Goal: Information Seeking & Learning: Learn about a topic

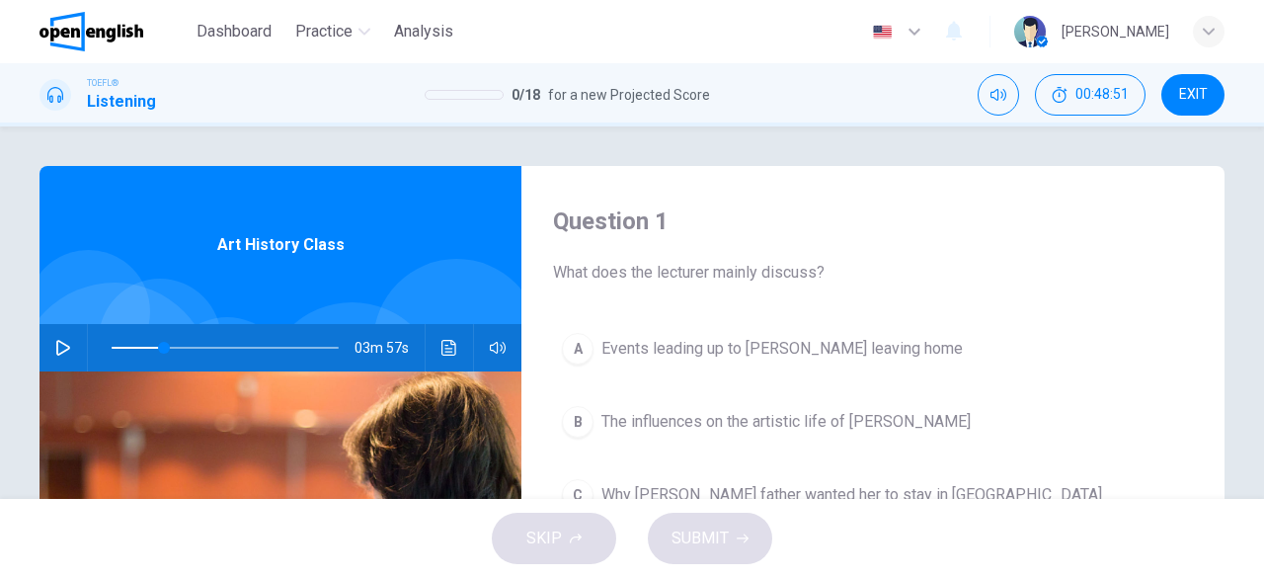
scroll to position [105, 0]
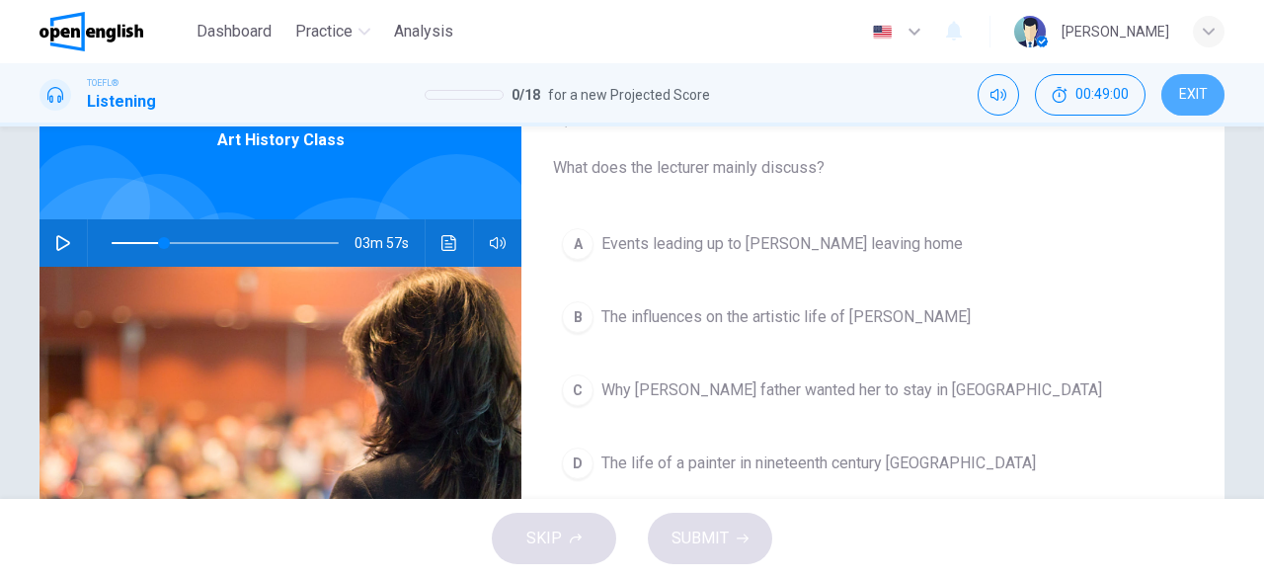
click at [1203, 110] on button "EXIT" at bounding box center [1193, 94] width 63 height 41
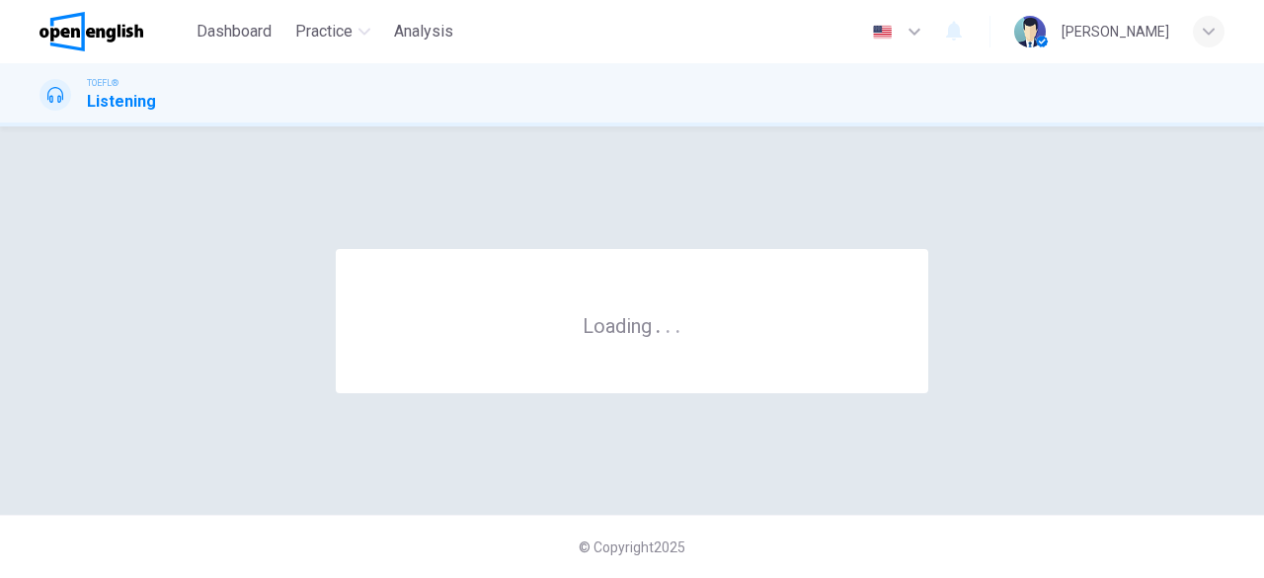
scroll to position [0, 0]
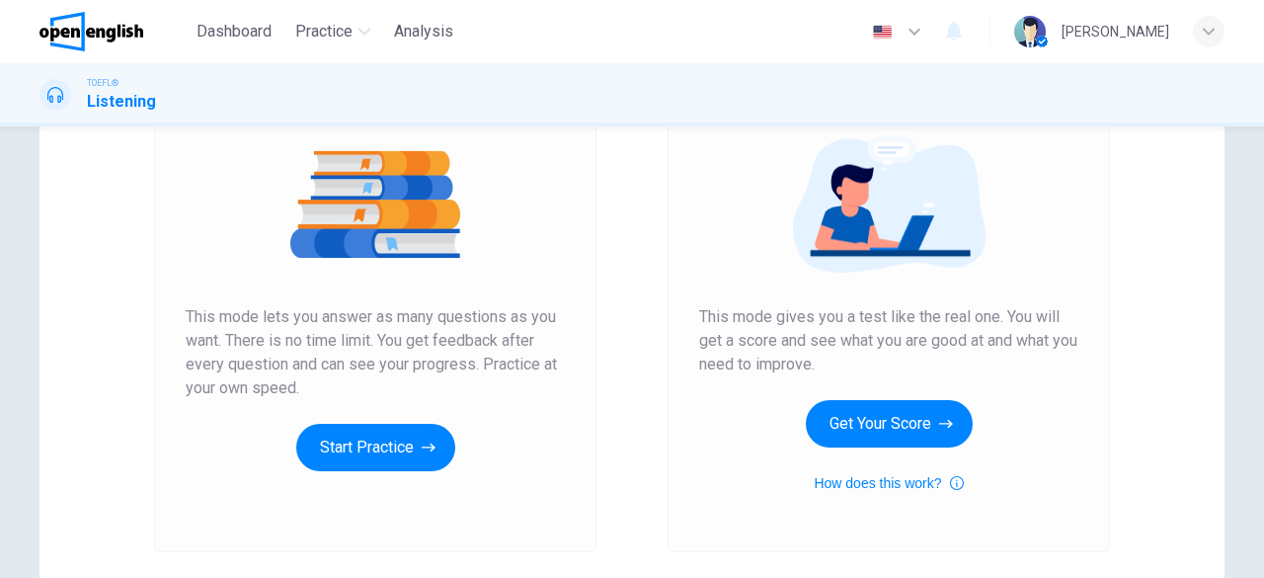
scroll to position [223, 0]
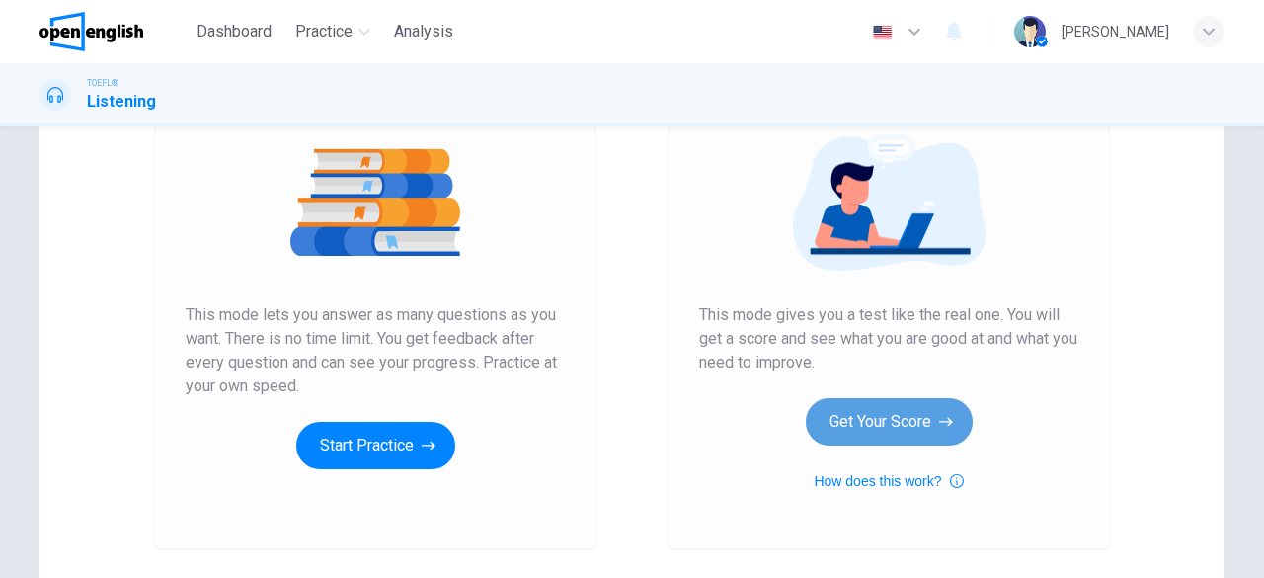
click at [859, 424] on button "Get Your Score" at bounding box center [889, 421] width 167 height 47
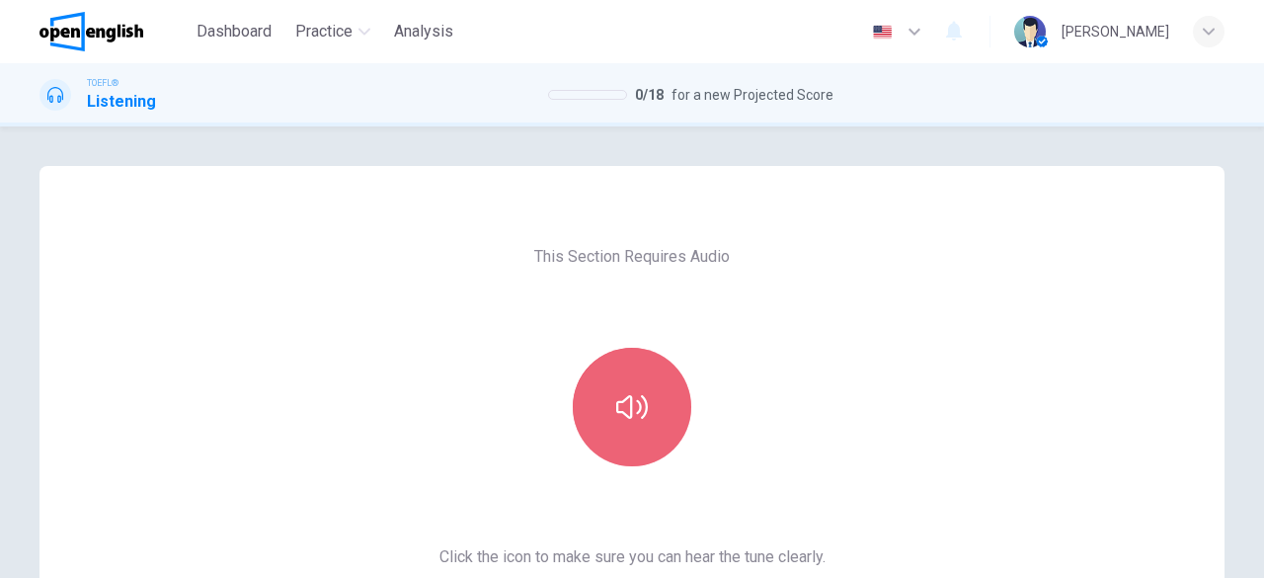
click at [620, 461] on button "button" at bounding box center [632, 407] width 119 height 119
click at [618, 405] on icon "button" at bounding box center [632, 407] width 32 height 32
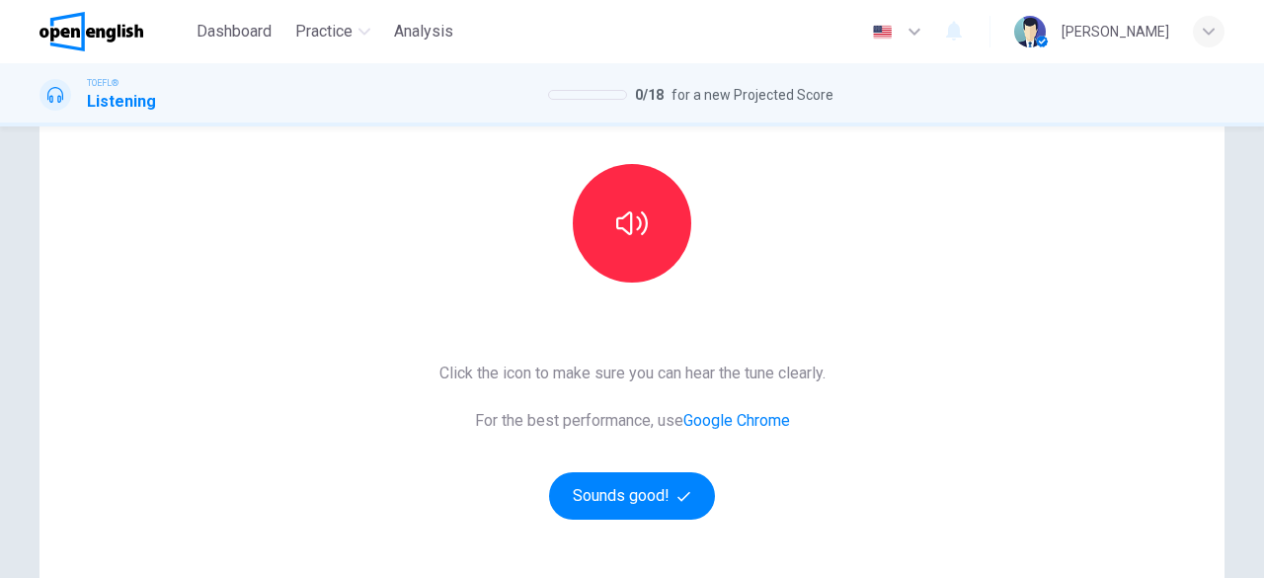
scroll to position [194, 0]
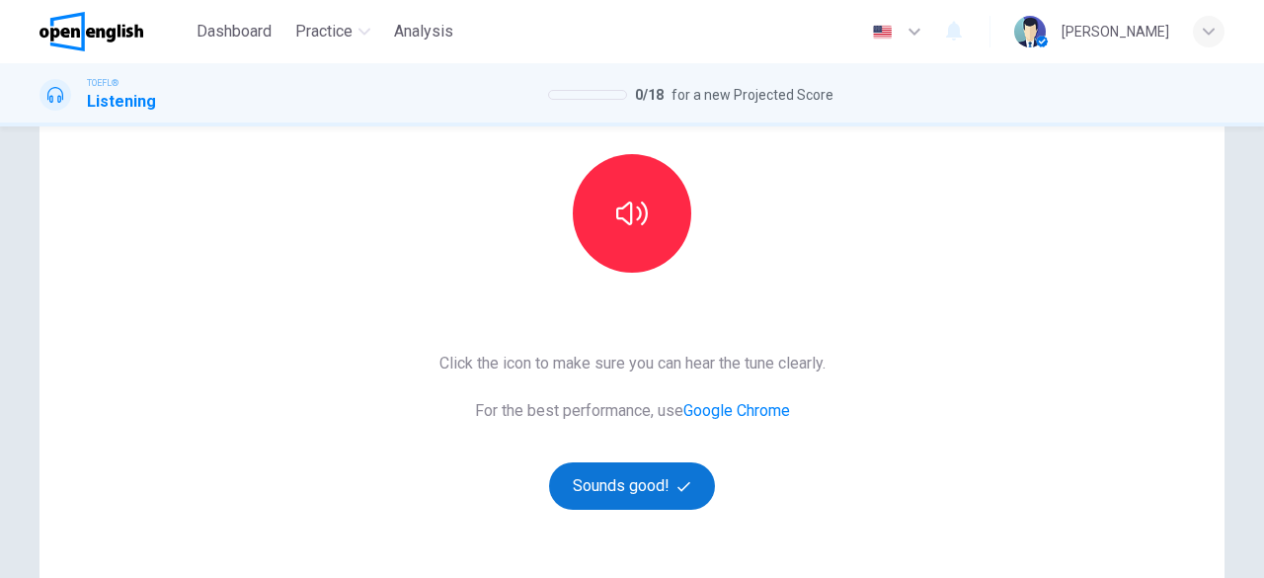
click at [656, 491] on button "Sounds good!" at bounding box center [632, 485] width 166 height 47
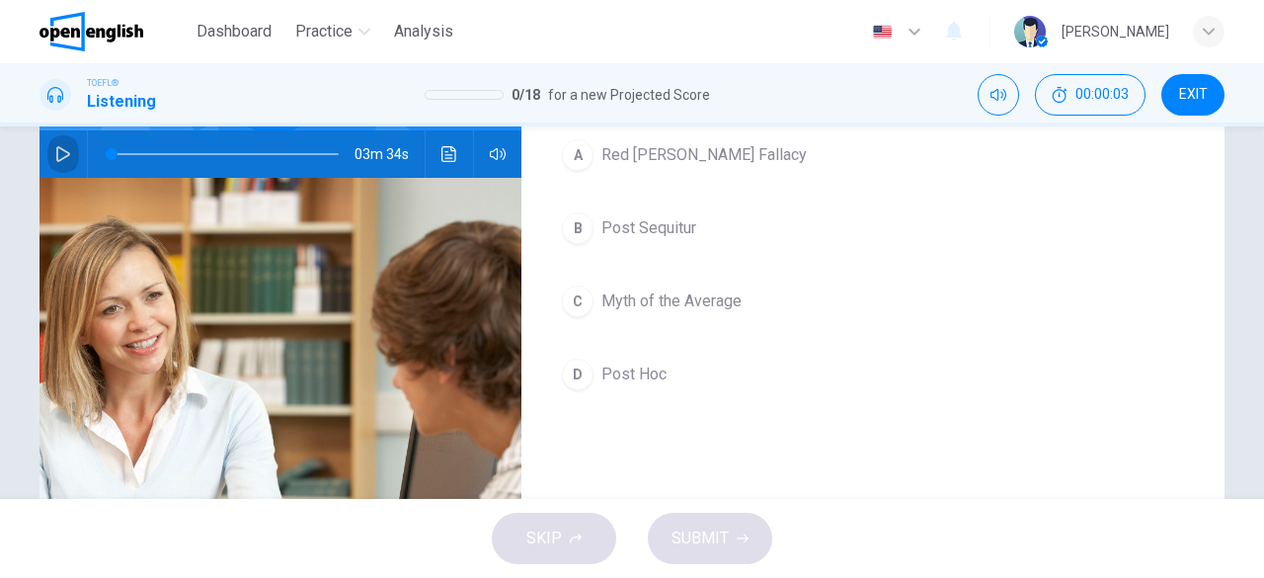
click at [65, 158] on icon "button" at bounding box center [63, 154] width 16 height 16
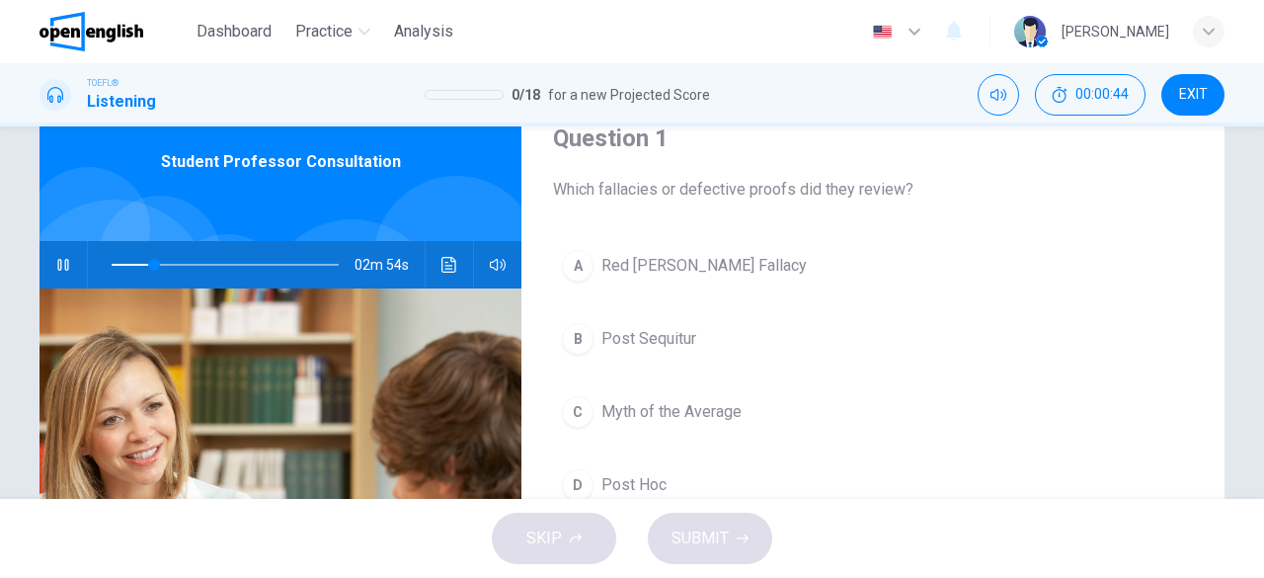
scroll to position [106, 0]
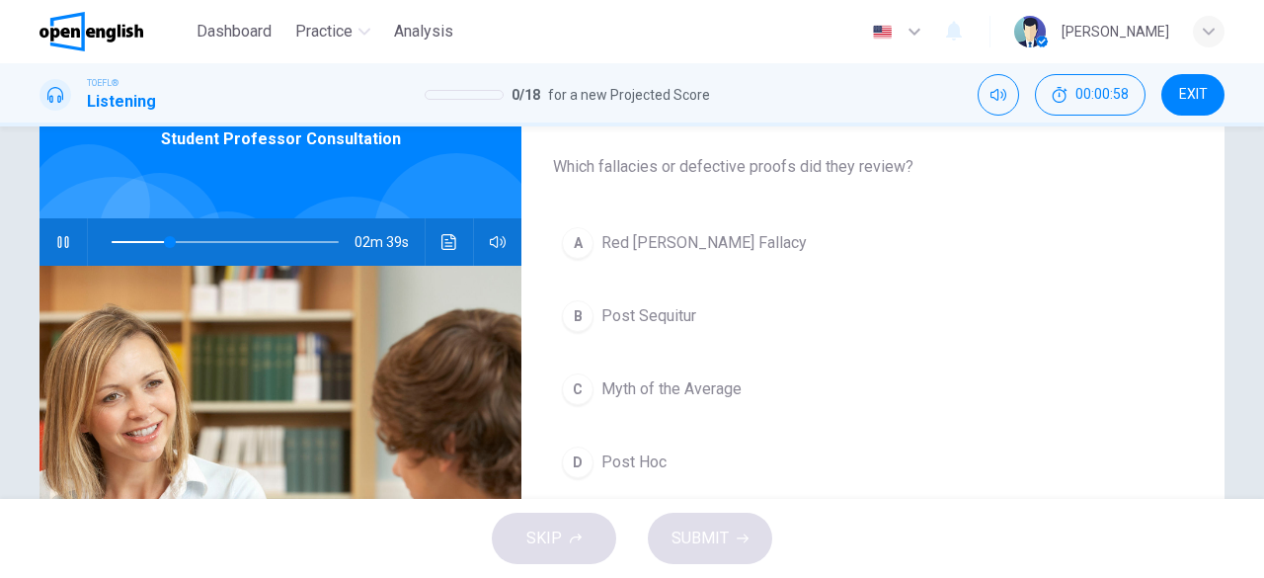
click at [658, 239] on span "Red Herring Fallacy" at bounding box center [704, 243] width 205 height 24
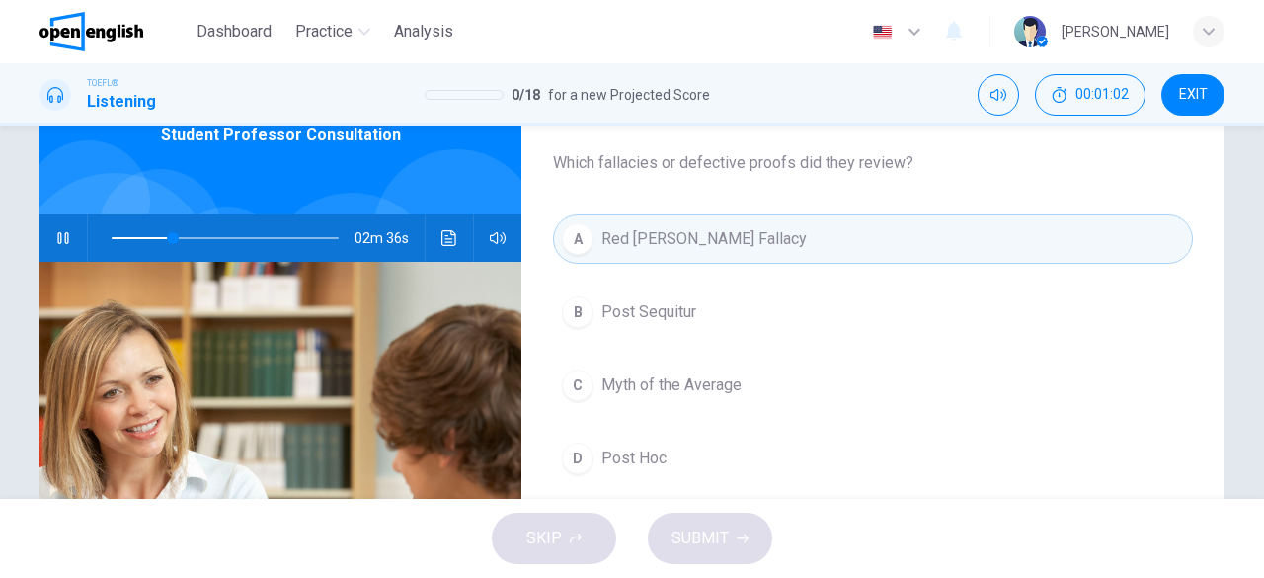
scroll to position [97, 0]
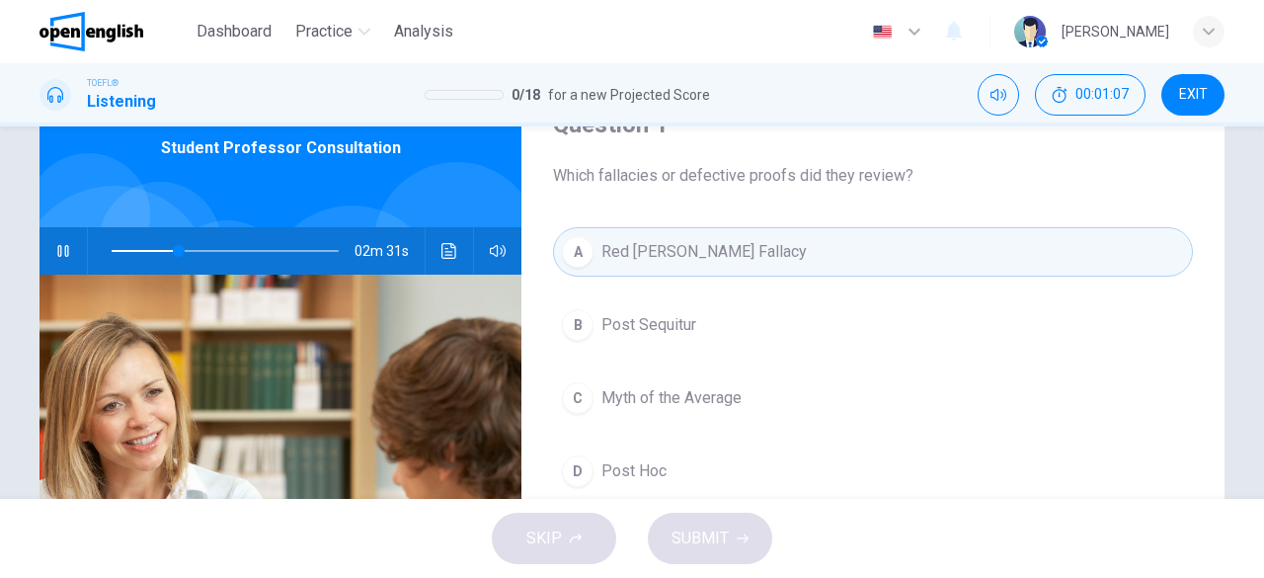
click at [719, 379] on button "C Myth of the Average" at bounding box center [873, 397] width 640 height 49
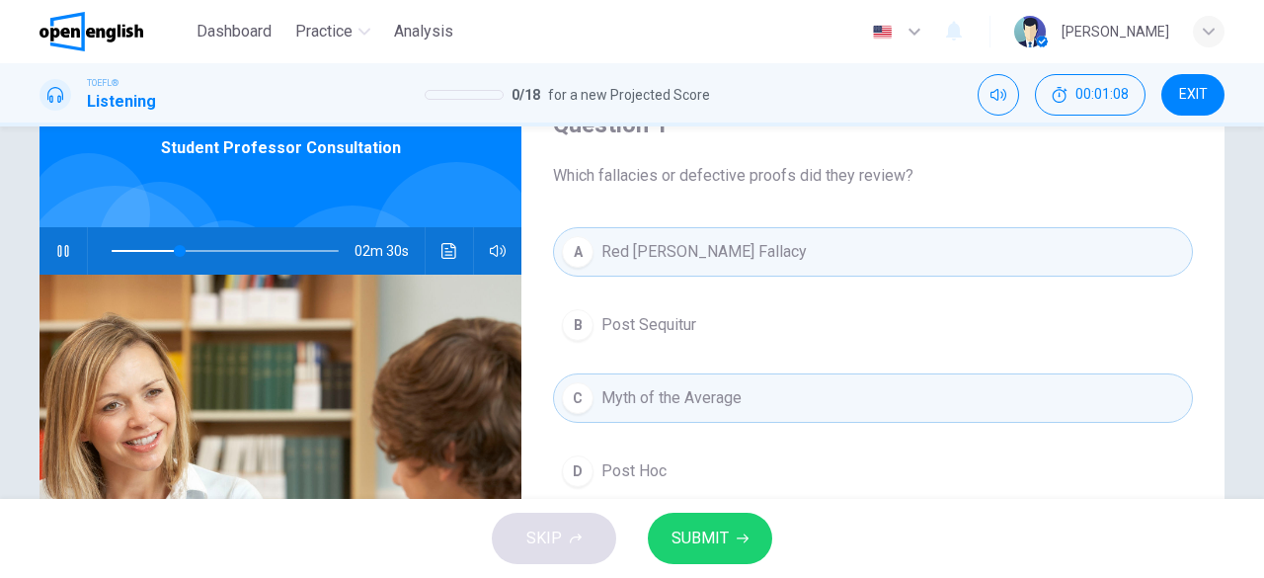
click at [722, 523] on button "SUBMIT" at bounding box center [710, 538] width 124 height 51
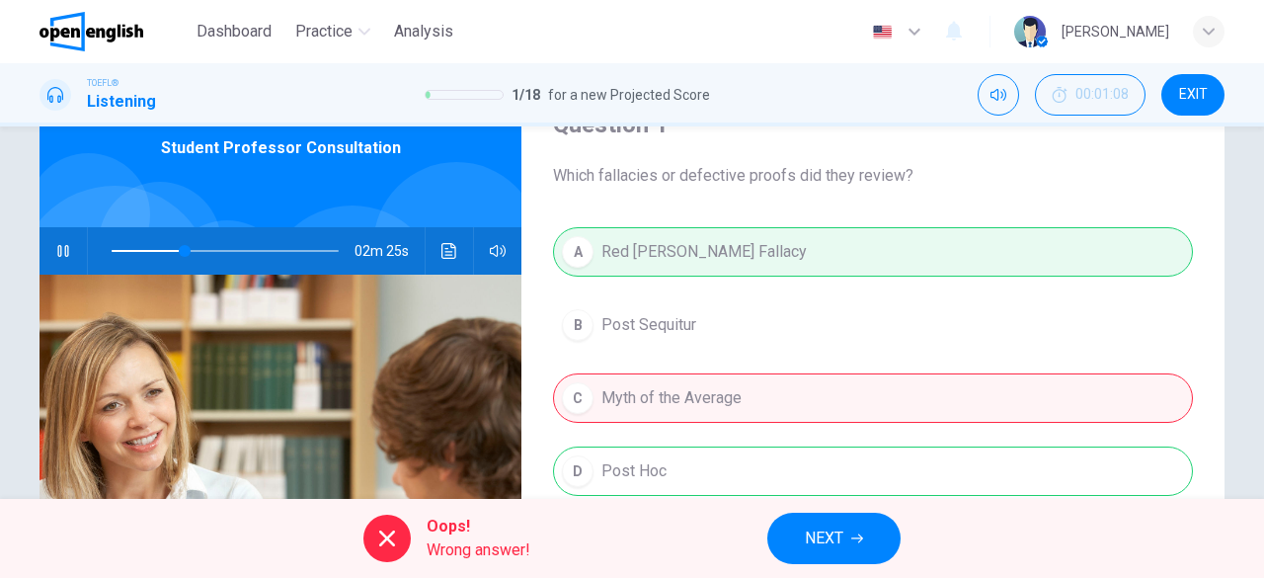
click at [826, 551] on span "NEXT" at bounding box center [824, 538] width 39 height 28
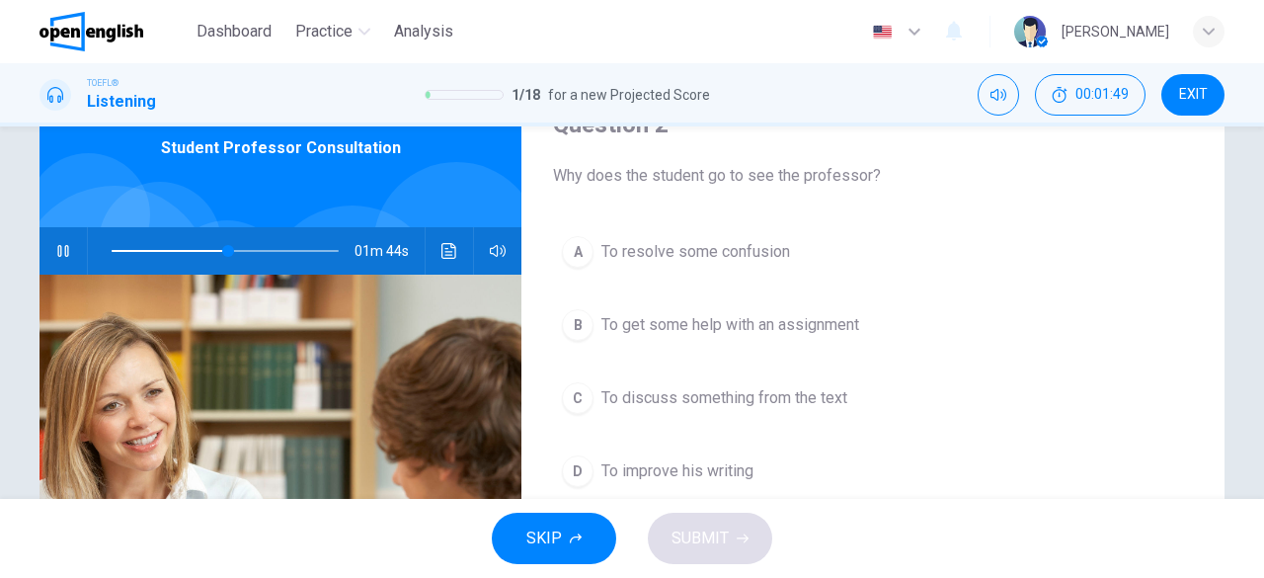
click at [685, 257] on span "To resolve some confusion" at bounding box center [696, 252] width 189 height 24
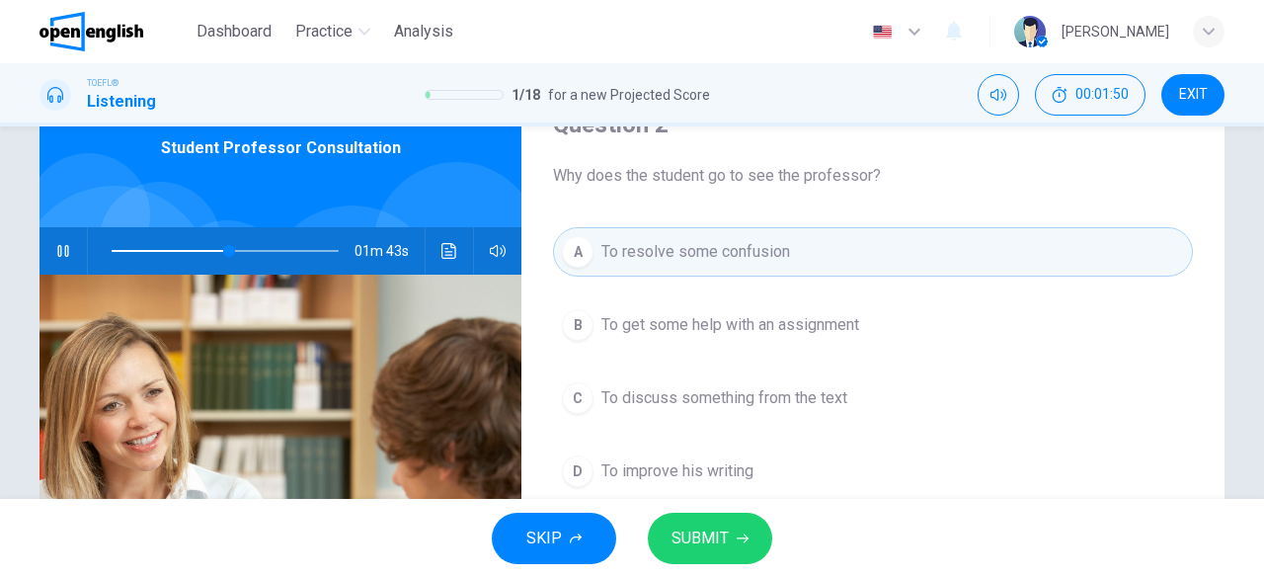
click at [713, 549] on span "SUBMIT" at bounding box center [700, 538] width 57 height 28
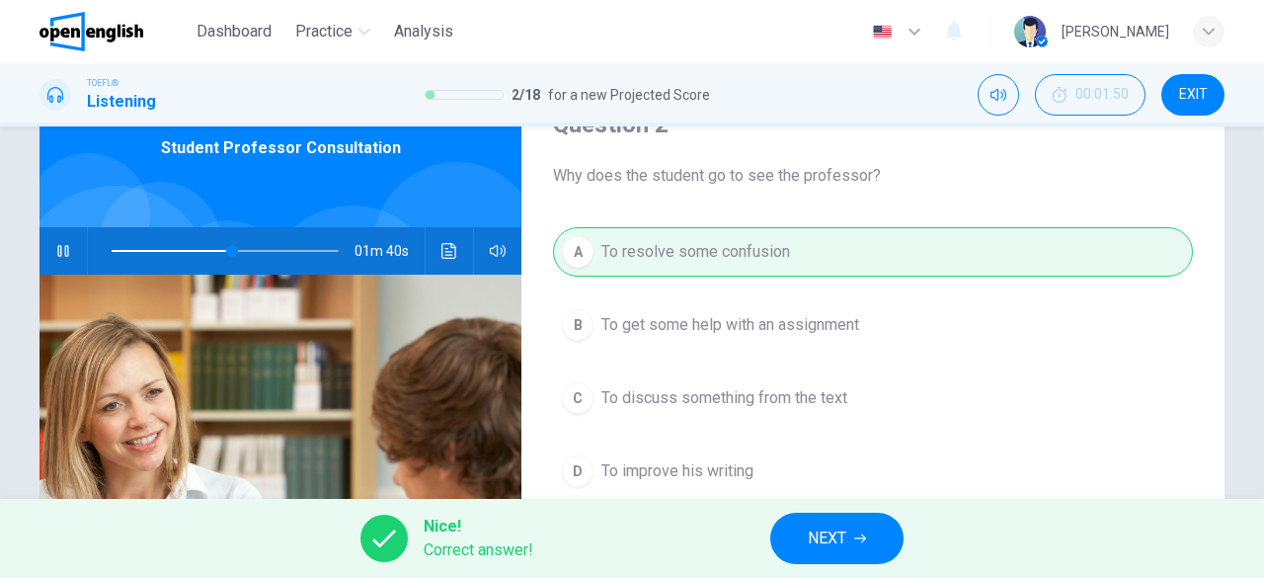
click at [840, 540] on span "NEXT" at bounding box center [827, 538] width 39 height 28
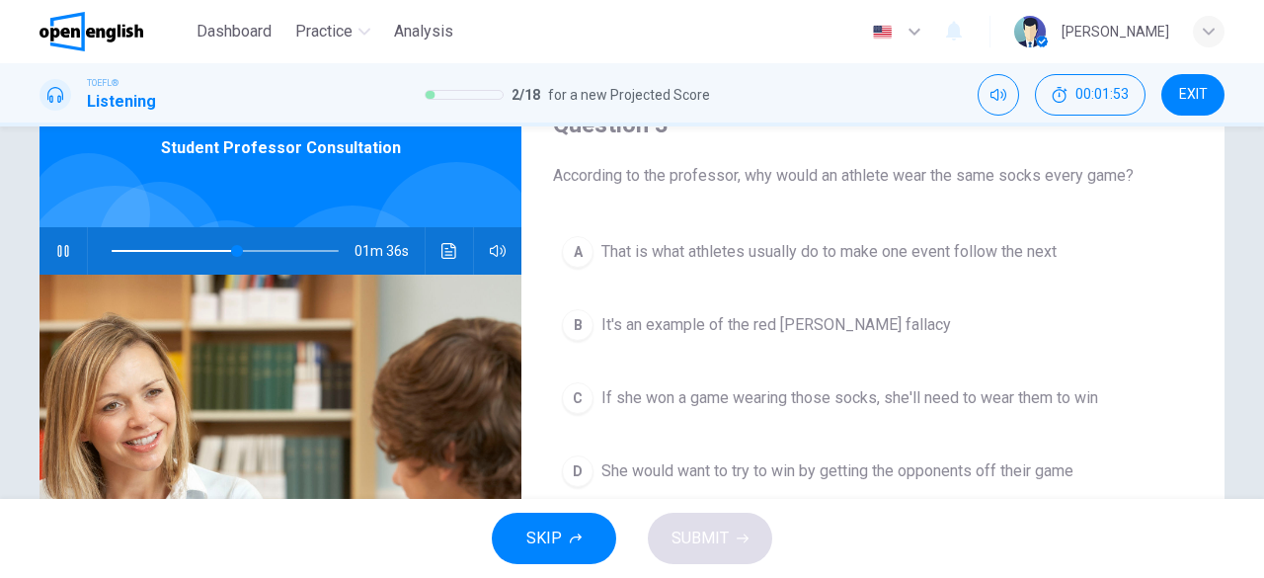
click at [51, 242] on button "button" at bounding box center [63, 250] width 32 height 47
click at [47, 241] on button "button" at bounding box center [63, 250] width 32 height 47
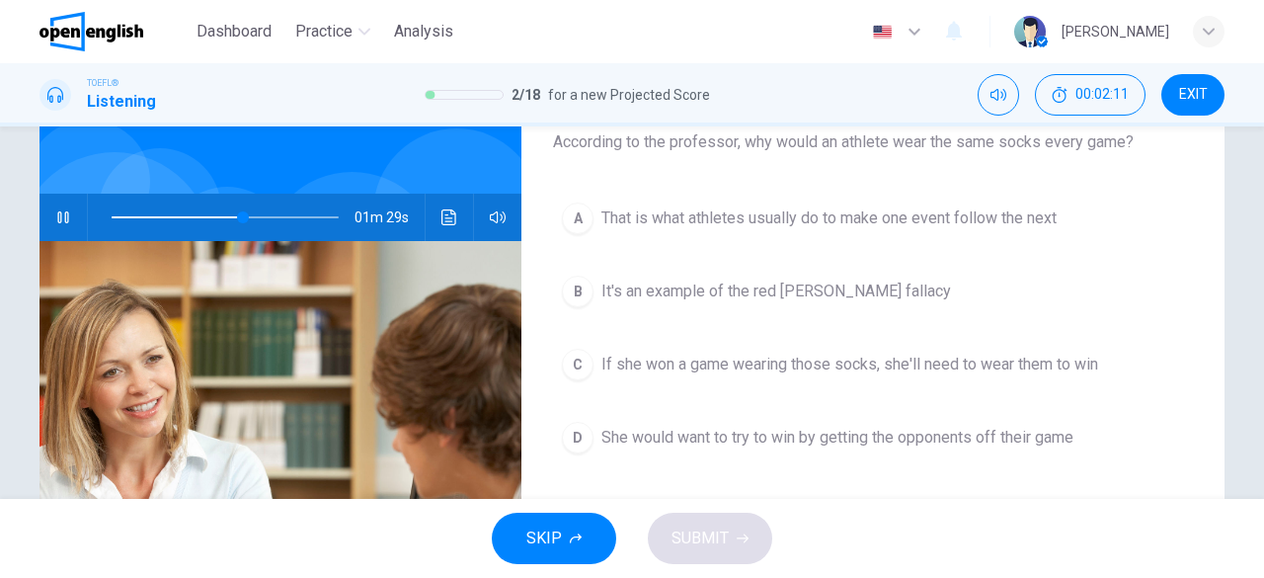
scroll to position [158, 0]
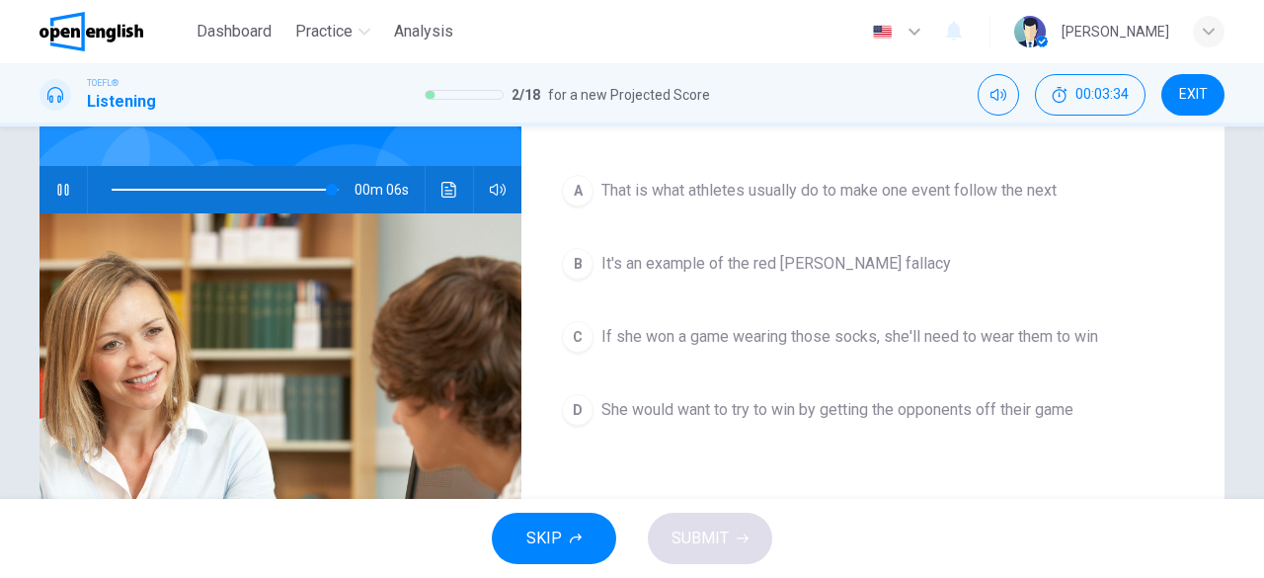
click at [652, 338] on span "If she won a game wearing those socks, she'll need to wear them to win" at bounding box center [850, 337] width 497 height 24
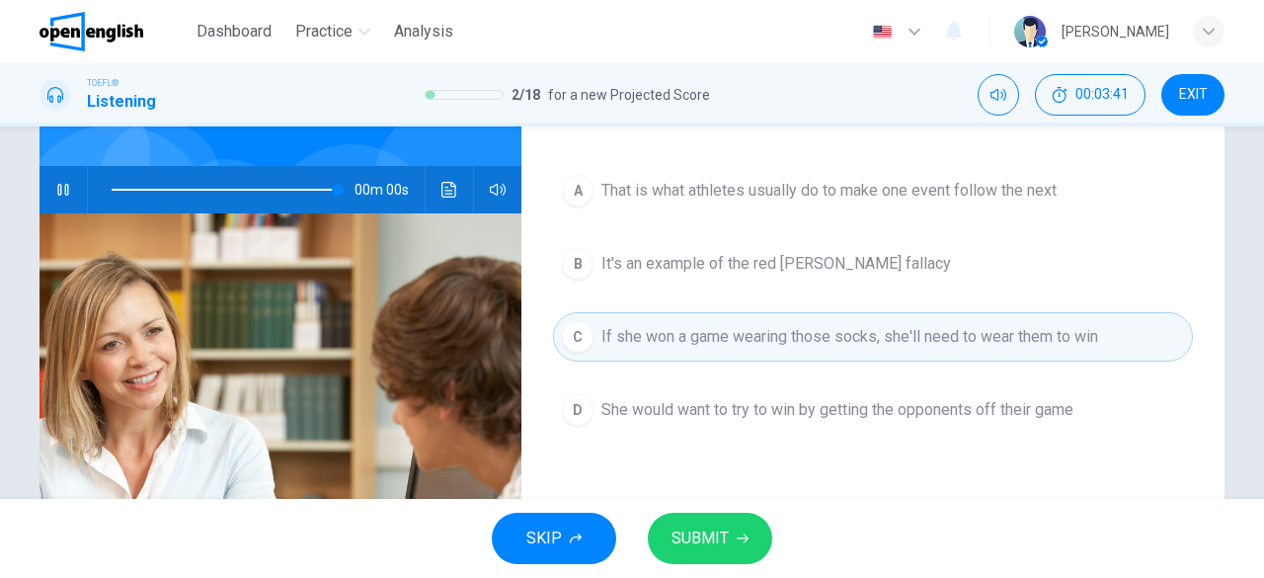
type input "*"
click at [788, 194] on span "That is what athletes usually do to make one event follow the next" at bounding box center [829, 191] width 455 height 24
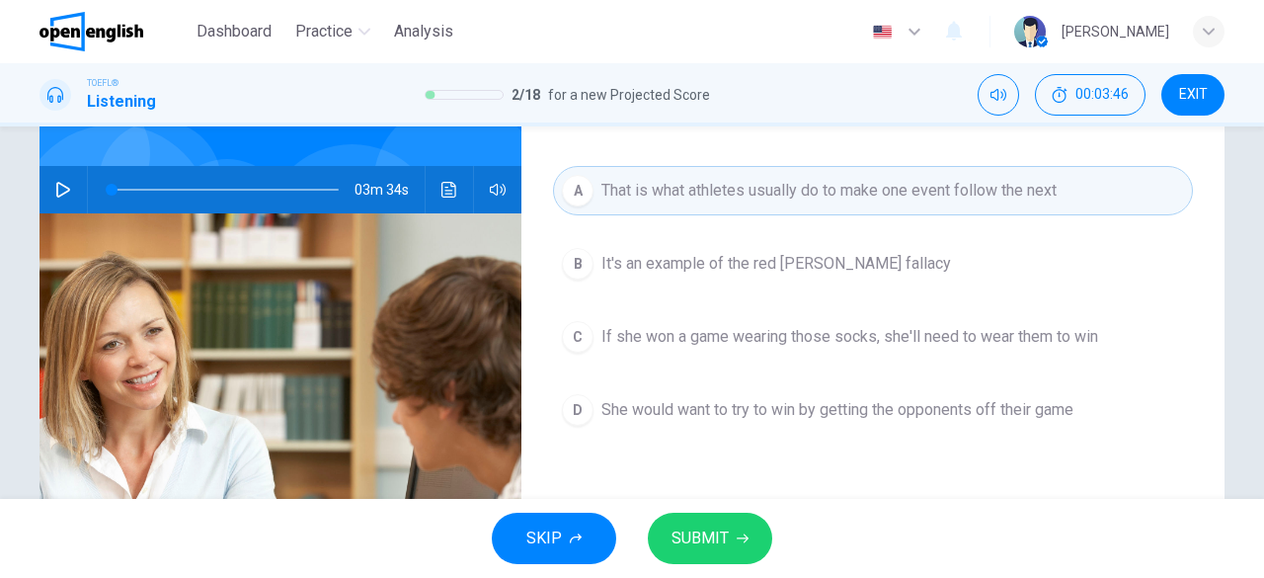
click at [719, 541] on span "SUBMIT" at bounding box center [700, 538] width 57 height 28
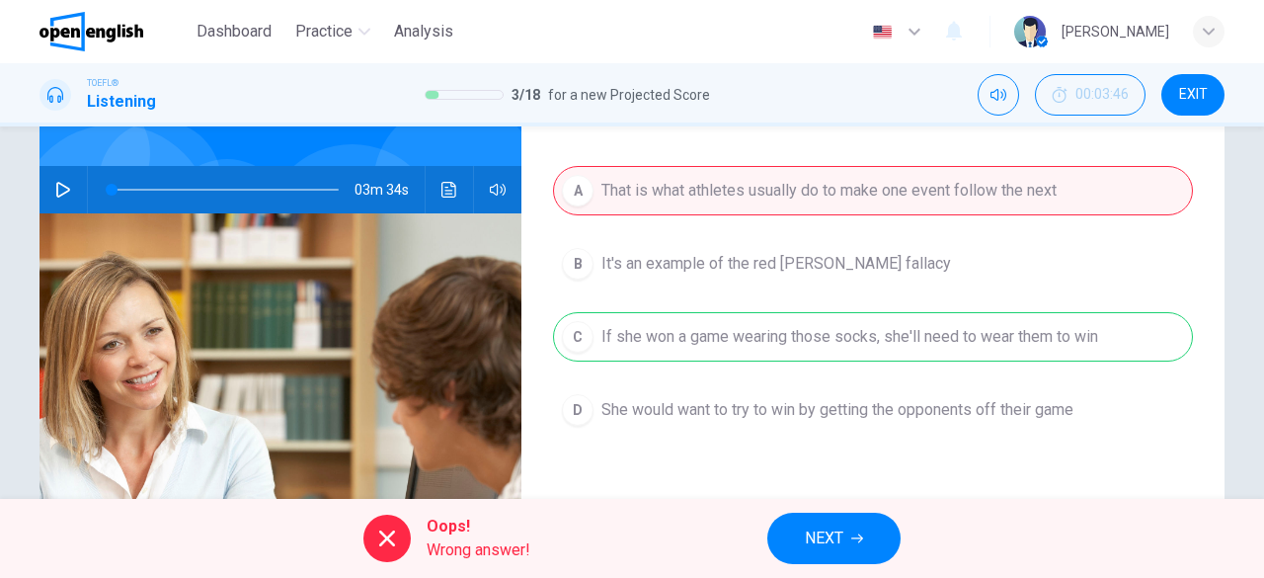
click at [834, 527] on span "NEXT" at bounding box center [824, 538] width 39 height 28
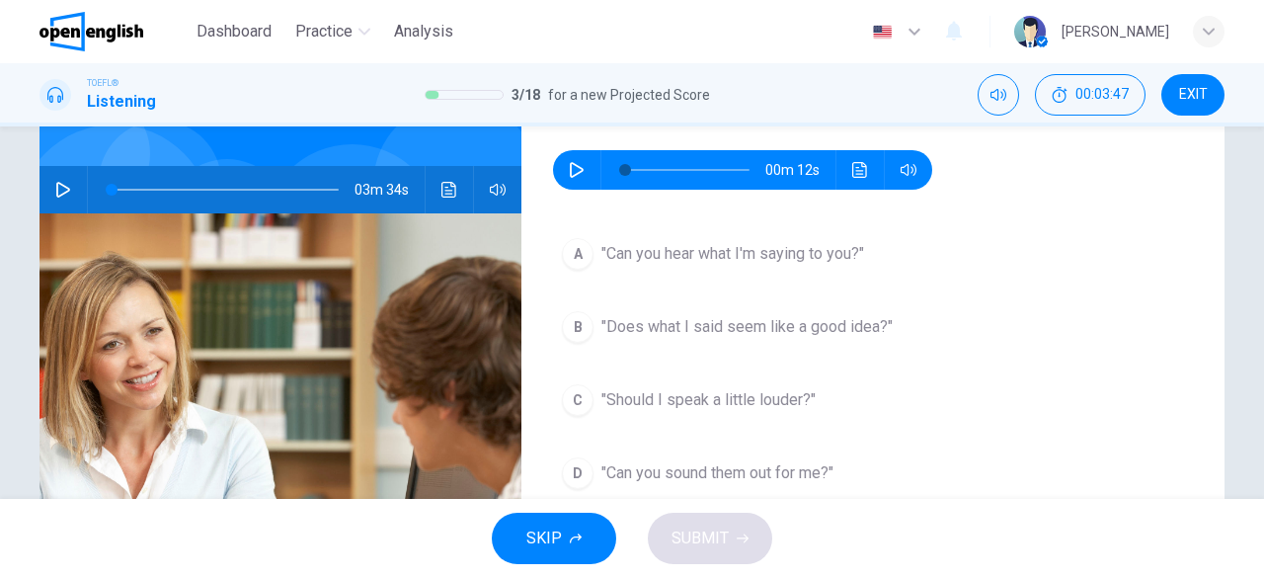
click at [573, 170] on icon "button" at bounding box center [577, 170] width 16 height 16
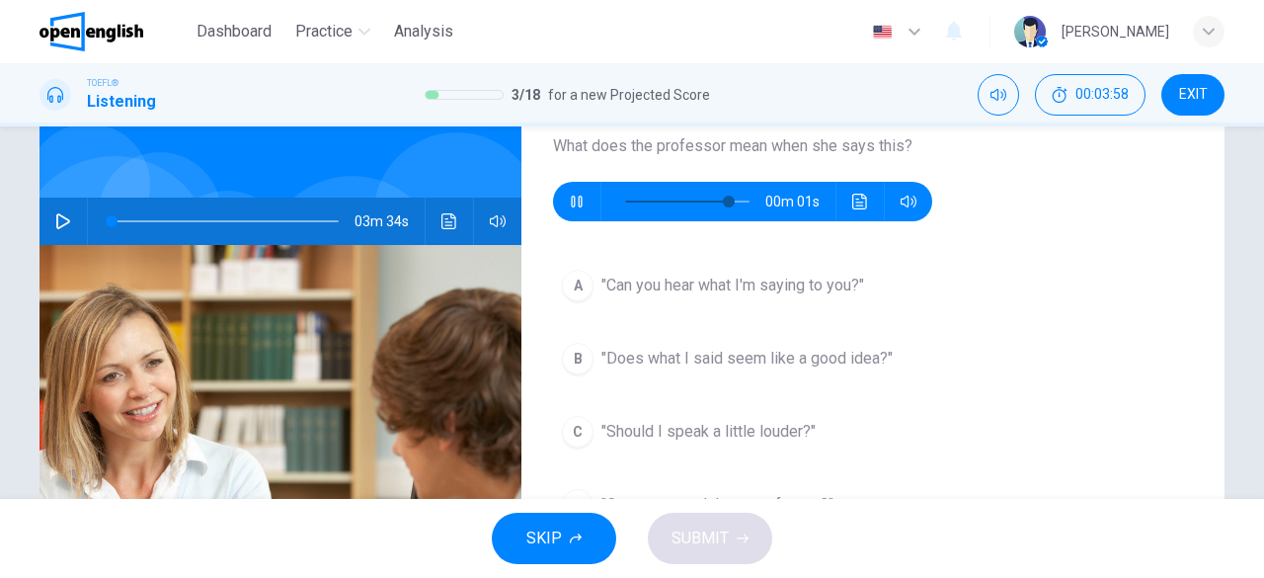
scroll to position [136, 0]
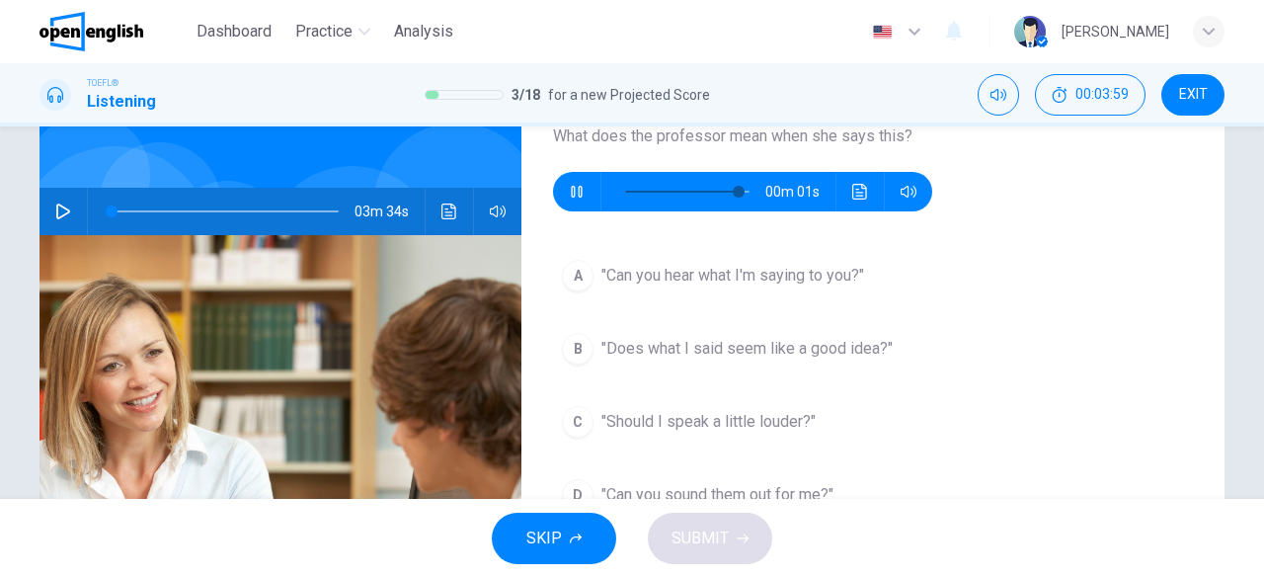
type input "*"
click at [706, 271] on span ""Can you hear what I'm saying to you?"" at bounding box center [733, 276] width 263 height 24
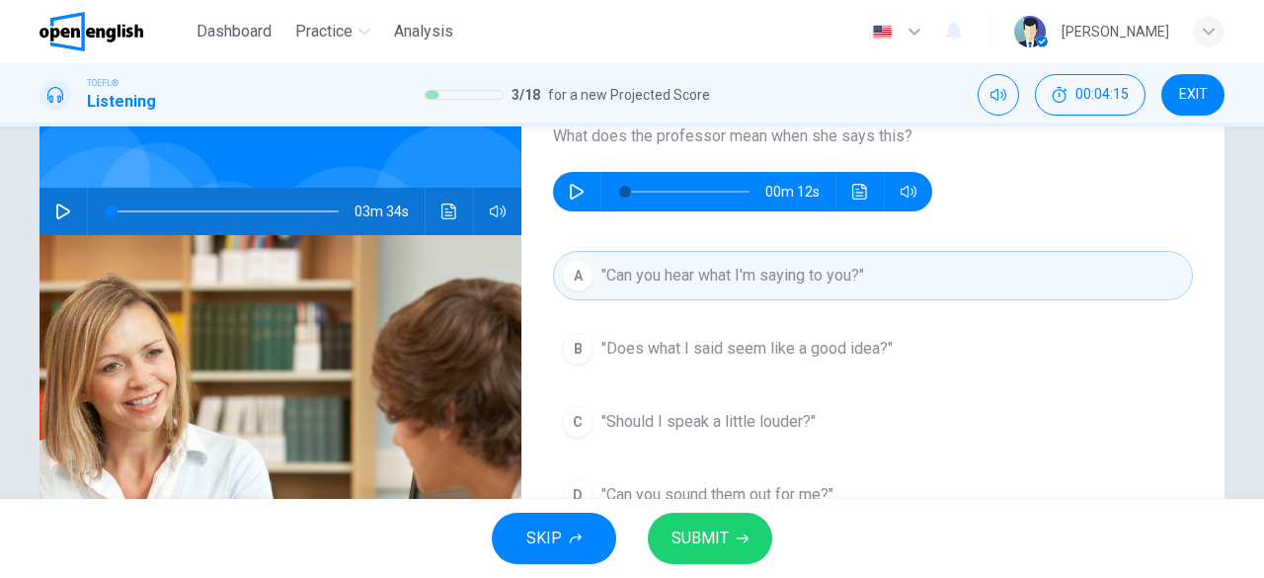
click at [689, 547] on span "SUBMIT" at bounding box center [700, 538] width 57 height 28
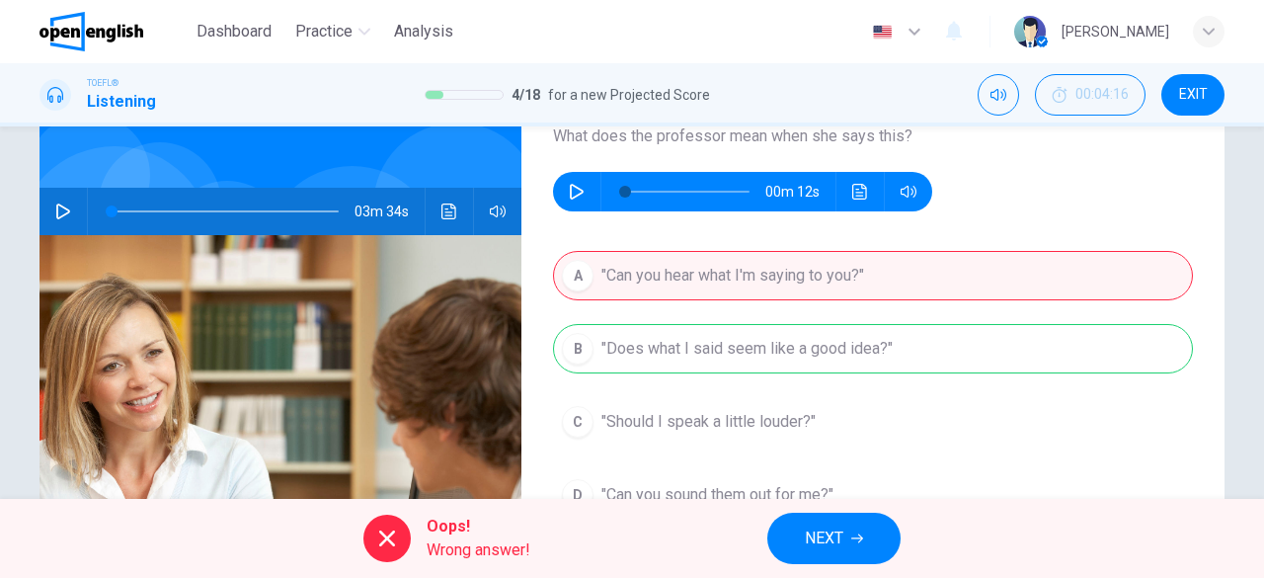
click at [1182, 92] on span "EXIT" at bounding box center [1193, 95] width 29 height 16
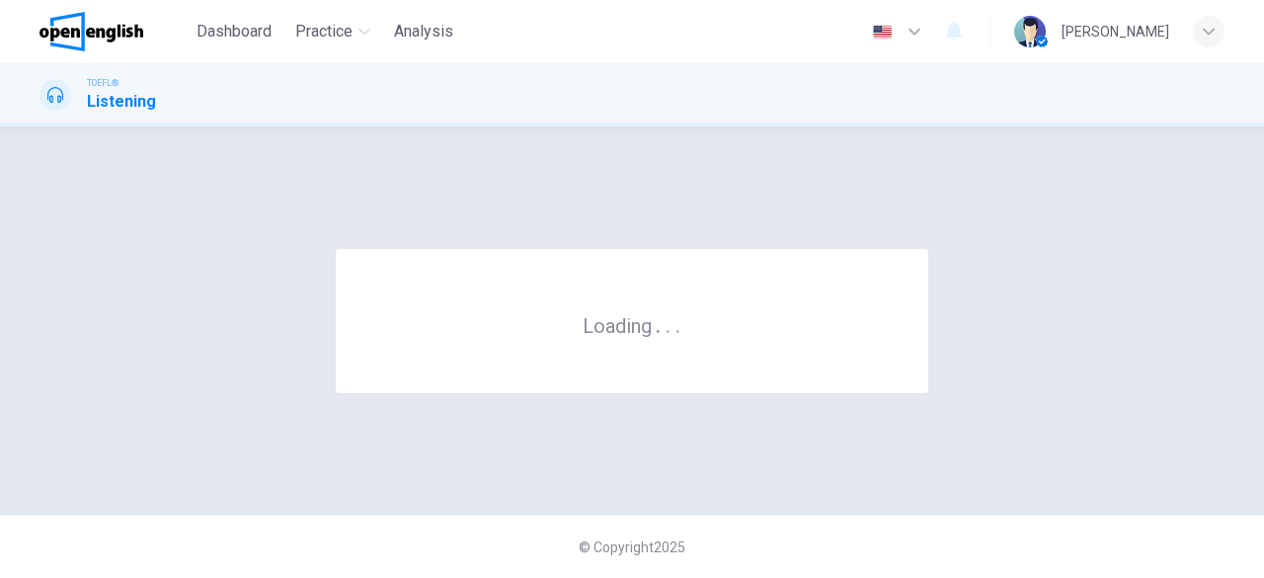
scroll to position [0, 0]
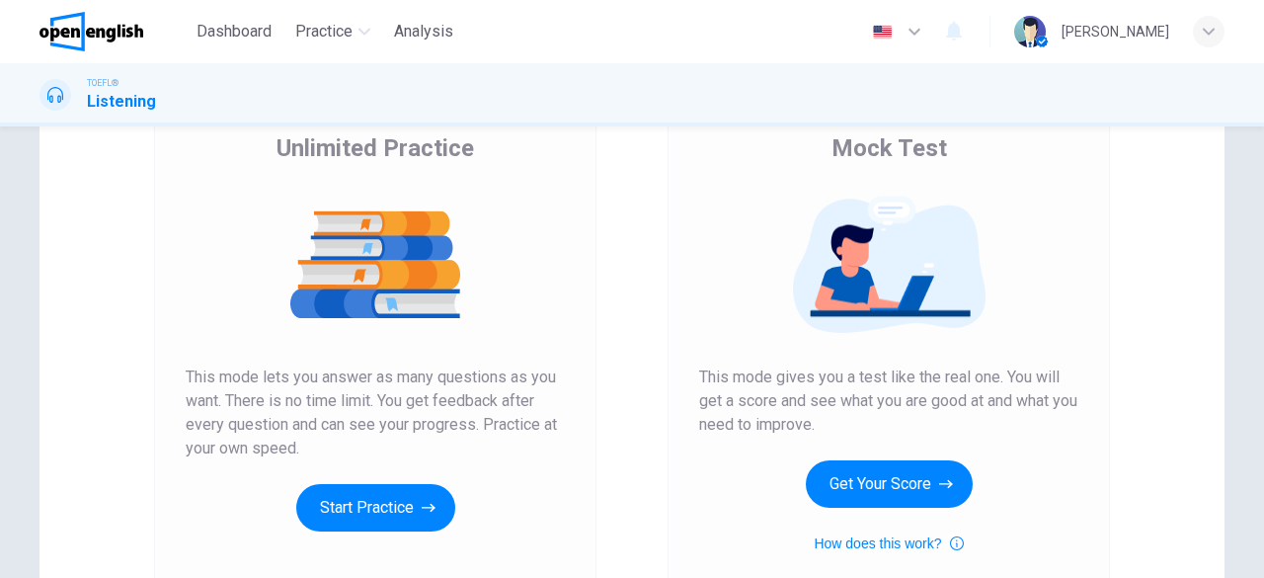
scroll to position [222, 0]
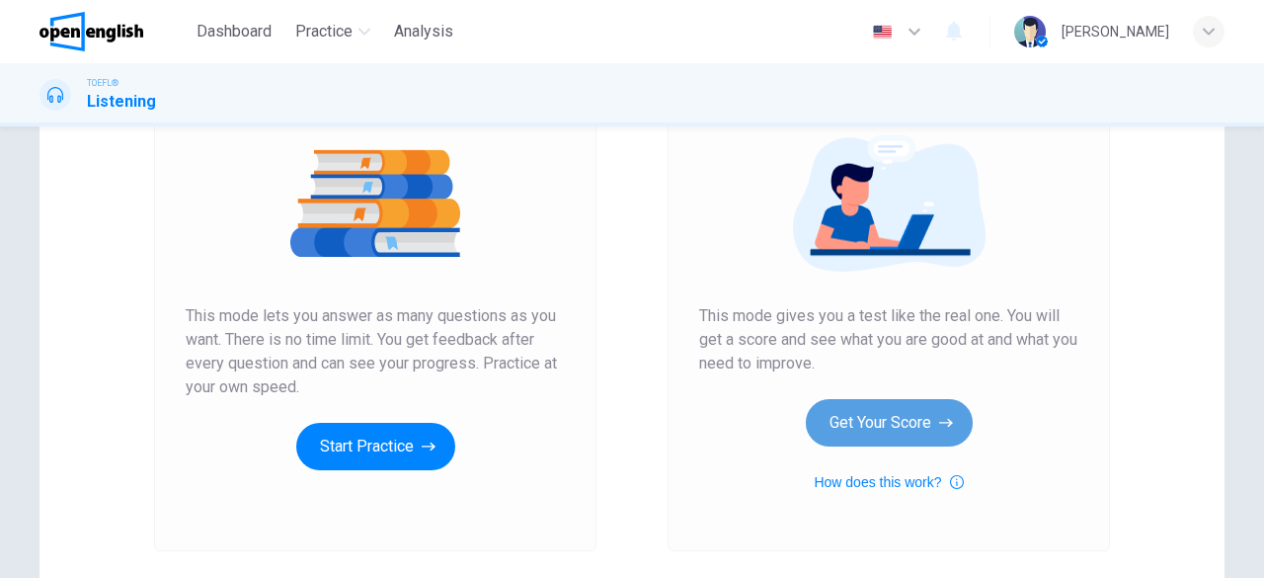
click at [879, 430] on button "Get Your Score" at bounding box center [889, 422] width 167 height 47
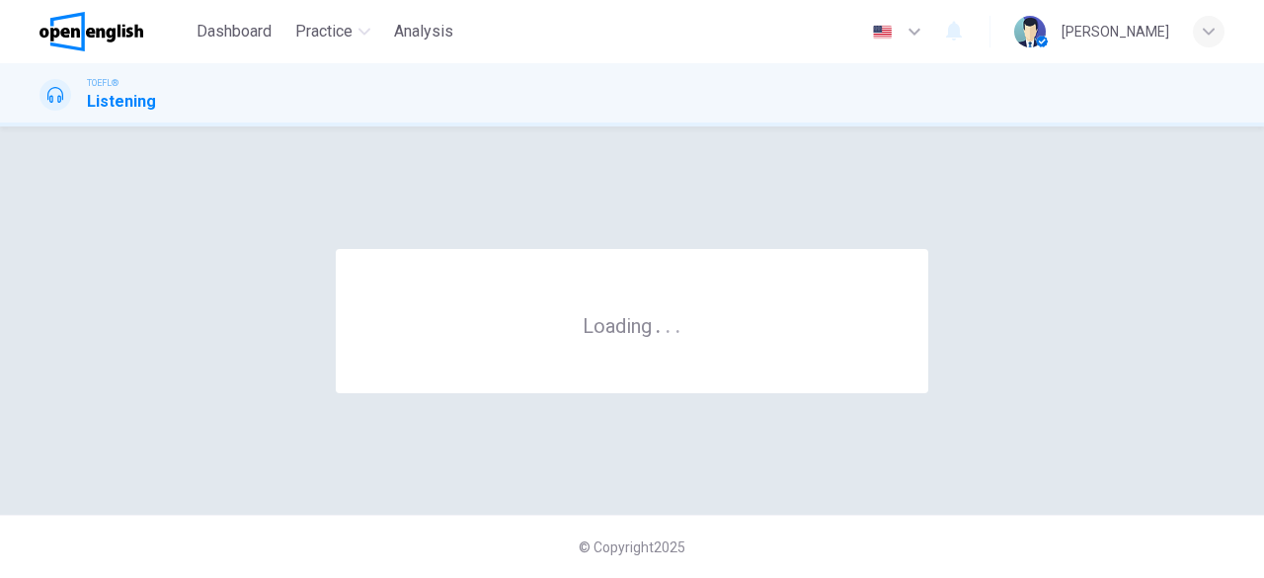
scroll to position [0, 0]
click at [879, 430] on div "Loading . . ." at bounding box center [632, 320] width 1185 height 309
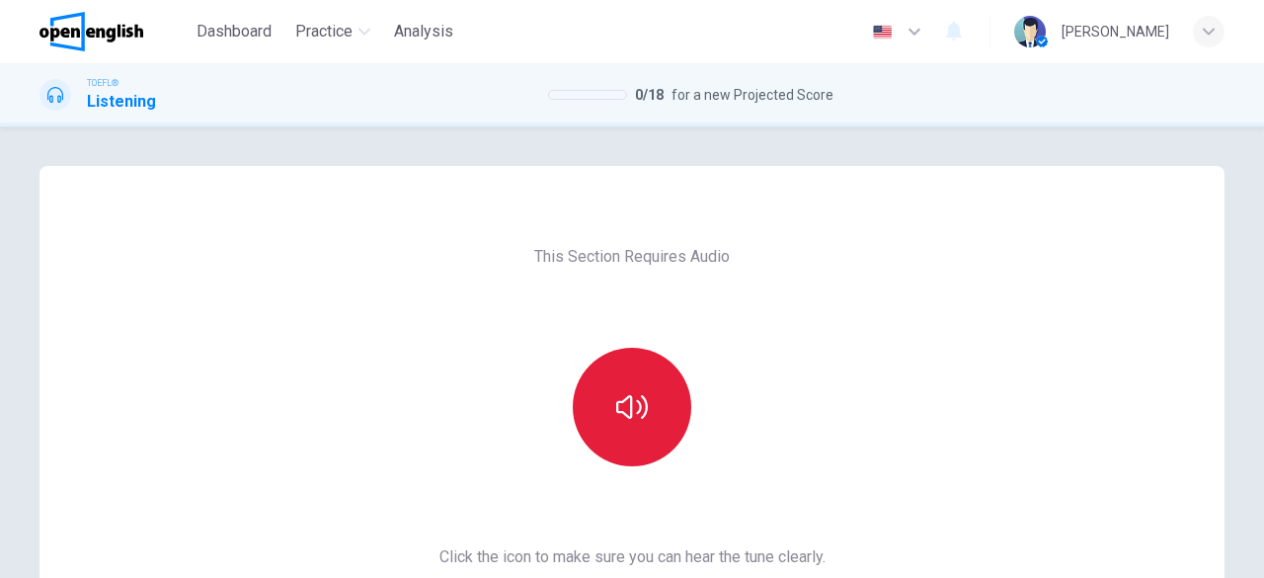
click at [622, 424] on button "button" at bounding box center [632, 407] width 119 height 119
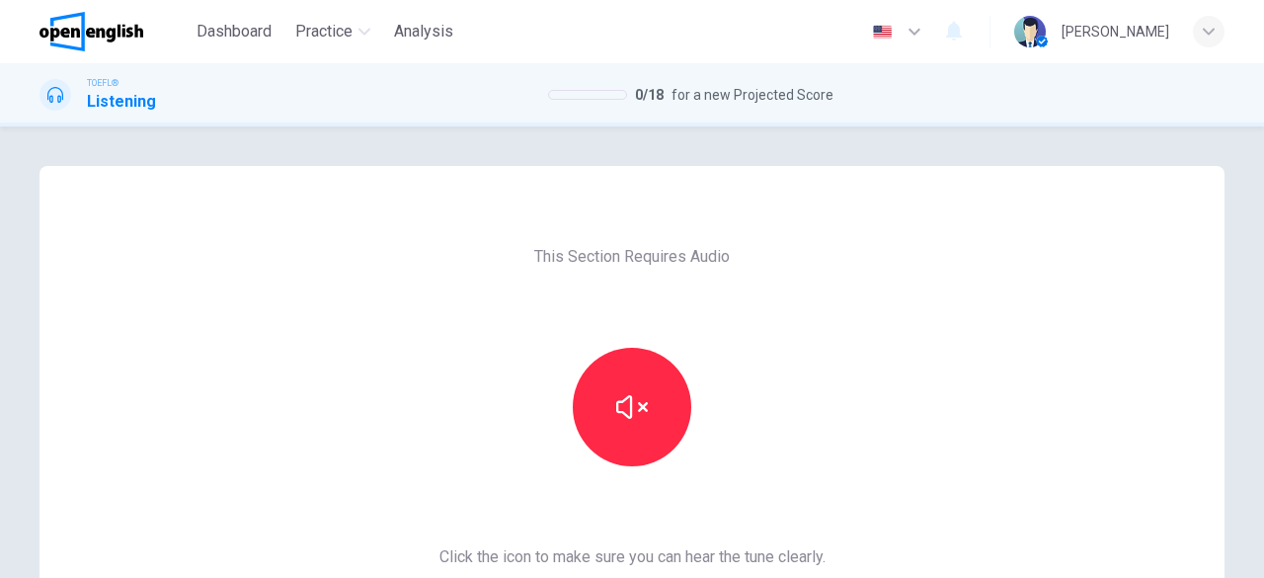
scroll to position [228, 0]
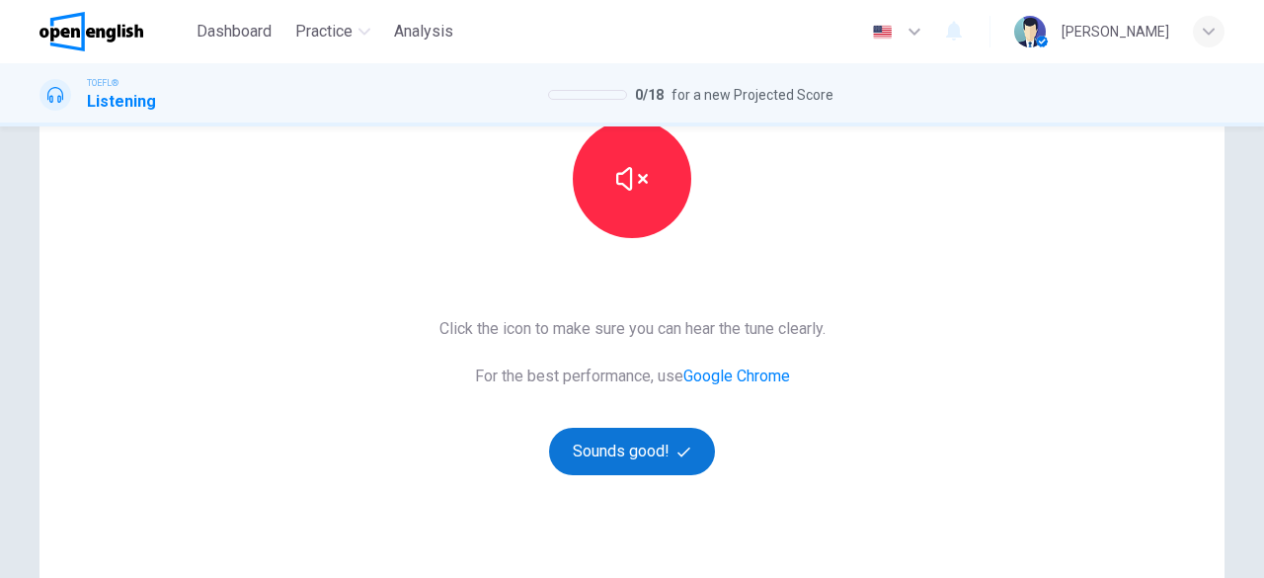
click at [678, 445] on icon "button" at bounding box center [684, 451] width 13 height 13
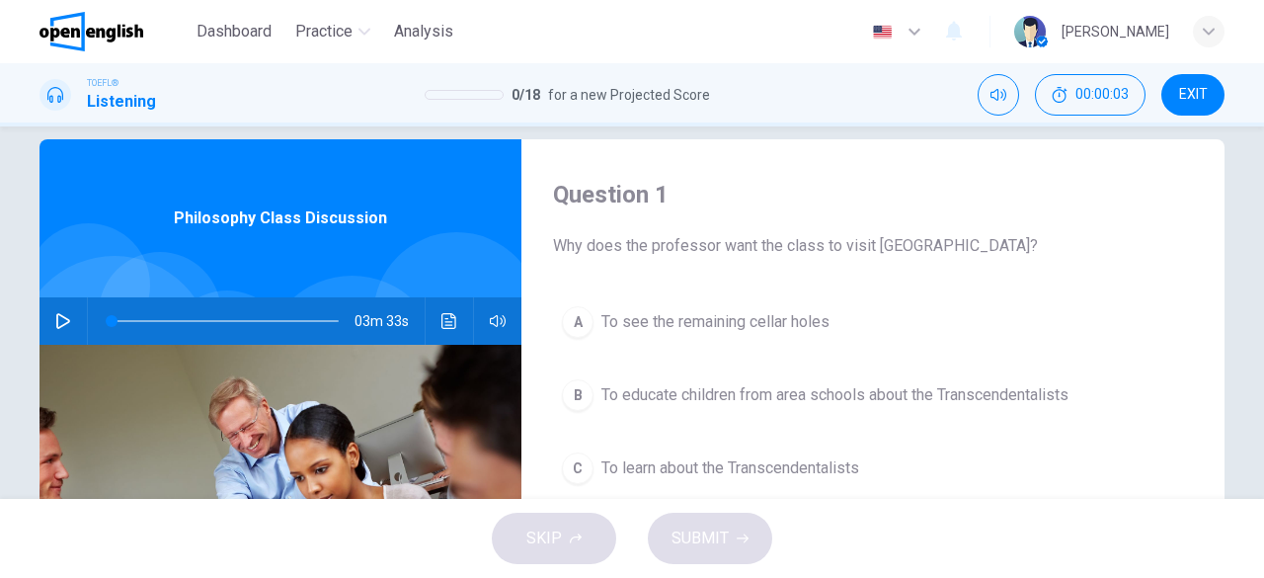
scroll to position [22, 0]
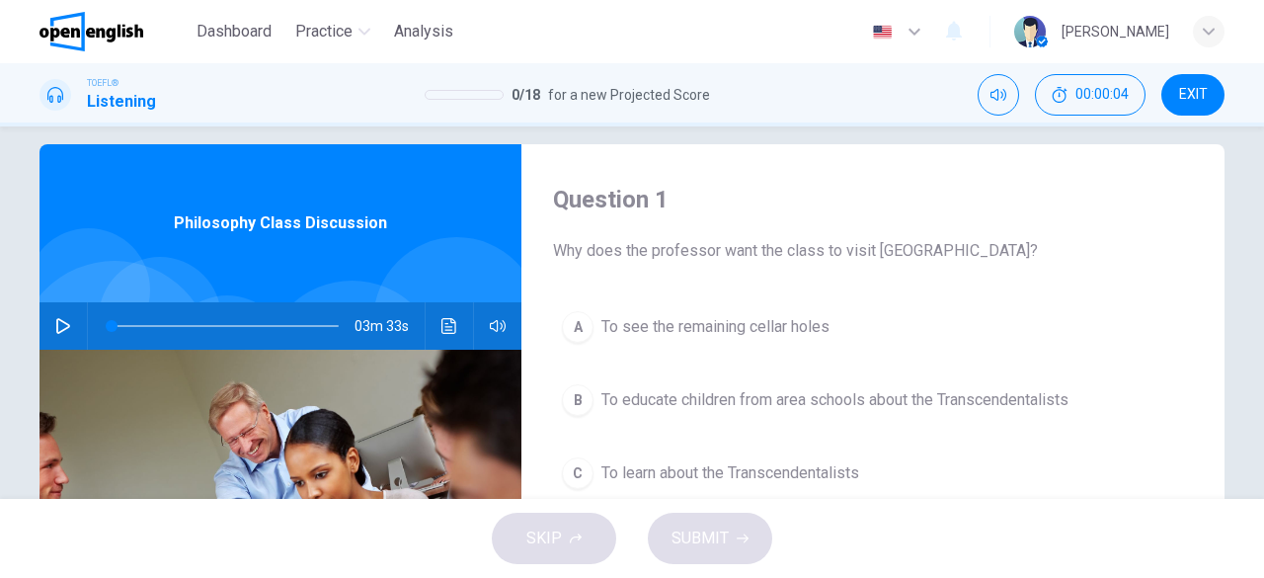
click at [55, 327] on icon "button" at bounding box center [63, 326] width 16 height 16
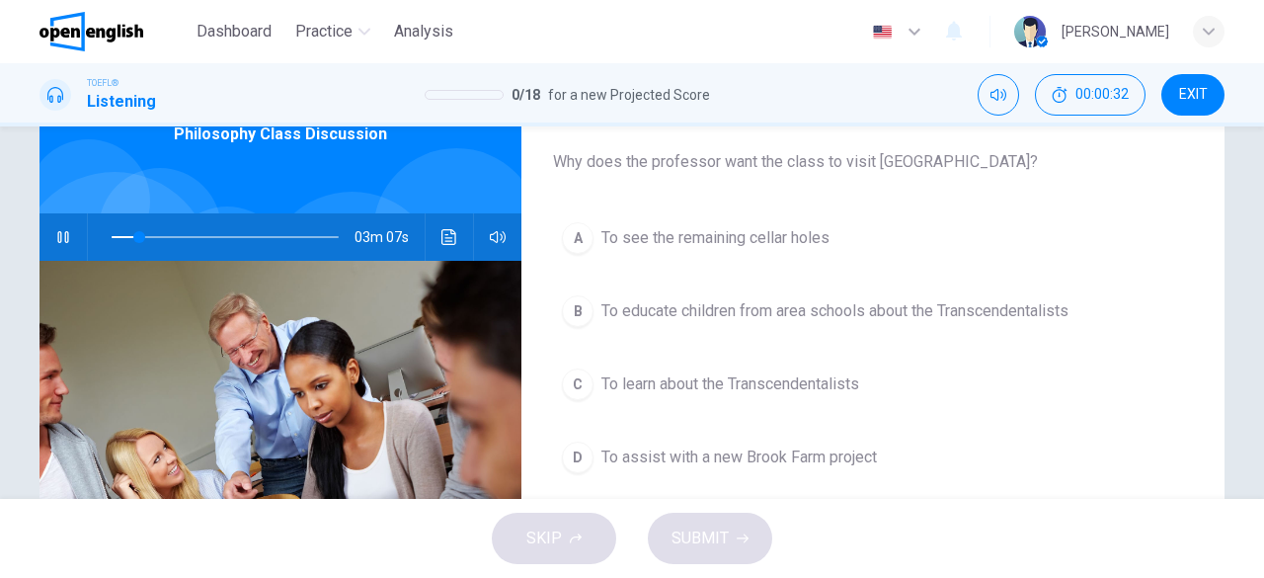
scroll to position [111, 0]
click at [701, 385] on span "To learn about the Transcendentalists" at bounding box center [731, 384] width 258 height 24
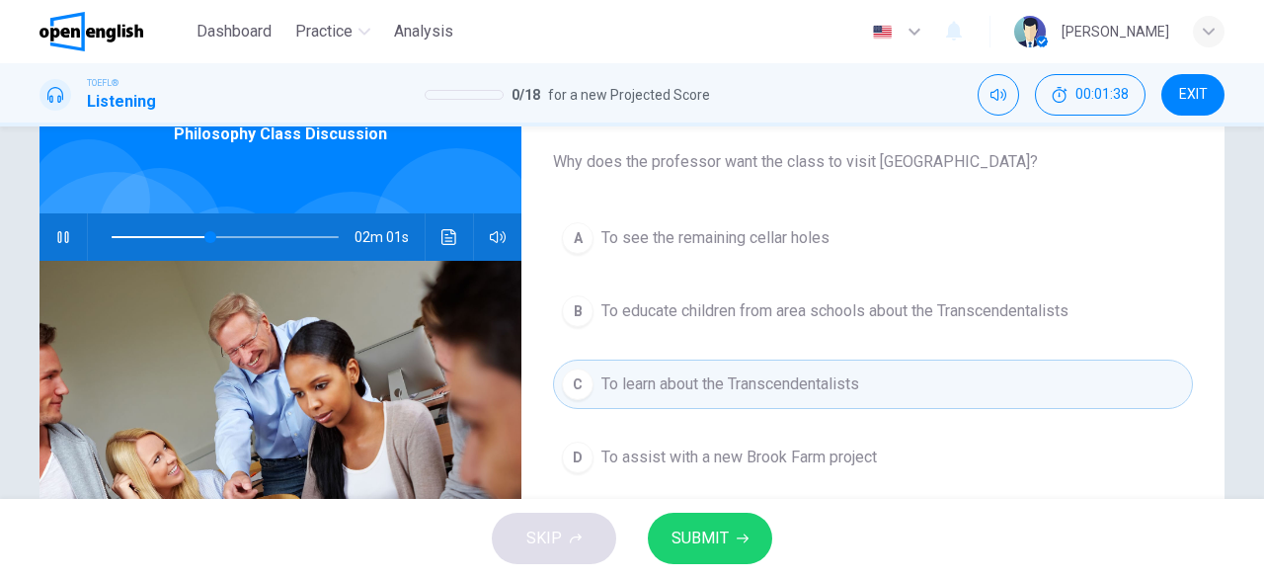
click at [709, 548] on span "SUBMIT" at bounding box center [700, 538] width 57 height 28
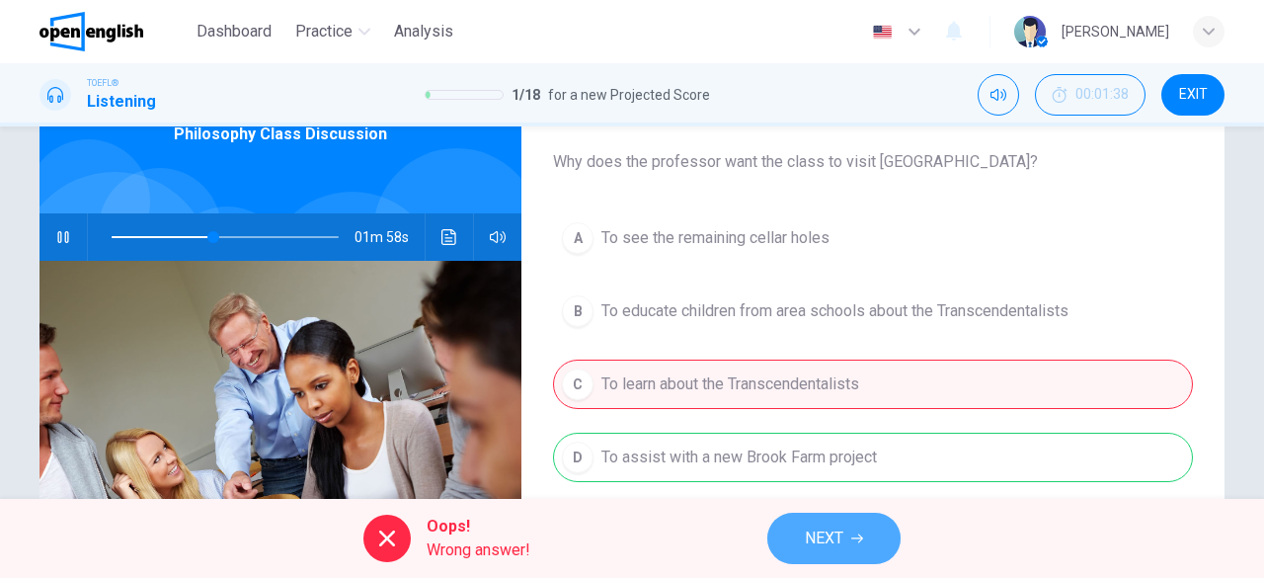
click at [827, 552] on span "NEXT" at bounding box center [824, 538] width 39 height 28
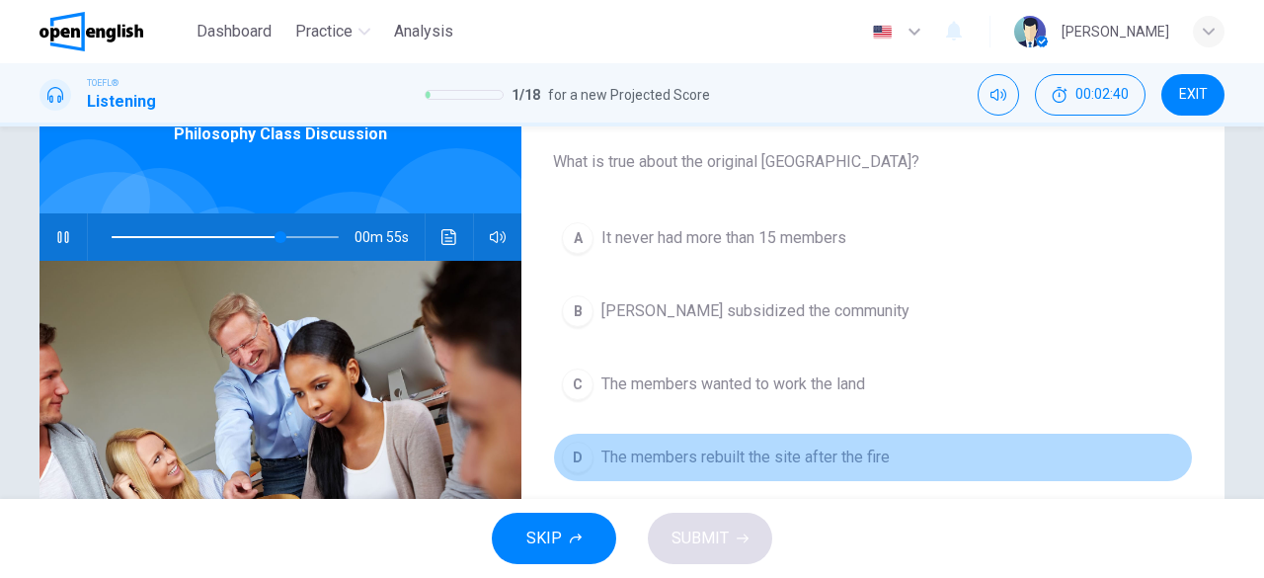
click at [808, 448] on span "The members rebuilt the site after the fire" at bounding box center [746, 457] width 288 height 24
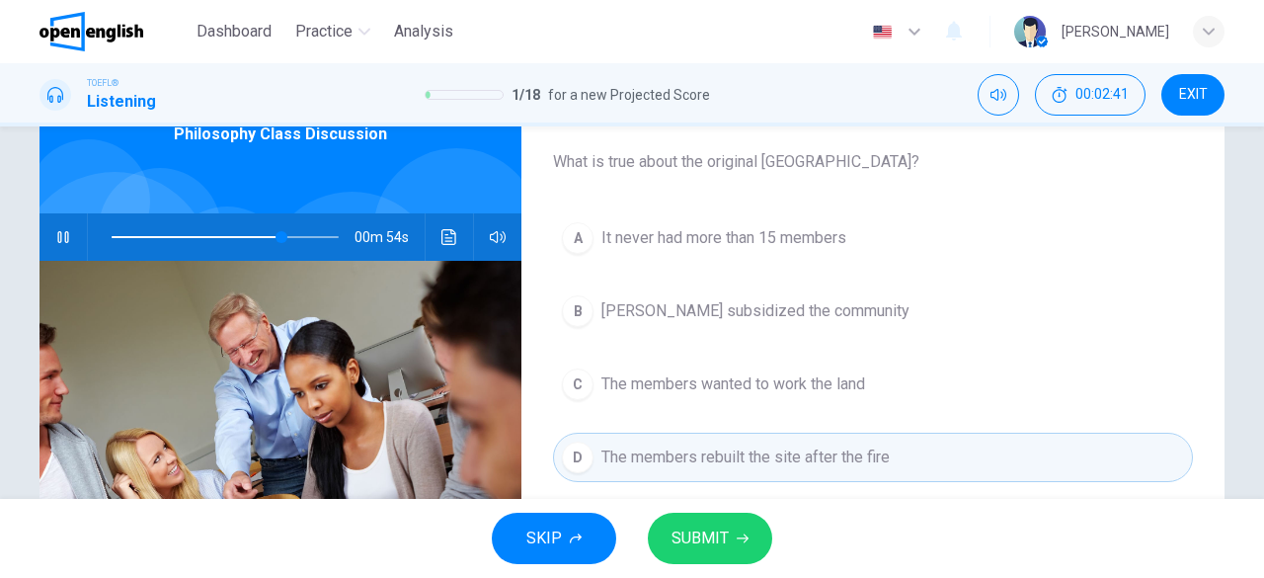
click at [717, 541] on span "SUBMIT" at bounding box center [700, 538] width 57 height 28
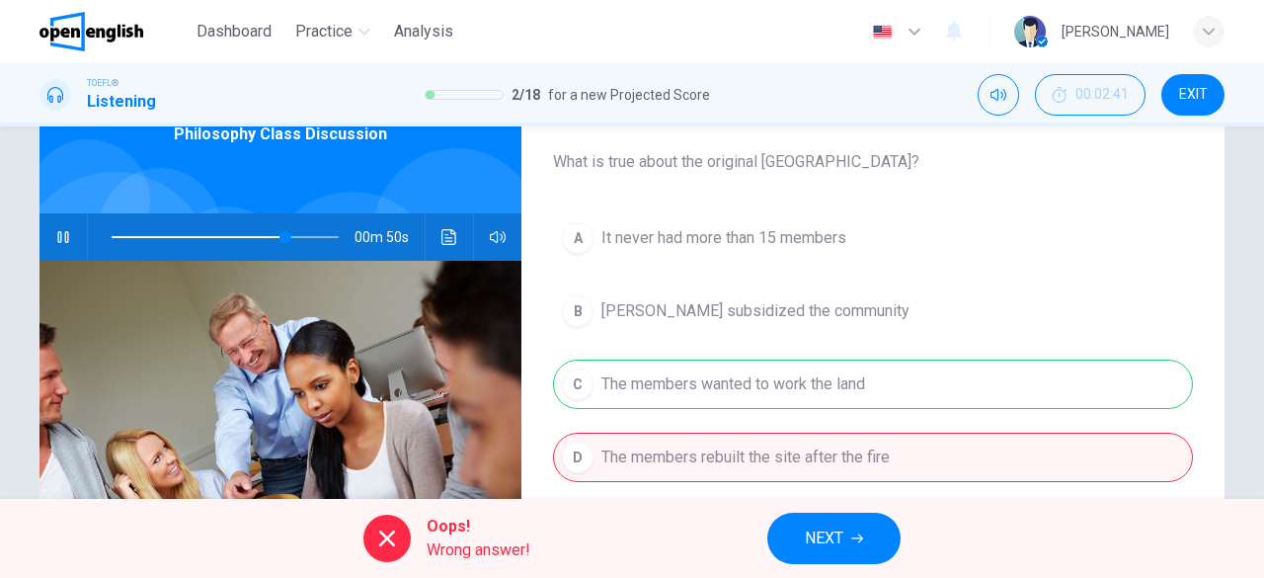
type input "**"
click at [1188, 90] on span "EXIT" at bounding box center [1193, 95] width 29 height 16
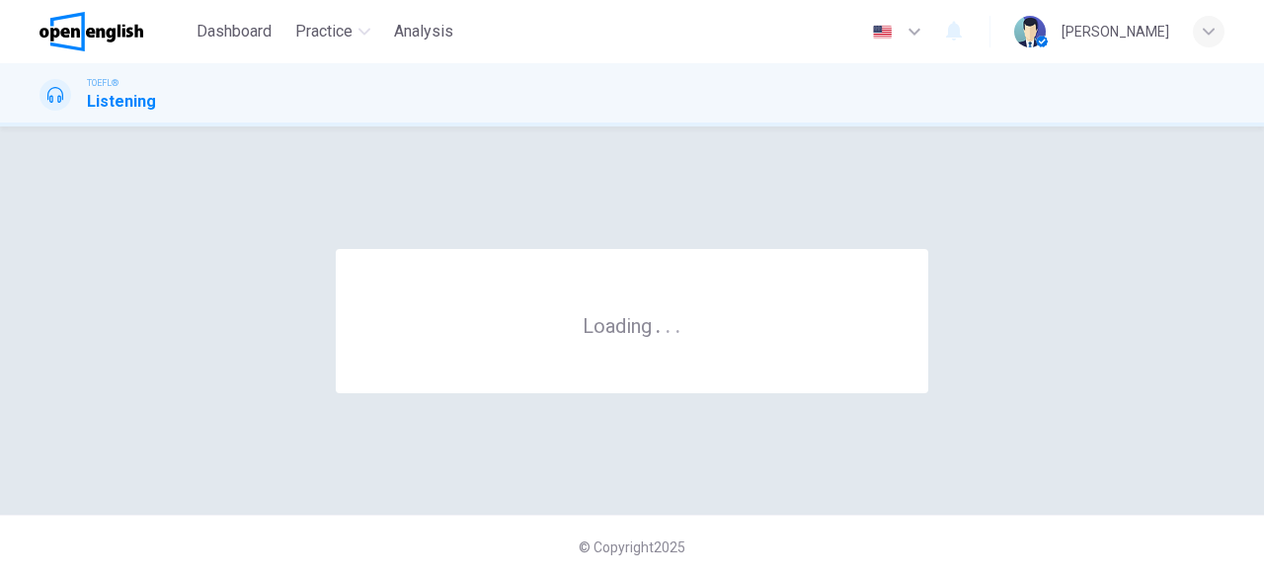
scroll to position [0, 0]
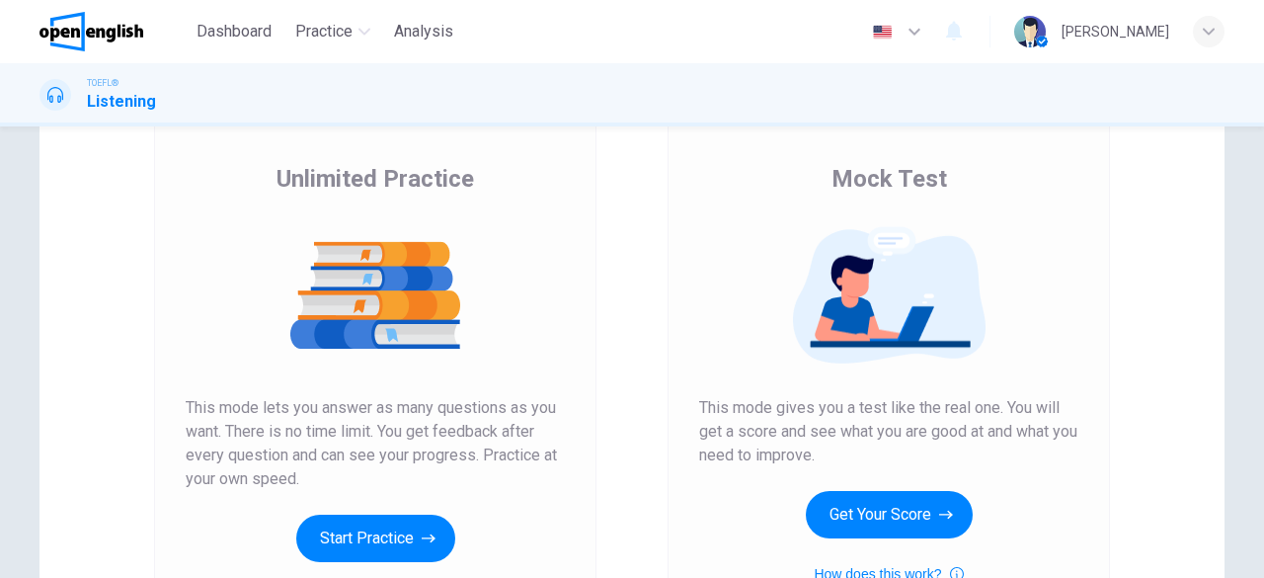
scroll to position [185, 0]
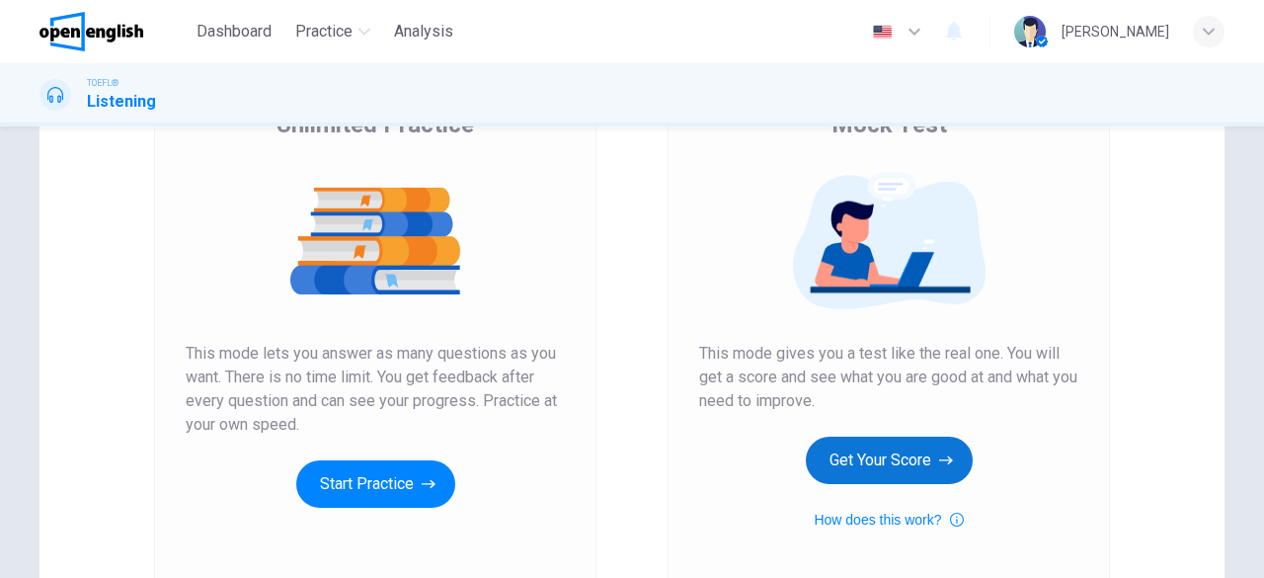
click at [887, 465] on button "Get Your Score" at bounding box center [889, 460] width 167 height 47
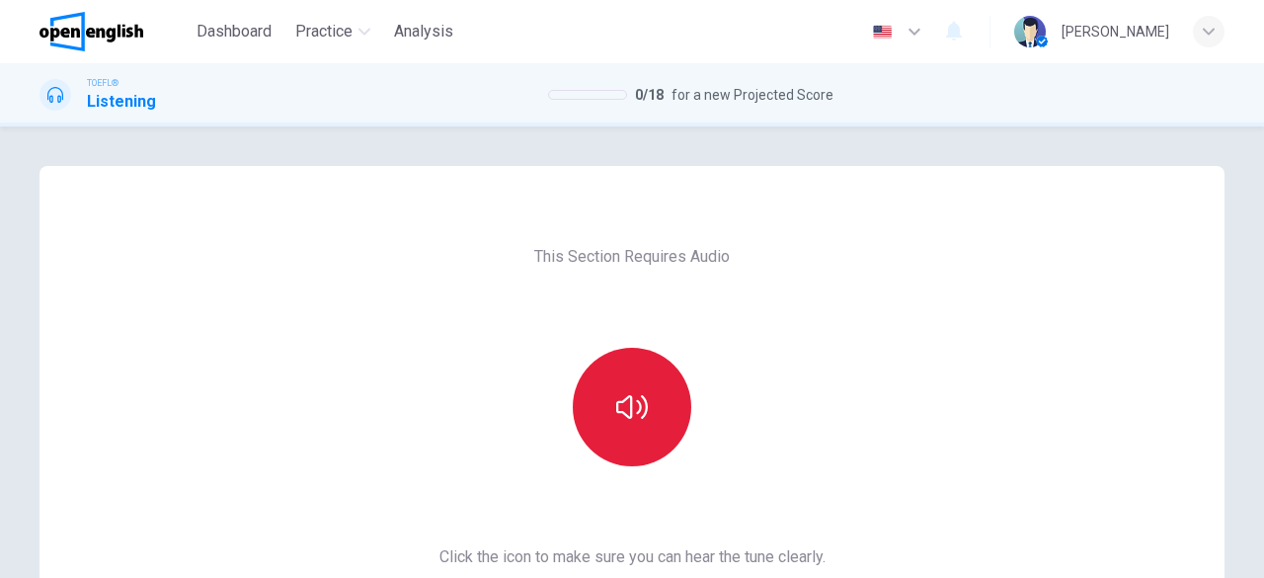
click at [622, 435] on button "button" at bounding box center [632, 407] width 119 height 119
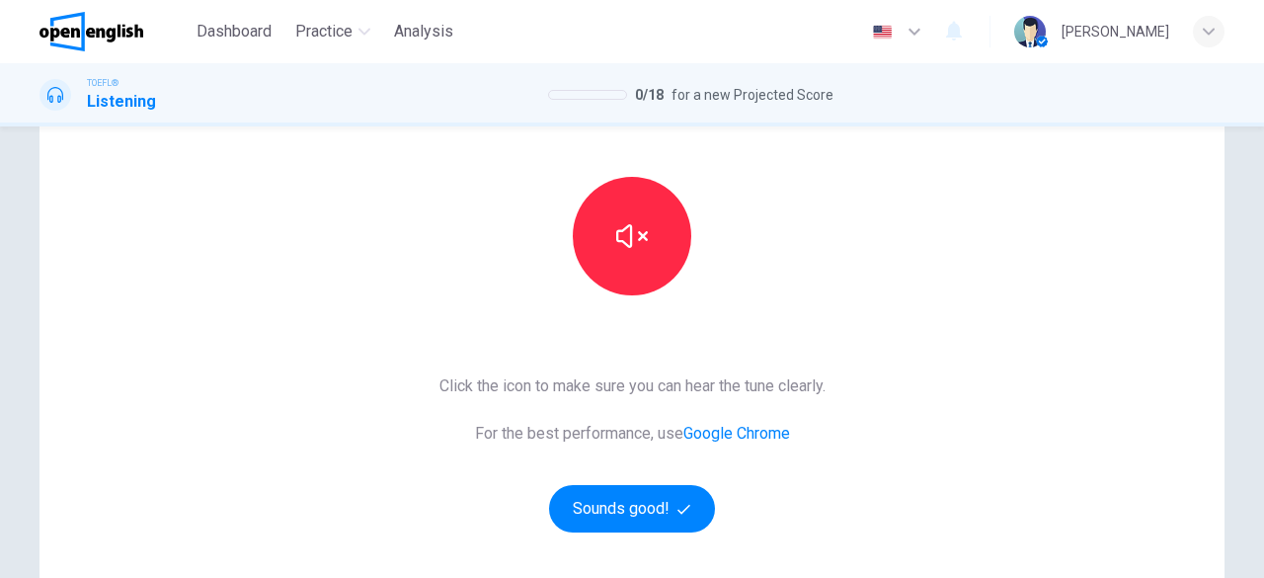
scroll to position [208, 0]
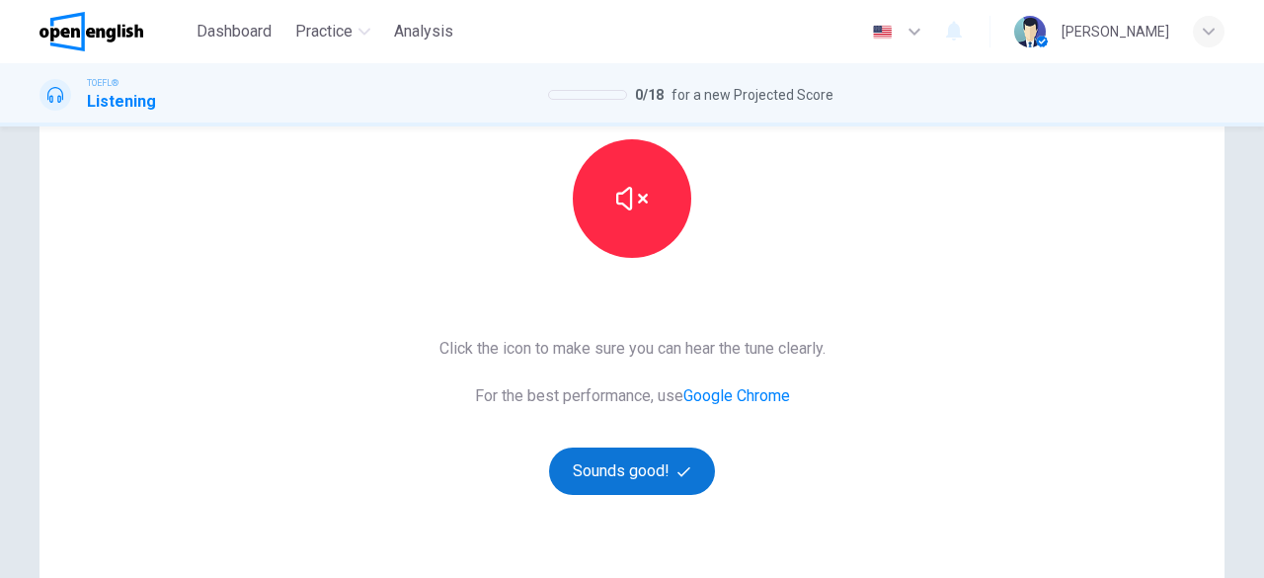
click at [692, 472] on button "Sounds good!" at bounding box center [632, 470] width 166 height 47
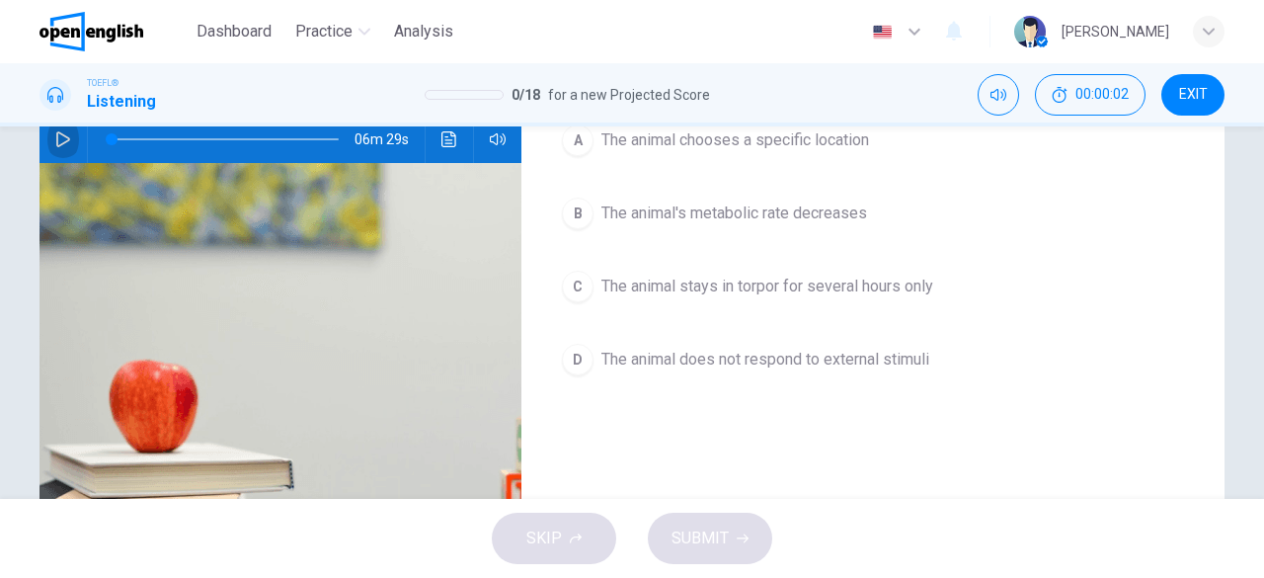
click at [58, 143] on icon "button" at bounding box center [63, 139] width 14 height 16
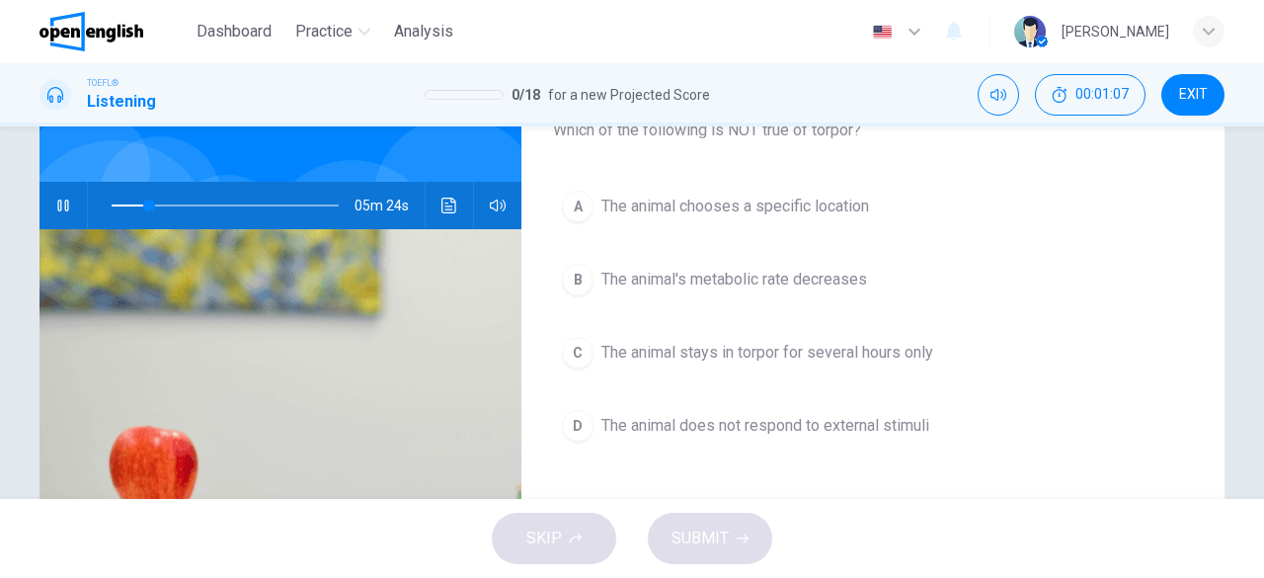
scroll to position [143, 0]
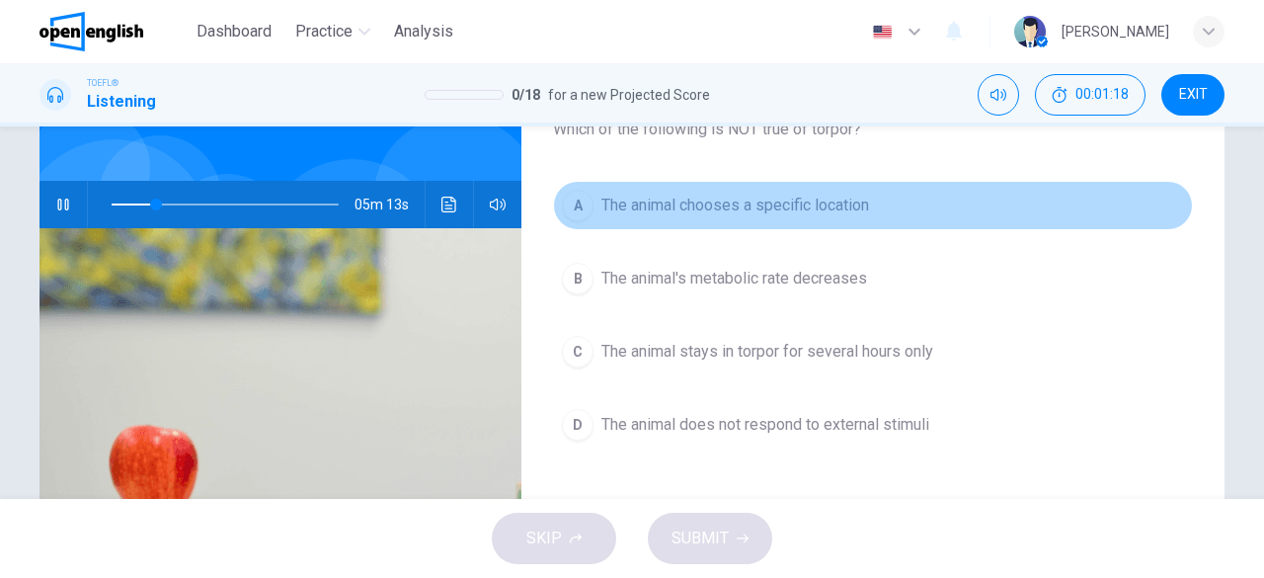
click at [772, 205] on span "The animal chooses a specific location" at bounding box center [736, 206] width 268 height 24
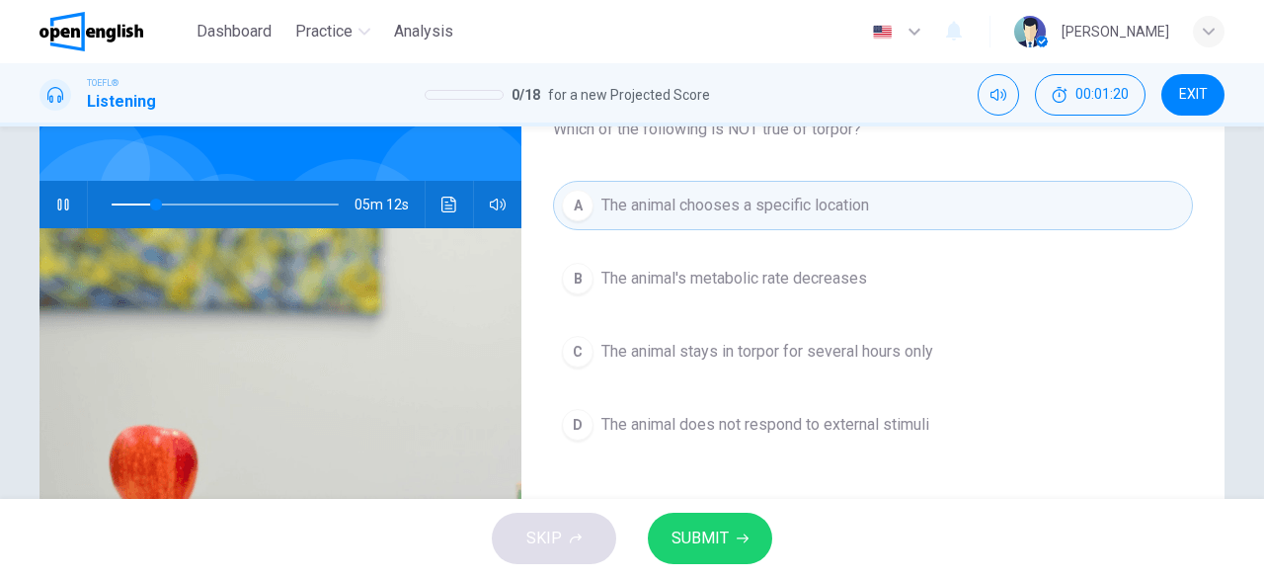
click at [705, 532] on span "SUBMIT" at bounding box center [700, 538] width 57 height 28
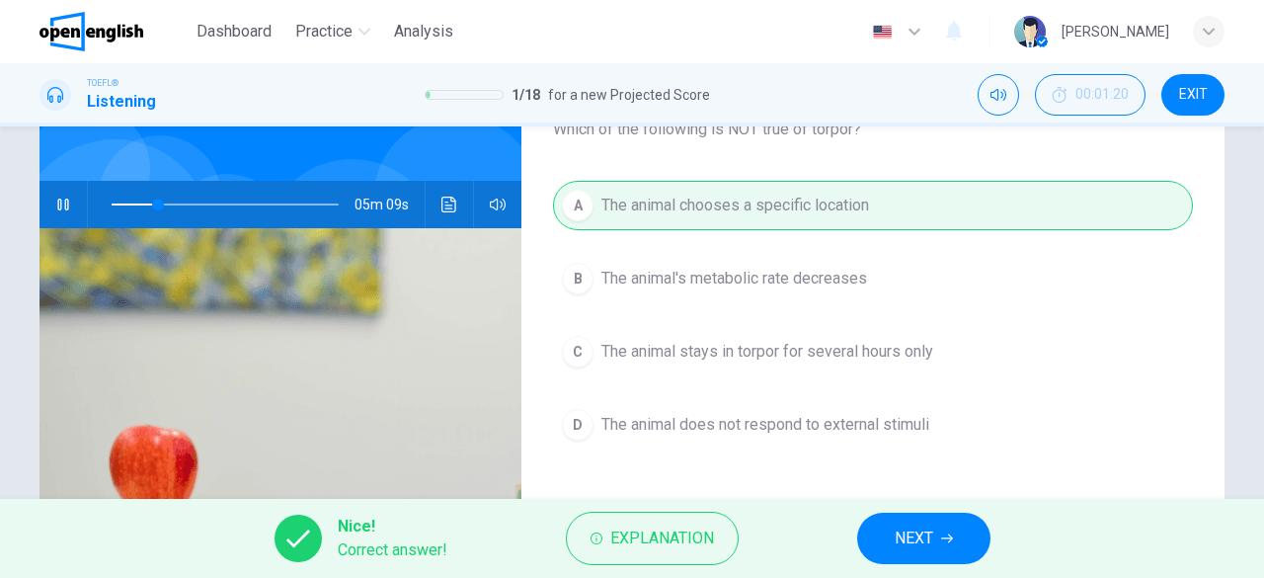
click at [956, 544] on button "NEXT" at bounding box center [923, 538] width 133 height 51
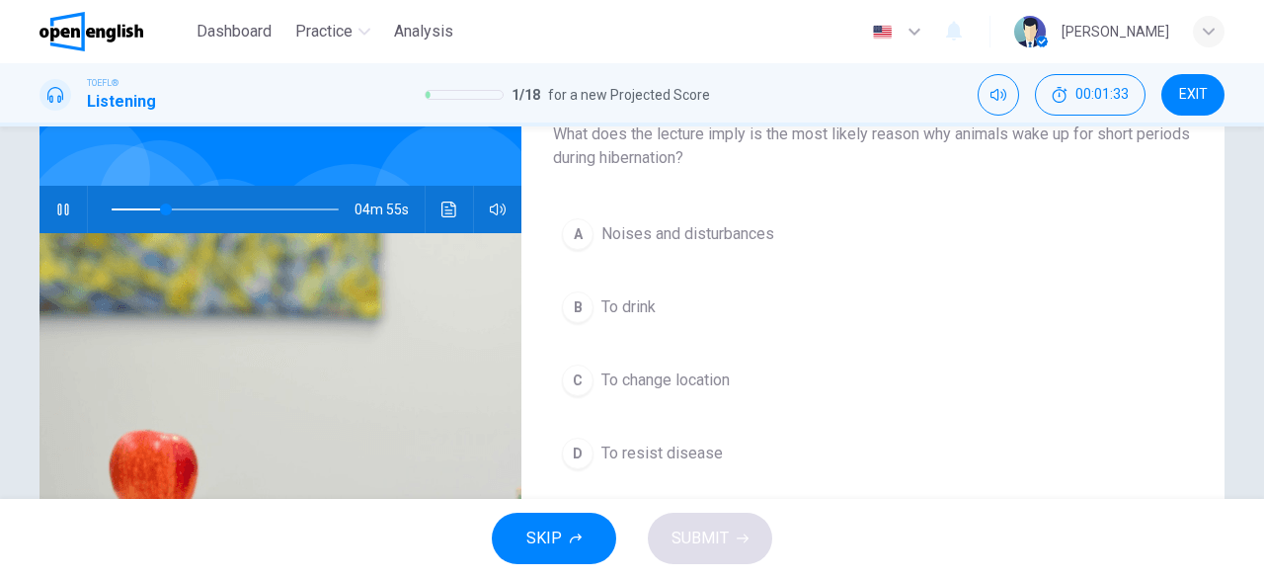
scroll to position [140, 0]
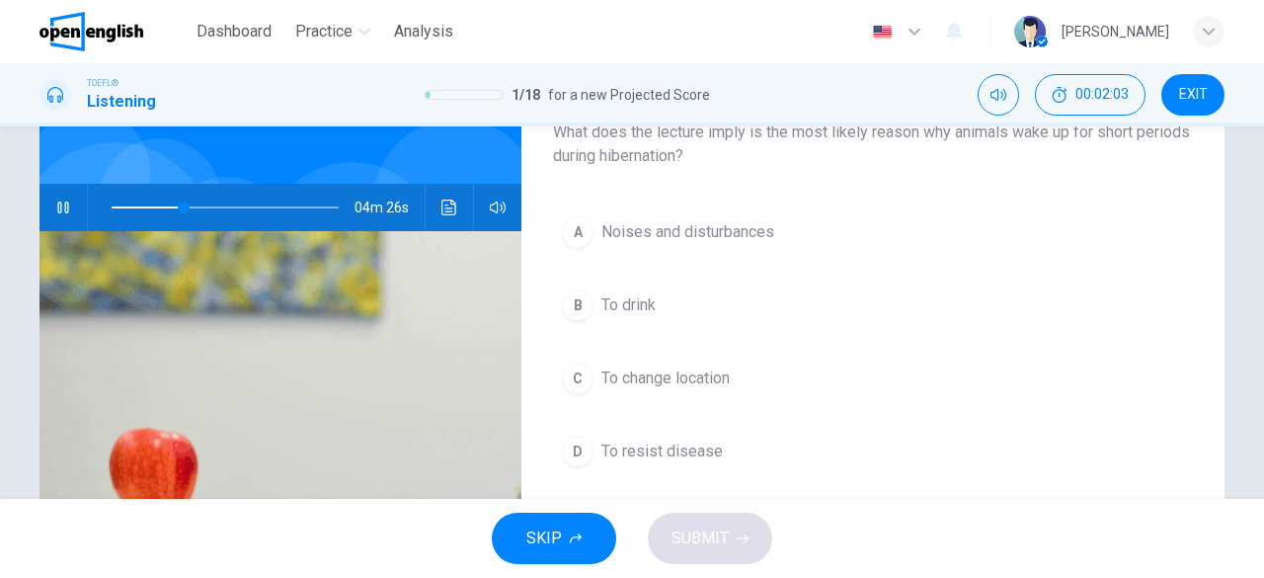
click at [64, 208] on icon "button" at bounding box center [63, 208] width 16 height 16
click at [150, 210] on span at bounding box center [225, 208] width 227 height 28
click at [56, 214] on icon "button" at bounding box center [63, 208] width 14 height 16
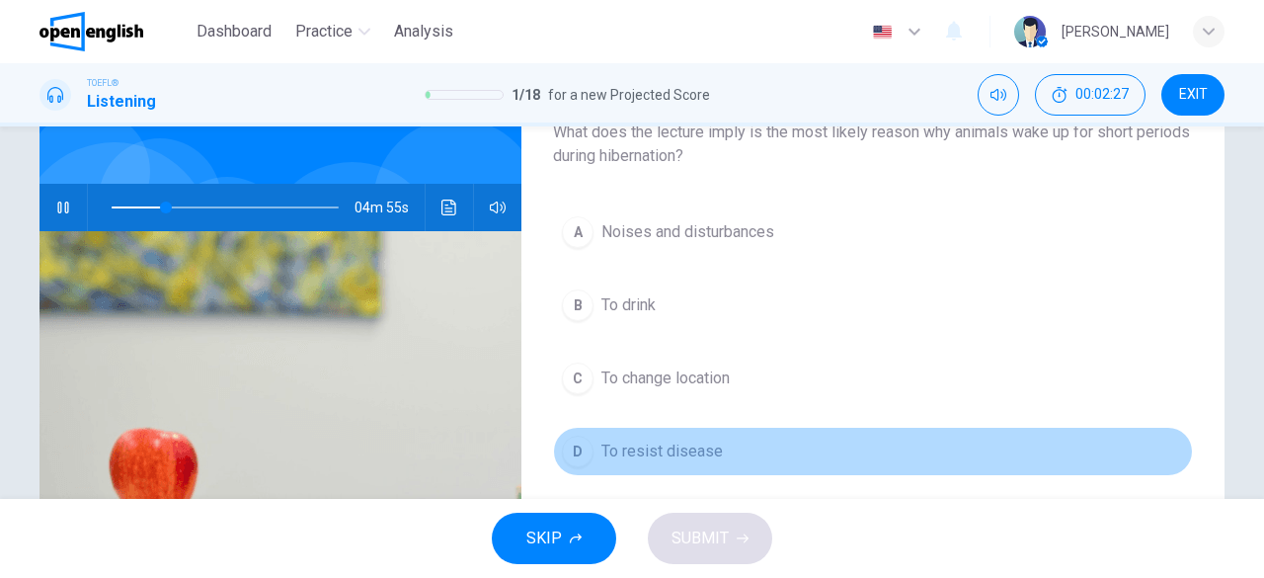
click at [624, 447] on span "To resist disease" at bounding box center [662, 452] width 121 height 24
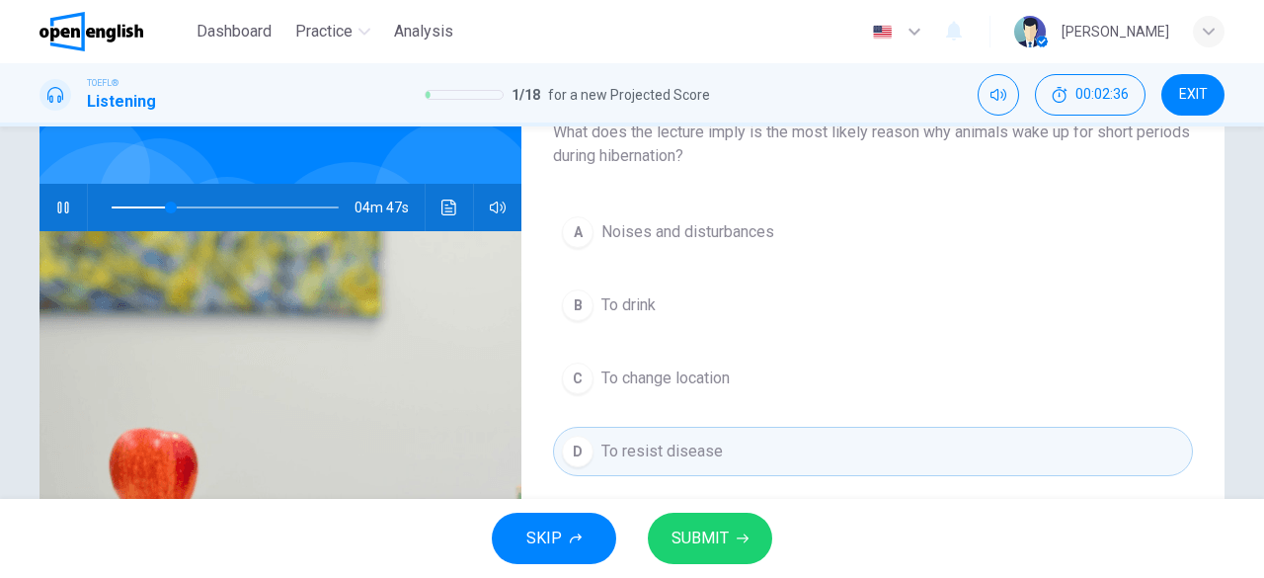
click at [693, 538] on span "SUBMIT" at bounding box center [700, 538] width 57 height 28
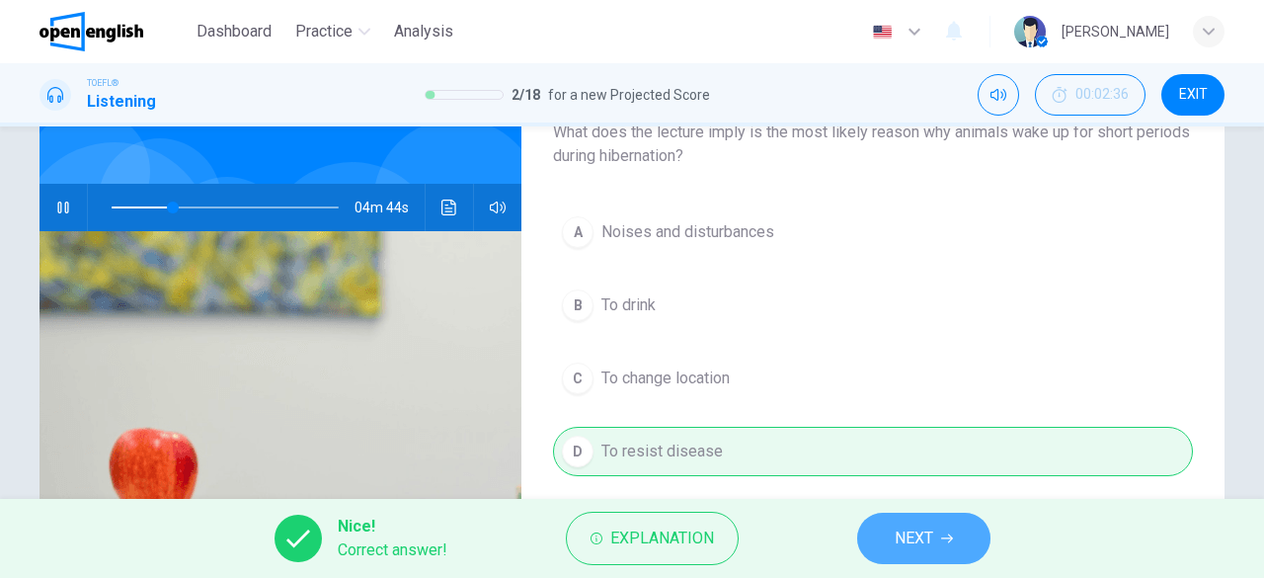
click at [907, 530] on span "NEXT" at bounding box center [914, 538] width 39 height 28
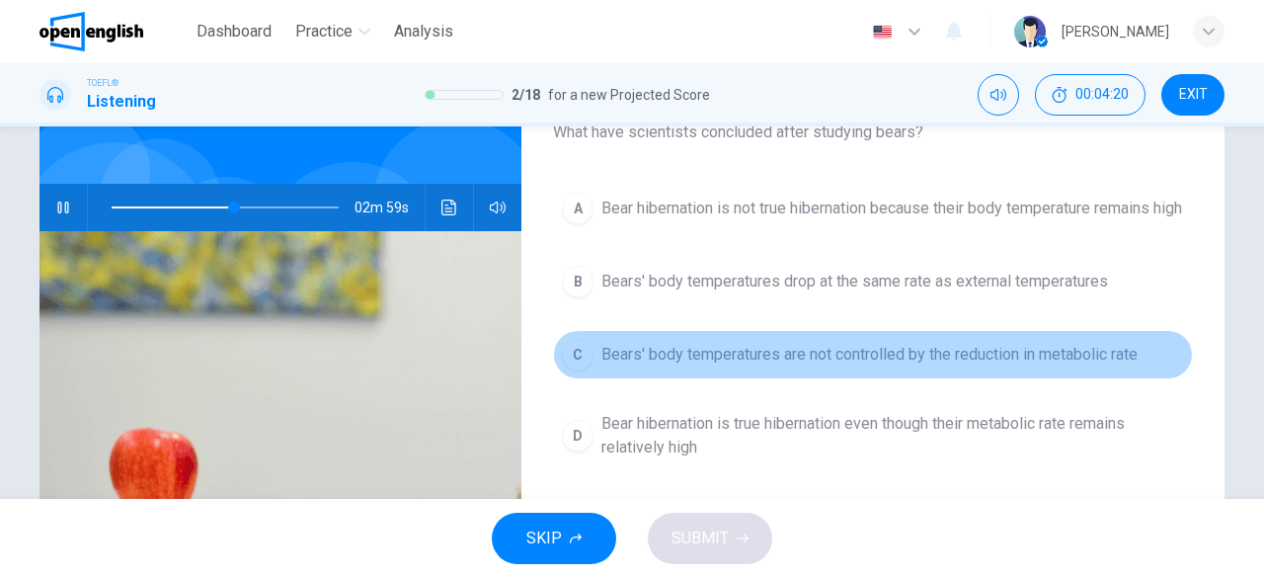
click at [841, 366] on span "Bears' body temperatures are not controlled by the reduction in metabolic rate" at bounding box center [870, 355] width 536 height 24
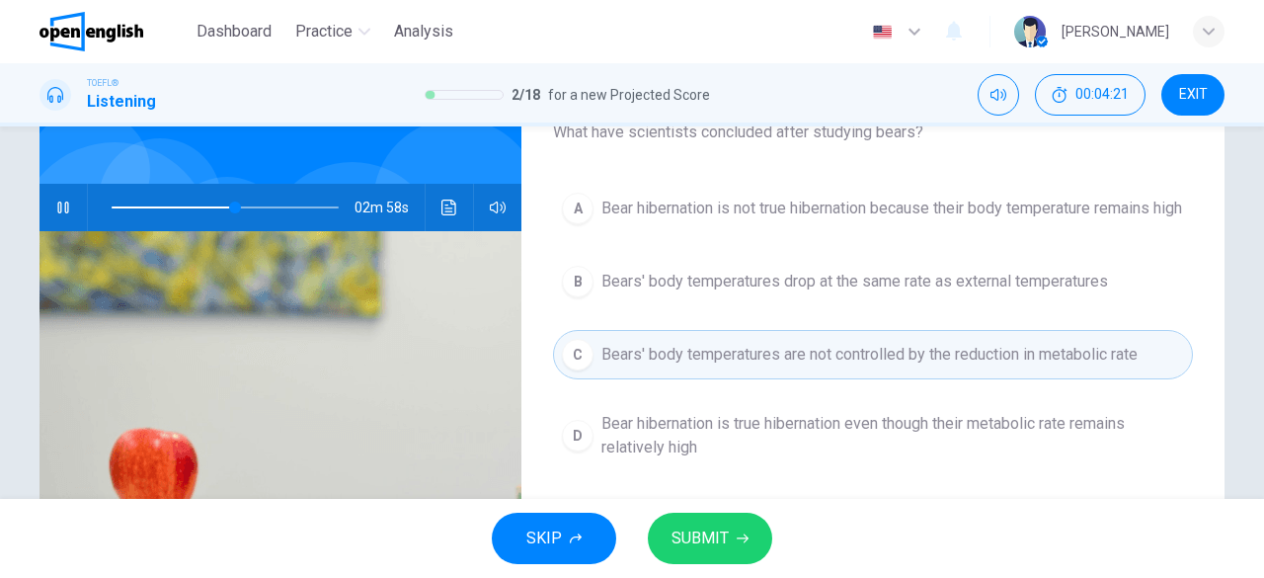
click at [708, 528] on span "SUBMIT" at bounding box center [700, 538] width 57 height 28
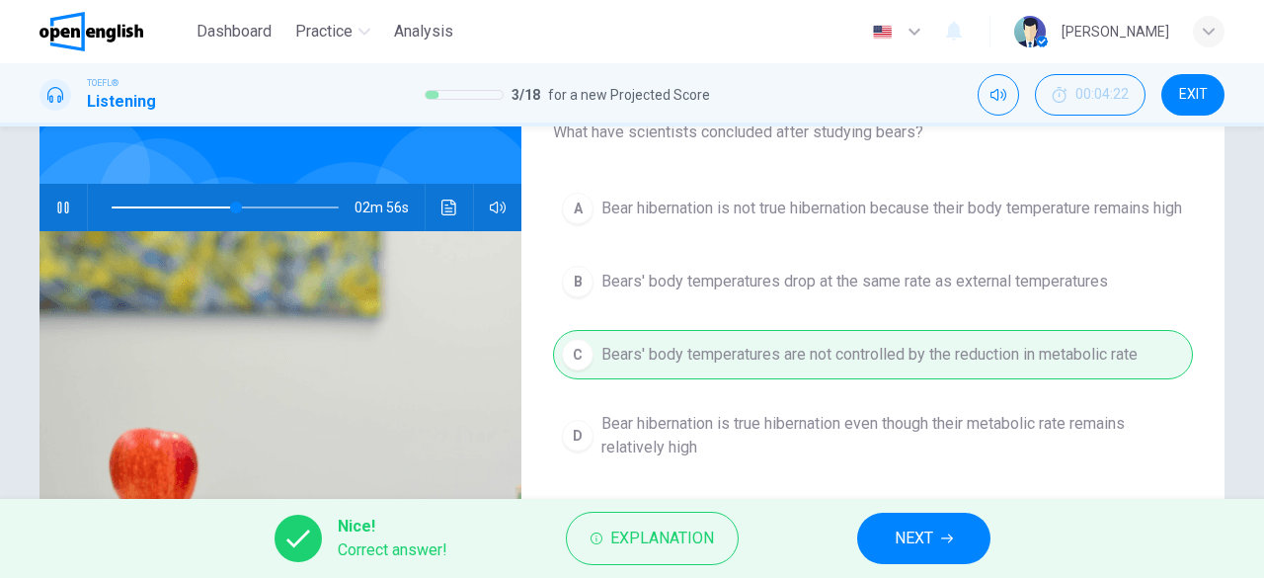
click at [915, 547] on span "NEXT" at bounding box center [914, 538] width 39 height 28
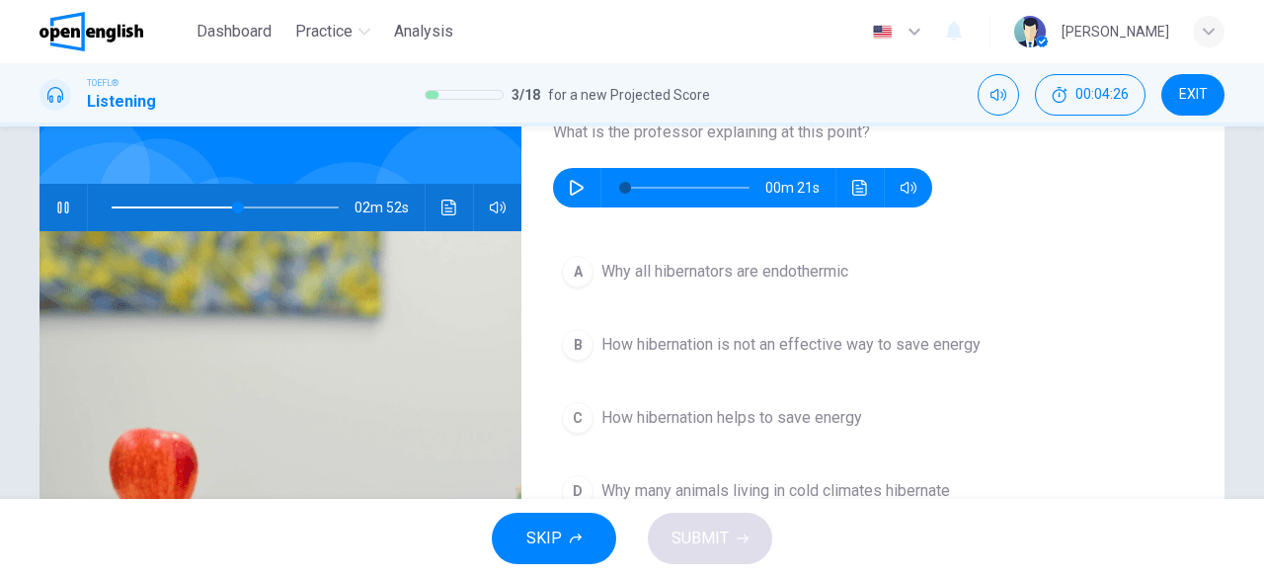
click at [63, 203] on icon "button" at bounding box center [63, 208] width 16 height 16
type input "**"
click at [573, 193] on icon "button" at bounding box center [577, 188] width 16 height 16
type input "*"
click at [707, 428] on button "C How hibernation helps to save energy" at bounding box center [873, 417] width 640 height 49
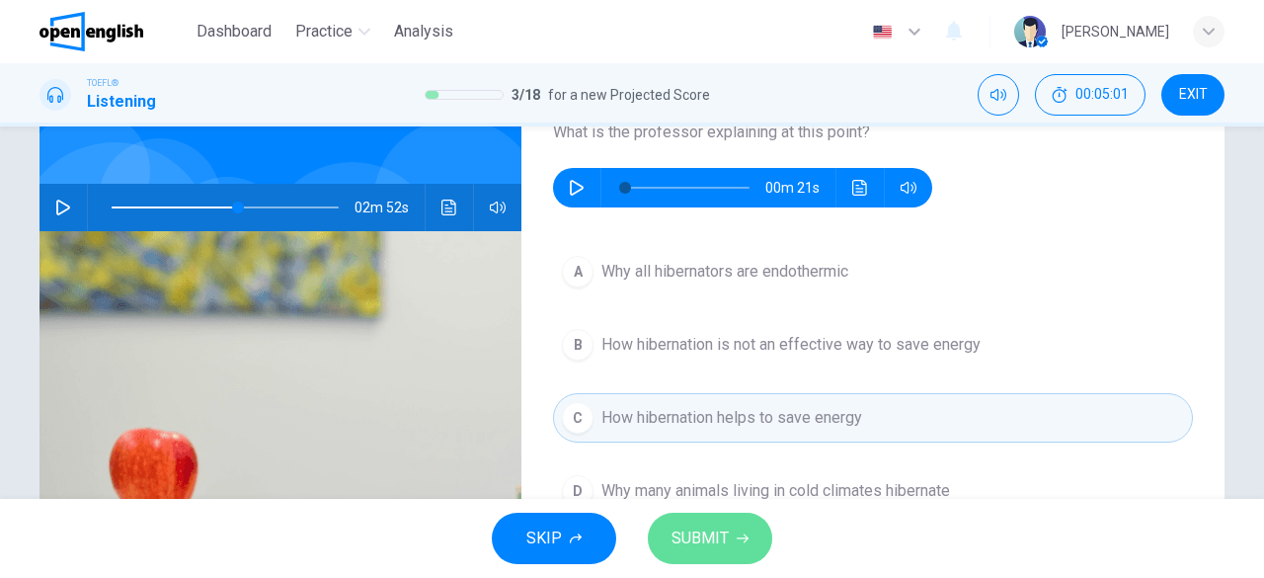
click at [705, 547] on span "SUBMIT" at bounding box center [700, 538] width 57 height 28
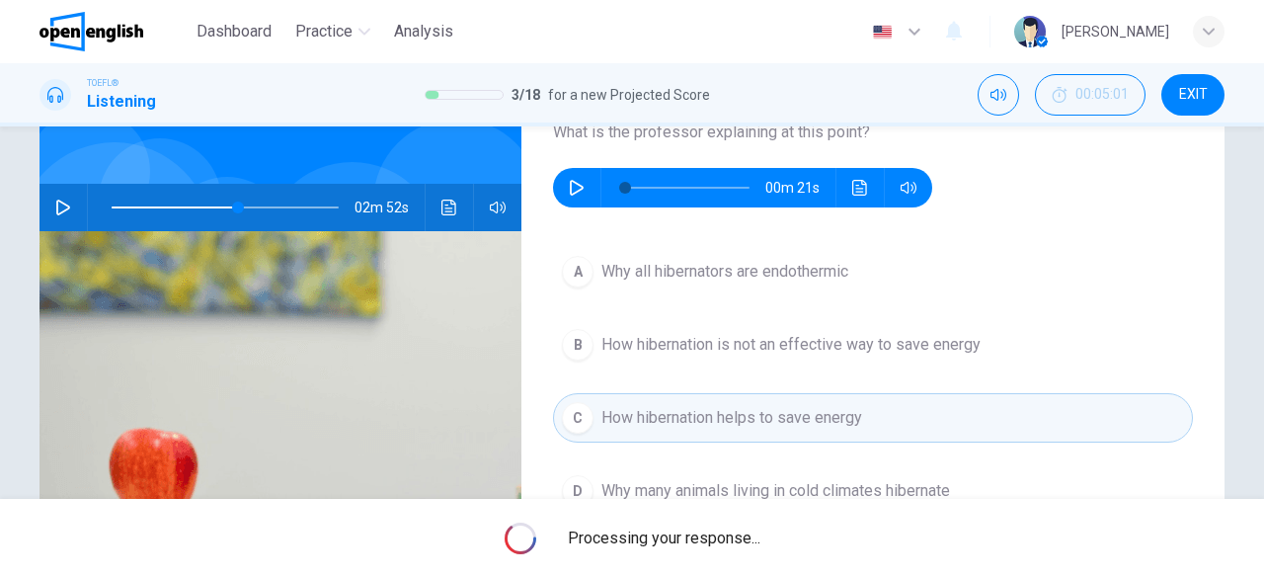
type input "**"
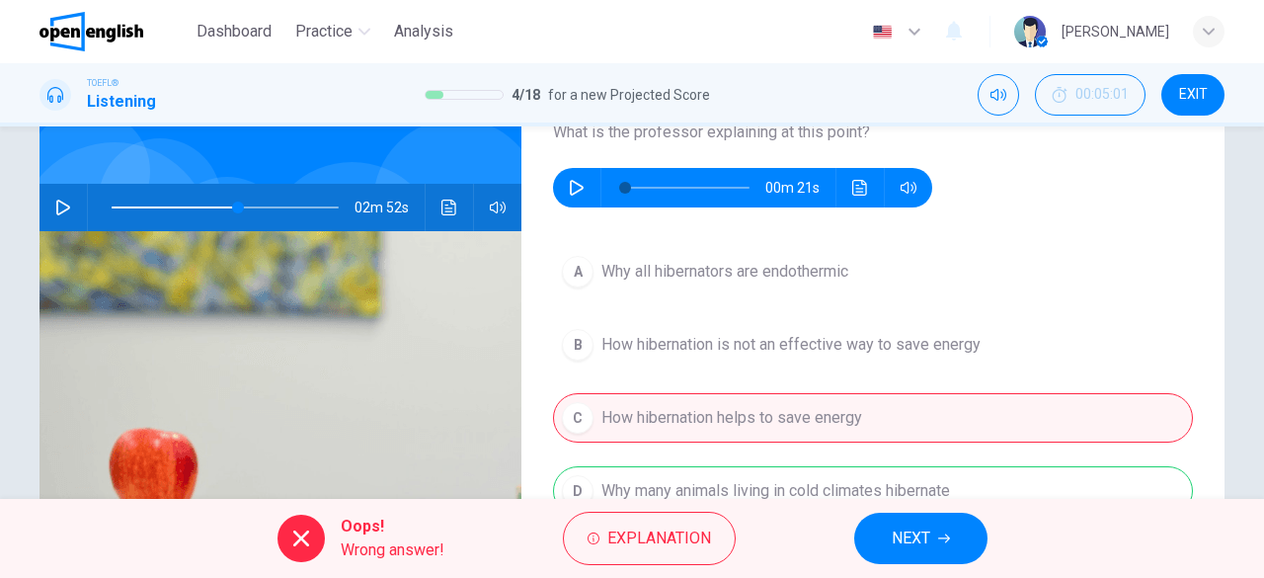
click at [950, 546] on button "NEXT" at bounding box center [920, 538] width 133 height 51
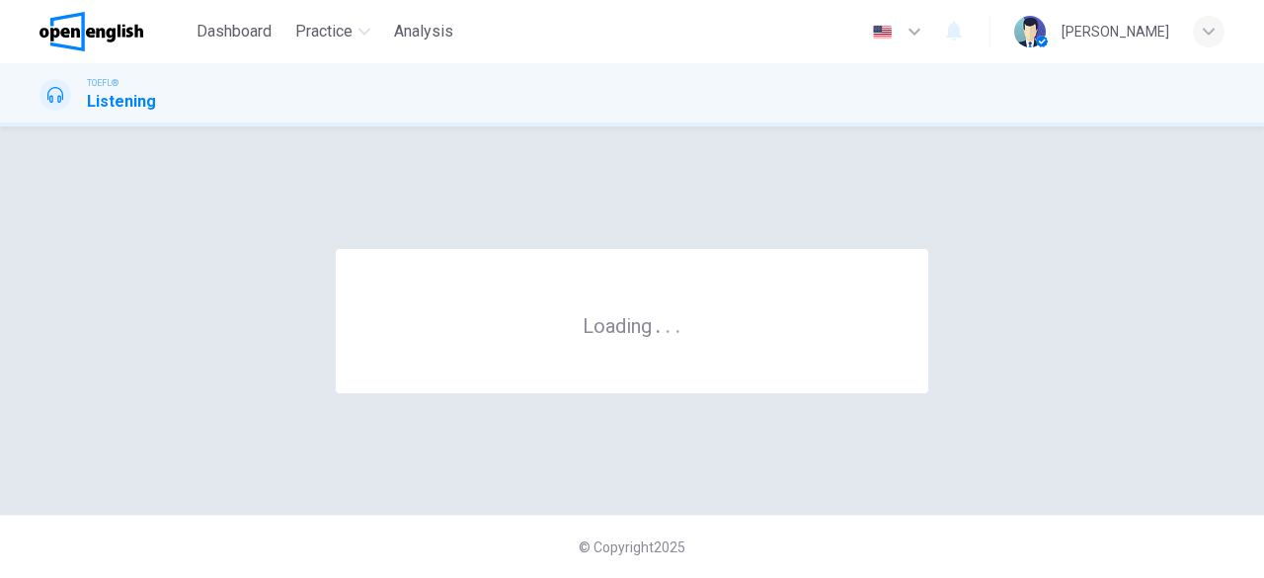
scroll to position [0, 0]
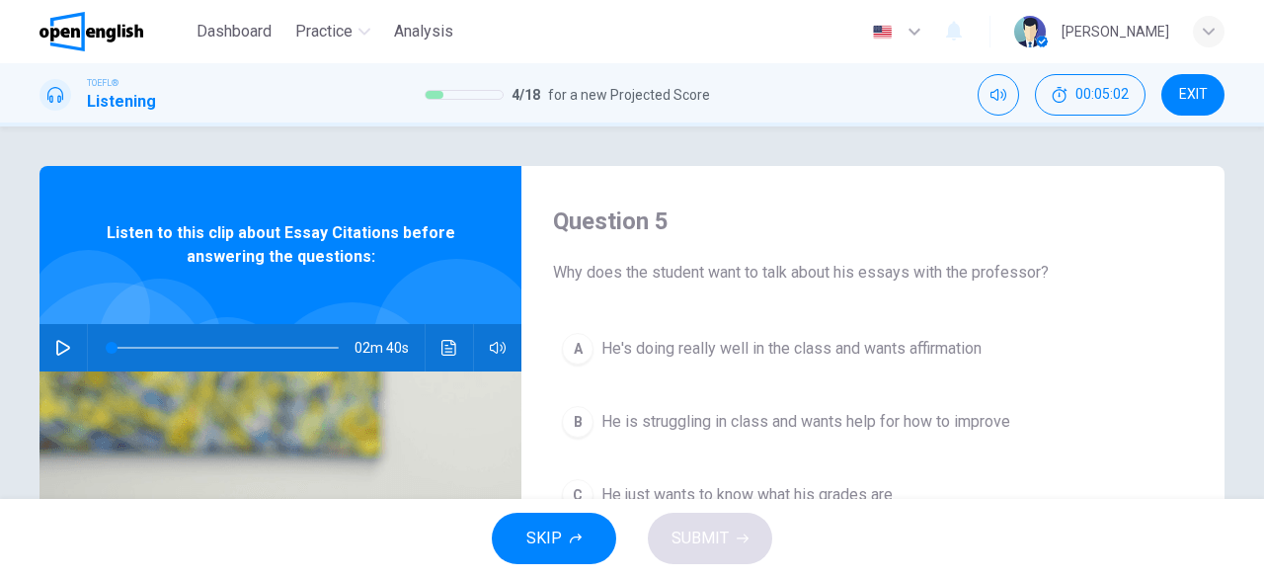
click at [40, 348] on div "02m 40s" at bounding box center [281, 347] width 482 height 47
click at [55, 345] on icon "button" at bounding box center [63, 348] width 16 height 16
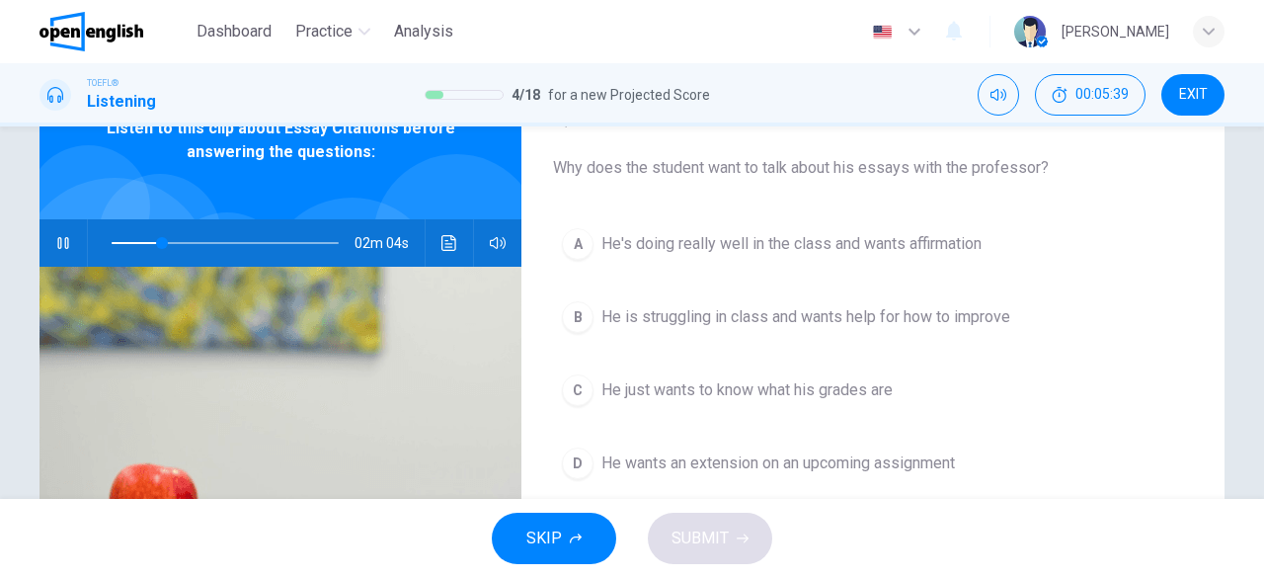
scroll to position [106, 0]
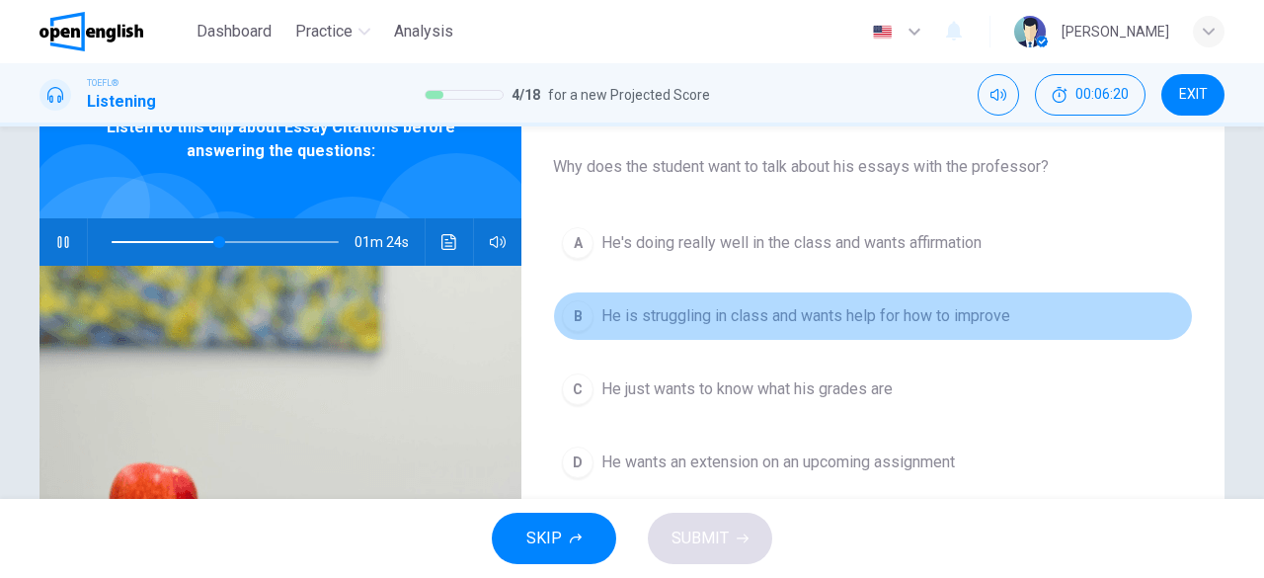
click at [766, 321] on span "He is struggling in class and wants help for how to improve" at bounding box center [806, 316] width 409 height 24
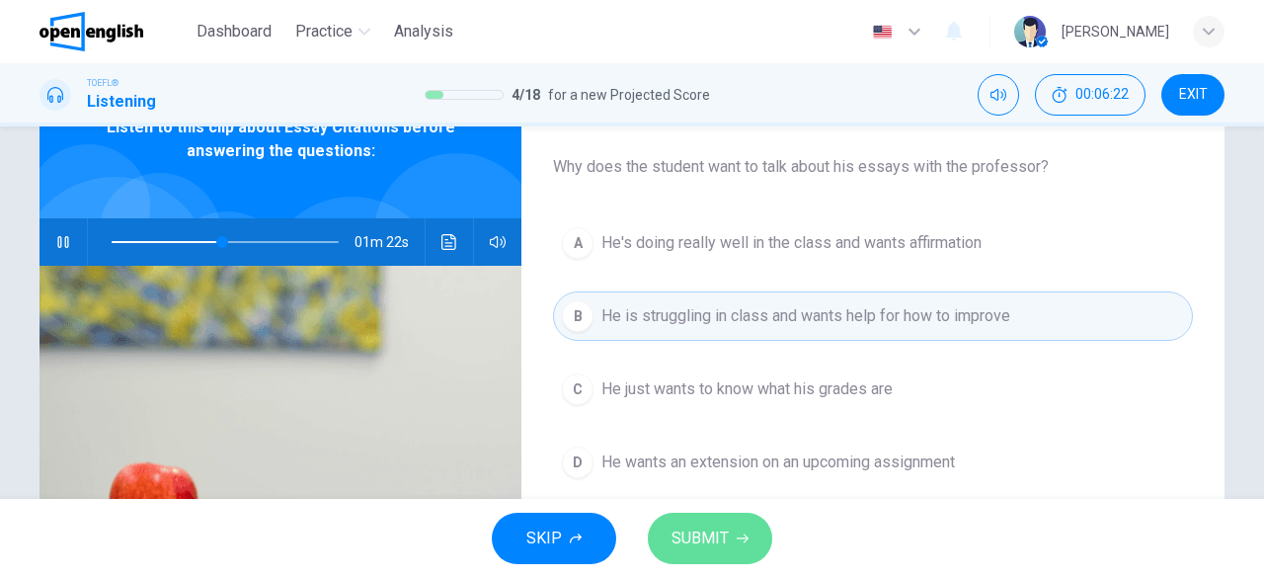
click at [727, 556] on button "SUBMIT" at bounding box center [710, 538] width 124 height 51
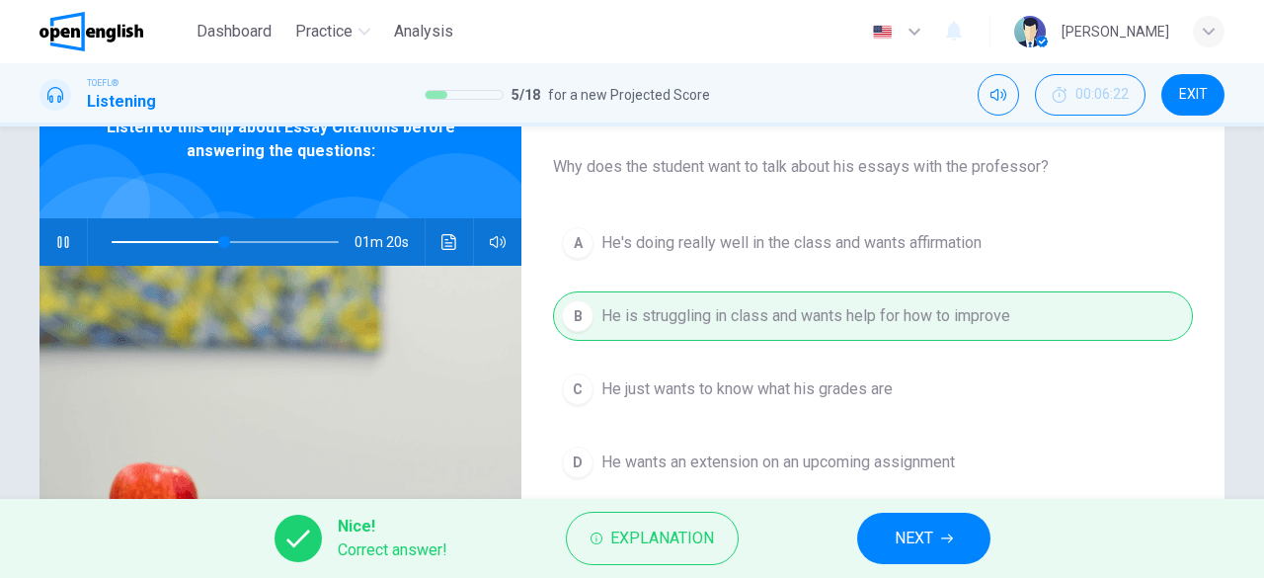
click at [914, 554] on button "NEXT" at bounding box center [923, 538] width 133 height 51
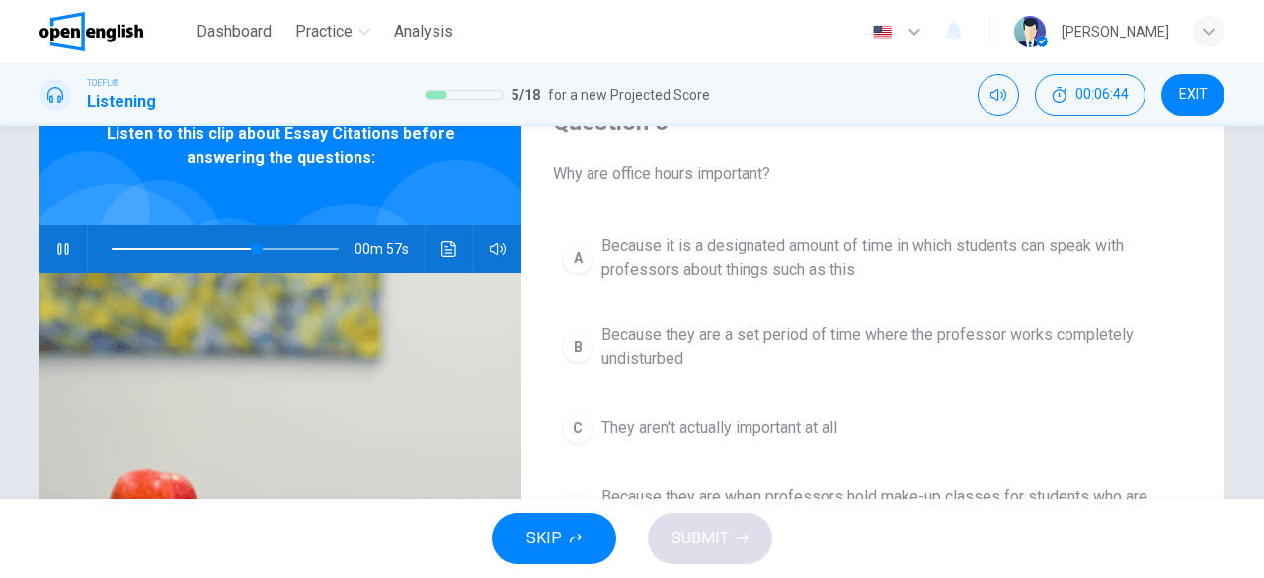
scroll to position [98, 0]
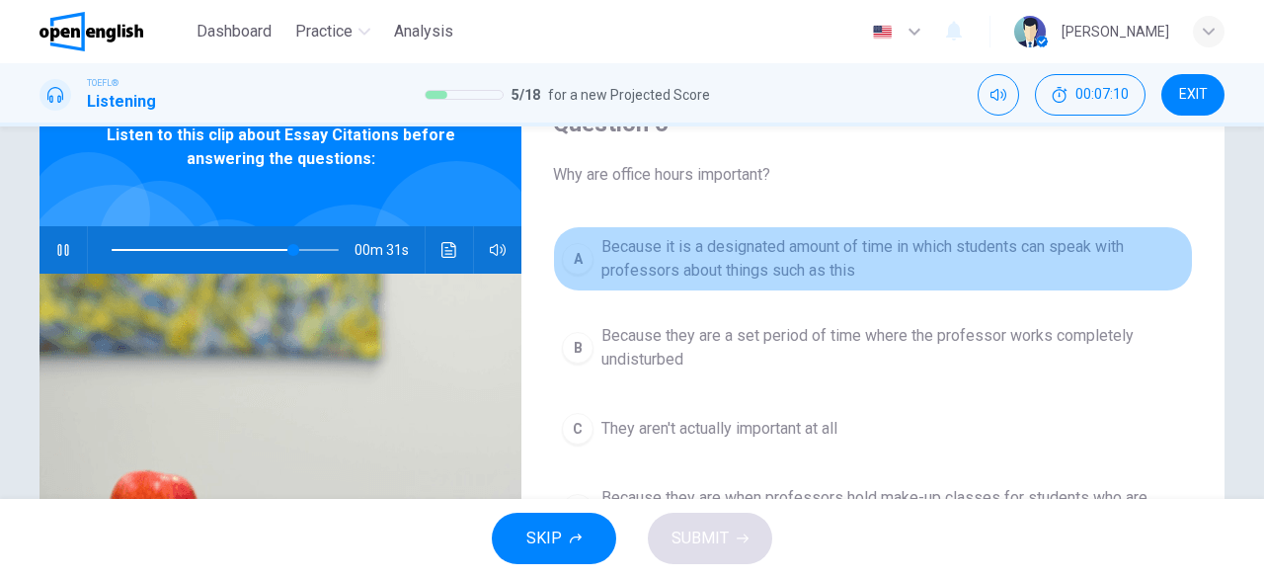
click at [779, 272] on span "Because it is a designated amount of time in which students can speak with prof…" at bounding box center [893, 258] width 583 height 47
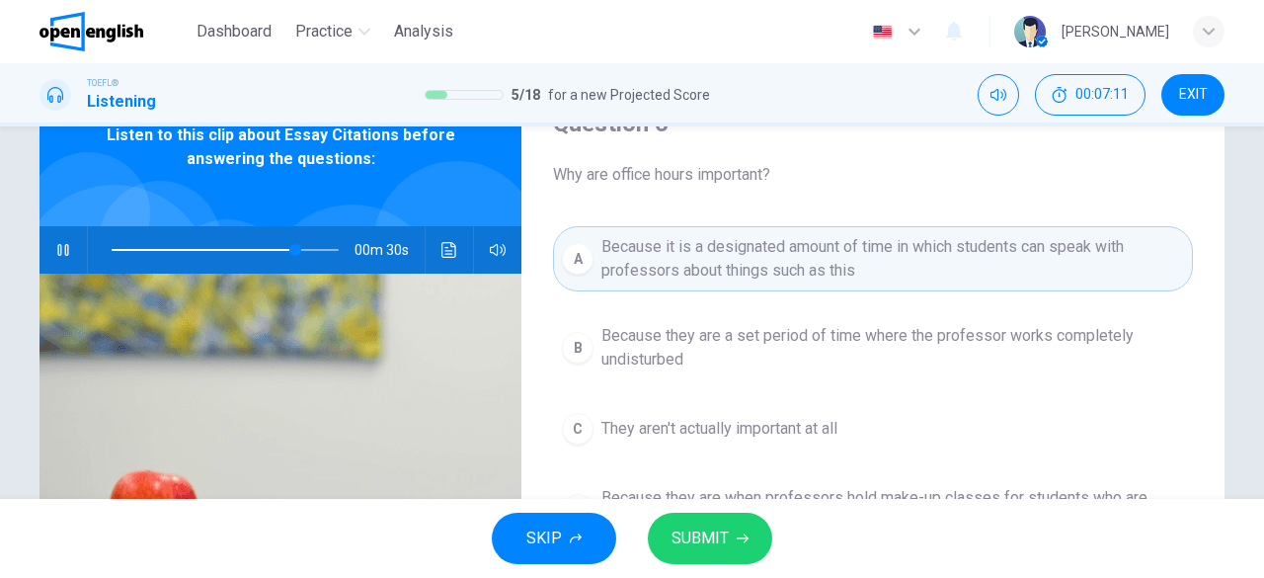
click at [715, 546] on span "SUBMIT" at bounding box center [700, 538] width 57 height 28
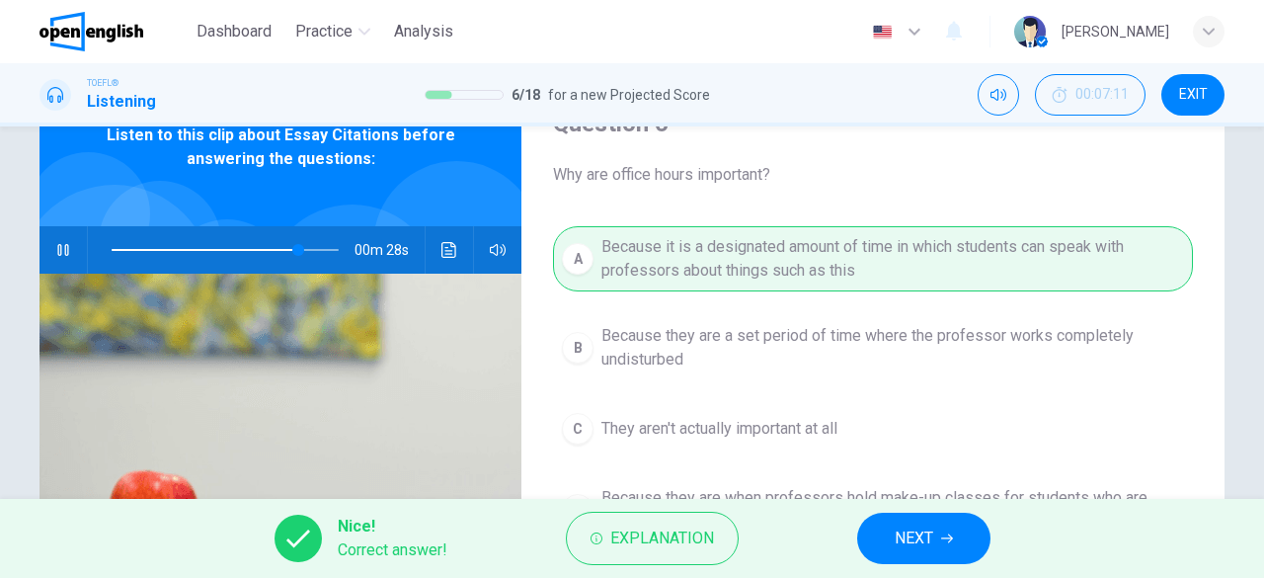
click at [911, 540] on span "NEXT" at bounding box center [914, 538] width 39 height 28
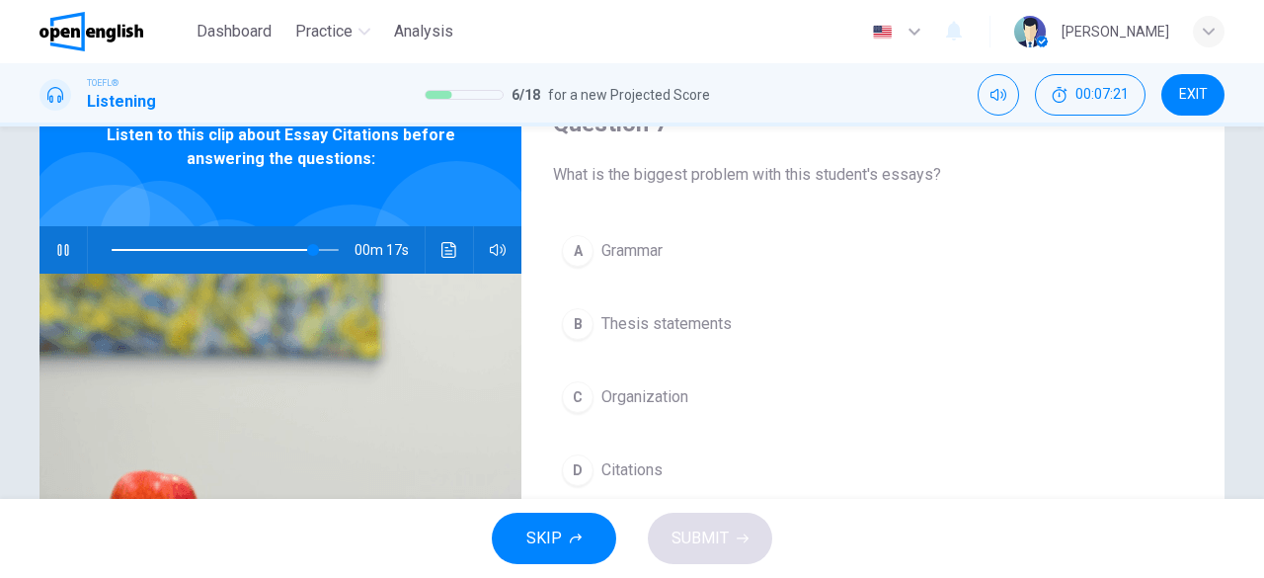
click at [634, 249] on span "Grammar" at bounding box center [632, 251] width 61 height 24
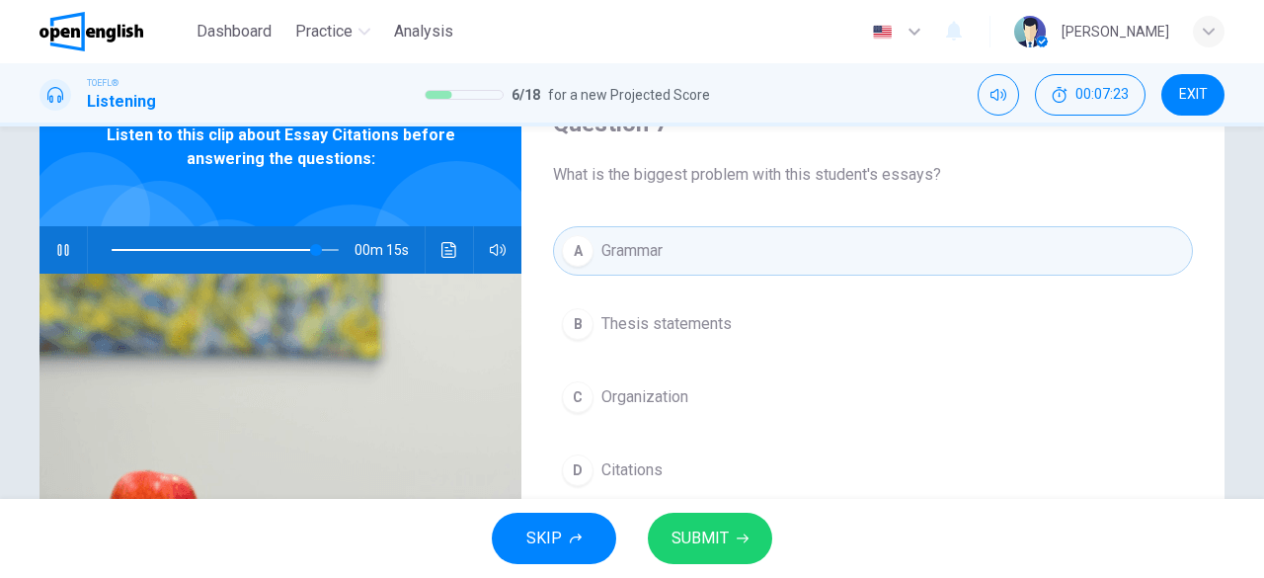
click at [703, 542] on span "SUBMIT" at bounding box center [700, 538] width 57 height 28
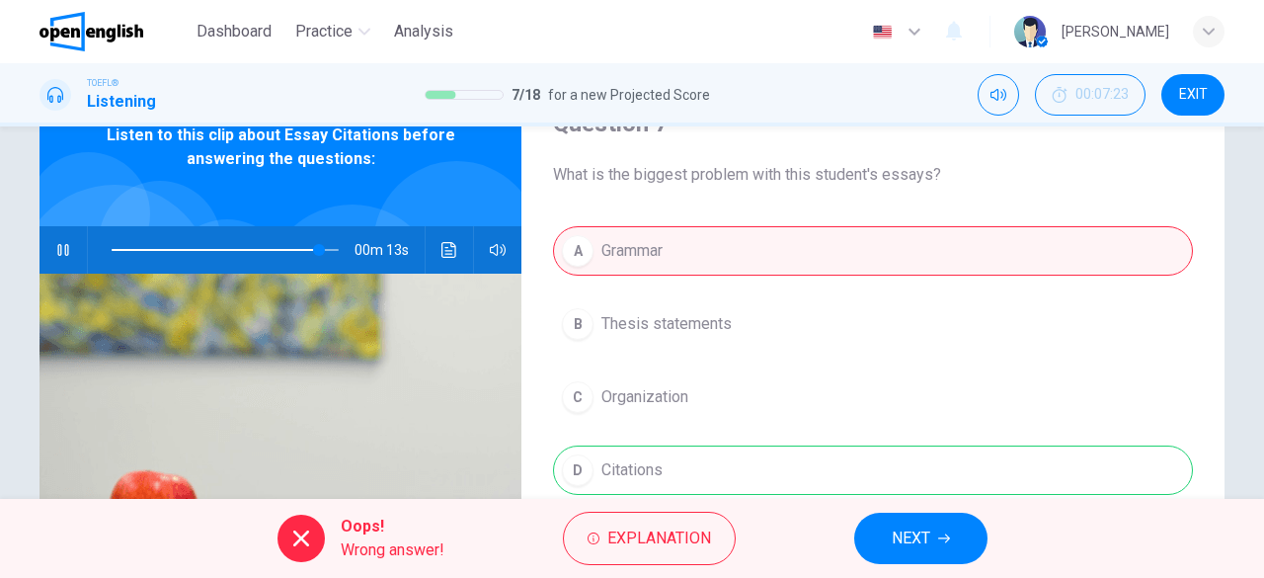
click at [881, 537] on button "NEXT" at bounding box center [920, 538] width 133 height 51
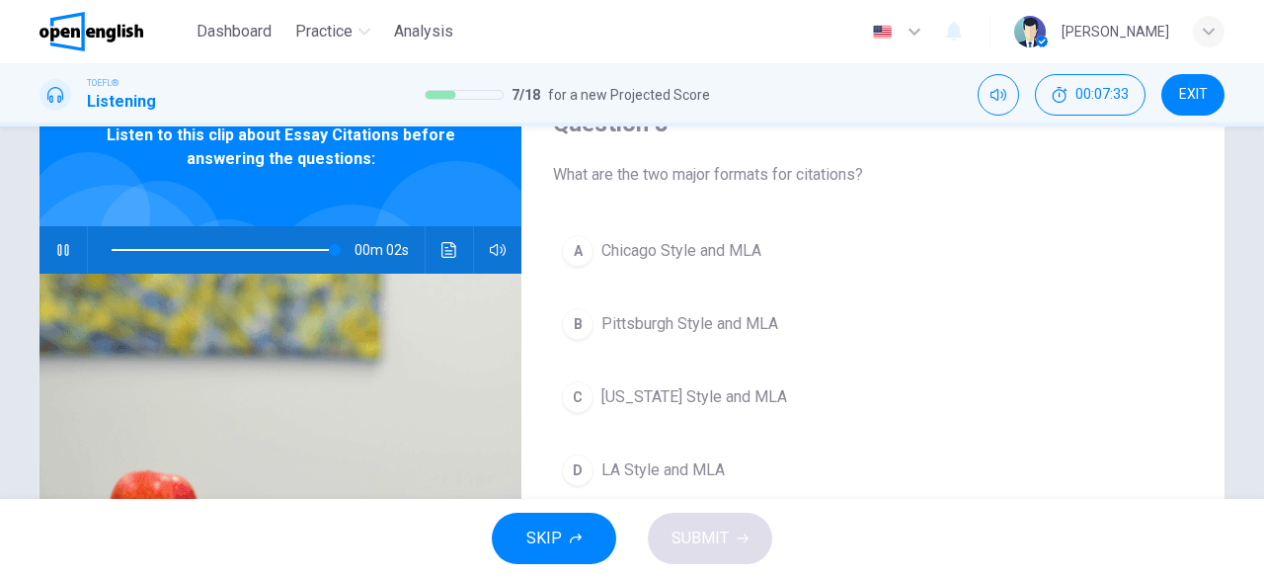
click at [685, 250] on span "Chicago Style and MLA" at bounding box center [682, 251] width 160 height 24
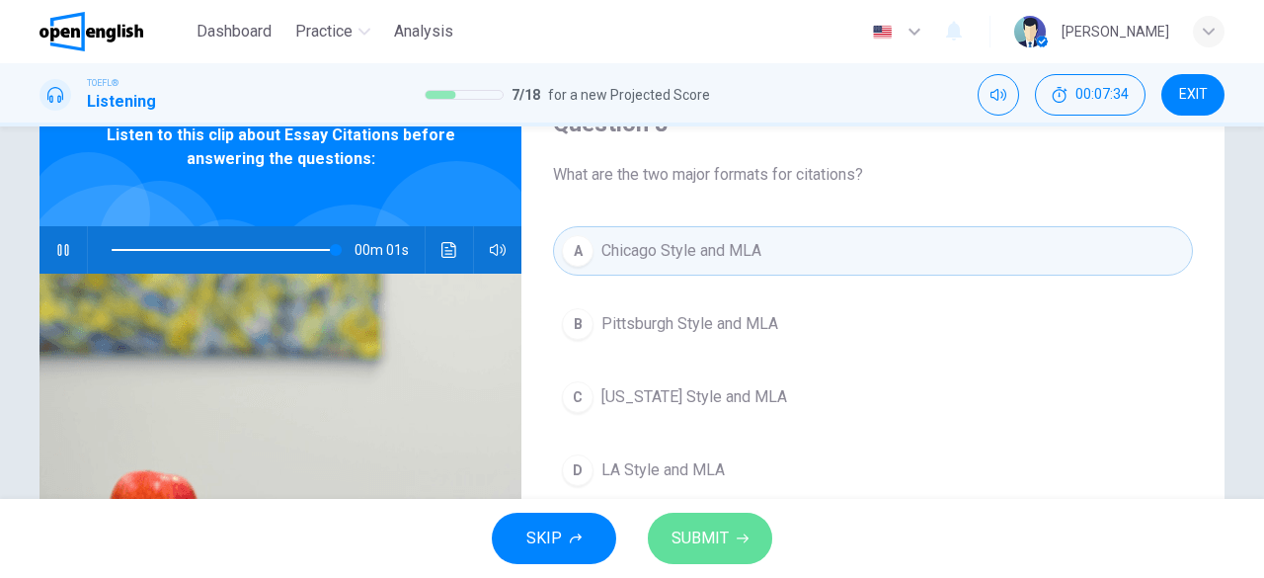
click at [721, 546] on span "SUBMIT" at bounding box center [700, 538] width 57 height 28
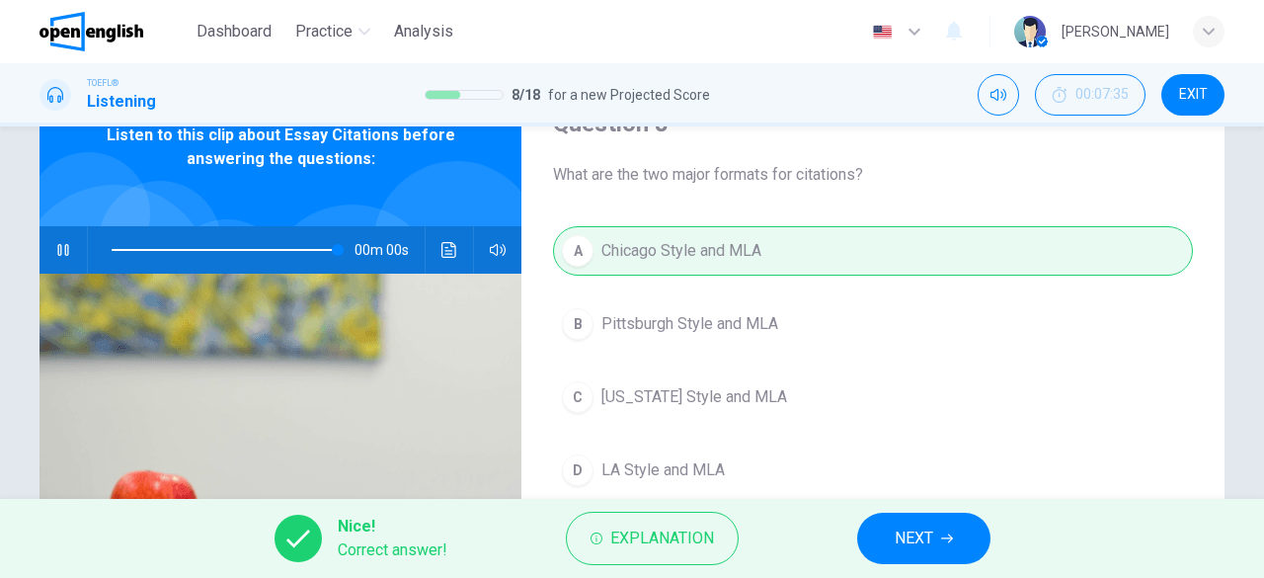
type input "*"
click at [915, 542] on span "NEXT" at bounding box center [914, 538] width 39 height 28
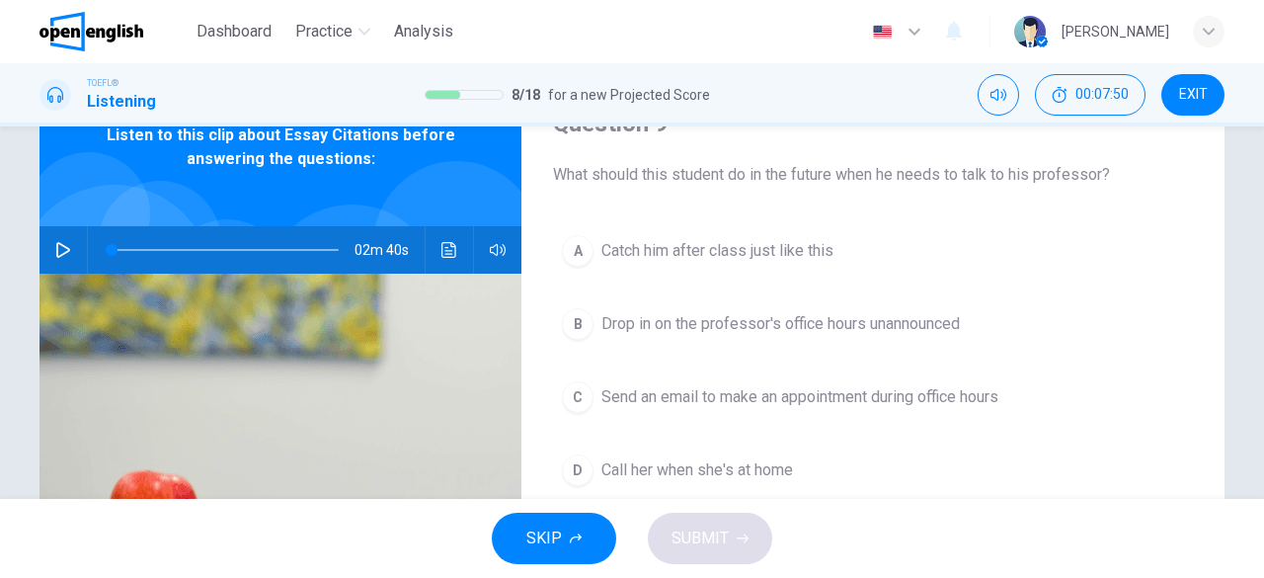
click at [820, 394] on span "Send an email to make an appointment during office hours" at bounding box center [800, 397] width 397 height 24
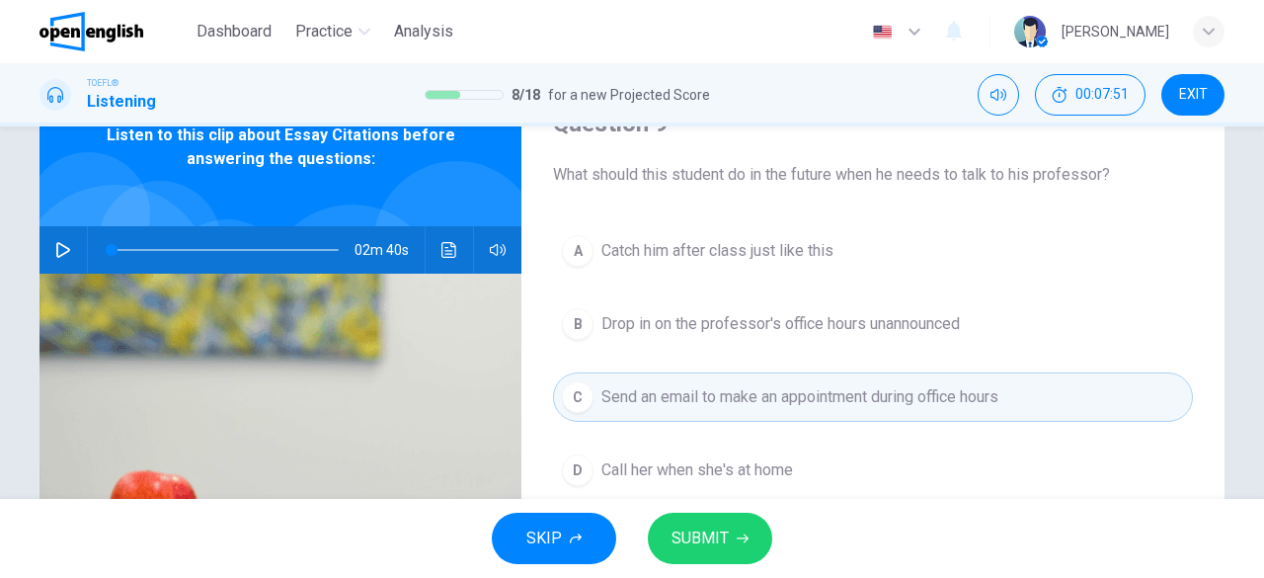
click at [719, 550] on span "SUBMIT" at bounding box center [700, 538] width 57 height 28
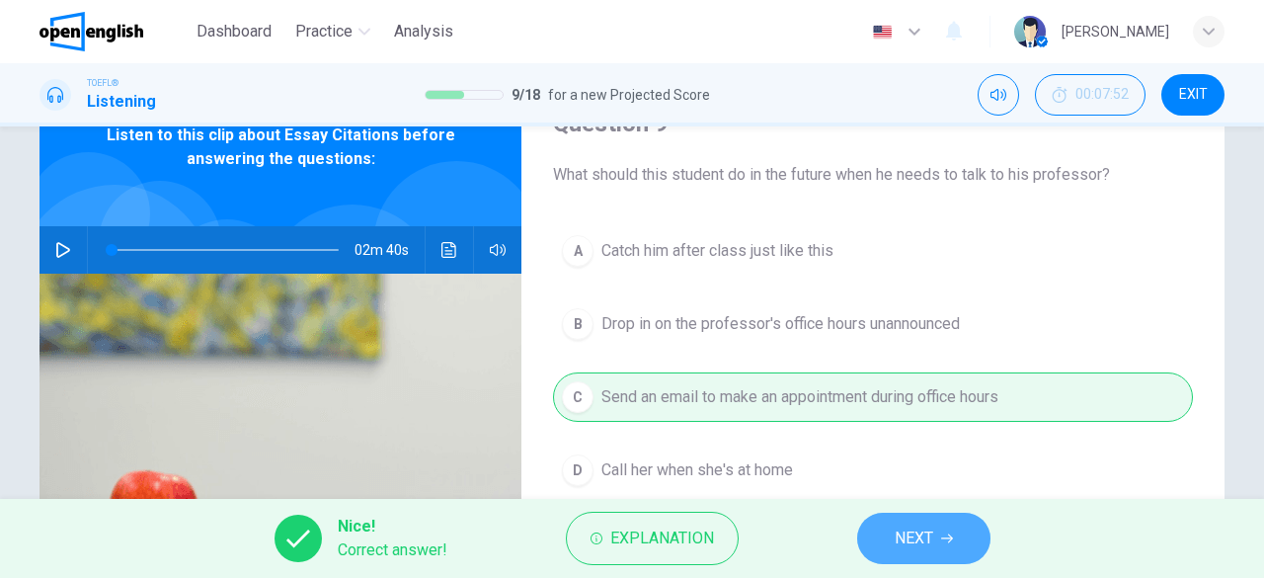
click at [914, 535] on span "NEXT" at bounding box center [914, 538] width 39 height 28
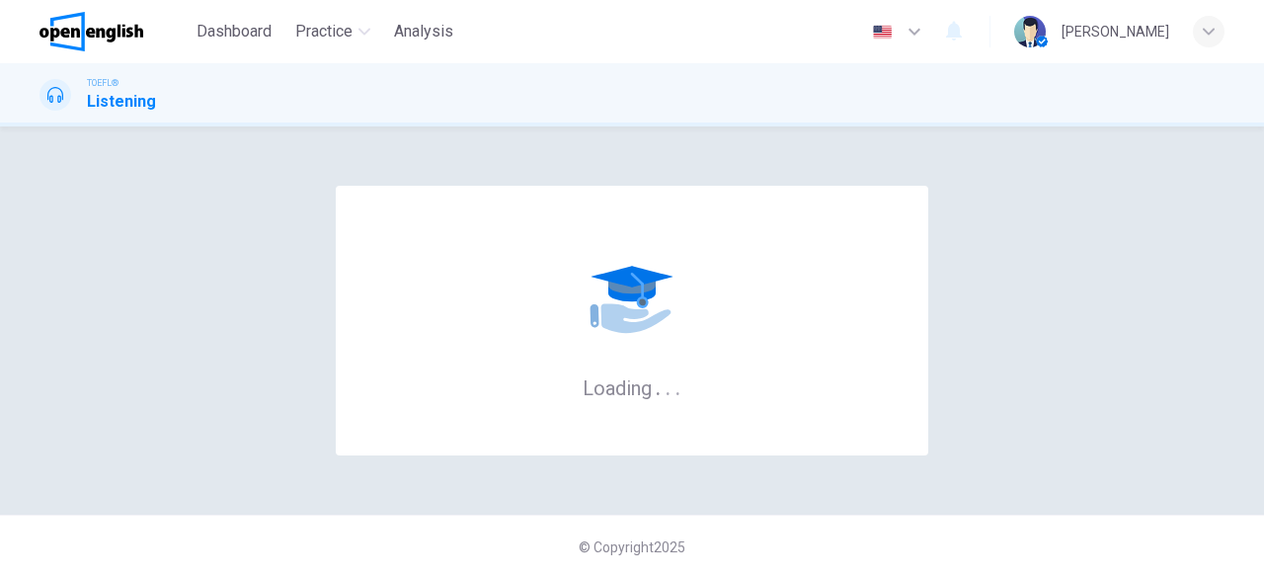
click at [914, 535] on div "© Copyright 2025" at bounding box center [632, 546] width 1264 height 63
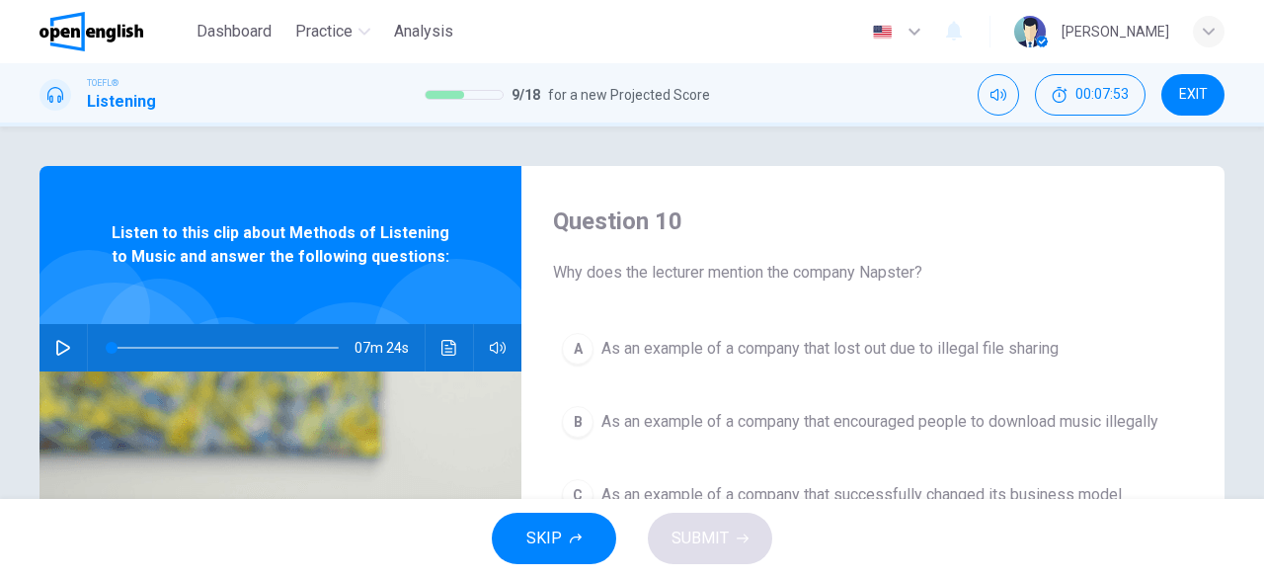
click at [55, 349] on icon "button" at bounding box center [63, 348] width 16 height 16
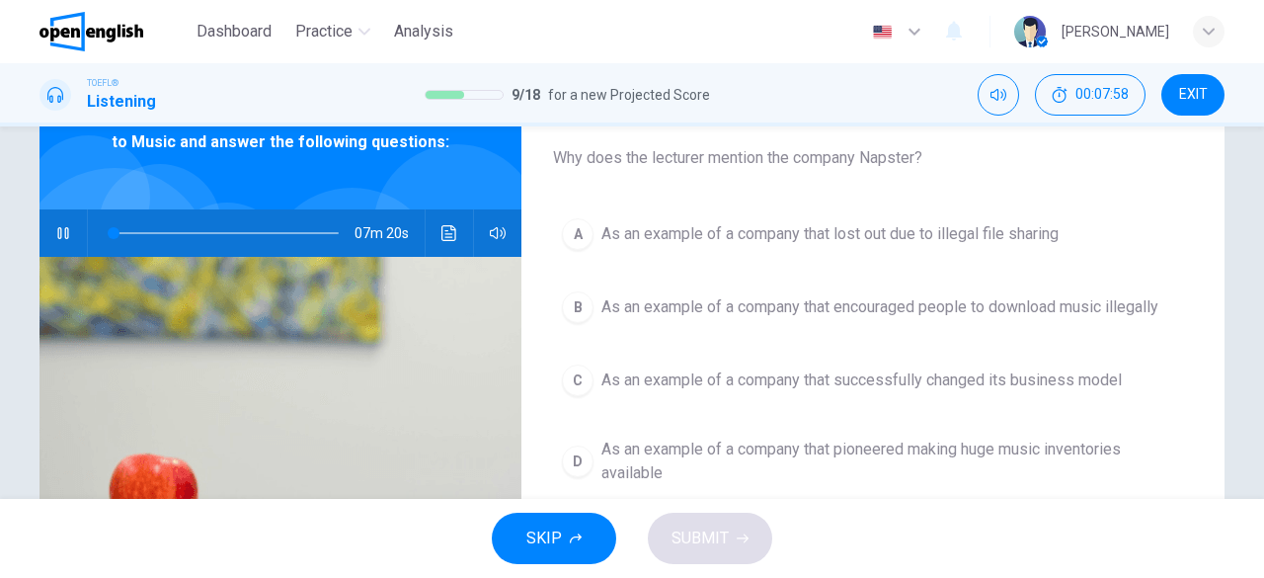
scroll to position [105, 0]
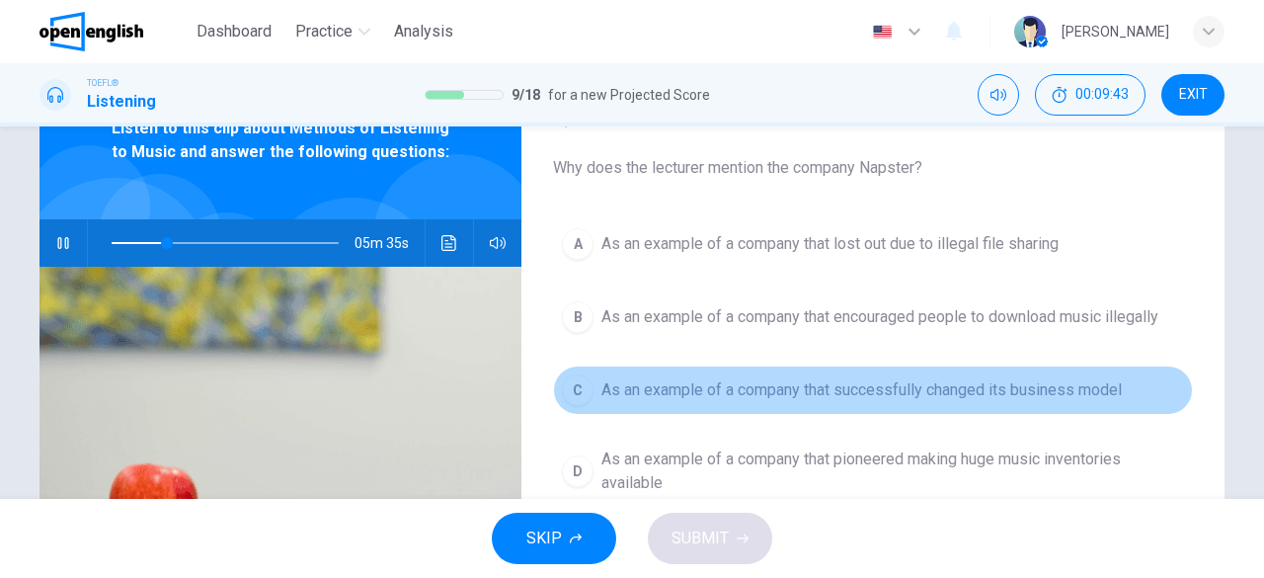
click at [987, 395] on span "As an example of a company that successfully changed its business model" at bounding box center [862, 390] width 521 height 24
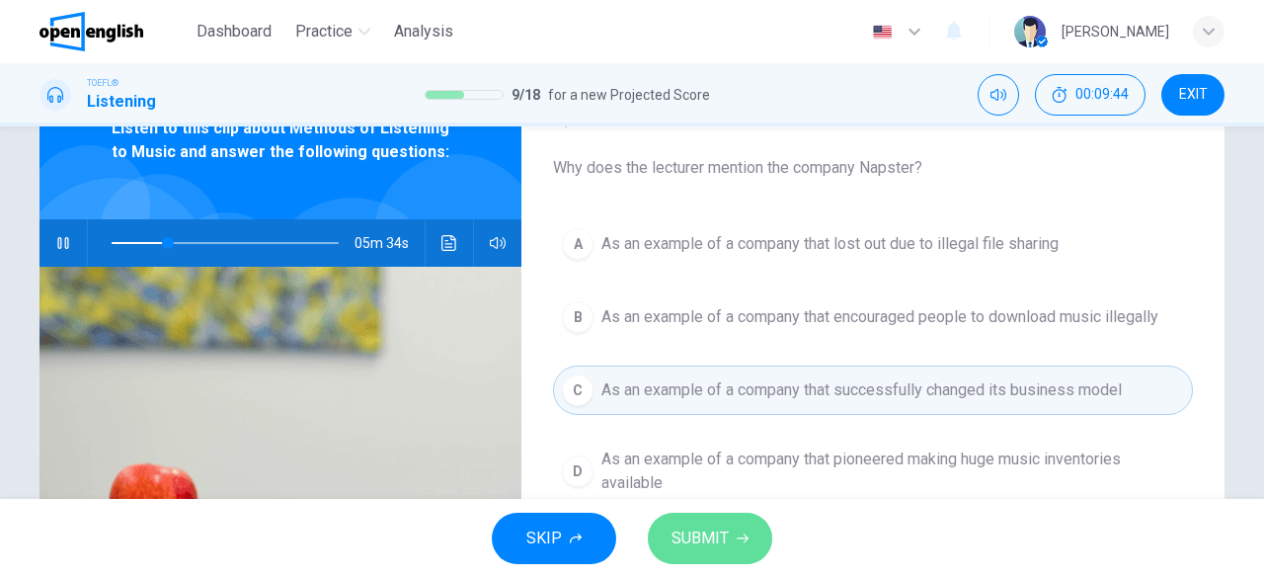
click at [717, 542] on span "SUBMIT" at bounding box center [700, 538] width 57 height 28
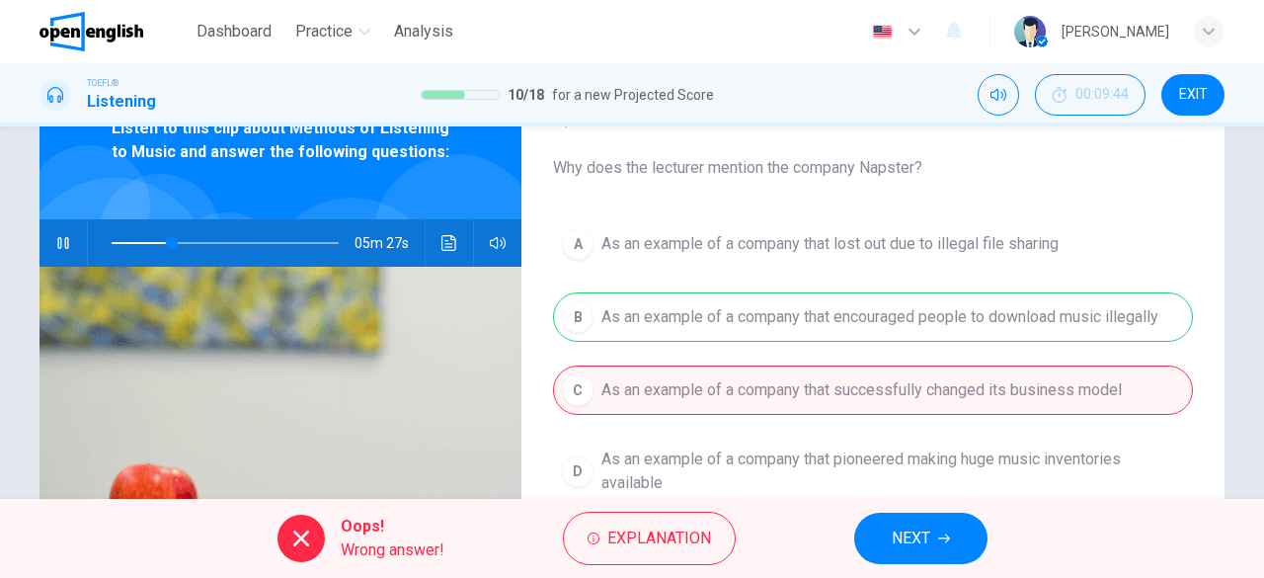
click at [948, 543] on icon "button" at bounding box center [944, 538] width 12 height 12
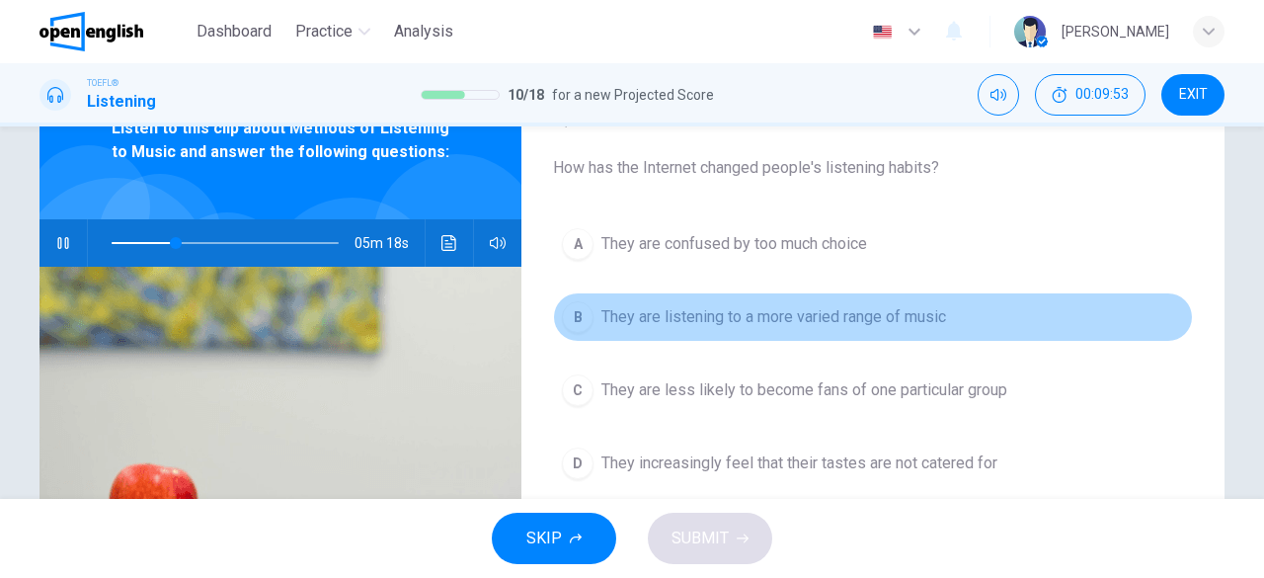
click at [848, 331] on button "B They are listening to a more varied range of music" at bounding box center [873, 316] width 640 height 49
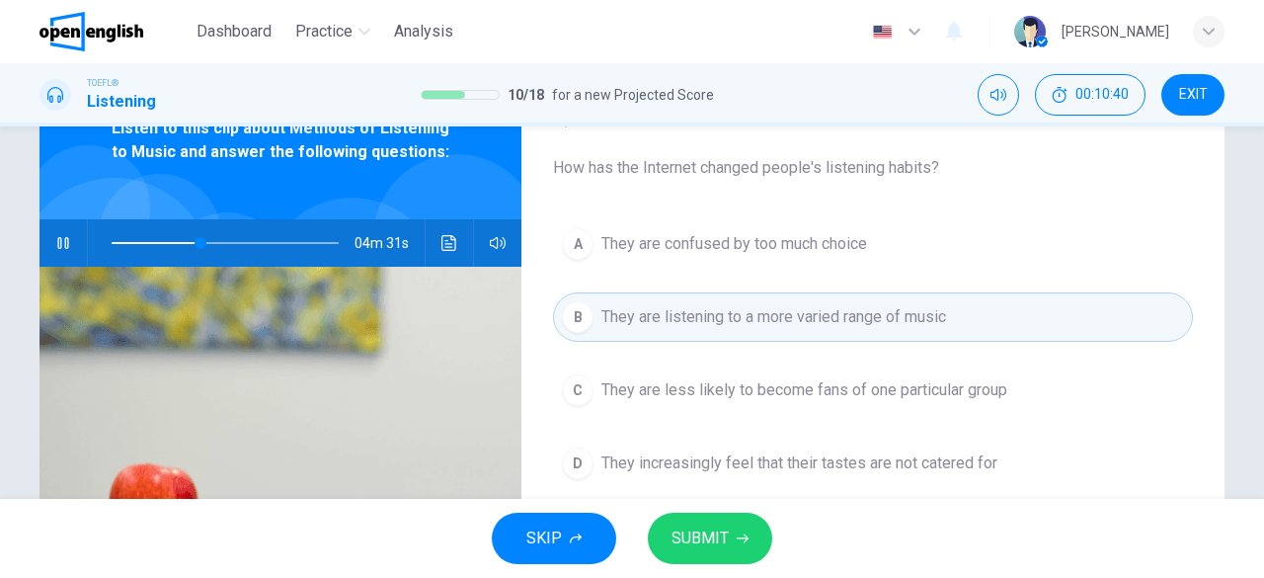
click at [713, 538] on span "SUBMIT" at bounding box center [700, 538] width 57 height 28
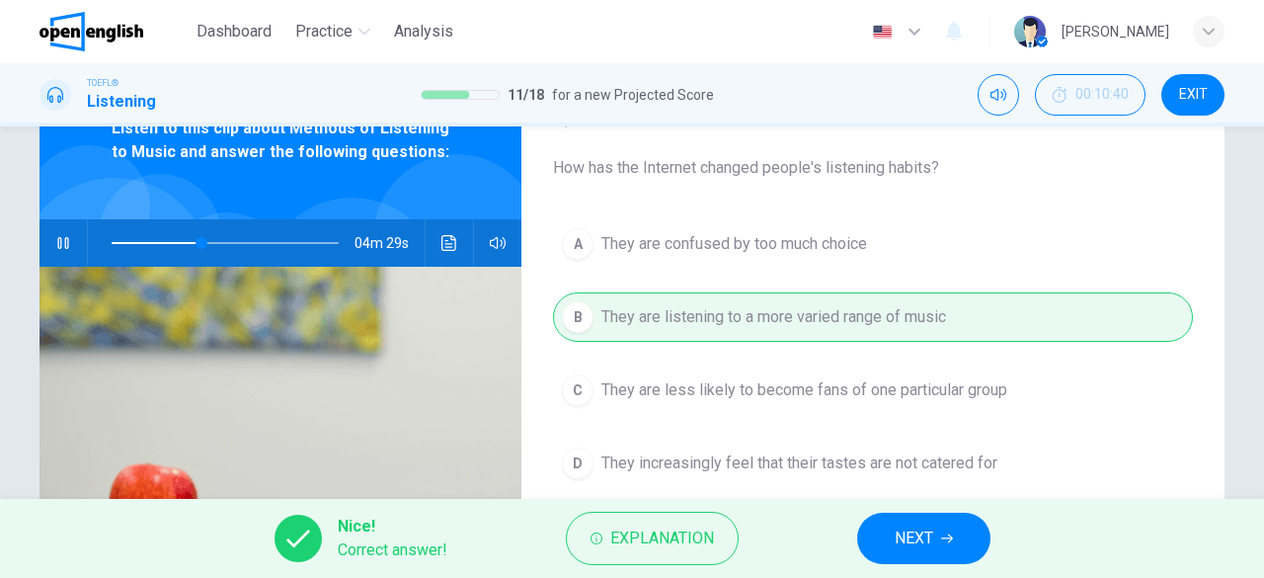
click at [930, 570] on div "Nice! Correct answer! Explanation NEXT" at bounding box center [632, 538] width 1264 height 79
click at [946, 542] on icon "button" at bounding box center [947, 538] width 12 height 12
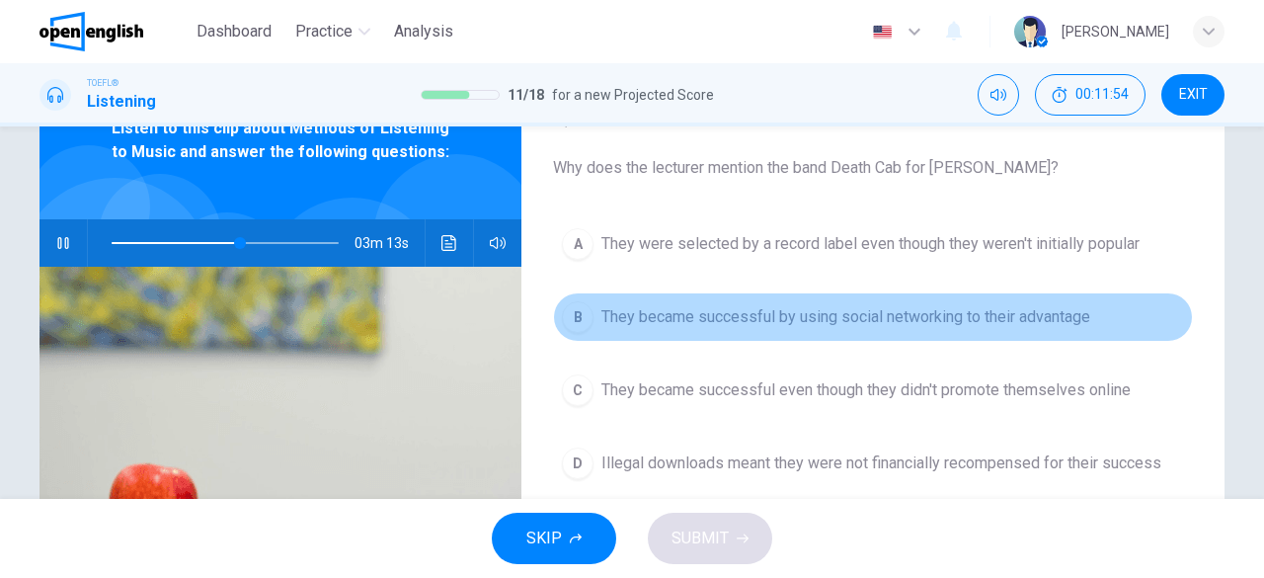
click at [824, 337] on button "B They became successful by using social networking to their advantage" at bounding box center [873, 316] width 640 height 49
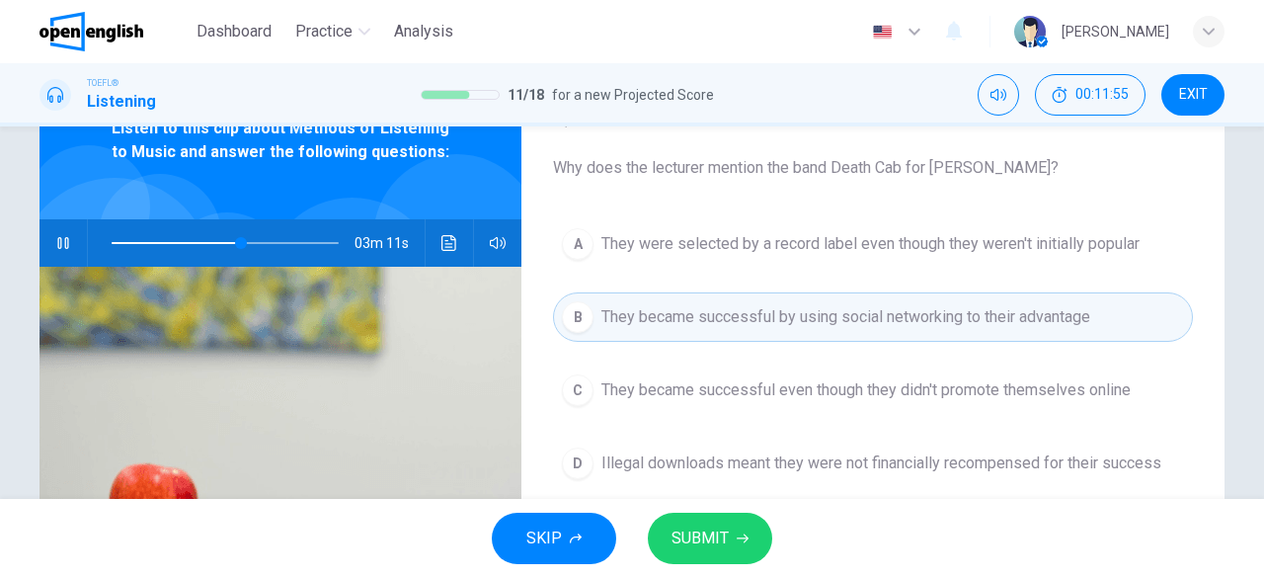
click at [697, 549] on span "SUBMIT" at bounding box center [700, 538] width 57 height 28
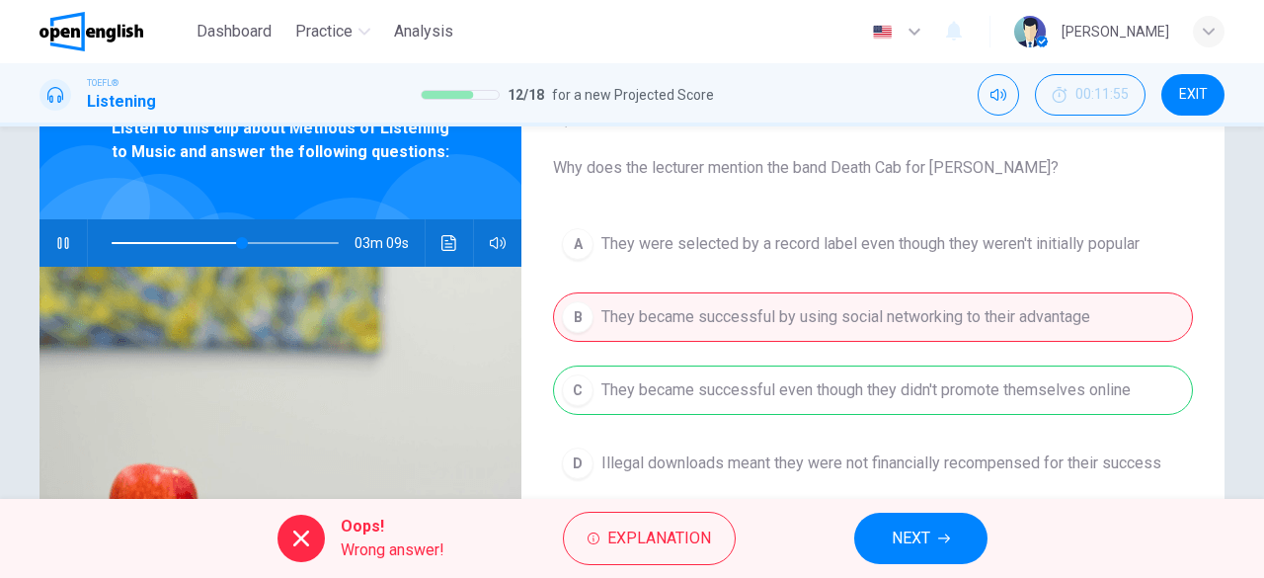
click at [909, 532] on span "NEXT" at bounding box center [911, 538] width 39 height 28
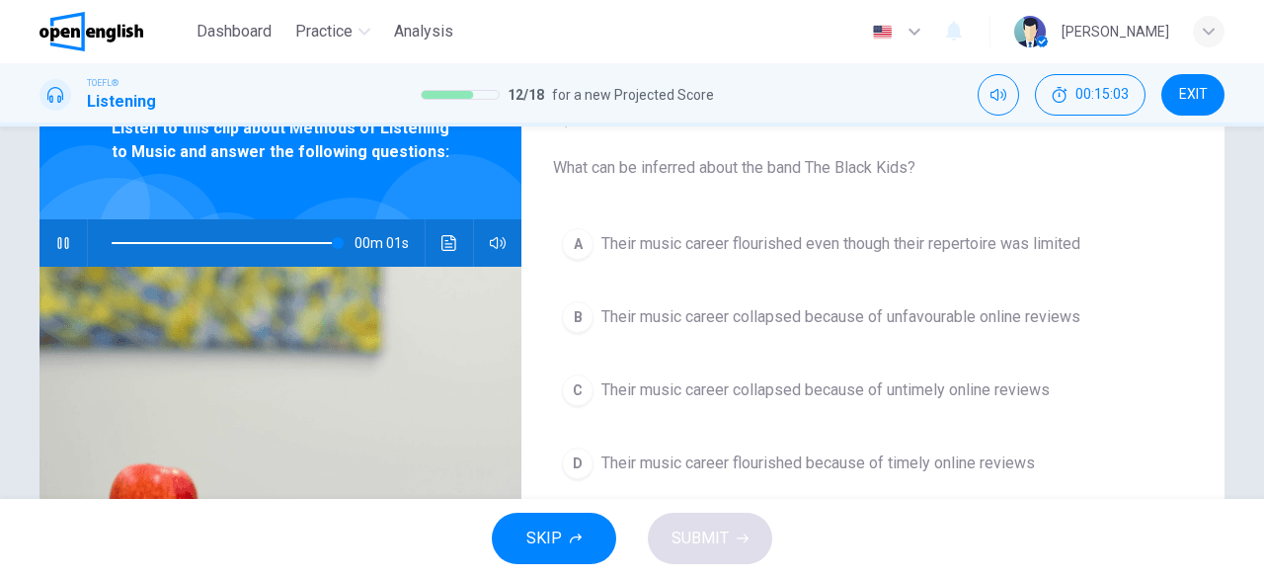
type input "*"
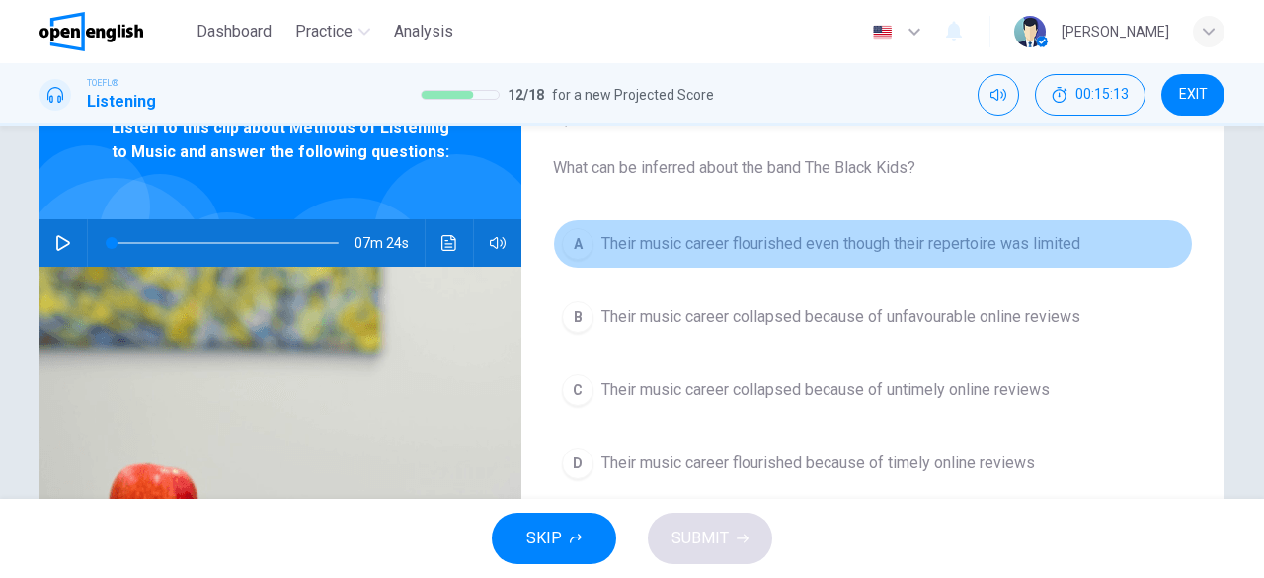
click at [792, 262] on button "A Their music career flourished even though their repertoire was limited" at bounding box center [873, 243] width 640 height 49
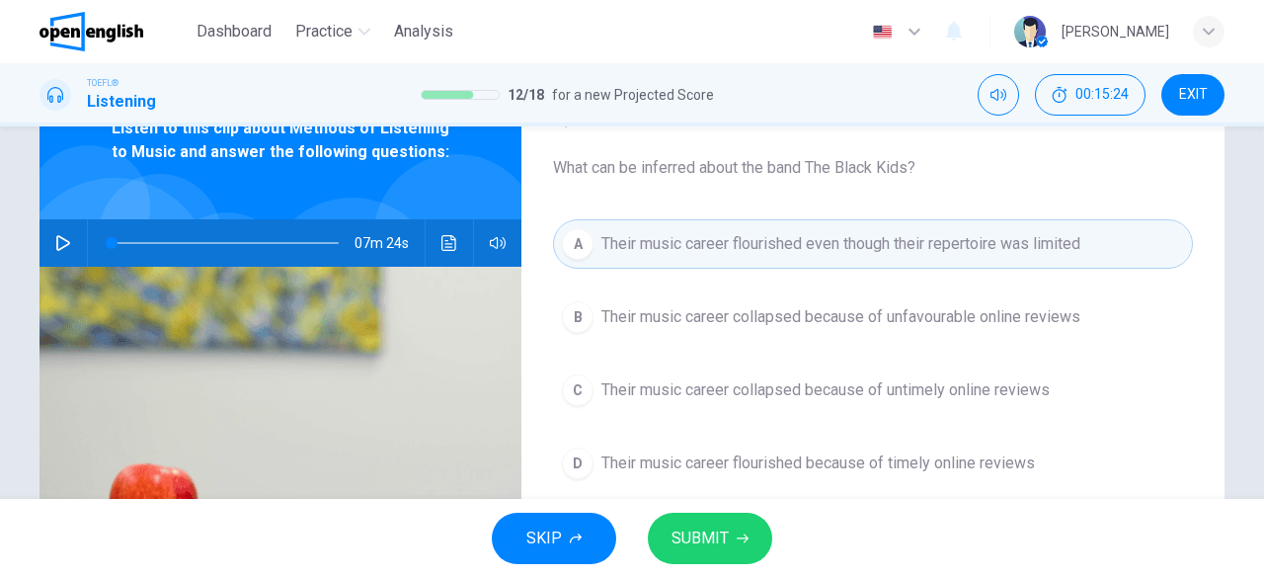
click at [707, 557] on button "SUBMIT" at bounding box center [710, 538] width 124 height 51
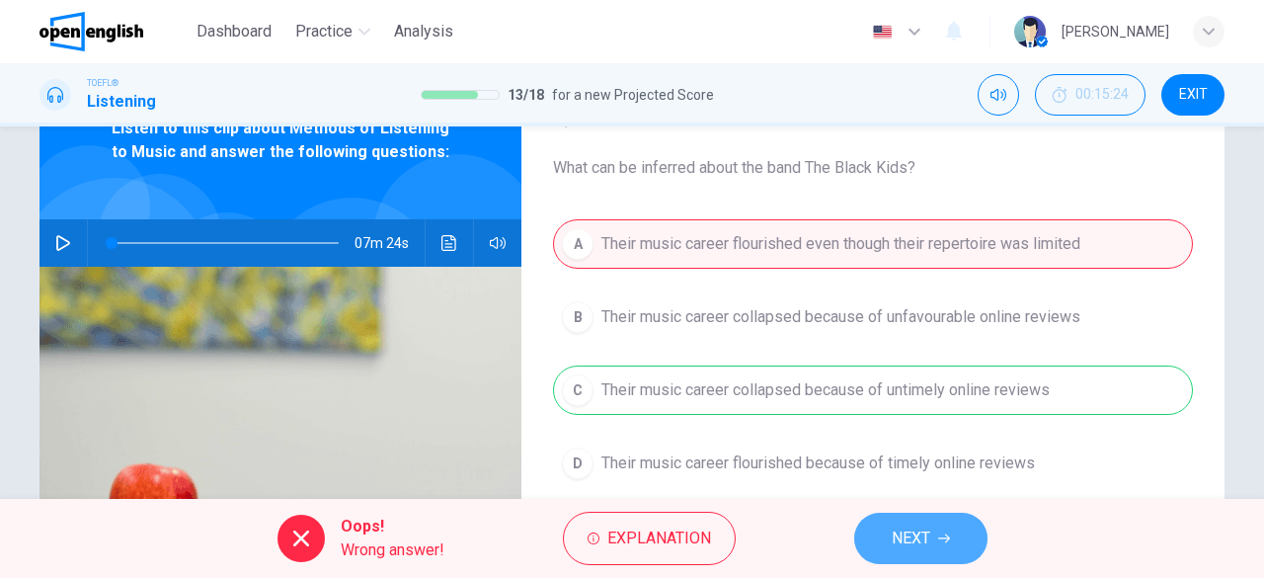
click at [931, 536] on button "NEXT" at bounding box center [920, 538] width 133 height 51
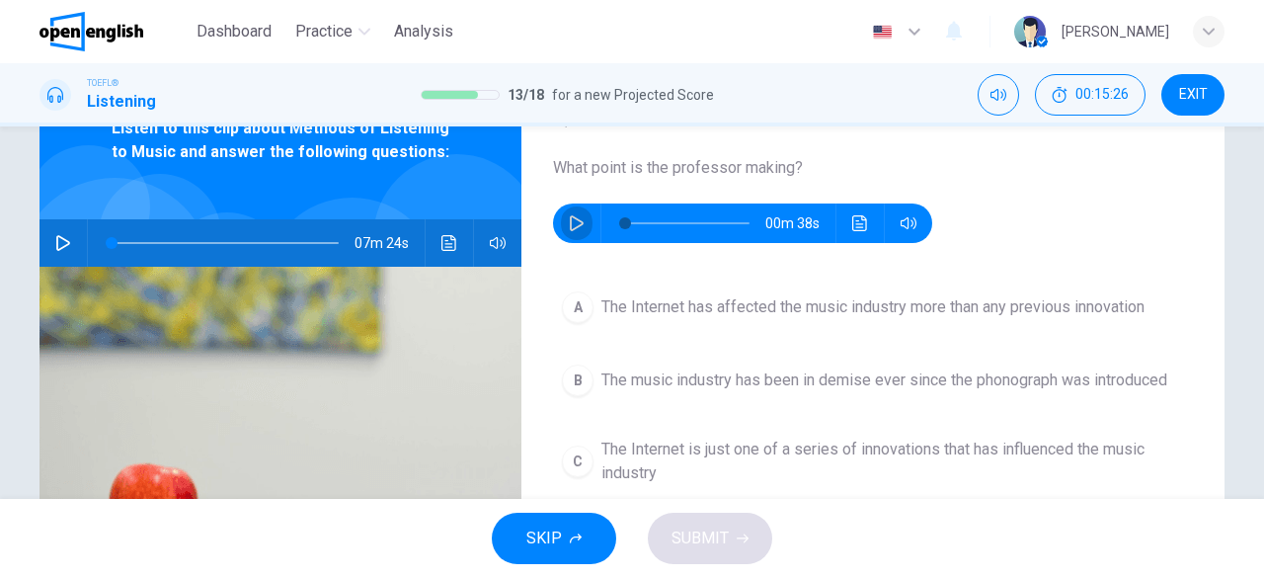
click at [570, 230] on icon "button" at bounding box center [577, 223] width 16 height 16
click at [848, 236] on button "Click to see the audio transcription" at bounding box center [861, 223] width 32 height 40
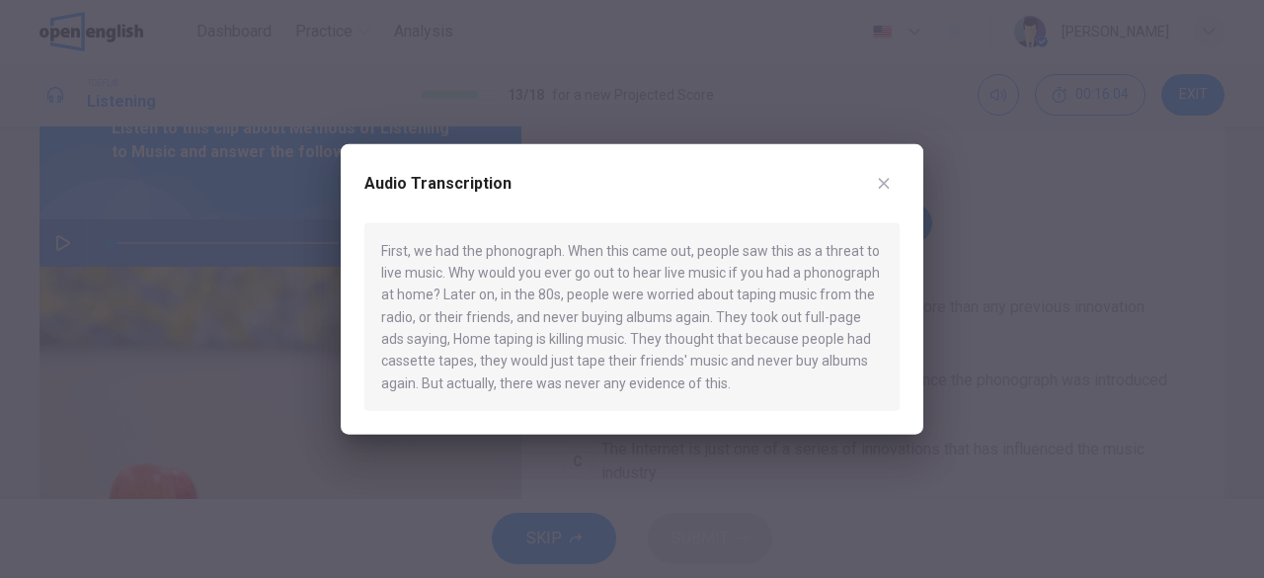
type input "*"
click at [894, 194] on button "button" at bounding box center [884, 183] width 32 height 32
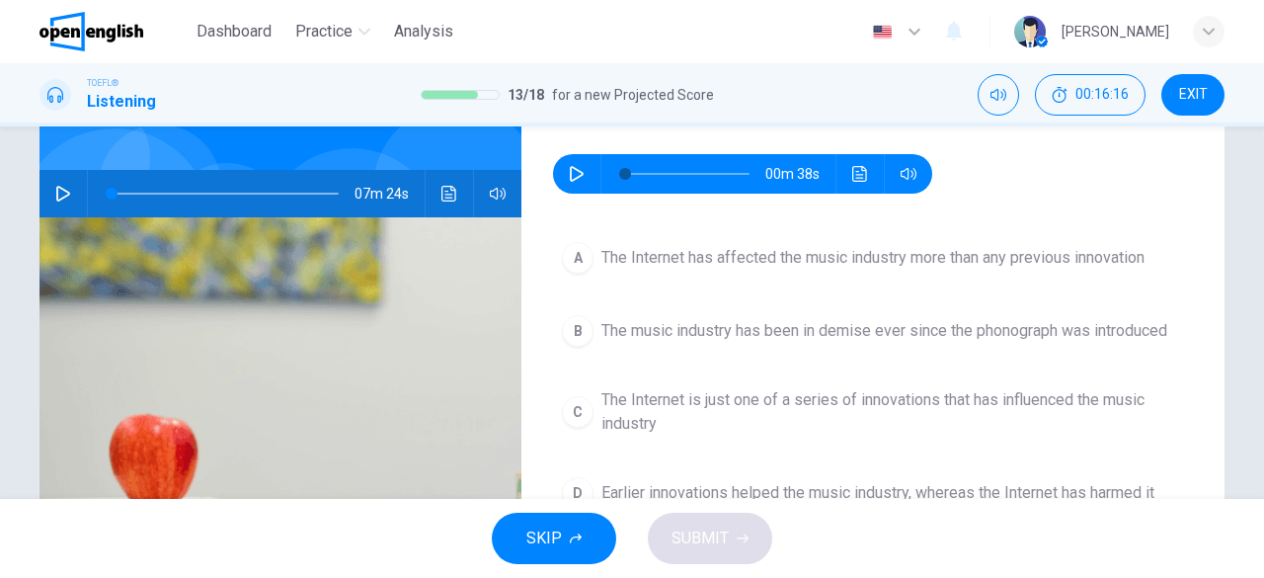
scroll to position [157, 0]
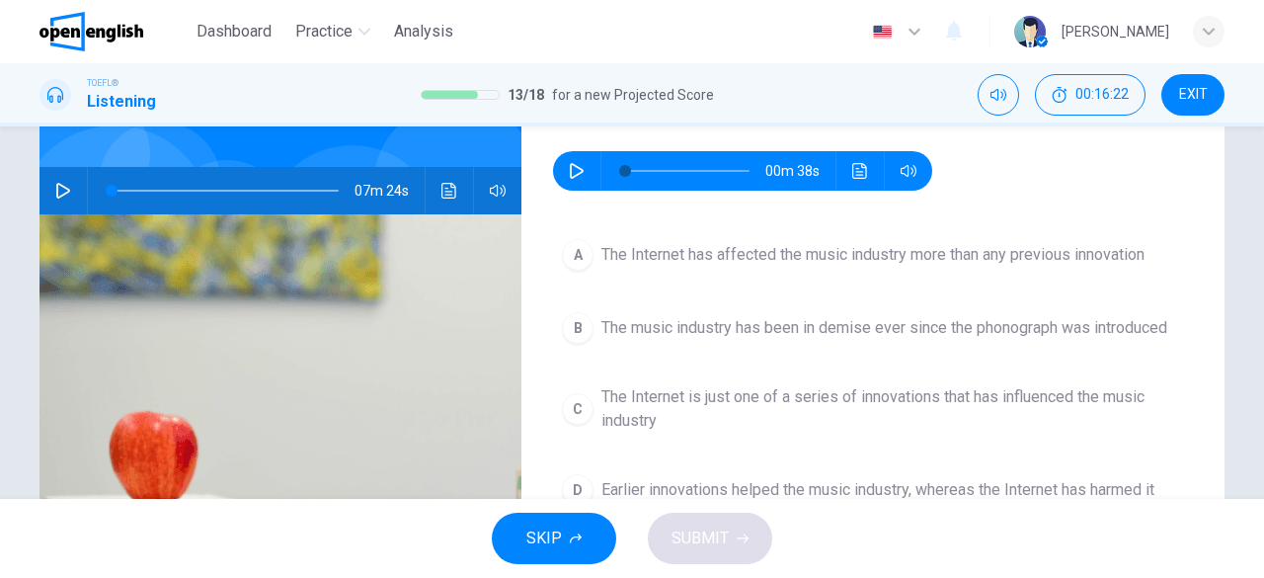
click at [1253, 342] on div "Question 14 What point is the professor making? 00m 38s A The Internet has affe…" at bounding box center [632, 312] width 1264 height 372
click at [770, 402] on span "The Internet is just one of a series of innovations that has influenced the mus…" at bounding box center [893, 408] width 583 height 47
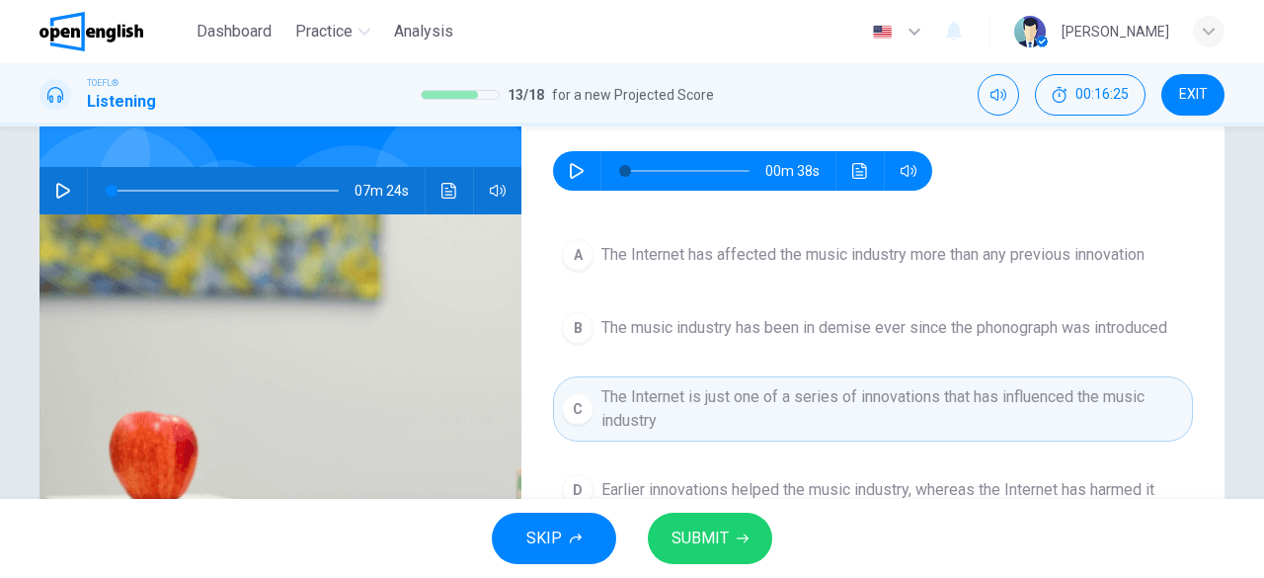
scroll to position [221, 0]
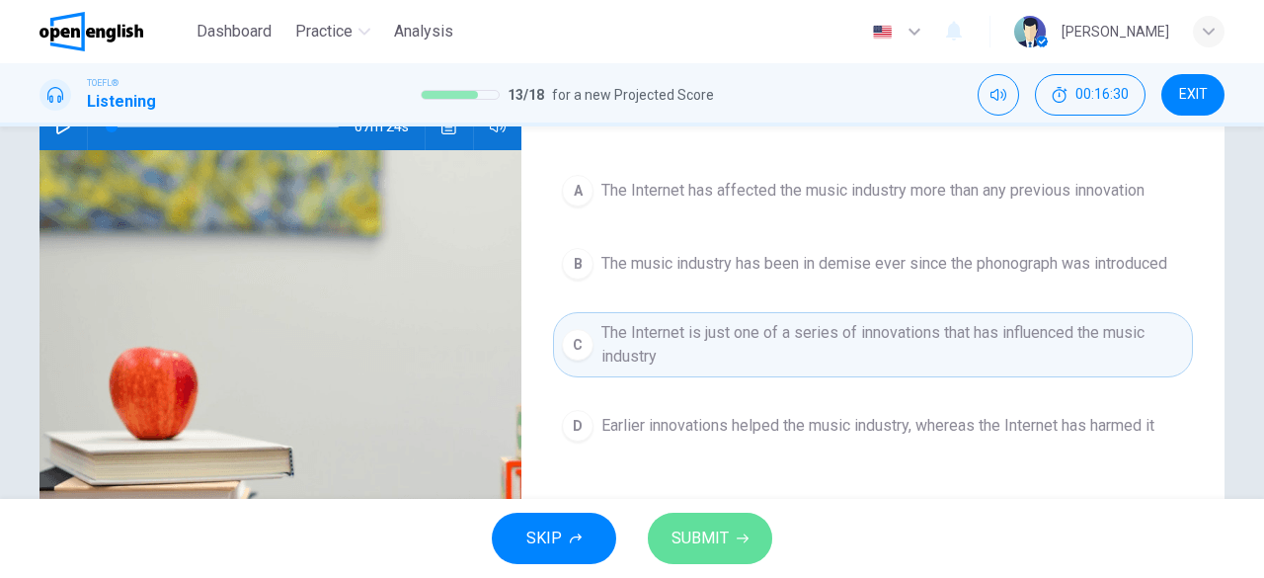
click at [707, 531] on span "SUBMIT" at bounding box center [700, 538] width 57 height 28
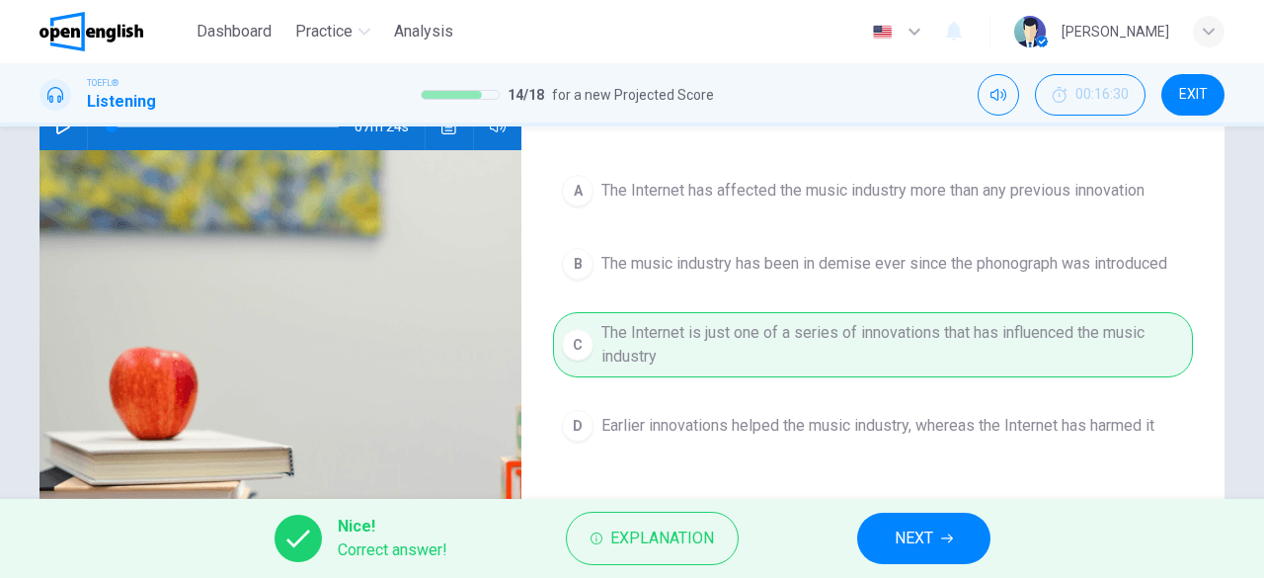
click at [926, 538] on span "NEXT" at bounding box center [914, 538] width 39 height 28
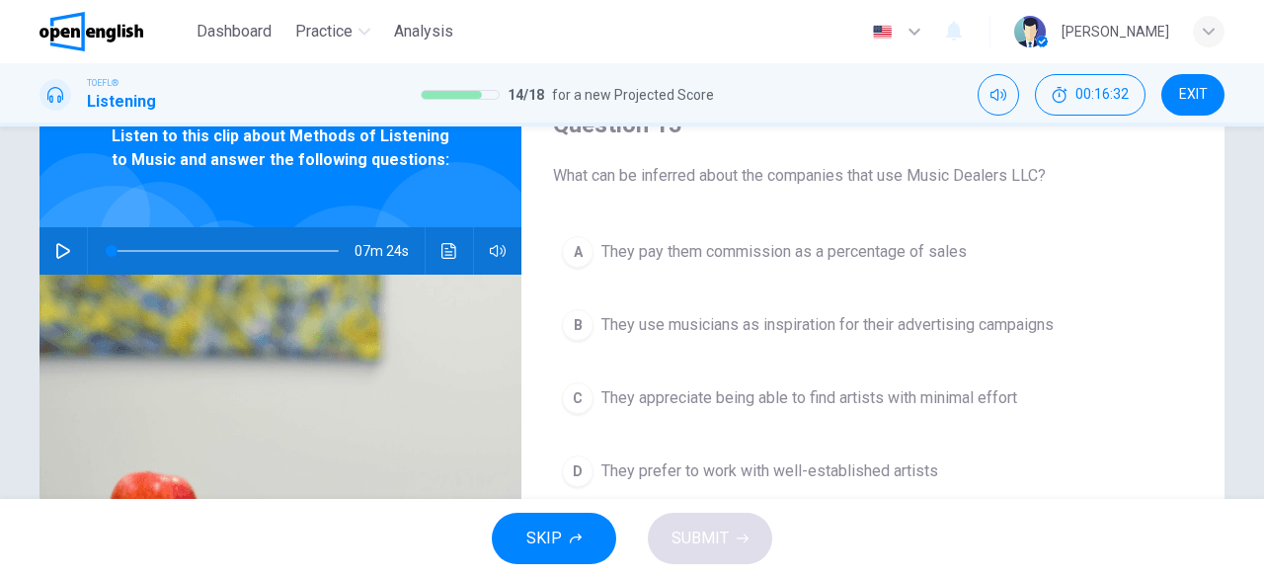
scroll to position [0, 0]
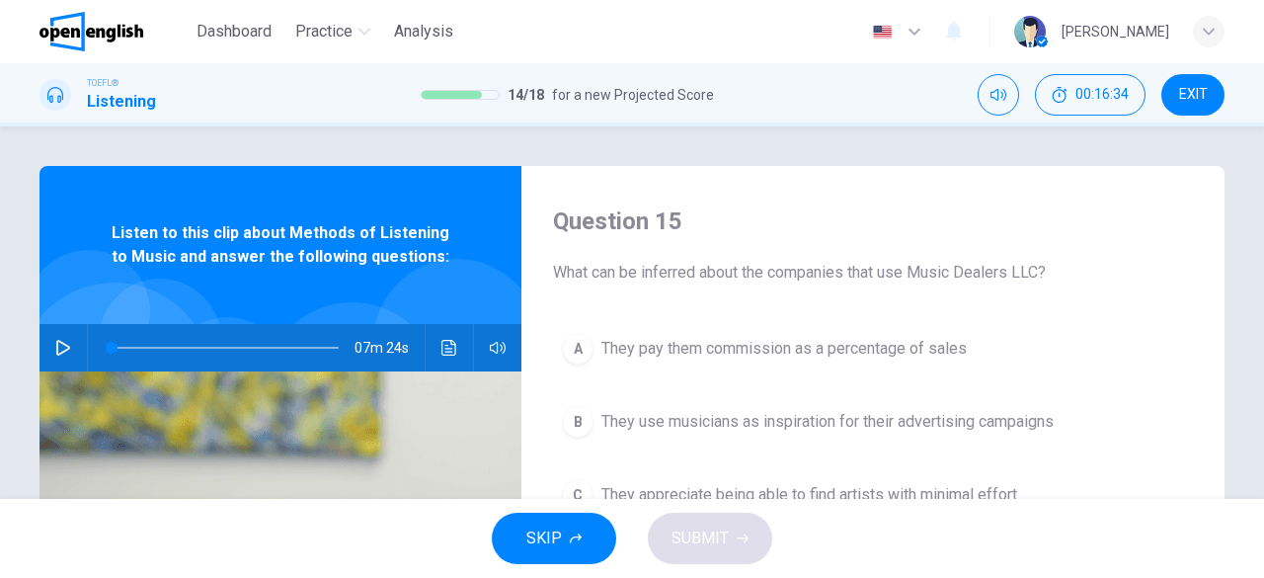
click at [59, 355] on icon "button" at bounding box center [63, 348] width 16 height 16
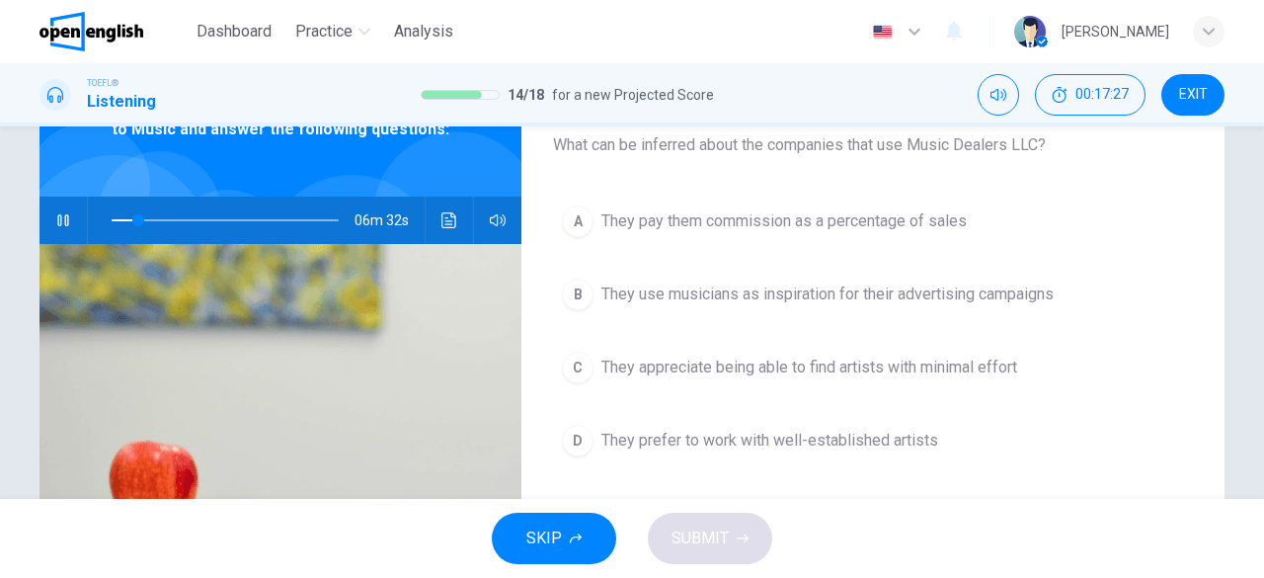
scroll to position [128, 0]
click at [741, 291] on span "They use musicians as inspiration for their advertising campaigns" at bounding box center [828, 294] width 452 height 24
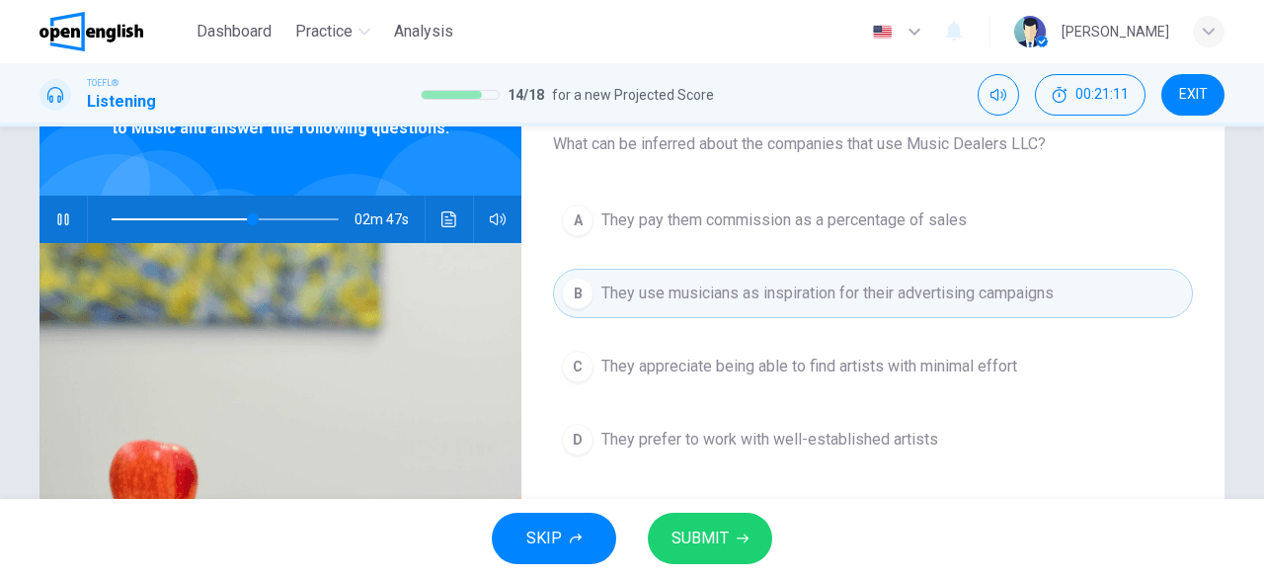
click at [741, 368] on span "They appreciate being able to find artists with minimal effort" at bounding box center [810, 367] width 416 height 24
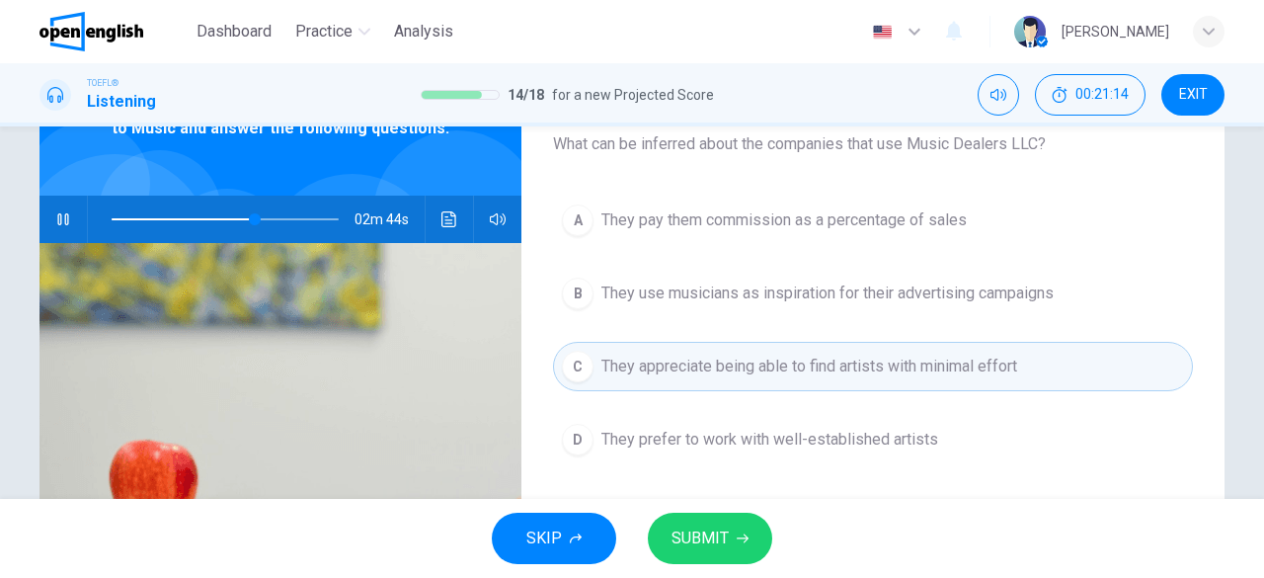
click at [729, 552] on button "SUBMIT" at bounding box center [710, 538] width 124 height 51
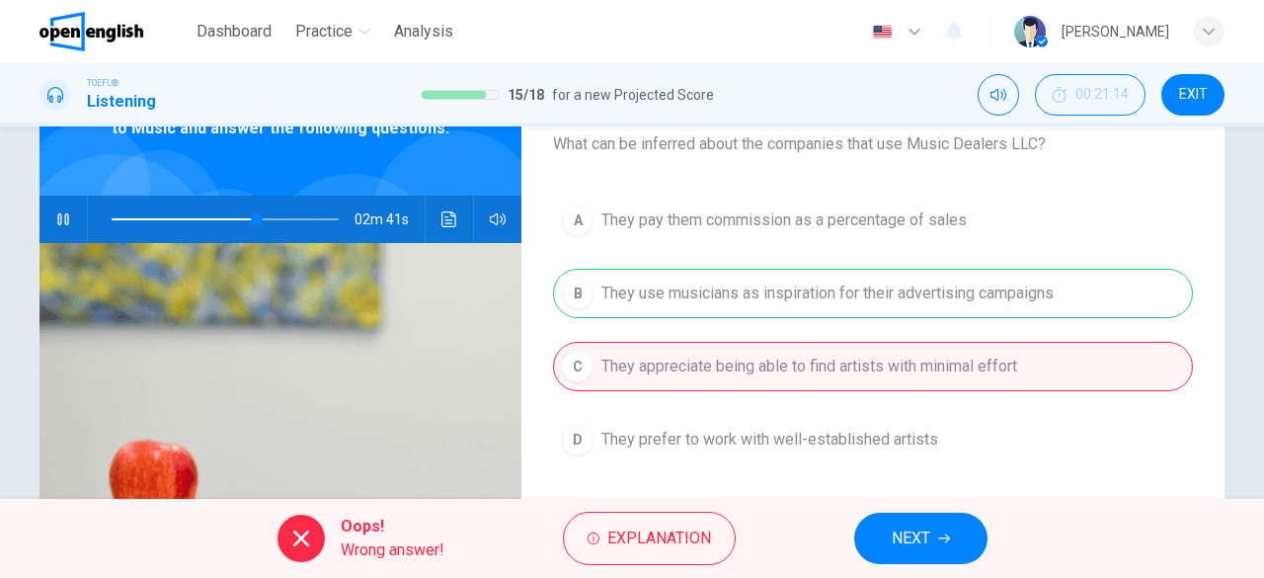
type input "**"
click at [975, 548] on button "NEXT" at bounding box center [920, 538] width 133 height 51
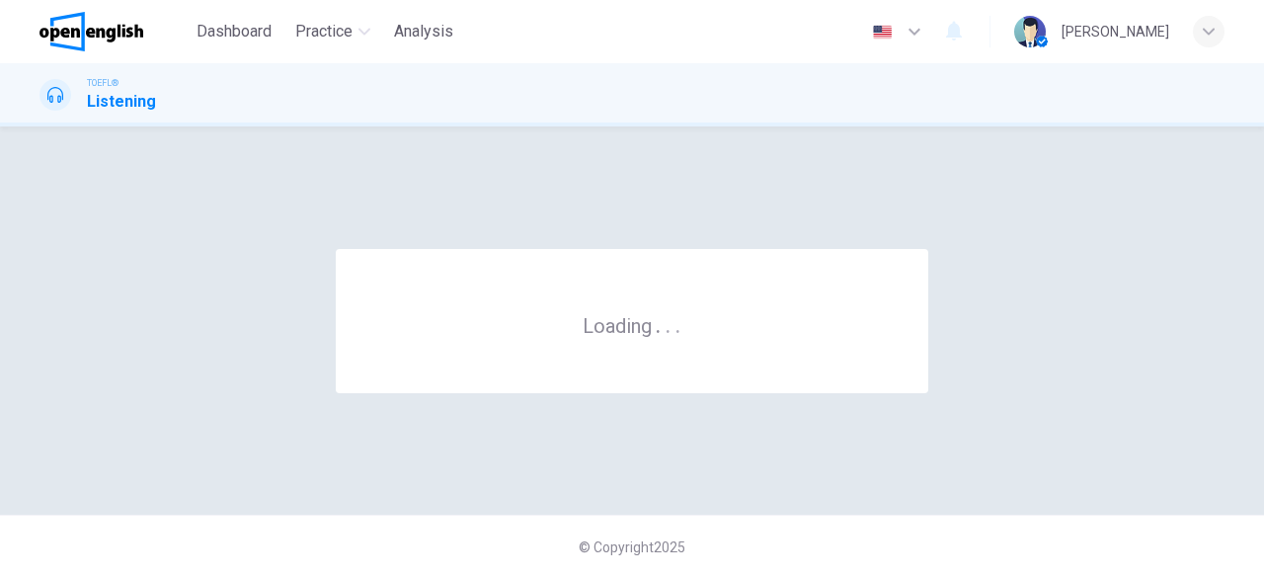
scroll to position [0, 0]
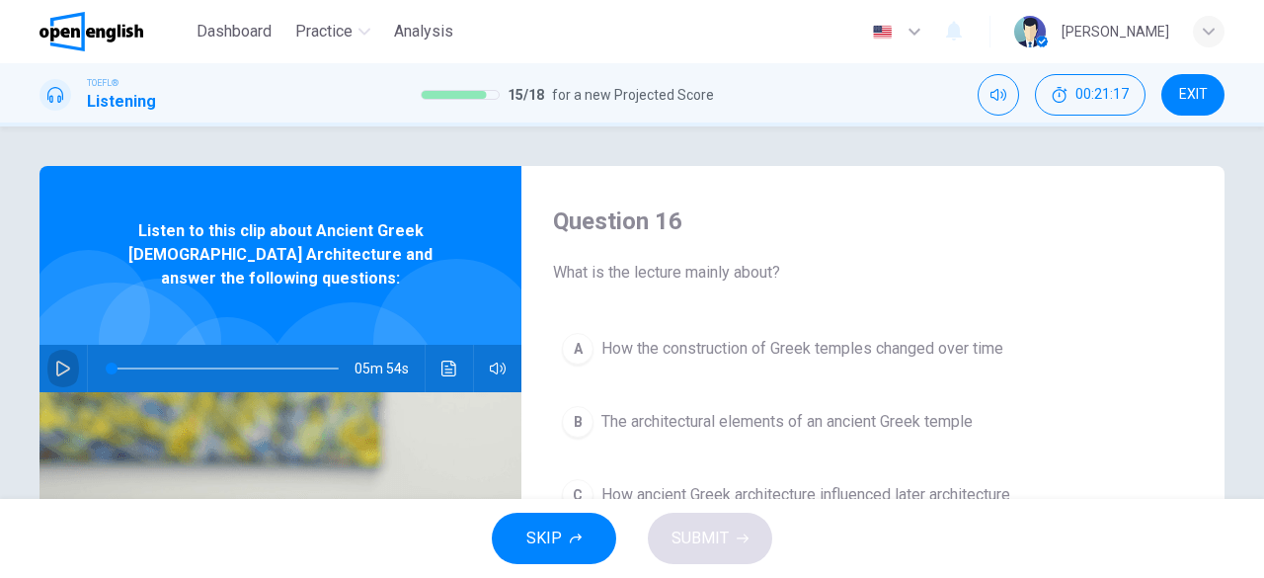
click at [56, 361] on icon "button" at bounding box center [63, 369] width 16 height 16
type input "*"
click at [1197, 81] on button "EXIT" at bounding box center [1193, 94] width 63 height 41
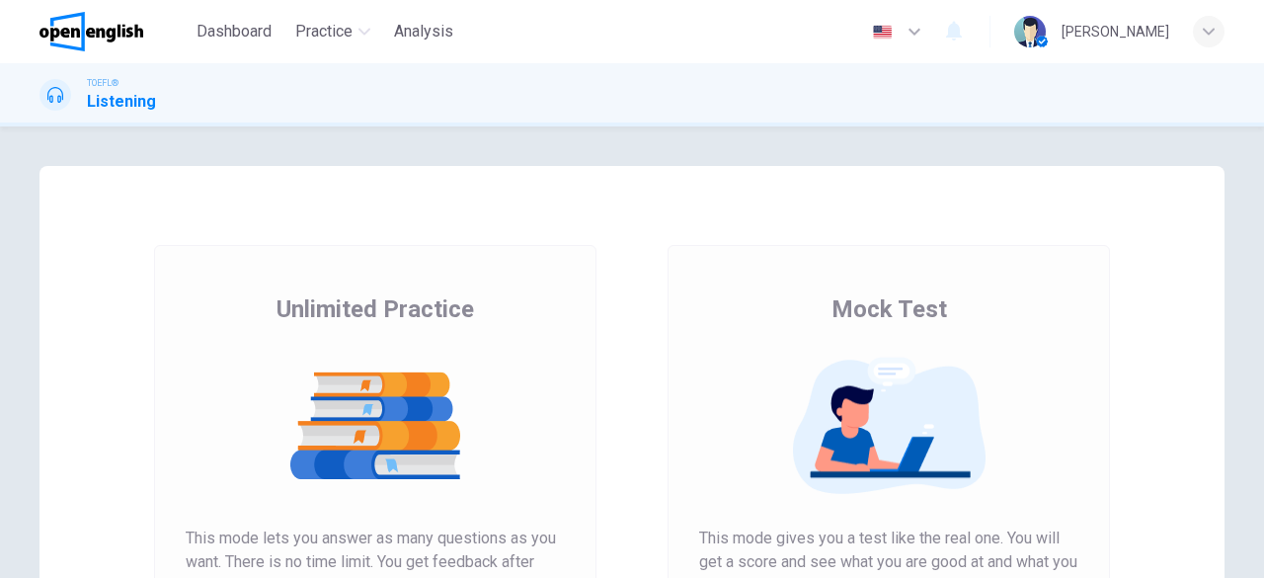
drag, startPoint x: 1263, startPoint y: 93, endPoint x: 1263, endPoint y: 193, distance: 99.8
click at [1263, 193] on div "Dashboard Practice Analysis English ** ​ [PERSON_NAME] TOEFL® Listening Unlimit…" at bounding box center [632, 289] width 1264 height 578
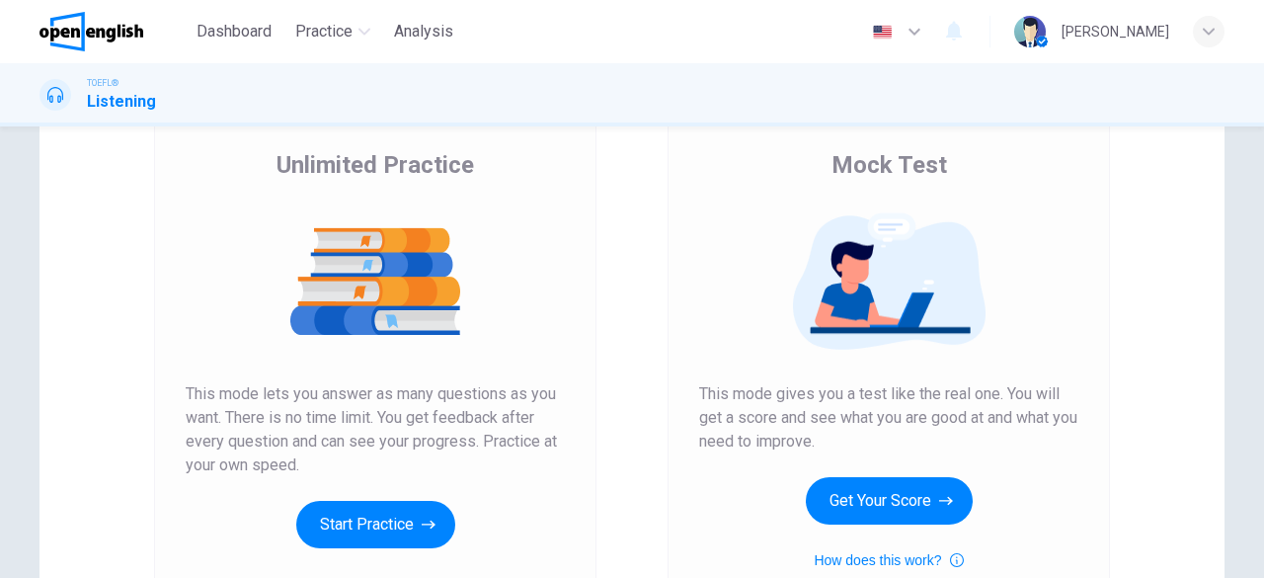
scroll to position [190, 0]
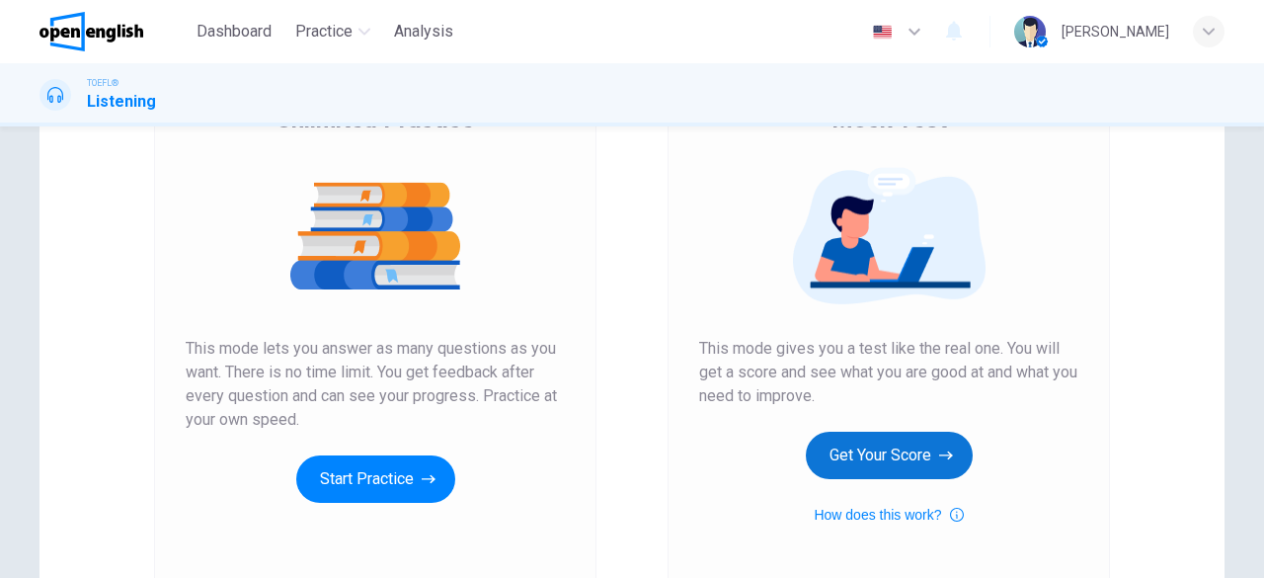
click at [903, 453] on button "Get Your Score" at bounding box center [889, 455] width 167 height 47
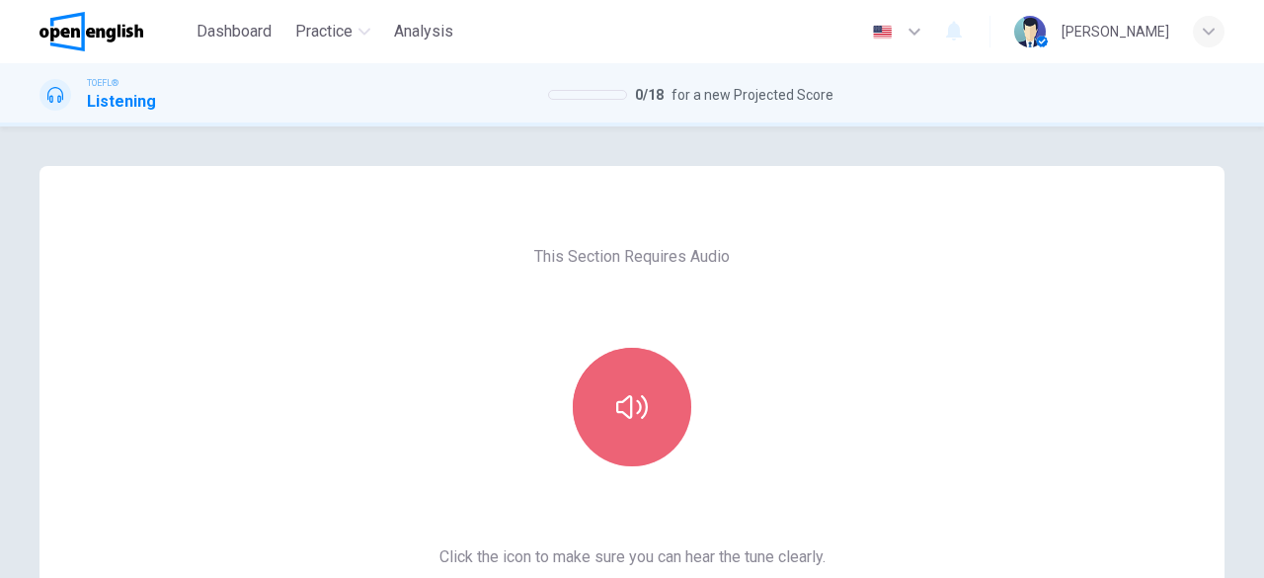
click at [641, 410] on icon "button" at bounding box center [632, 407] width 32 height 24
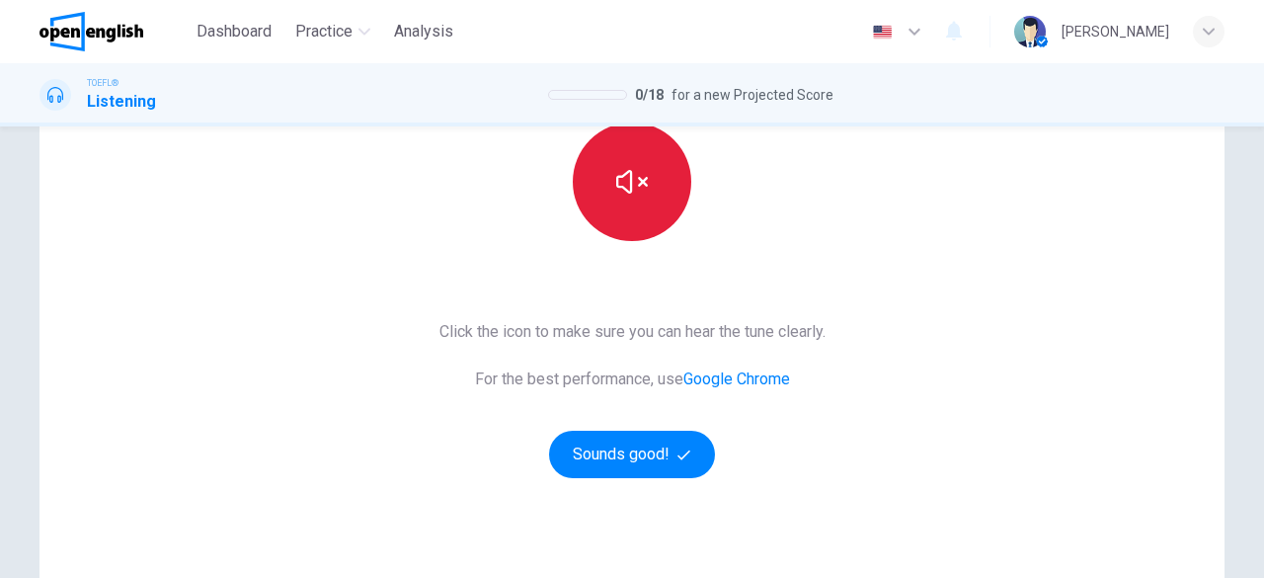
scroll to position [266, 0]
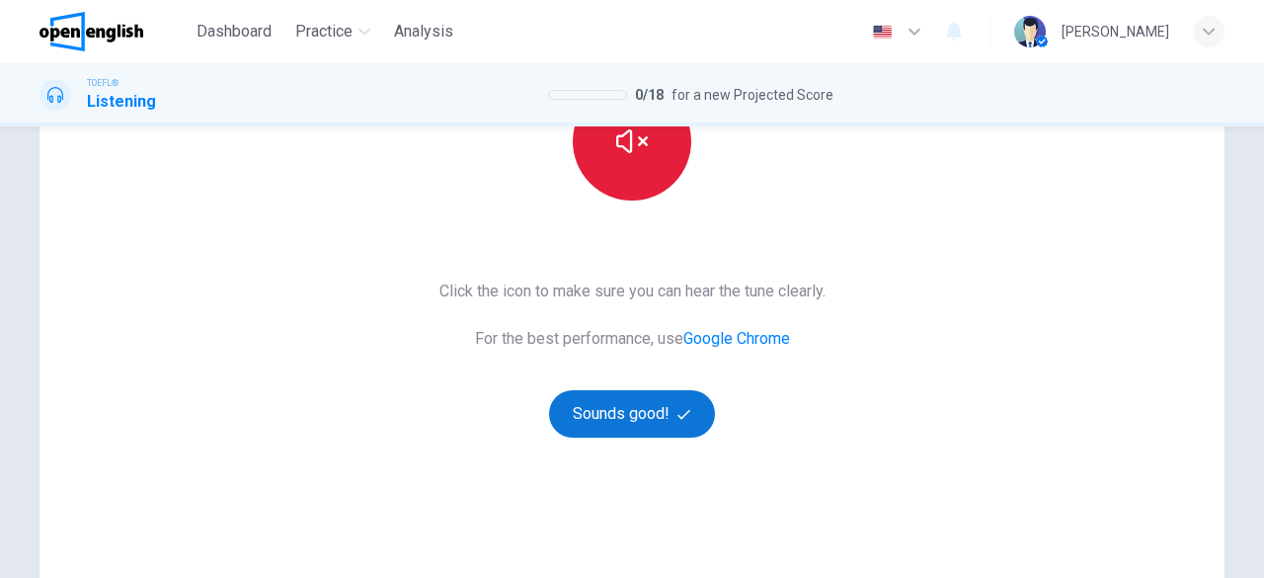
click at [644, 412] on button "Sounds good!" at bounding box center [632, 413] width 166 height 47
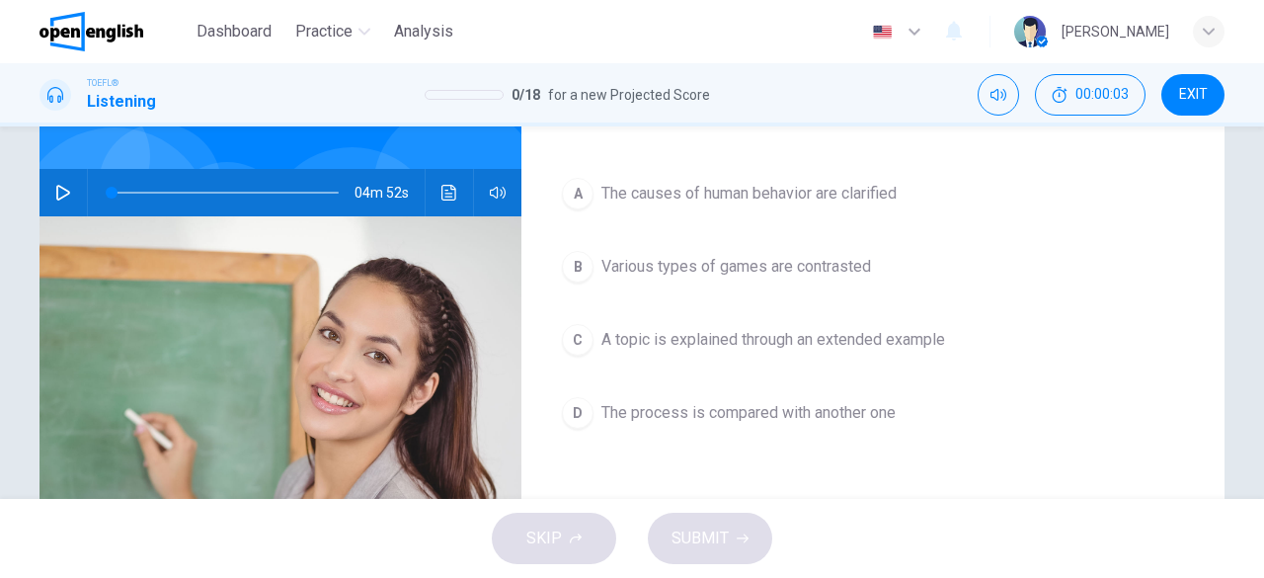
scroll to position [113, 0]
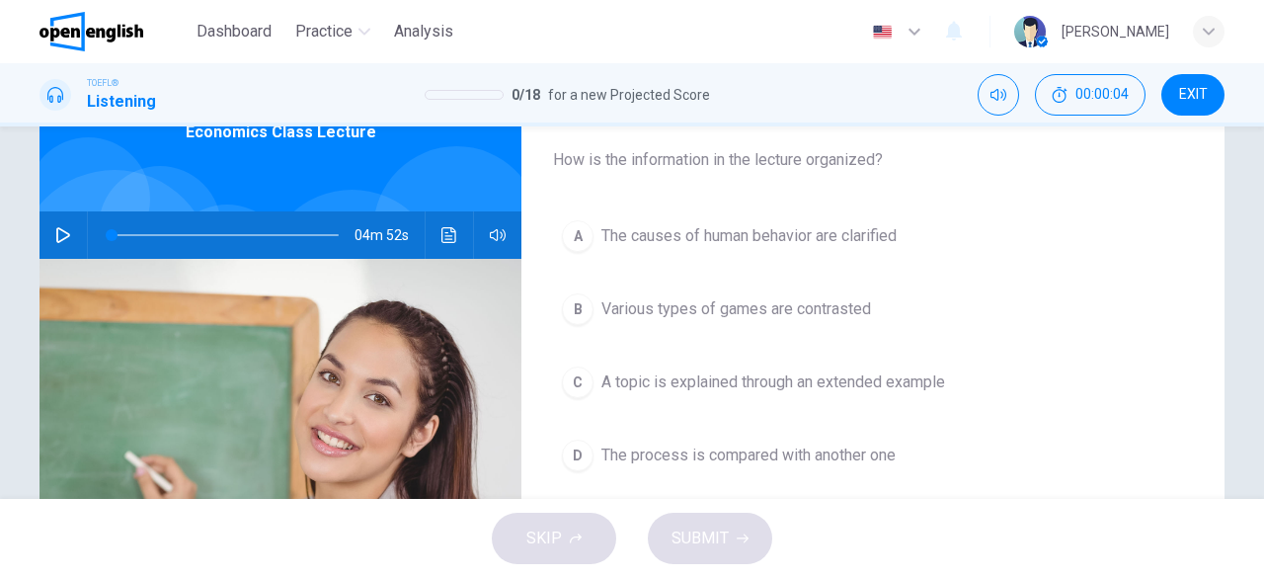
click at [61, 227] on icon "button" at bounding box center [63, 235] width 16 height 16
click at [132, 229] on span at bounding box center [136, 235] width 12 height 12
click at [131, 229] on span at bounding box center [137, 235] width 12 height 12
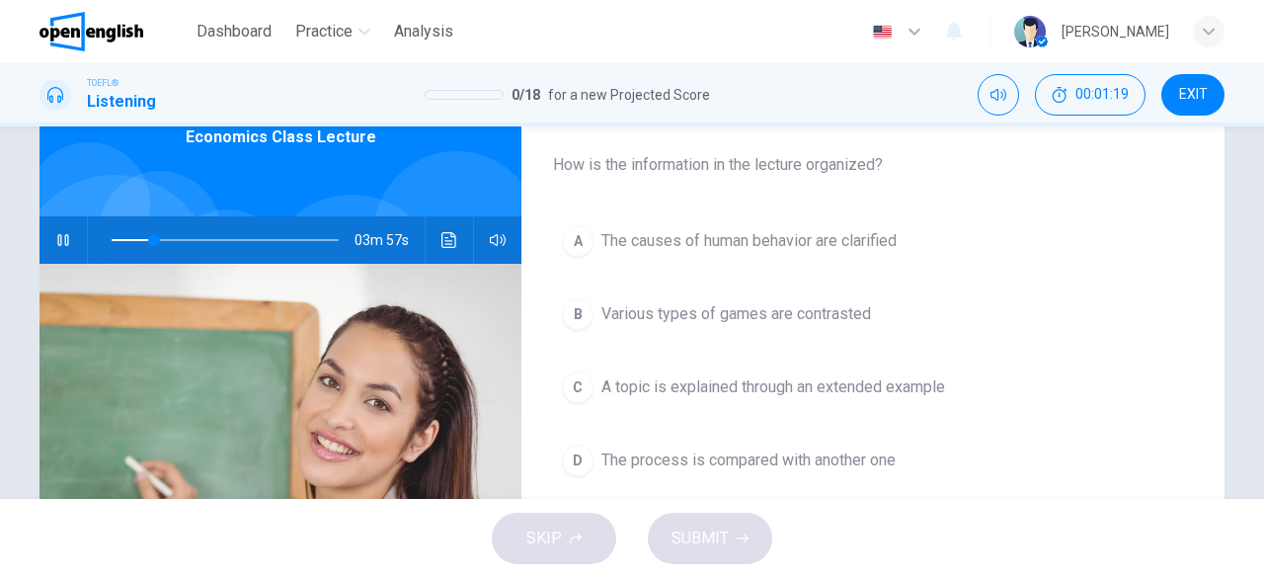
scroll to position [111, 0]
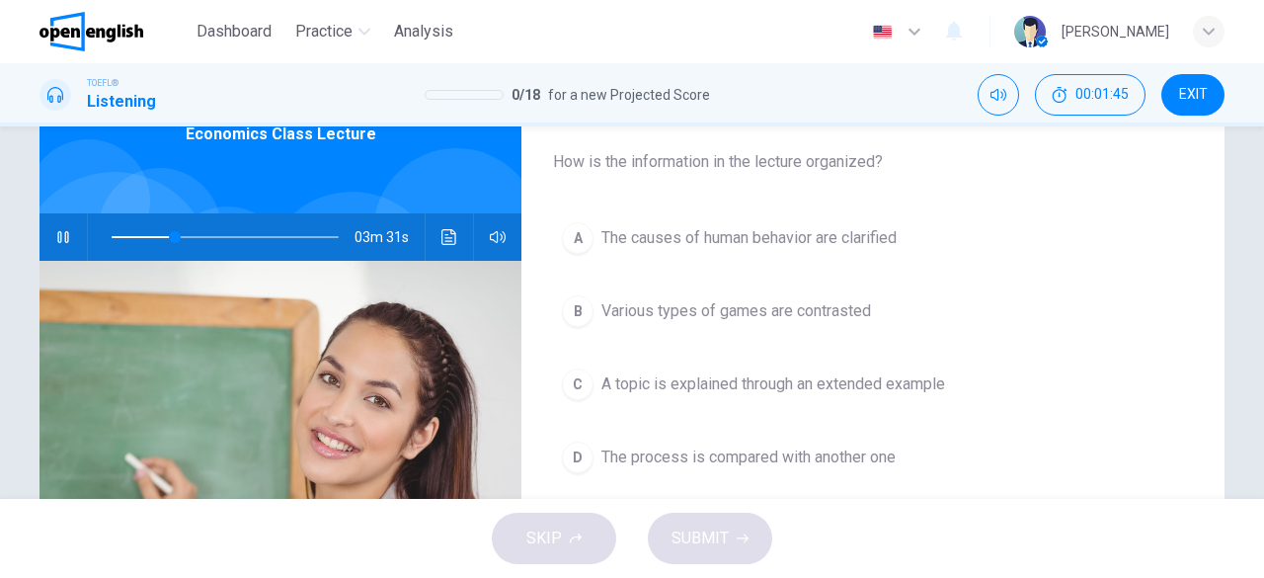
click at [675, 386] on span "A topic is explained through an extended example" at bounding box center [774, 384] width 344 height 24
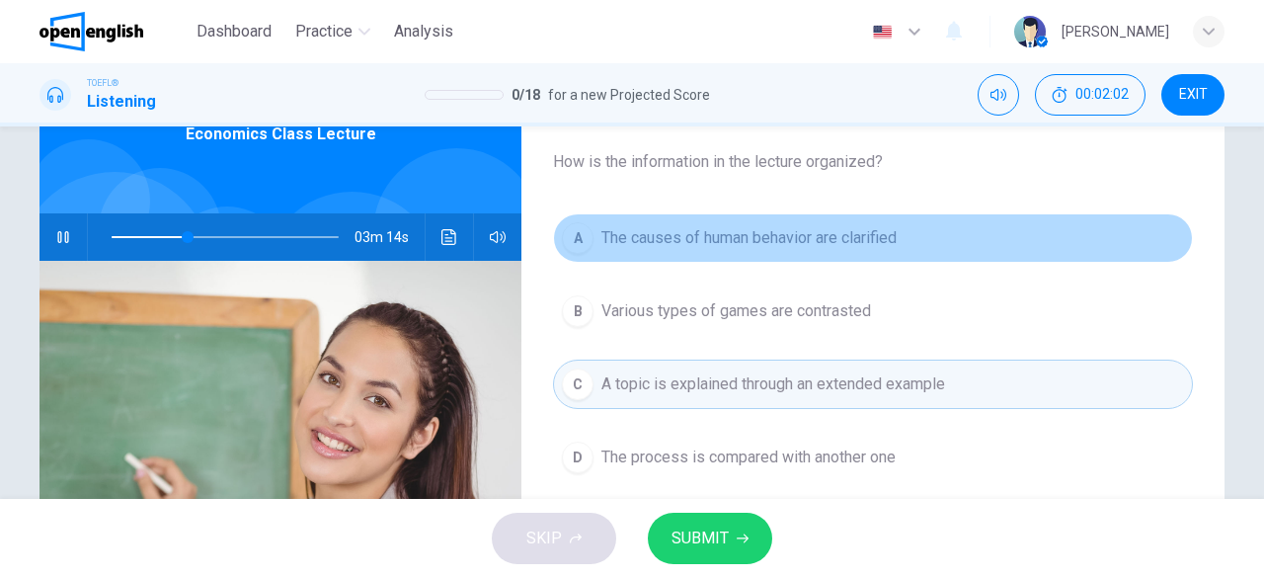
click at [723, 242] on span "The causes of human behavior are clarified" at bounding box center [749, 238] width 295 height 24
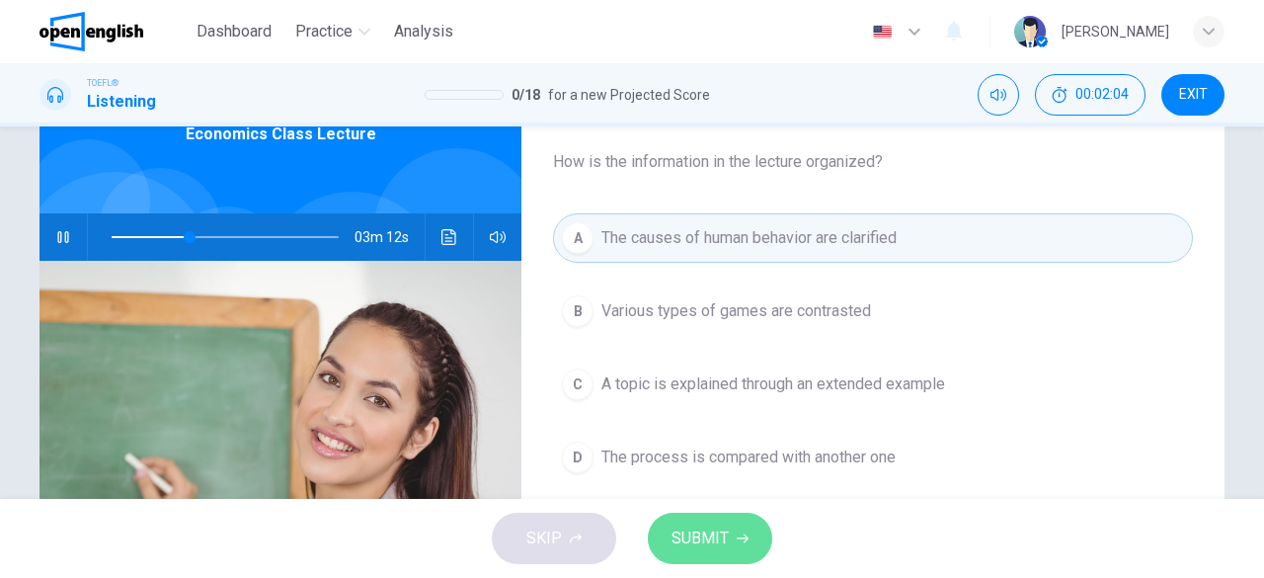
click at [743, 532] on icon "button" at bounding box center [743, 538] width 12 height 12
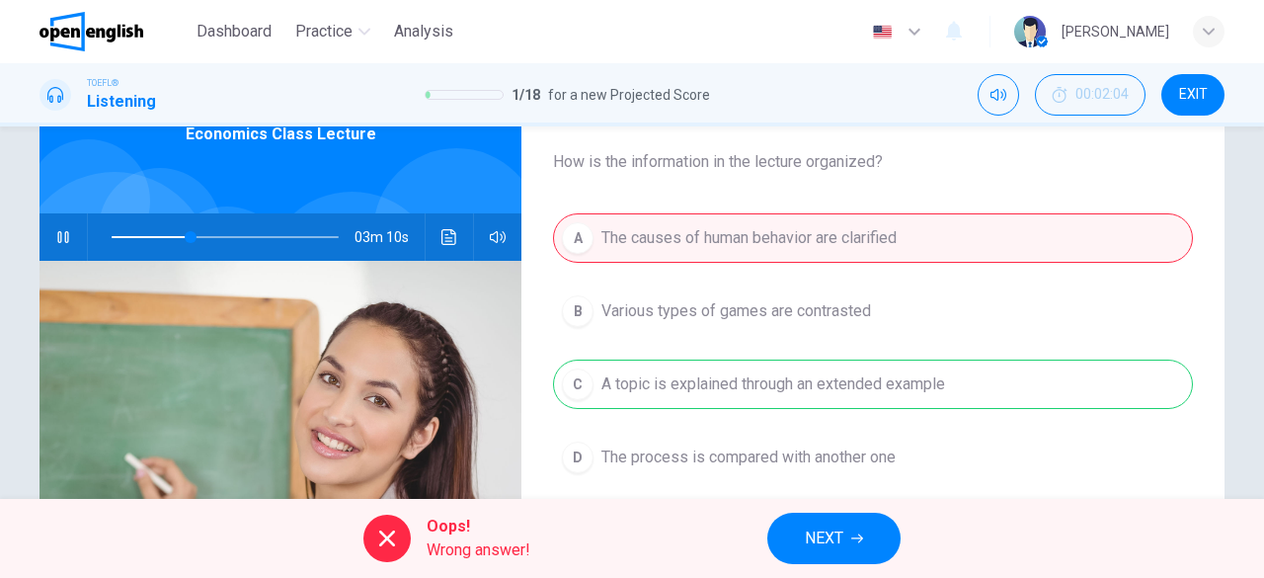
type input "**"
click at [1205, 90] on span "EXIT" at bounding box center [1193, 95] width 29 height 16
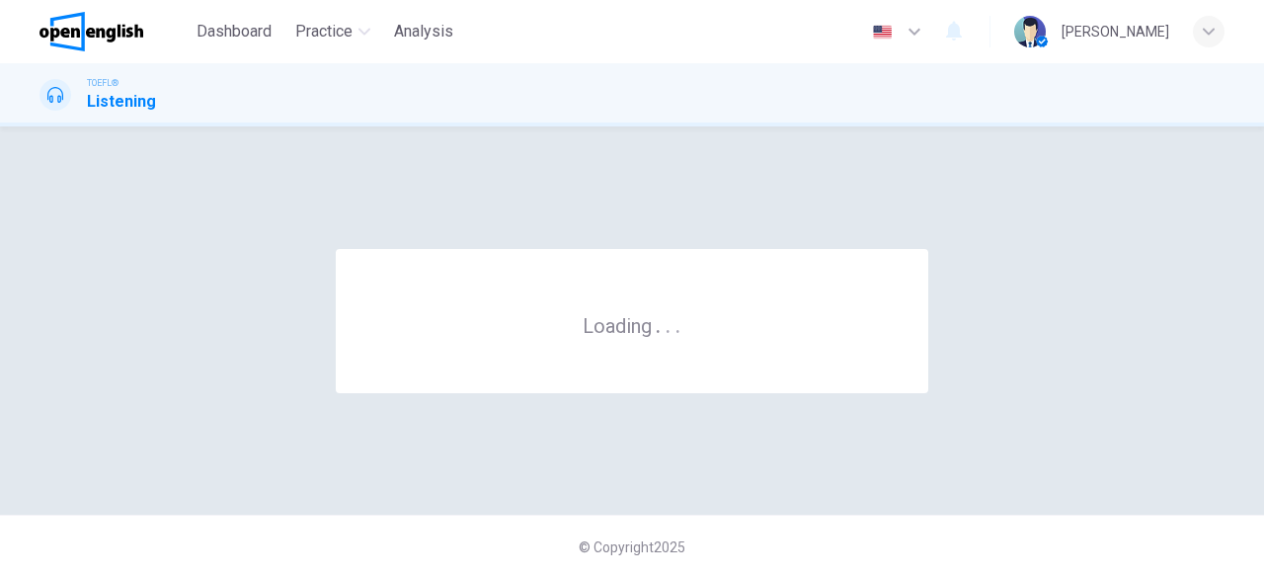
scroll to position [0, 0]
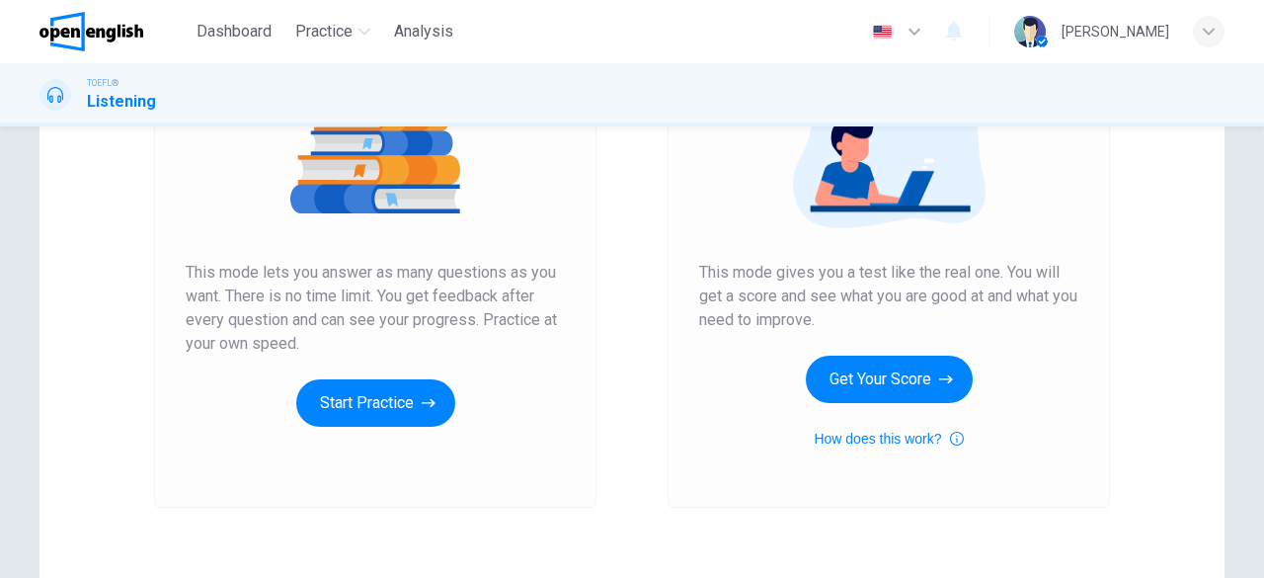
scroll to position [269, 0]
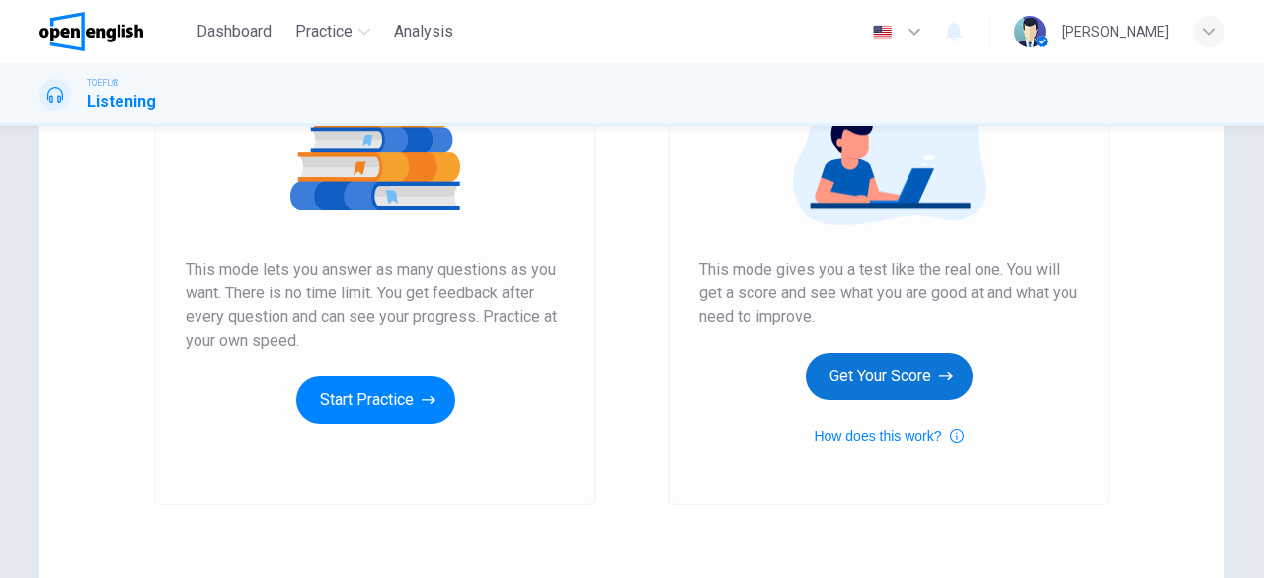
click at [849, 388] on button "Get Your Score" at bounding box center [889, 376] width 167 height 47
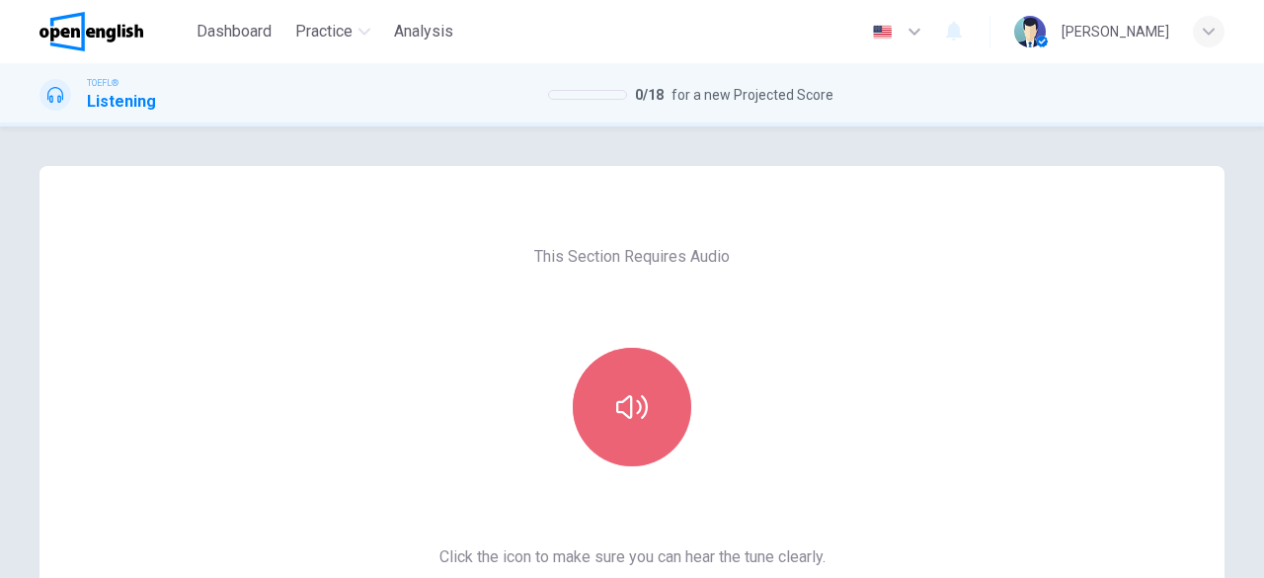
click at [589, 394] on button "button" at bounding box center [632, 407] width 119 height 119
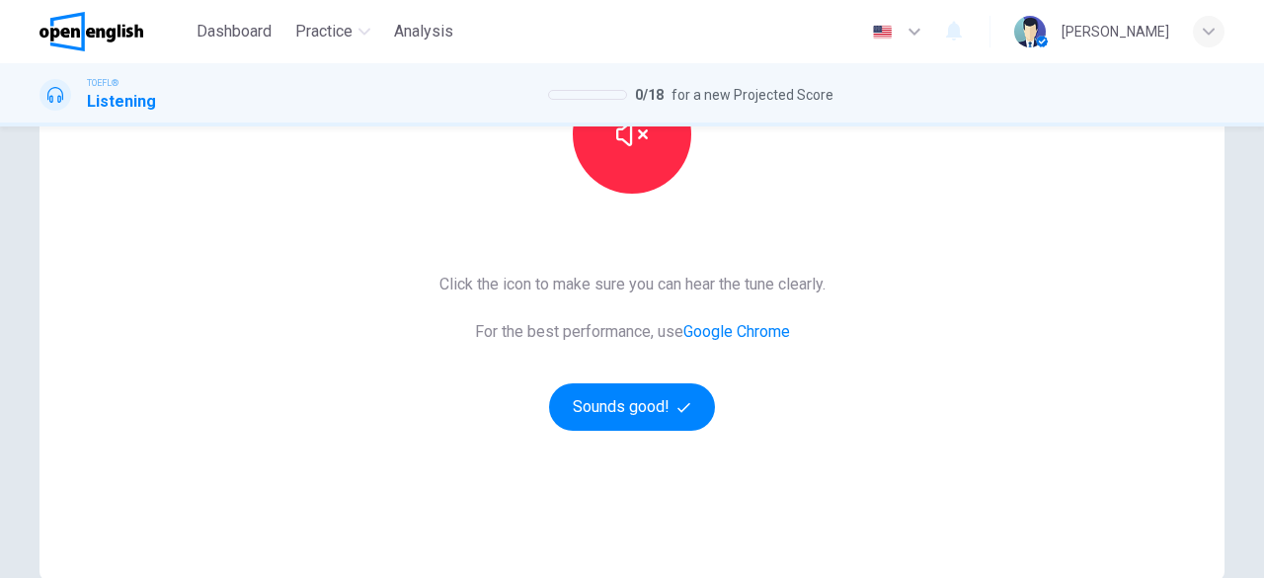
scroll to position [360, 0]
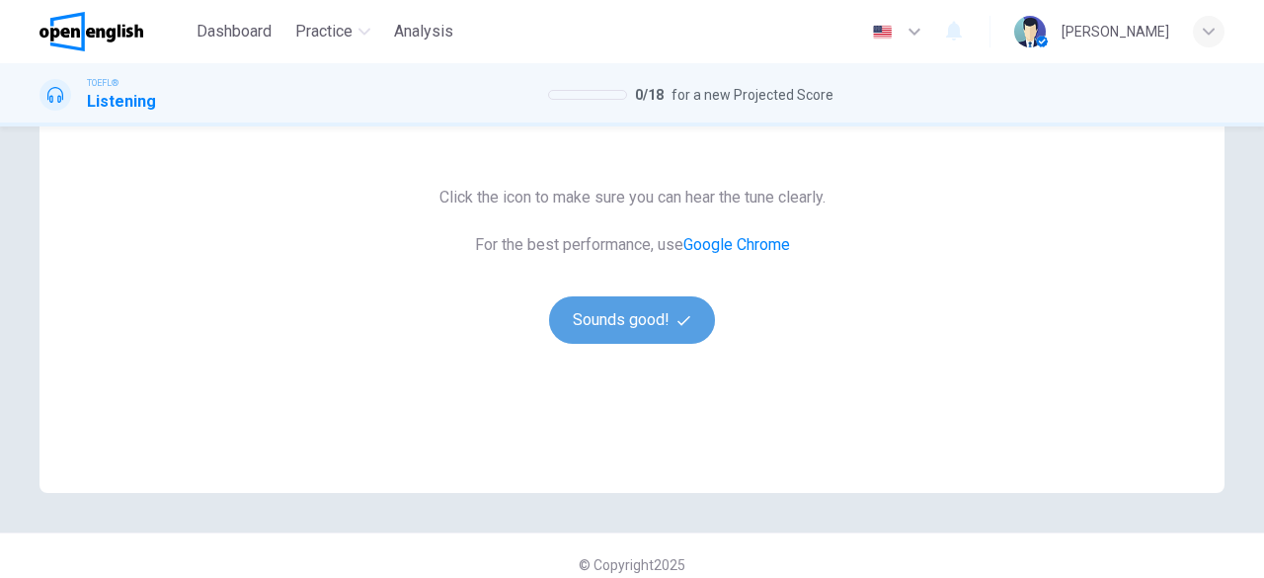
click at [631, 341] on button "Sounds good!" at bounding box center [632, 319] width 166 height 47
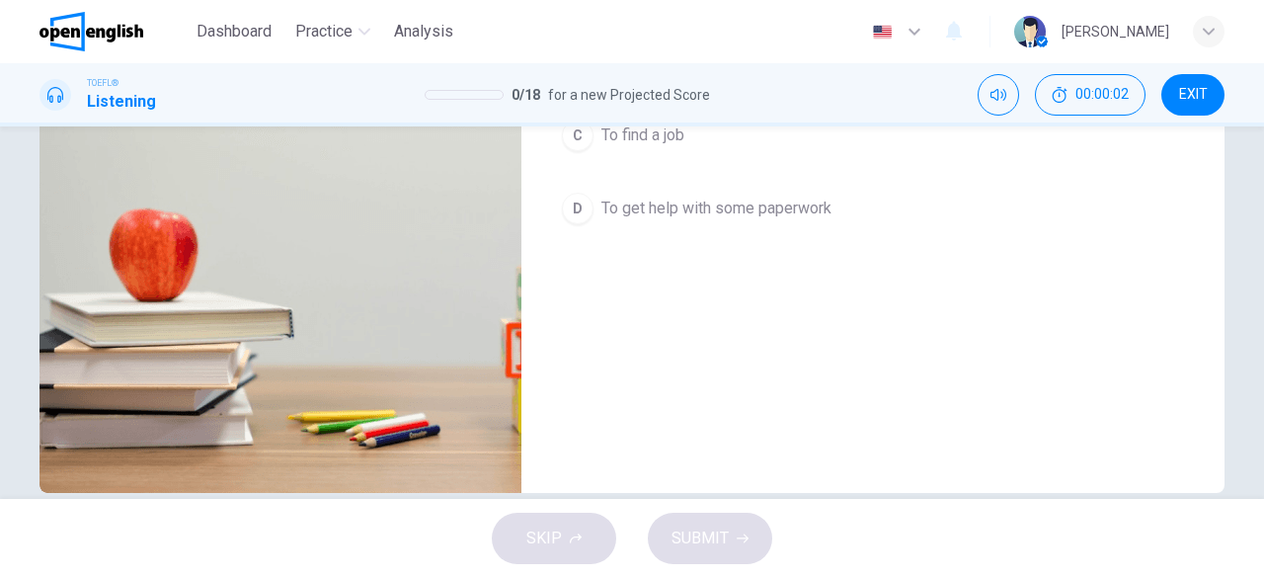
scroll to position [112, 0]
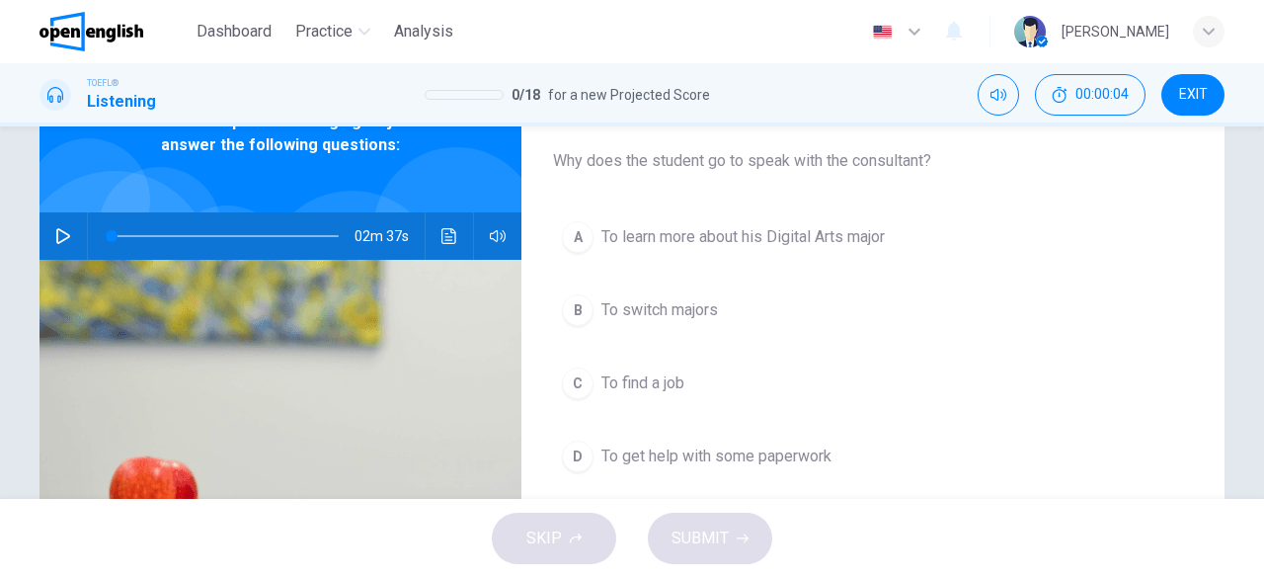
click at [65, 238] on icon "button" at bounding box center [63, 236] width 16 height 16
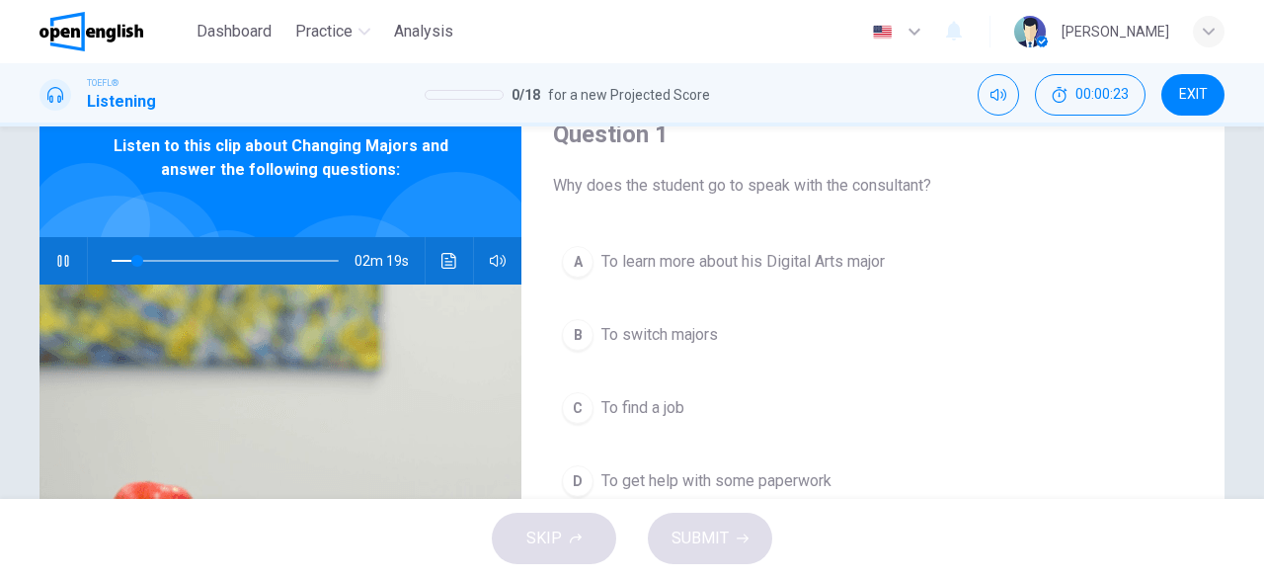
scroll to position [85, 0]
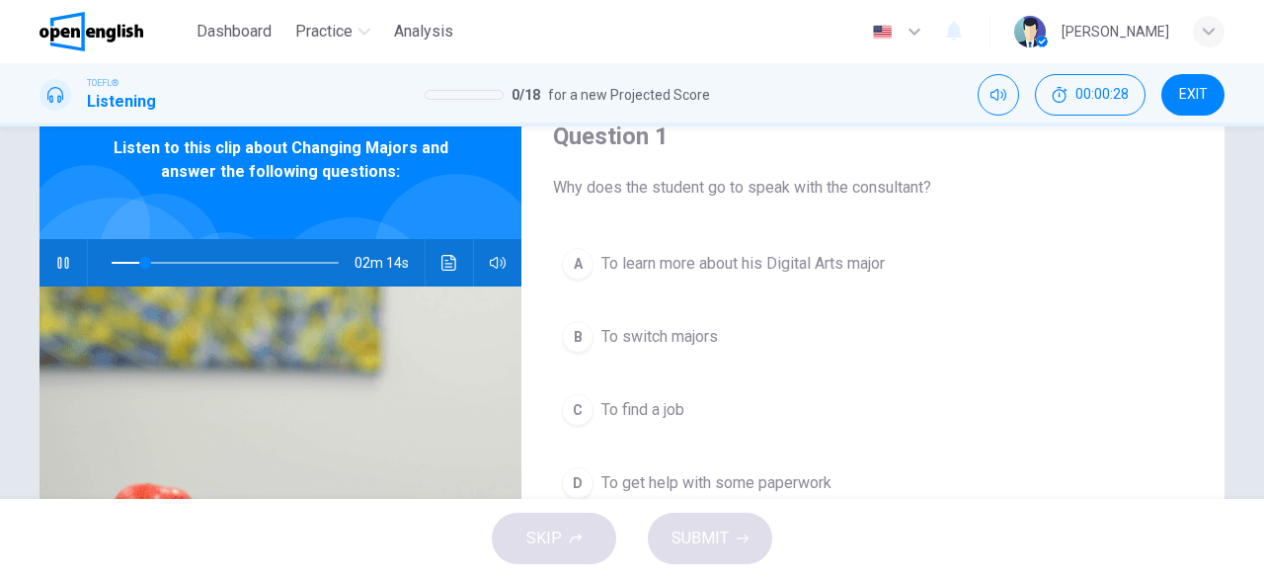
click at [697, 337] on span "To switch majors" at bounding box center [660, 337] width 117 height 24
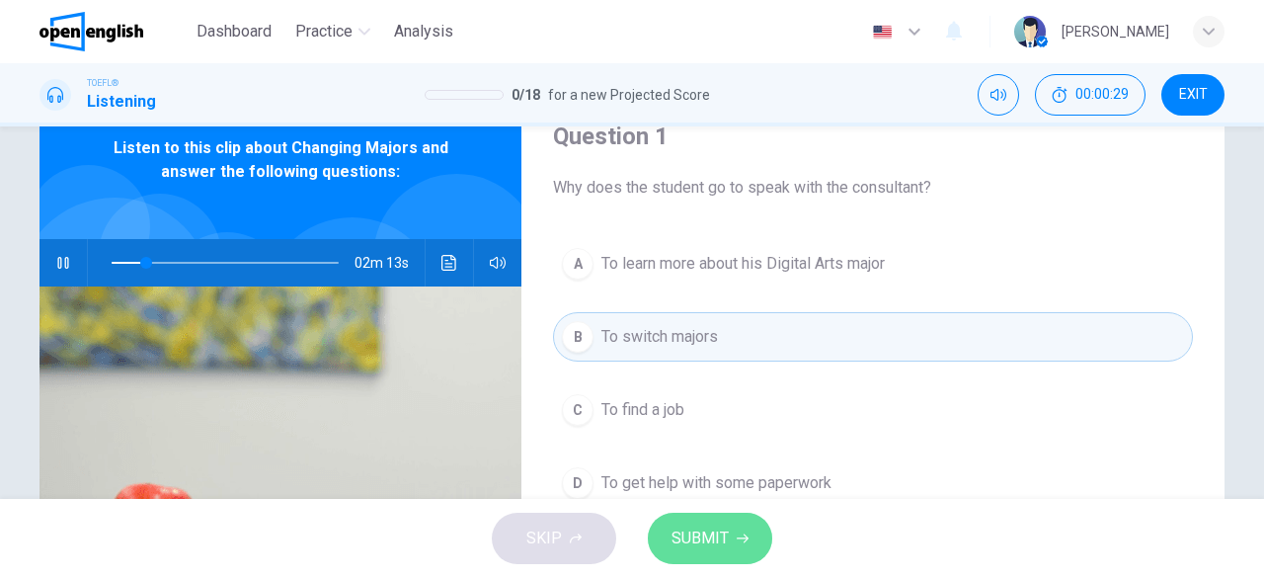
click at [715, 544] on span "SUBMIT" at bounding box center [700, 538] width 57 height 28
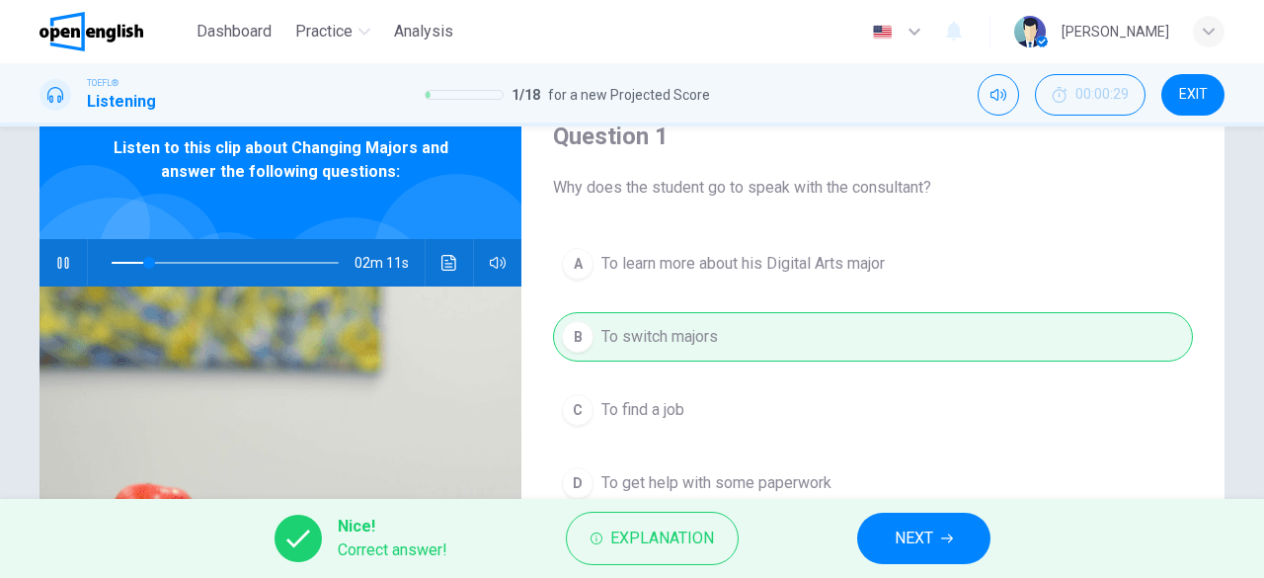
click at [934, 535] on button "NEXT" at bounding box center [923, 538] width 133 height 51
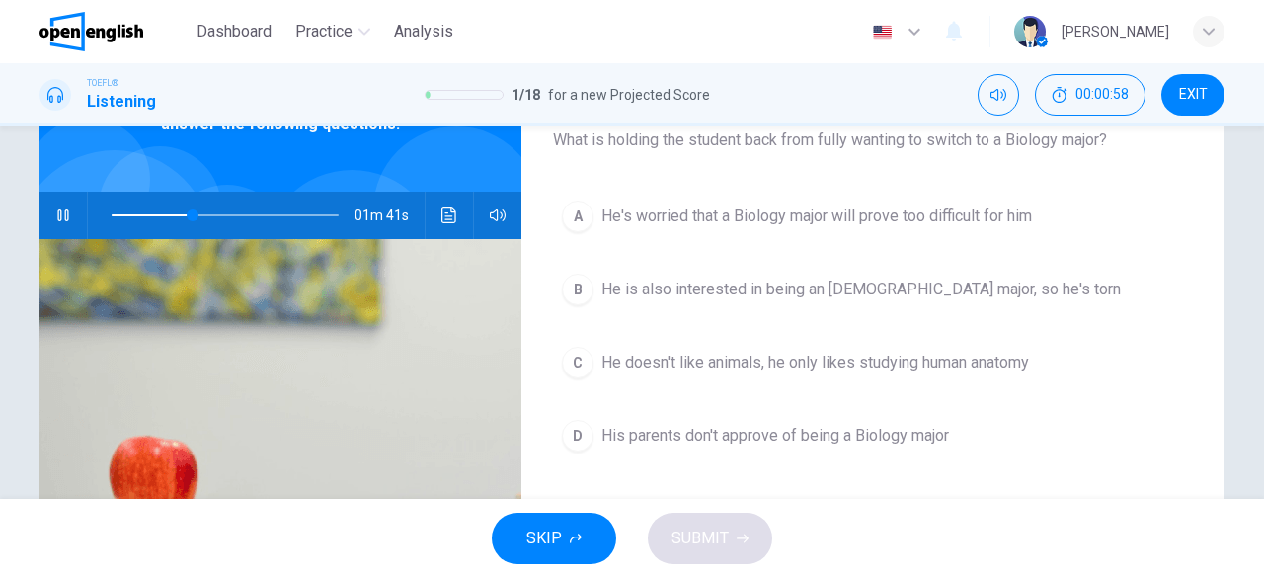
scroll to position [133, 0]
click at [955, 206] on span "He's worried that a Biology major will prove too difficult for him" at bounding box center [817, 215] width 431 height 24
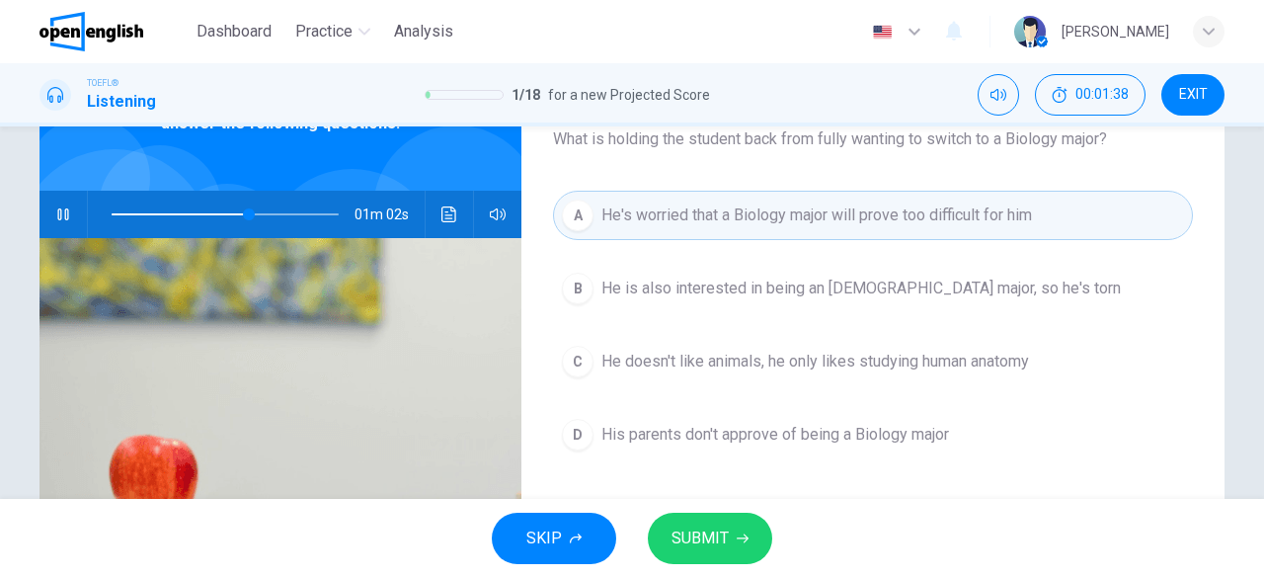
click at [706, 547] on span "SUBMIT" at bounding box center [700, 538] width 57 height 28
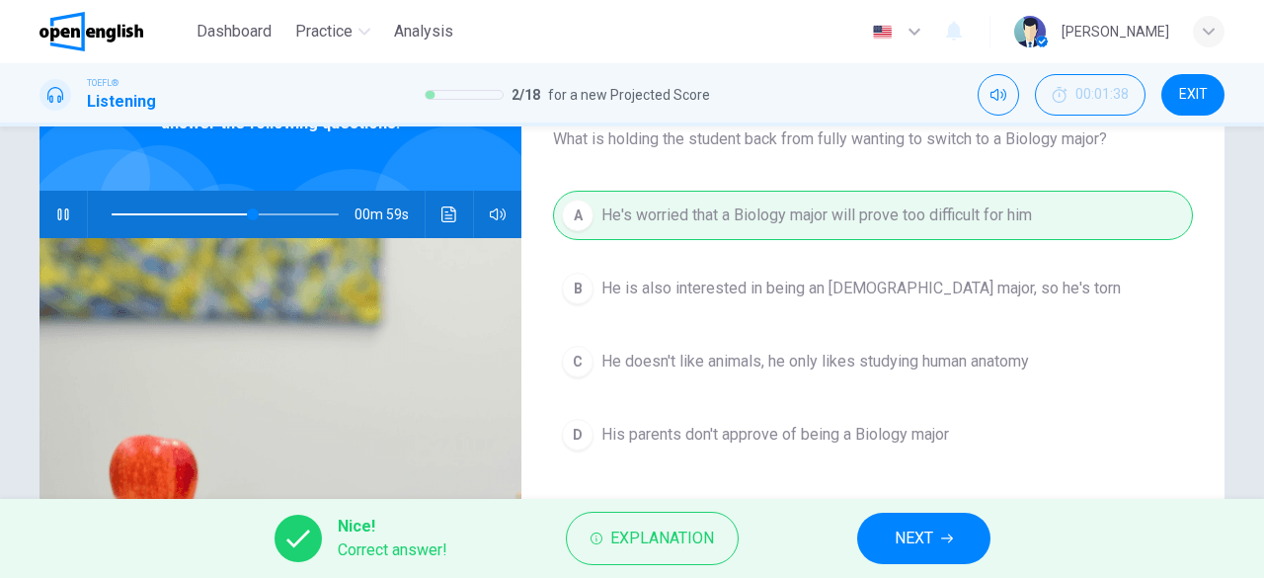
click at [917, 538] on span "NEXT" at bounding box center [914, 538] width 39 height 28
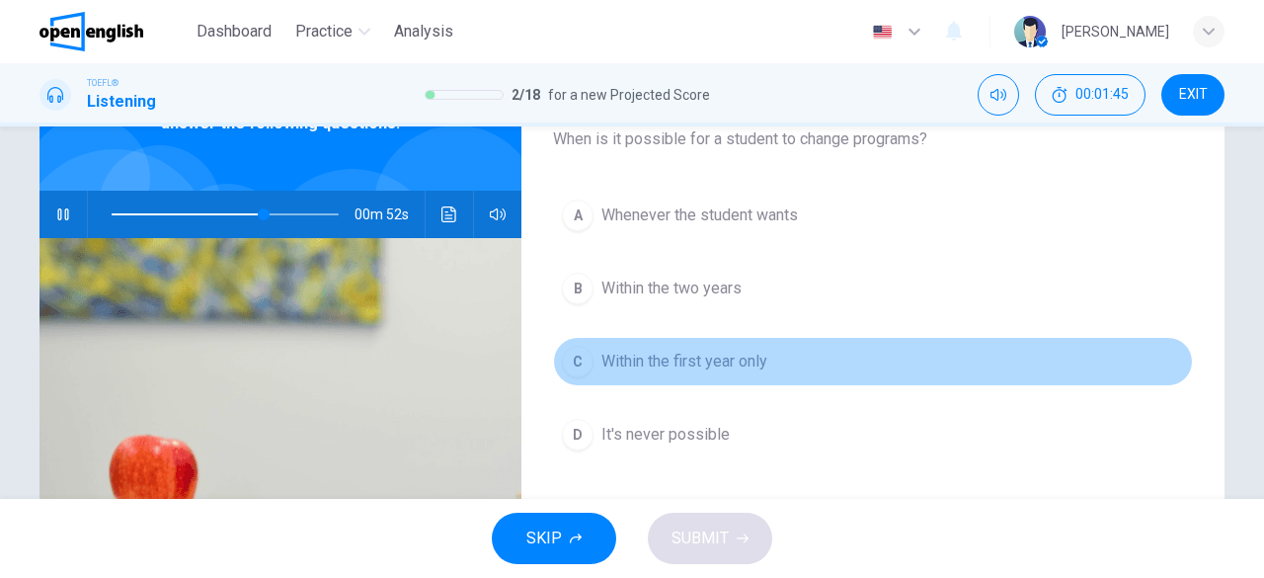
click at [732, 362] on span "Within the first year only" at bounding box center [685, 362] width 166 height 24
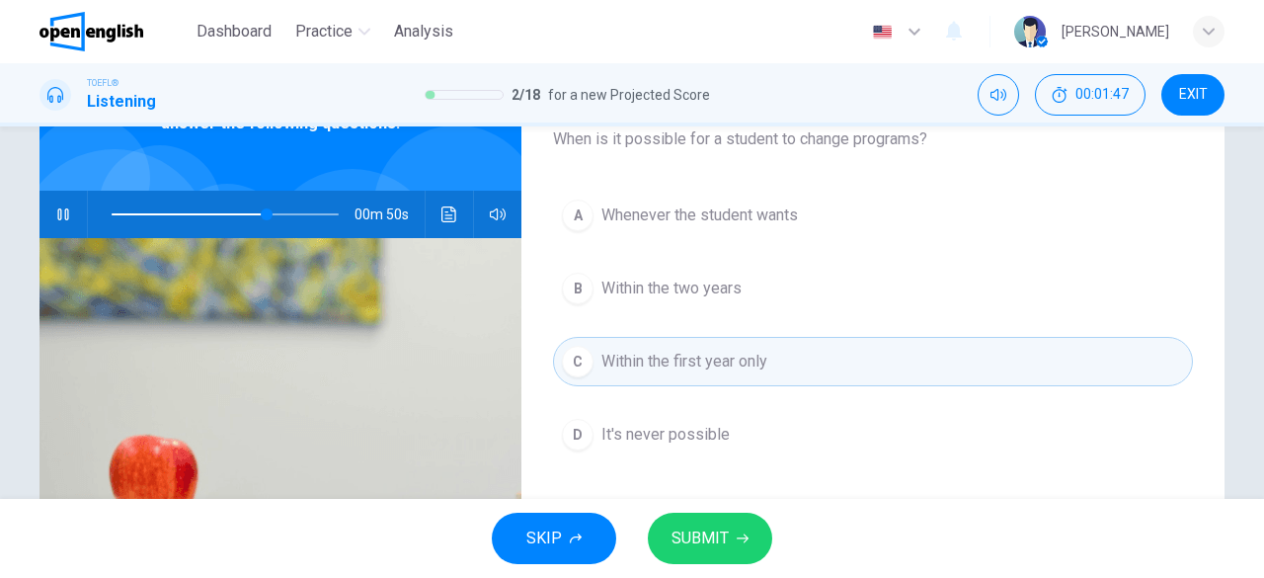
click at [738, 534] on icon "button" at bounding box center [743, 538] width 12 height 12
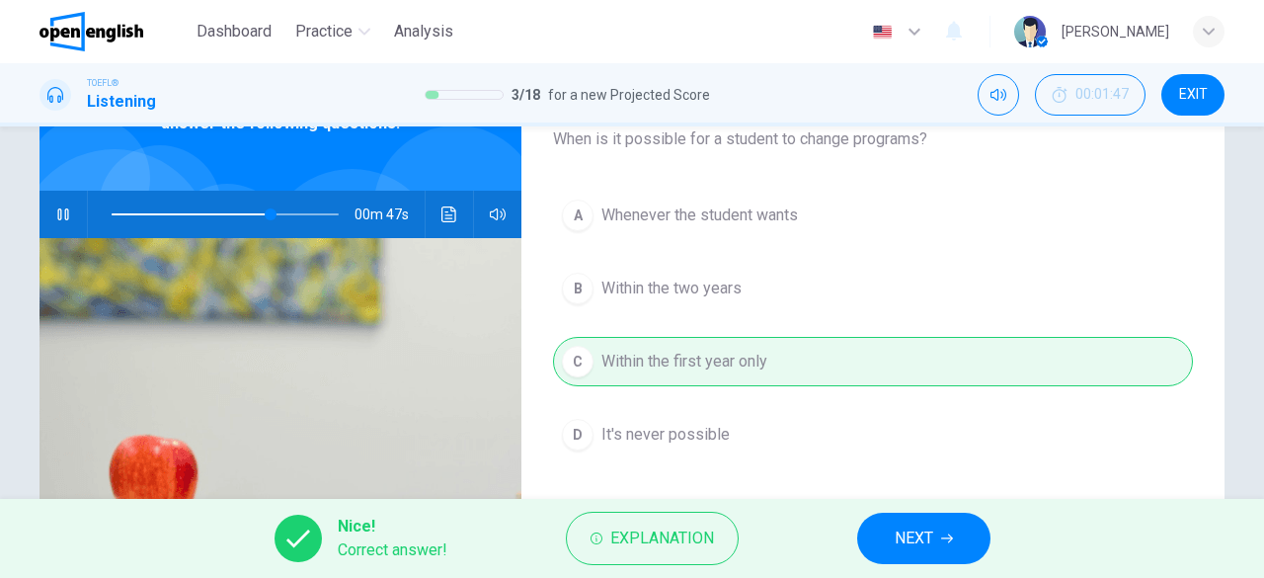
click at [932, 540] on span "NEXT" at bounding box center [914, 538] width 39 height 28
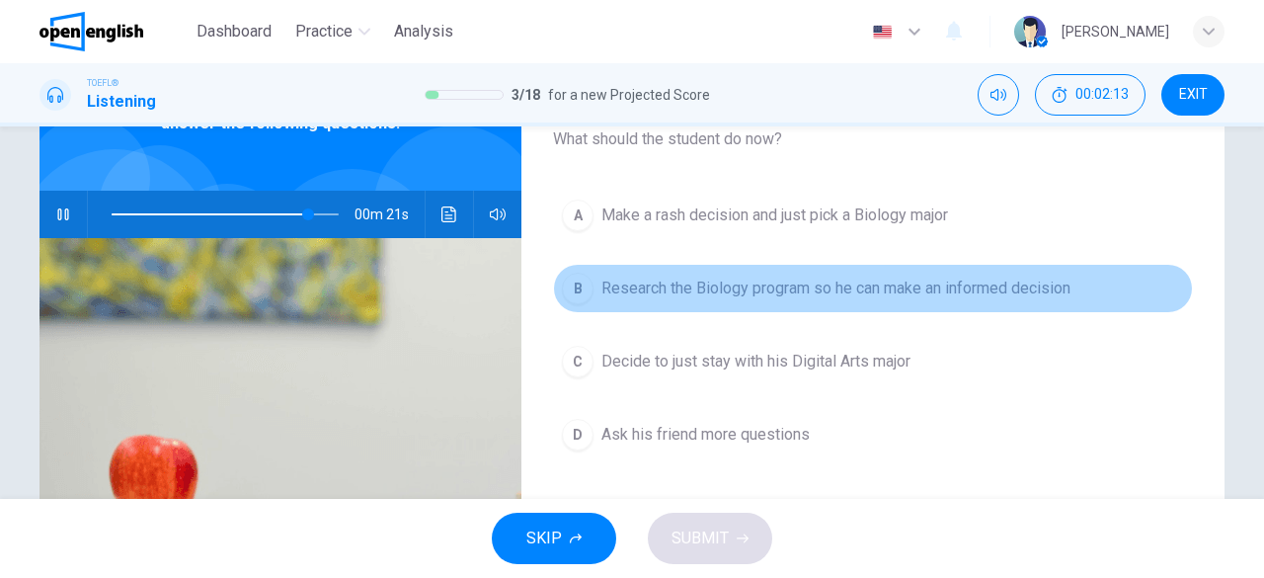
click at [781, 285] on span "Research the Biology program so he can make an informed decision" at bounding box center [836, 289] width 469 height 24
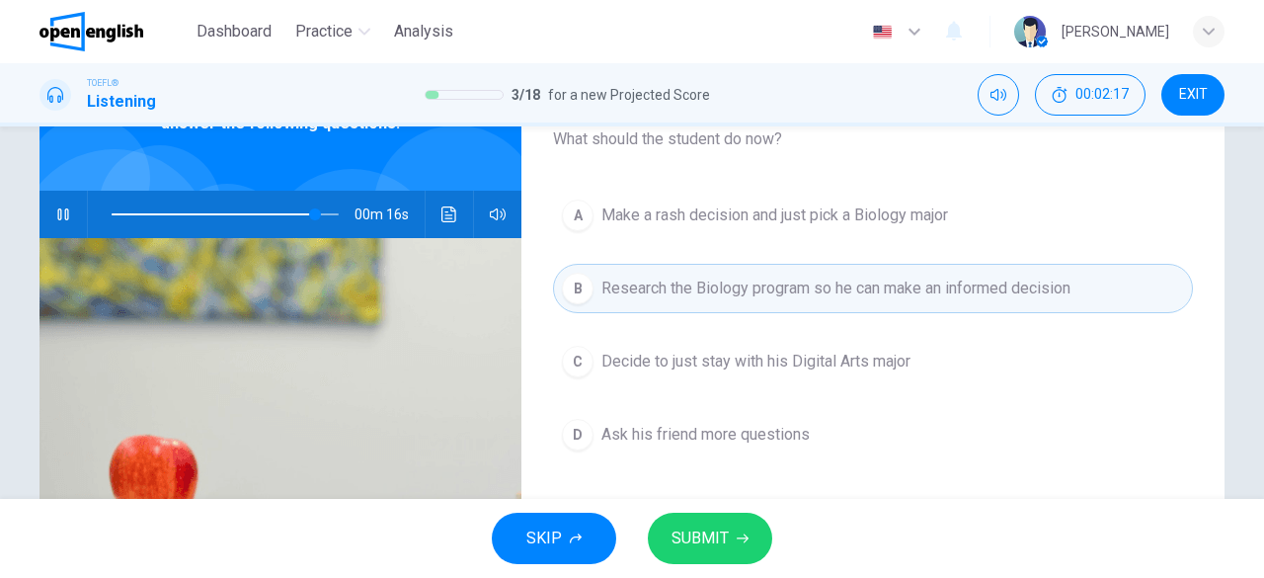
click at [715, 529] on span "SUBMIT" at bounding box center [700, 538] width 57 height 28
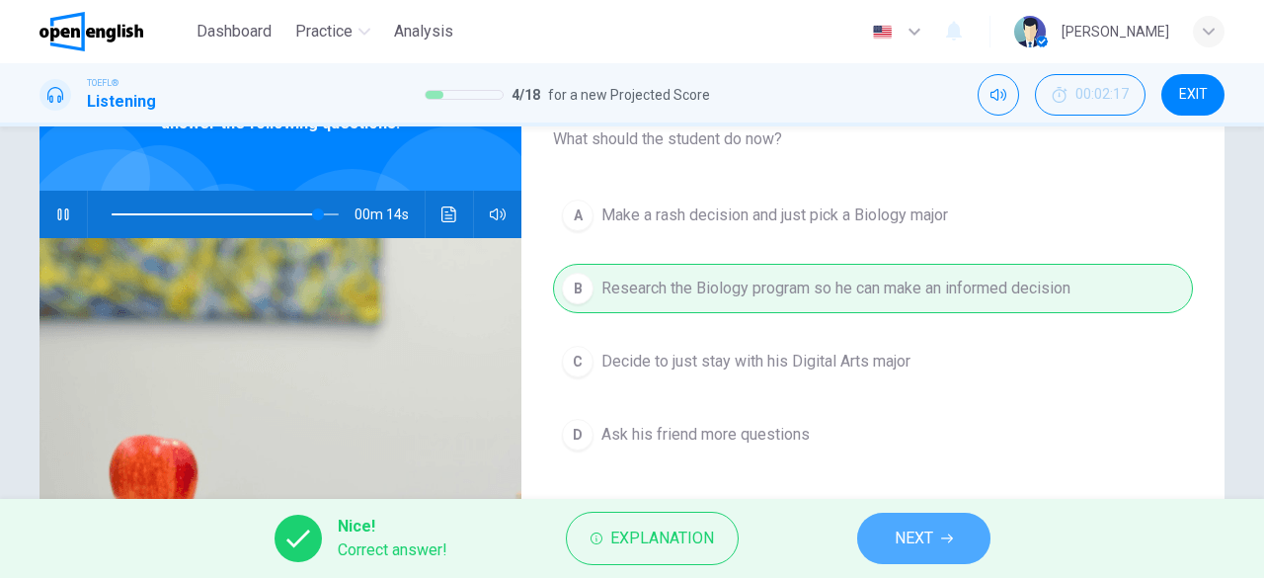
click at [929, 539] on span "NEXT" at bounding box center [914, 538] width 39 height 28
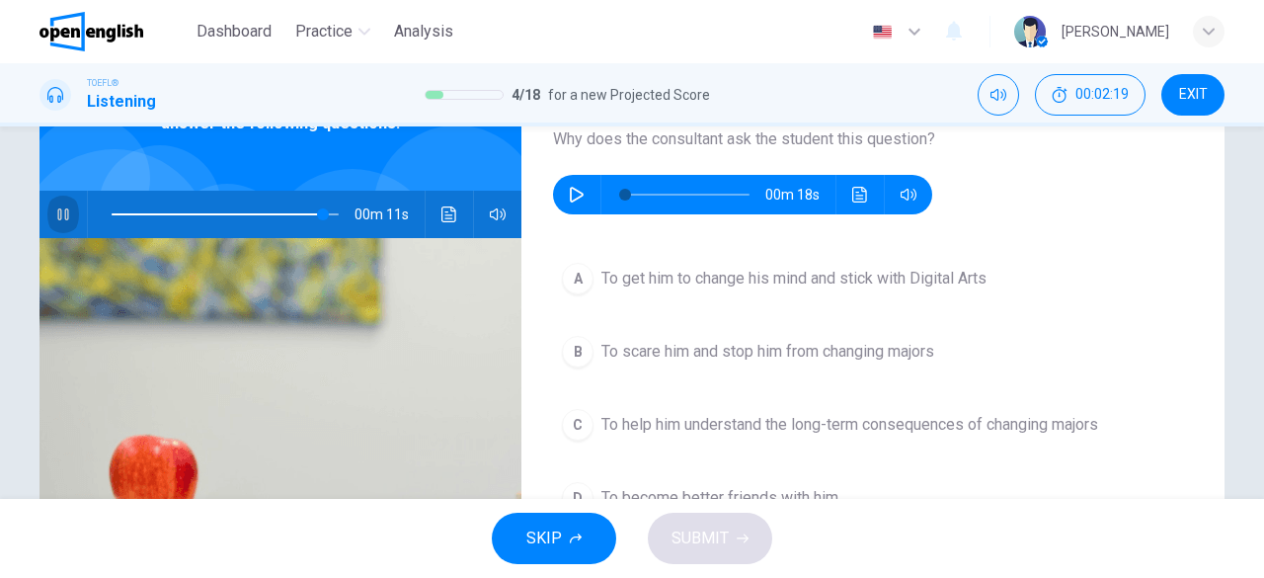
click at [57, 215] on icon "button" at bounding box center [62, 214] width 11 height 12
type input "**"
click at [561, 187] on button "button" at bounding box center [577, 195] width 32 height 40
type input "*"
click at [877, 426] on span "To help him understand the long-term consequences of changing majors" at bounding box center [850, 425] width 497 height 24
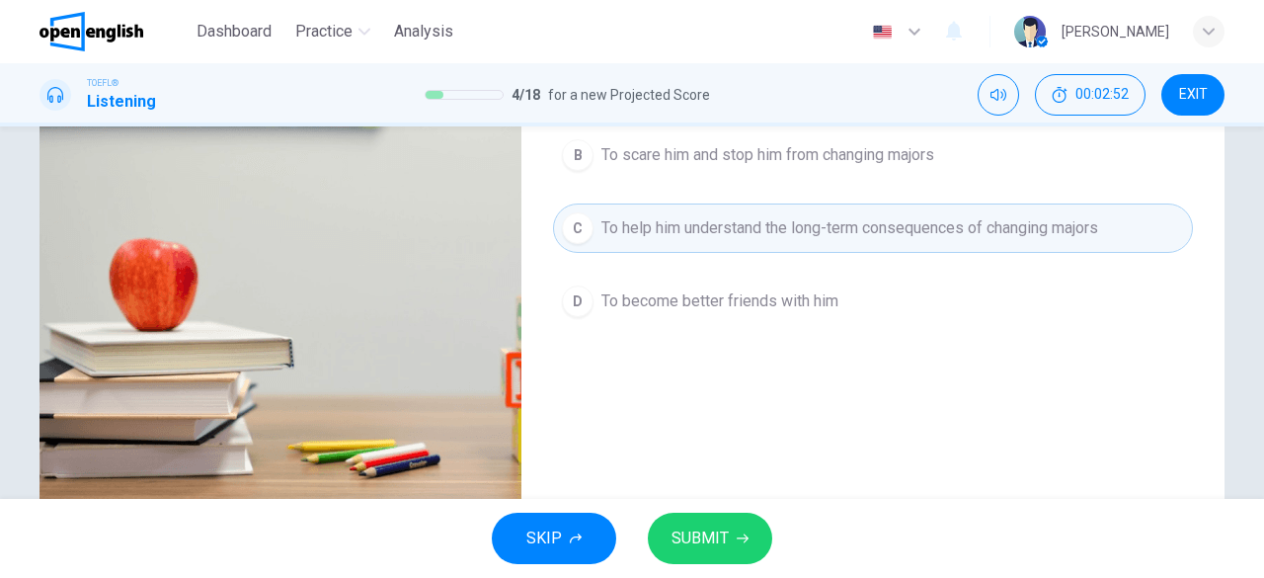
scroll to position [334, 0]
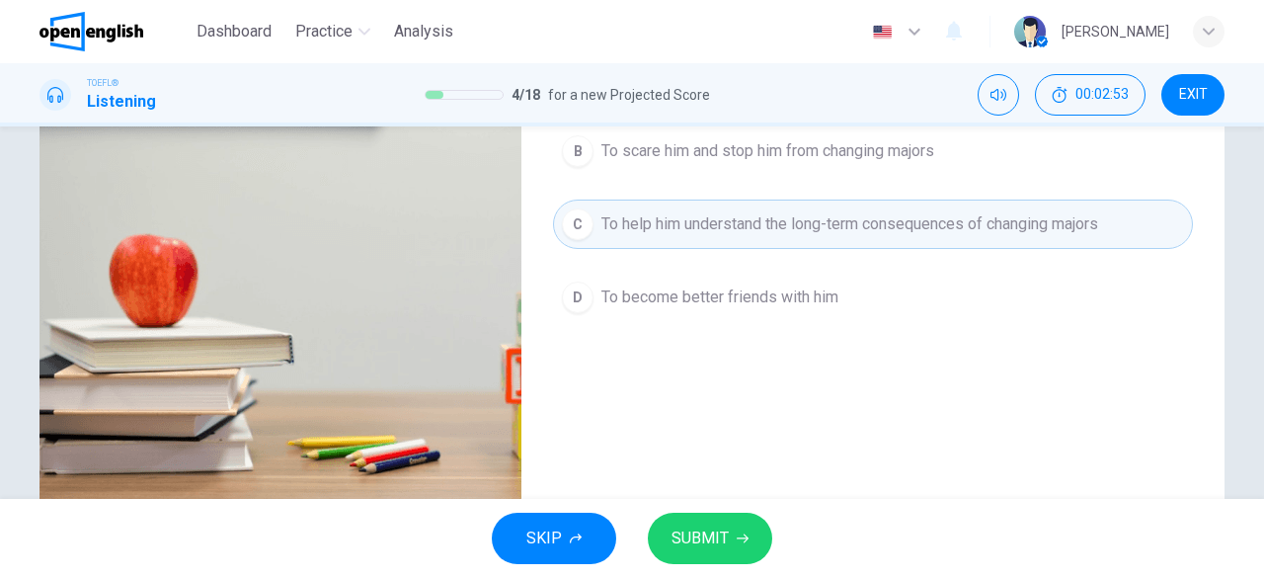
click at [719, 528] on span "SUBMIT" at bounding box center [700, 538] width 57 height 28
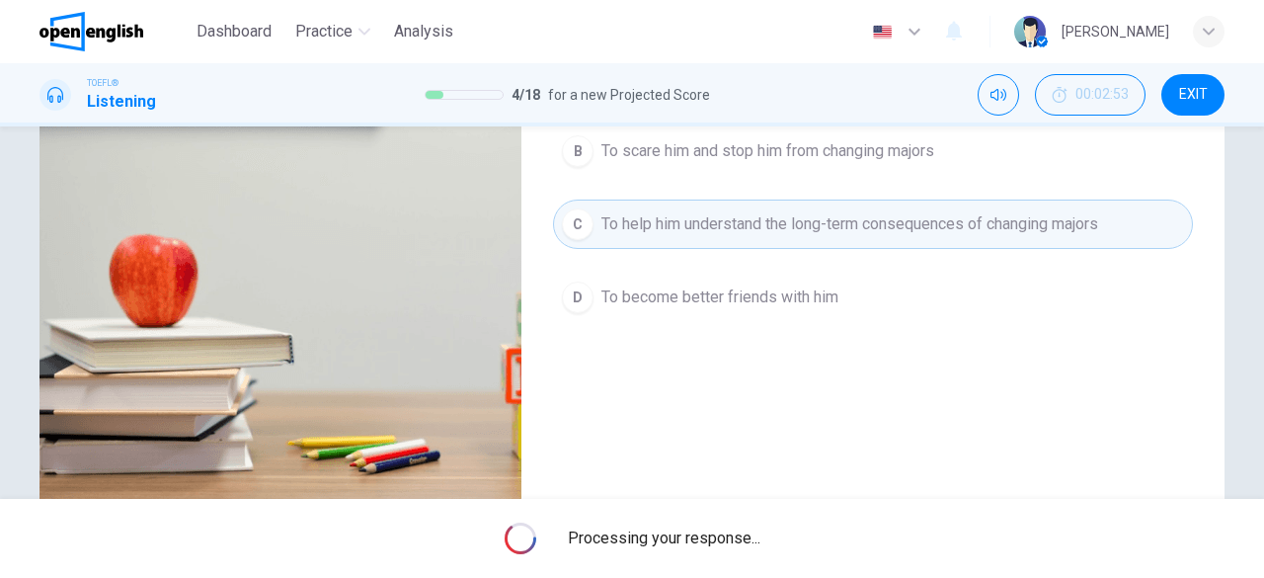
type input "**"
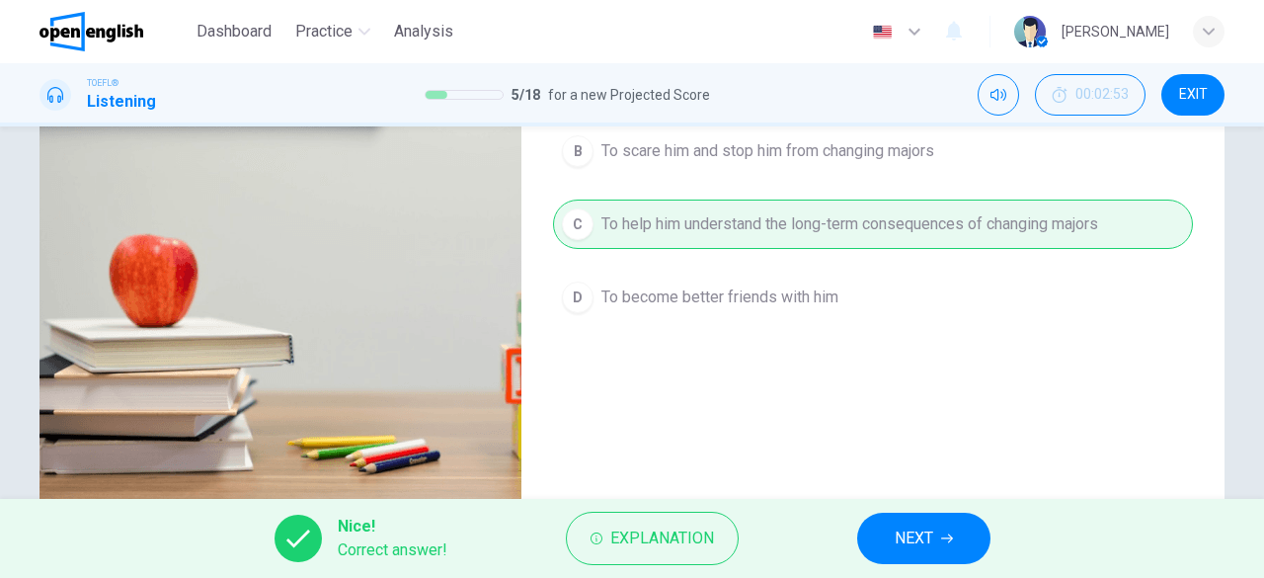
click at [934, 546] on button "NEXT" at bounding box center [923, 538] width 133 height 51
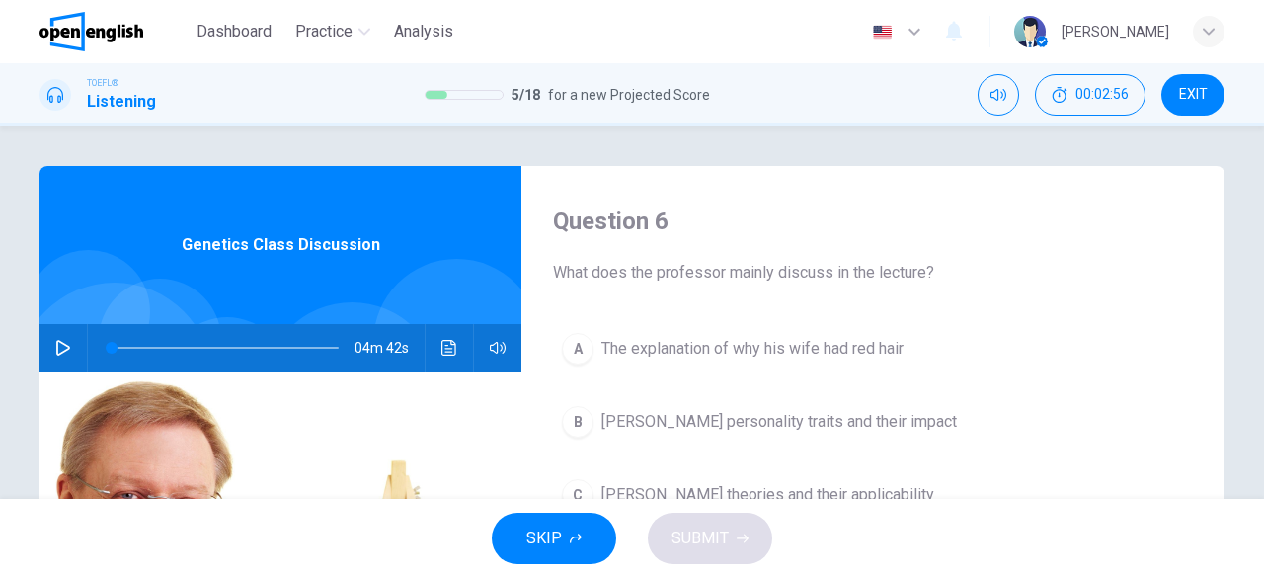
click at [60, 359] on button "button" at bounding box center [63, 347] width 32 height 47
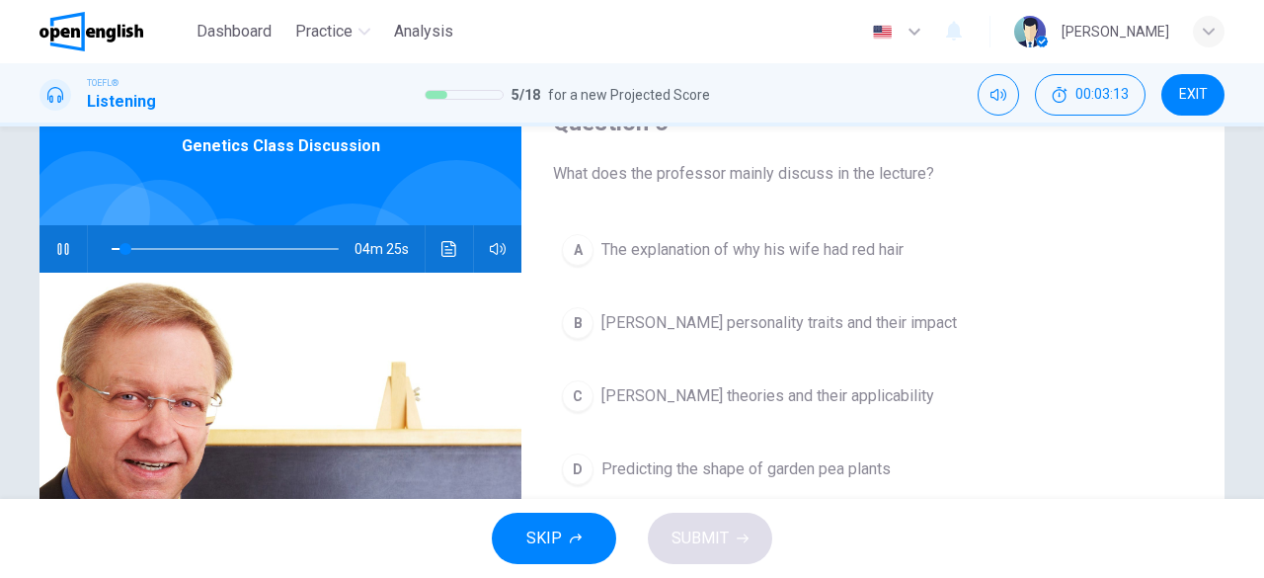
scroll to position [103, 0]
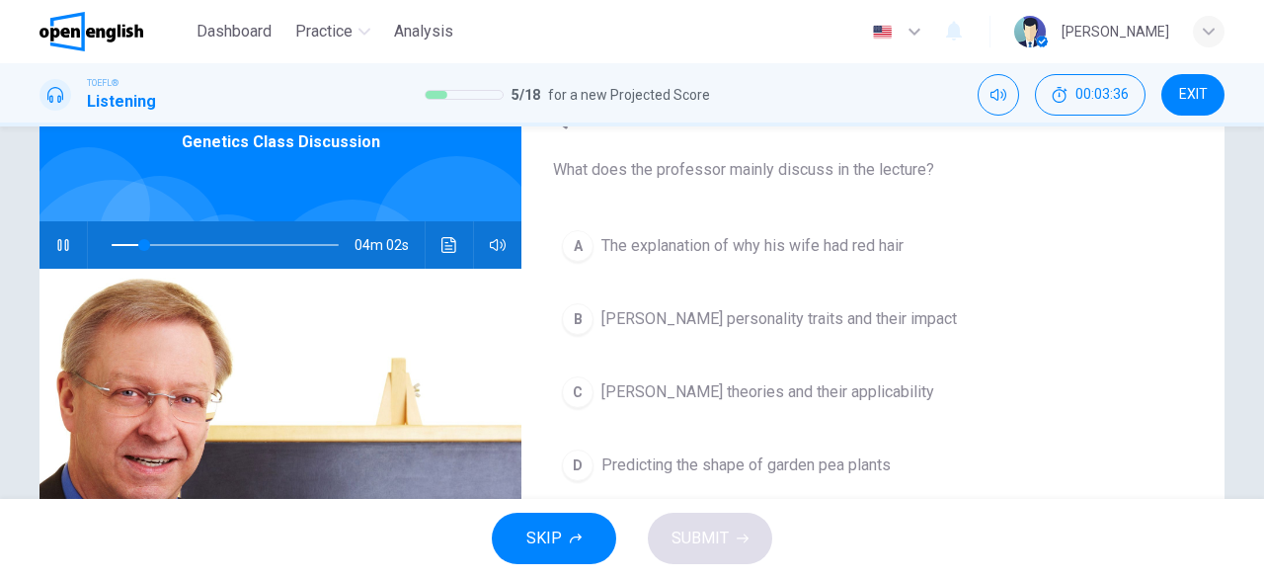
click at [790, 388] on span "Mendel's theories and their applicability" at bounding box center [768, 392] width 333 height 24
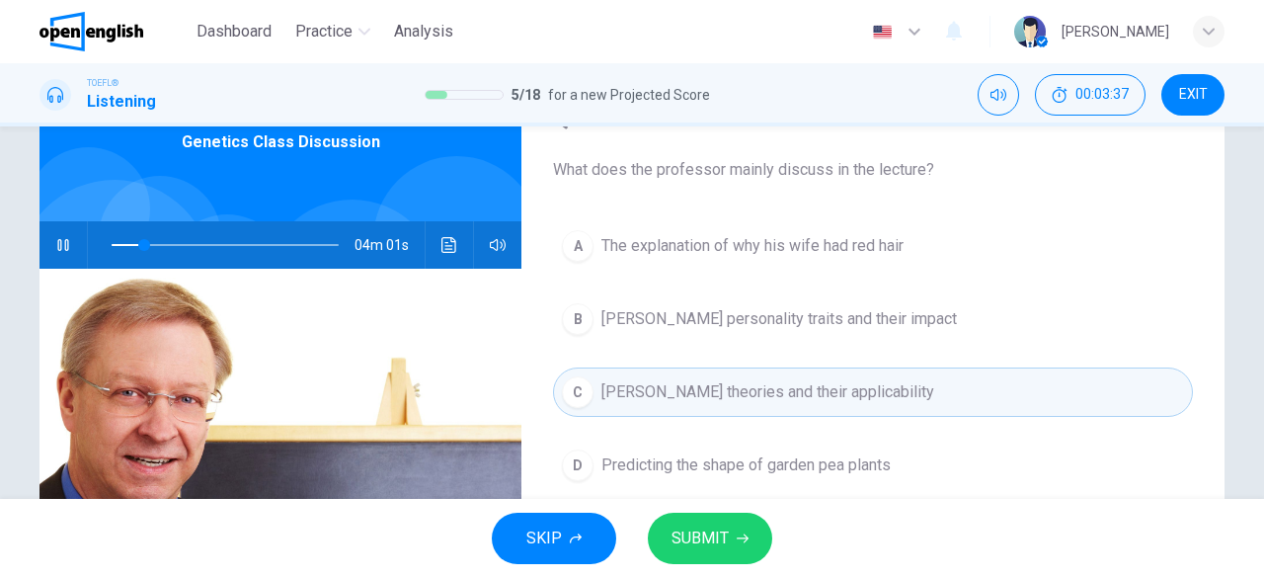
click at [717, 532] on span "SUBMIT" at bounding box center [700, 538] width 57 height 28
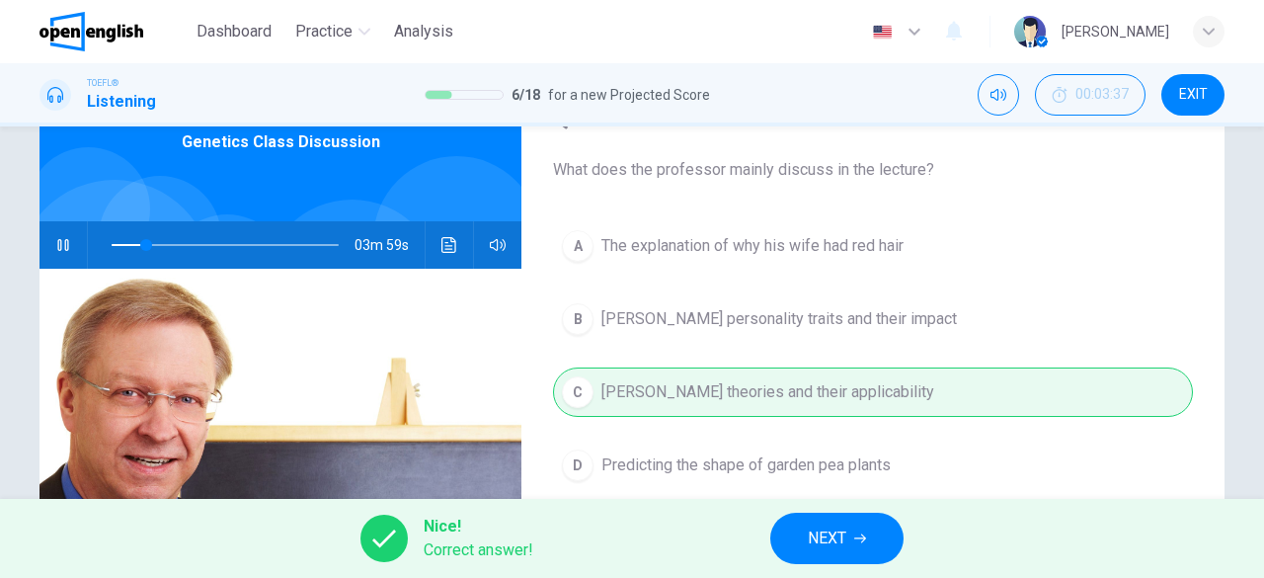
click at [822, 534] on span "NEXT" at bounding box center [827, 538] width 39 height 28
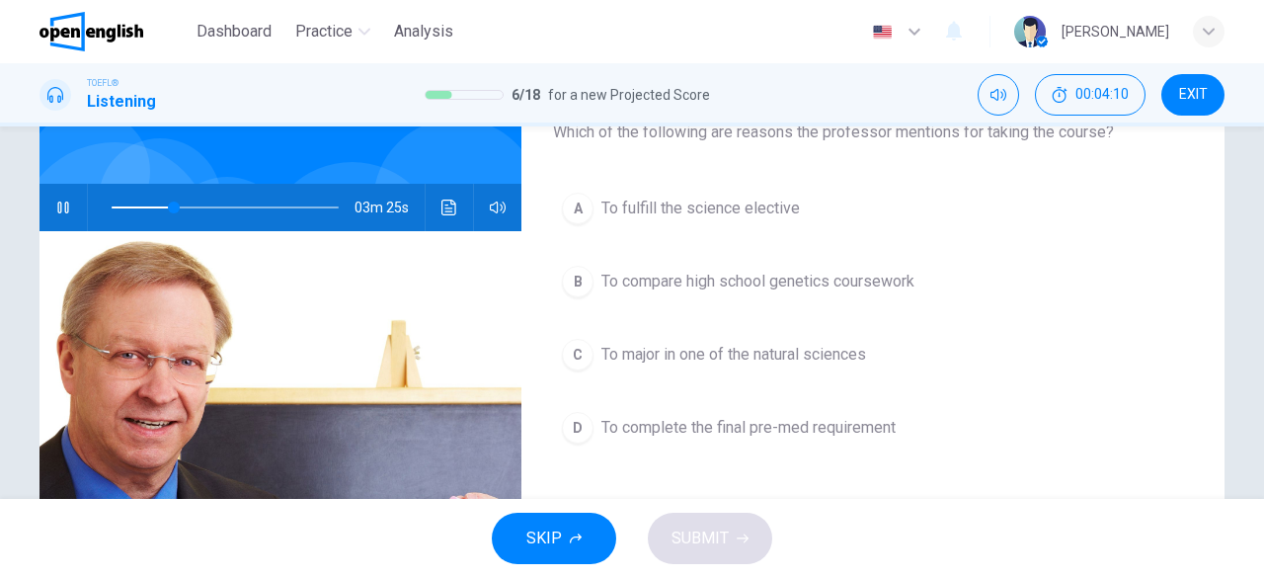
scroll to position [142, 0]
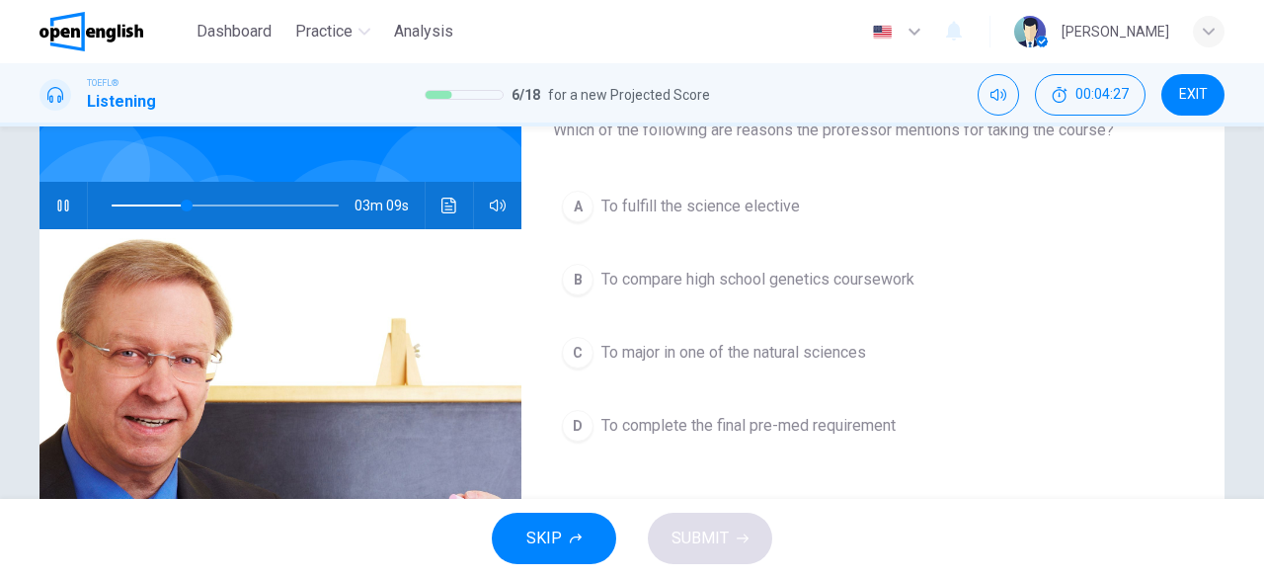
click at [807, 348] on span "To major in one of the natural sciences" at bounding box center [734, 353] width 265 height 24
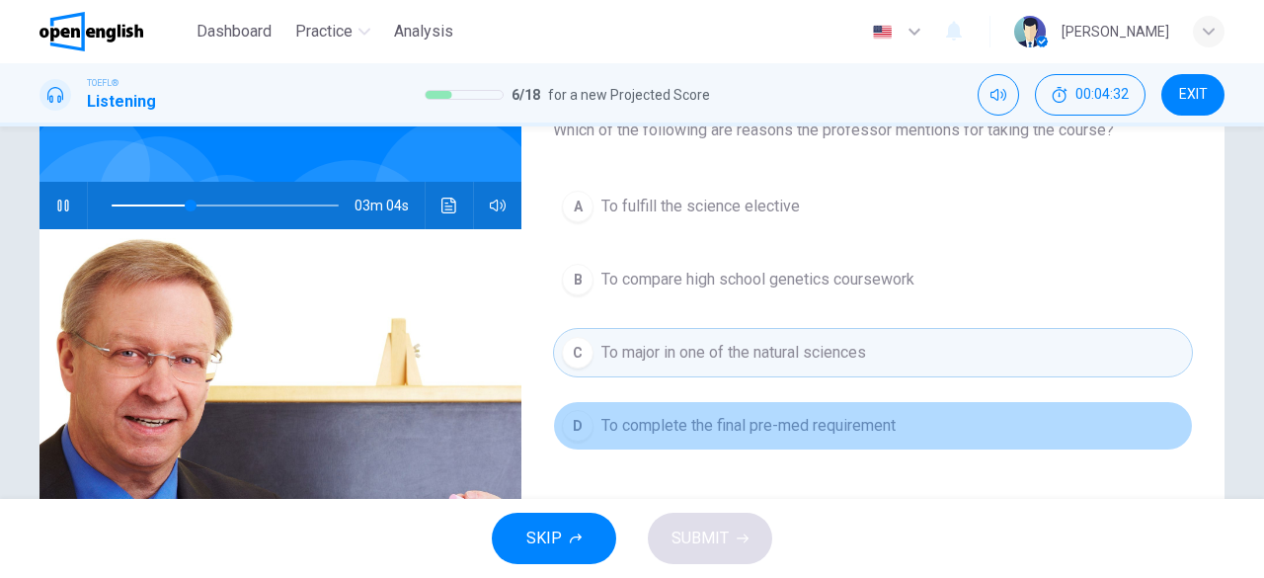
click at [784, 420] on span "To complete the final pre-med requirement" at bounding box center [749, 426] width 294 height 24
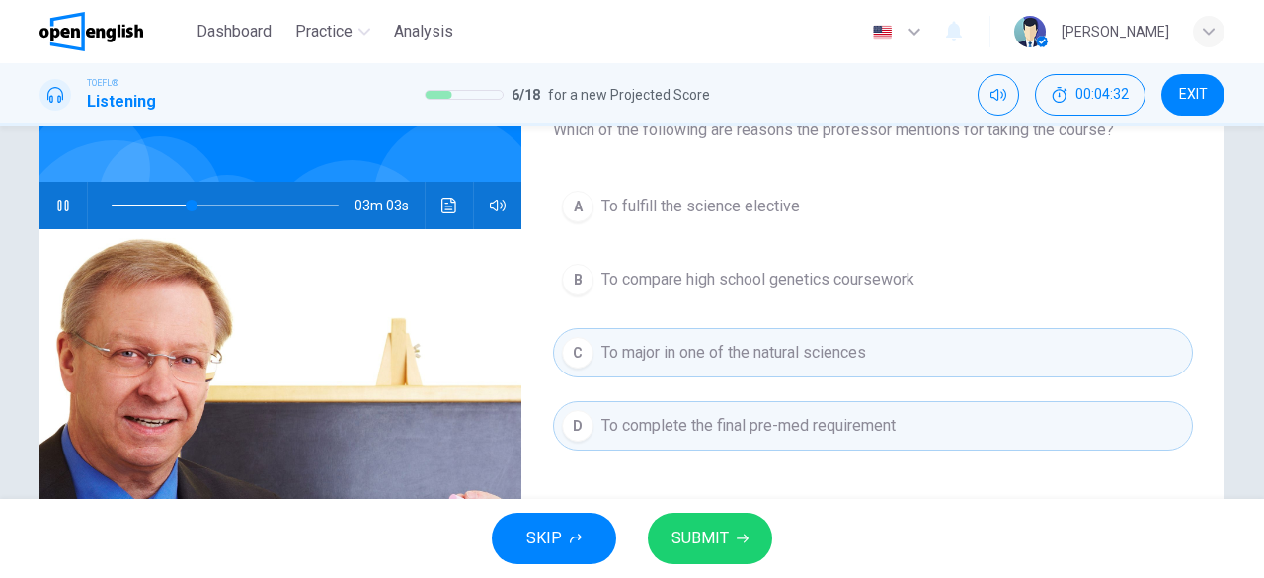
click at [744, 520] on button "SUBMIT" at bounding box center [710, 538] width 124 height 51
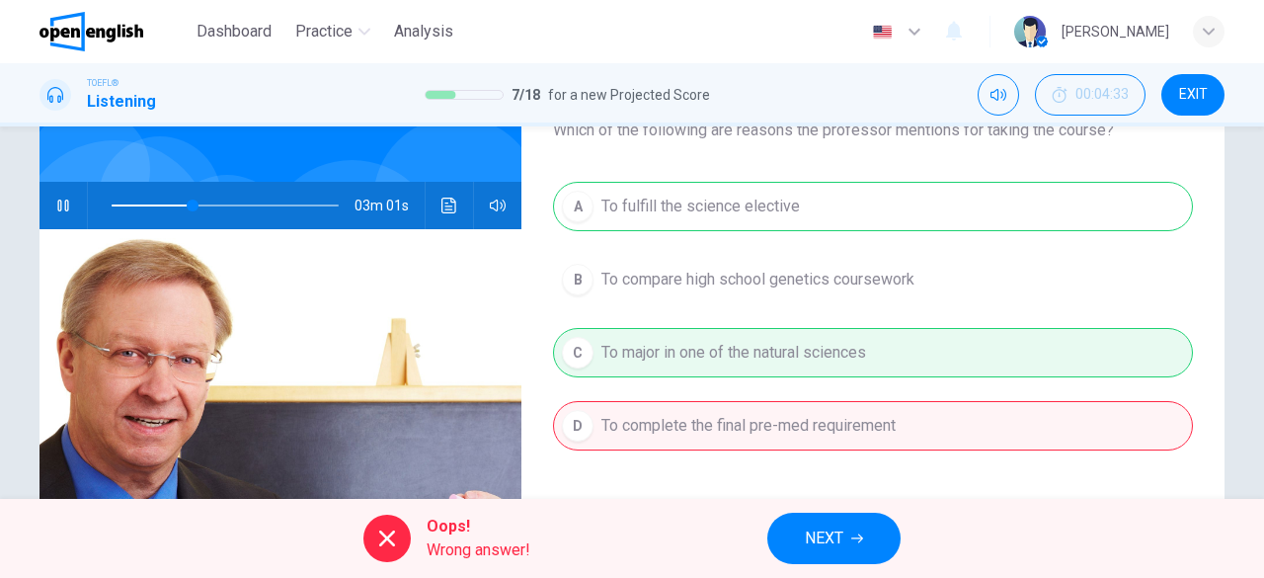
click at [838, 546] on span "NEXT" at bounding box center [824, 538] width 39 height 28
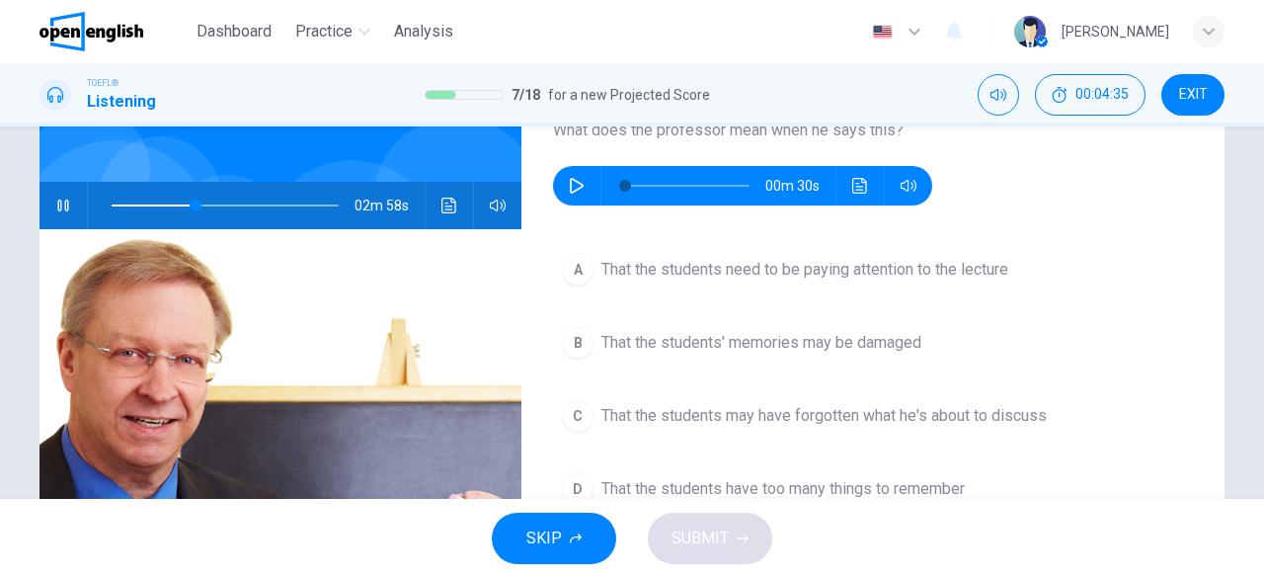
click at [63, 198] on icon "button" at bounding box center [63, 206] width 16 height 16
type input "**"
click at [571, 193] on icon "button" at bounding box center [577, 186] width 16 height 16
type input "*"
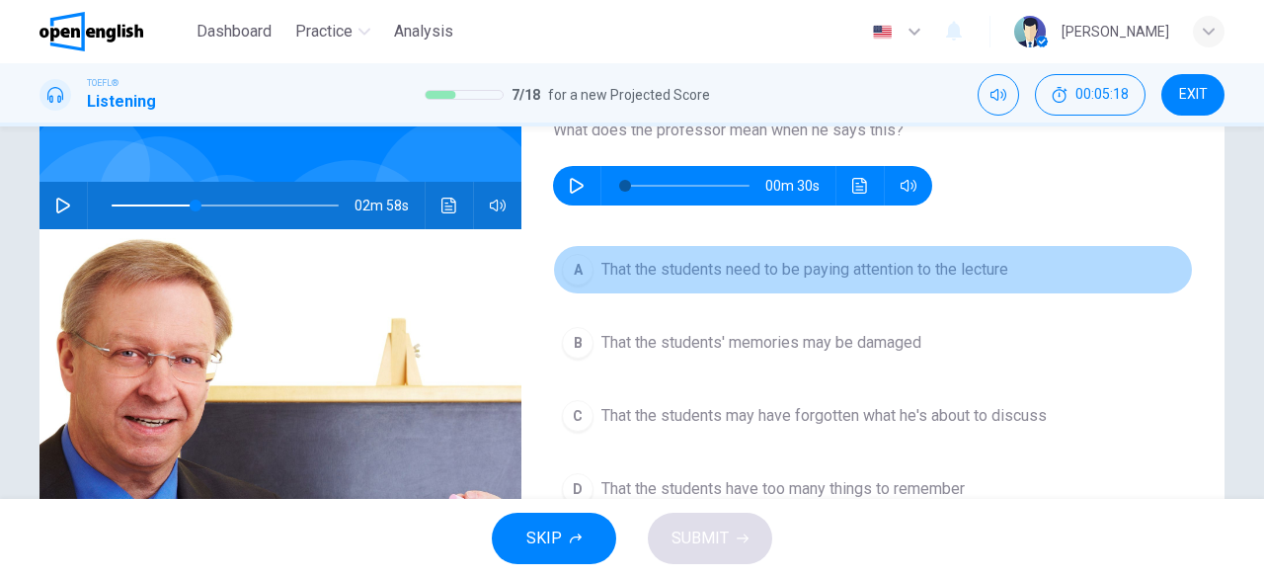
click at [741, 290] on button "A That the students need to be paying attention to the lecture" at bounding box center [873, 269] width 640 height 49
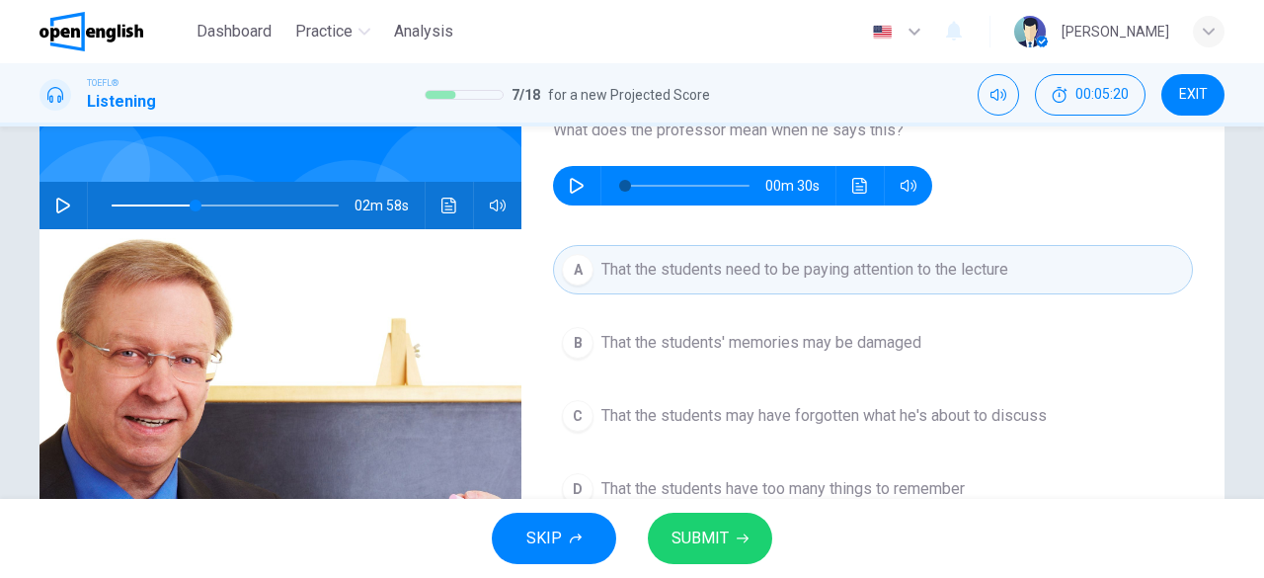
click at [693, 545] on span "SUBMIT" at bounding box center [700, 538] width 57 height 28
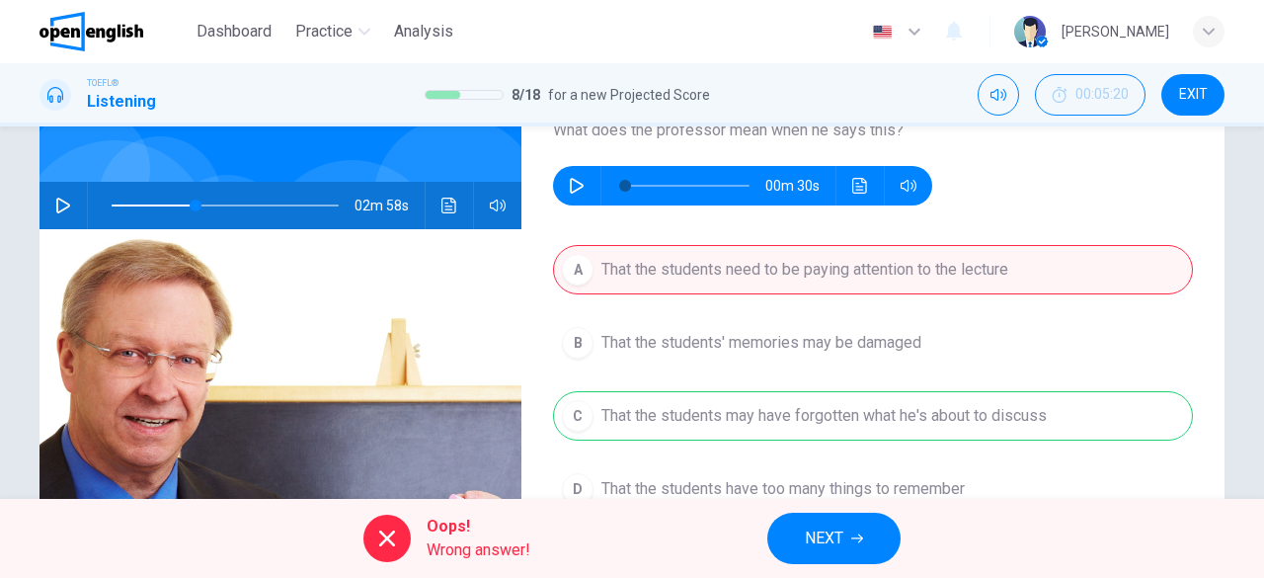
click at [847, 528] on button "NEXT" at bounding box center [833, 538] width 133 height 51
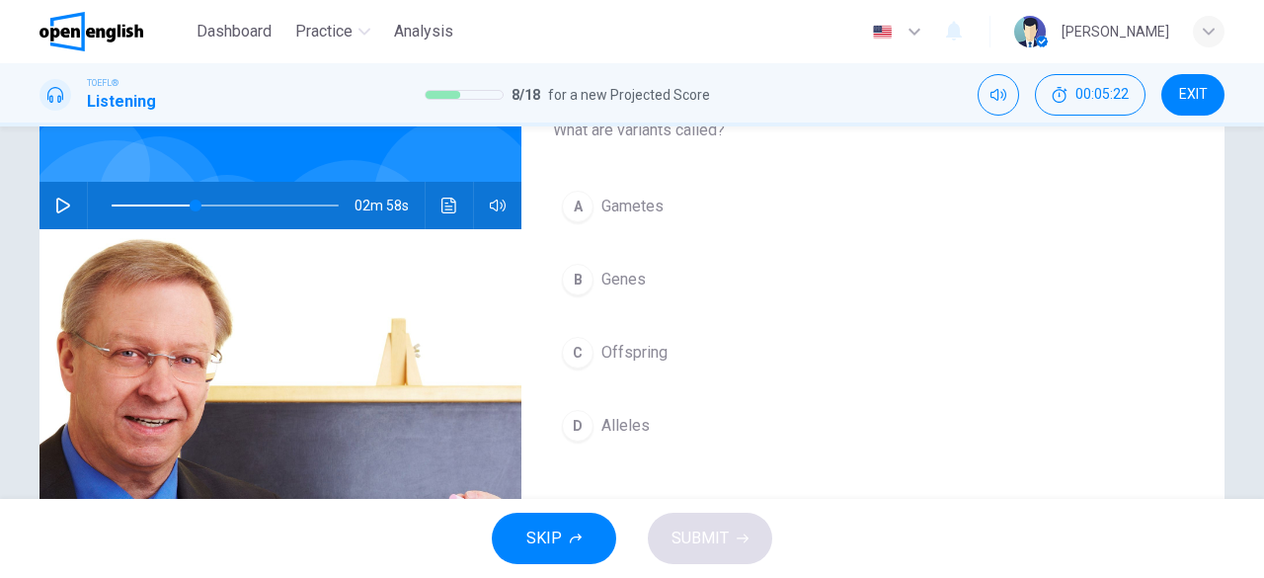
click at [47, 201] on button "button" at bounding box center [63, 205] width 32 height 47
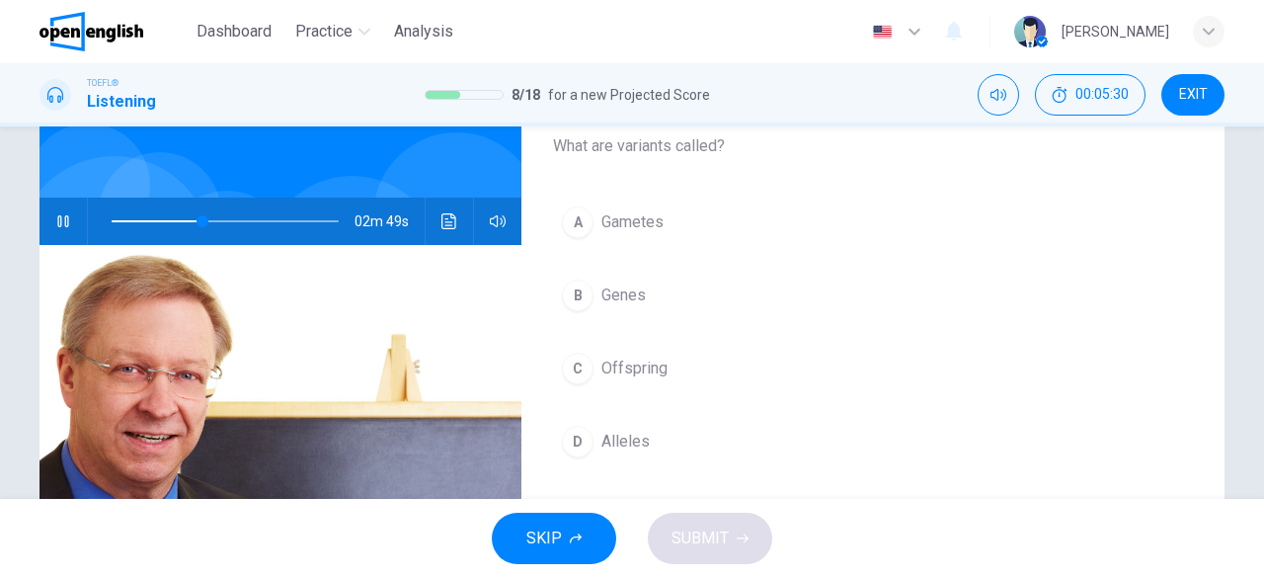
scroll to position [128, 0]
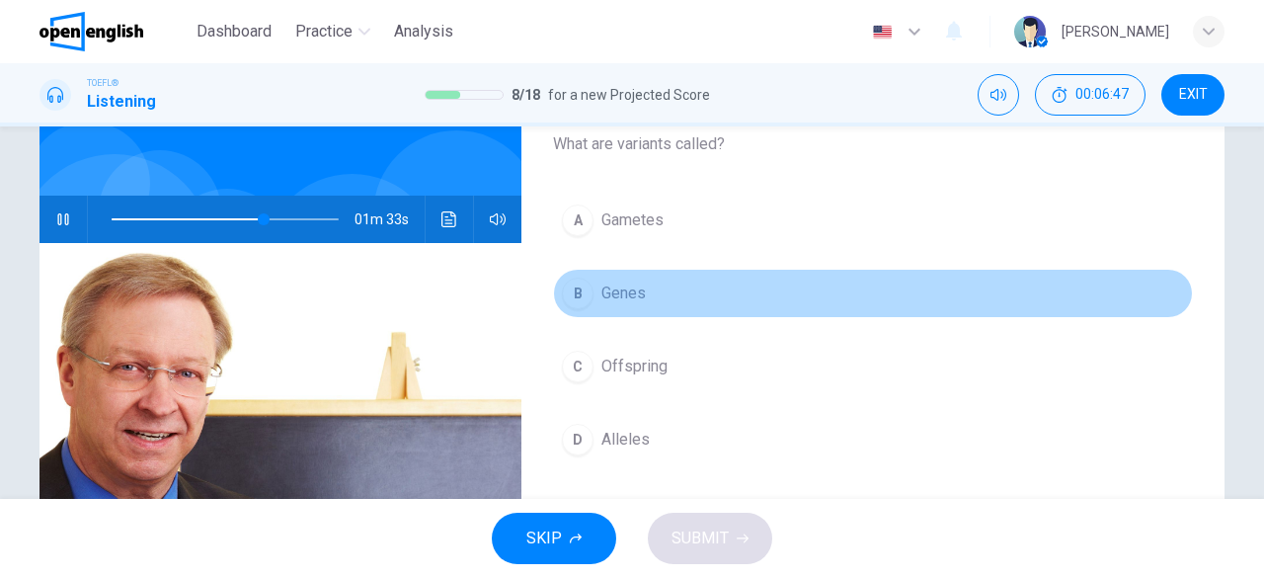
click at [626, 291] on span "Genes" at bounding box center [624, 294] width 44 height 24
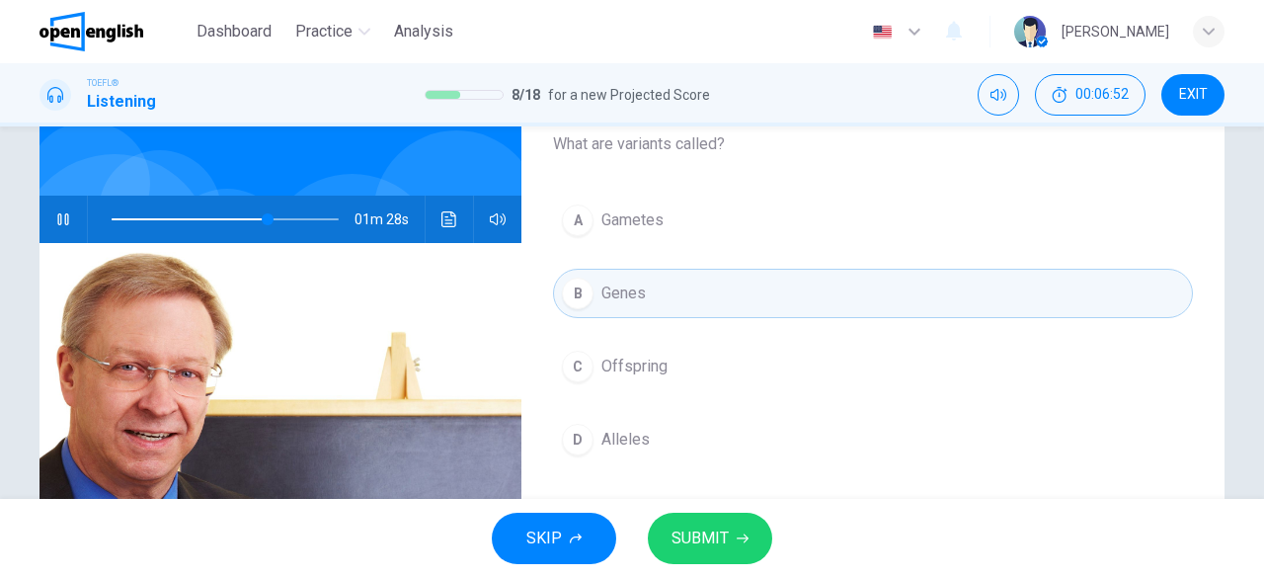
click at [723, 540] on span "SUBMIT" at bounding box center [700, 538] width 57 height 28
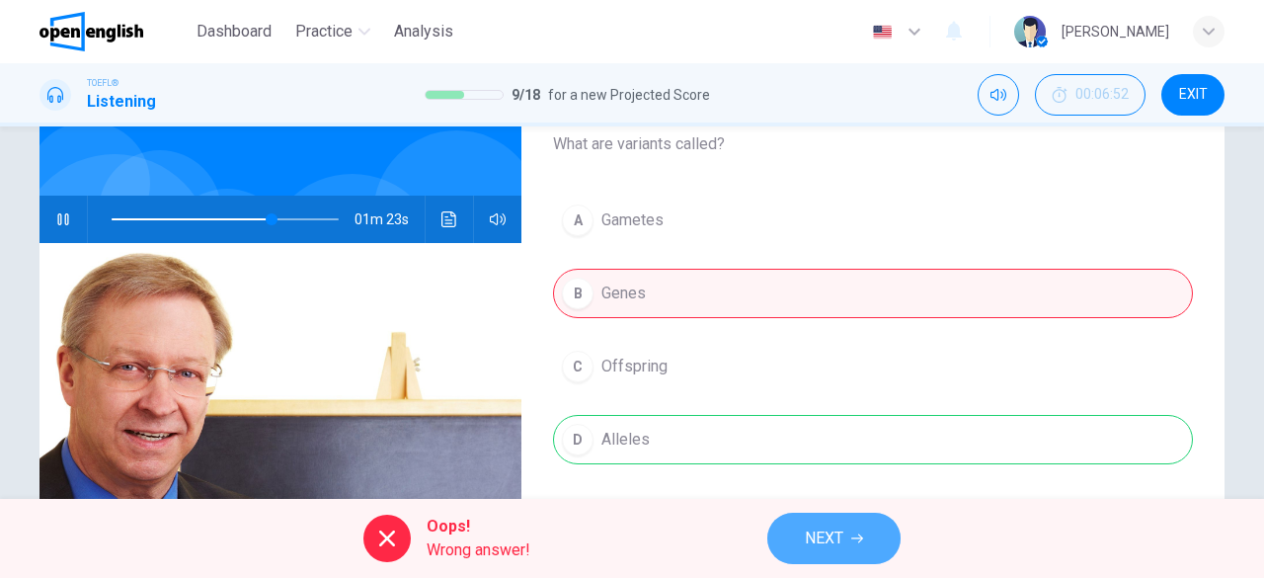
click at [850, 537] on button "NEXT" at bounding box center [833, 538] width 133 height 51
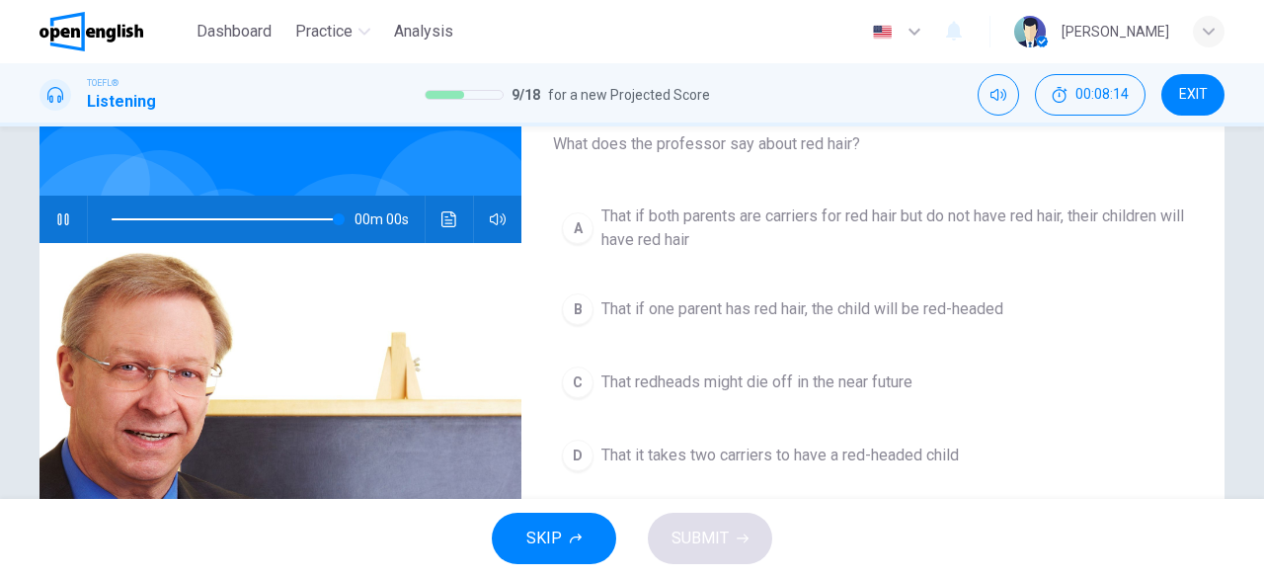
type input "*"
click at [809, 300] on span "That if one parent has red hair, the child will be red-headed" at bounding box center [803, 309] width 402 height 24
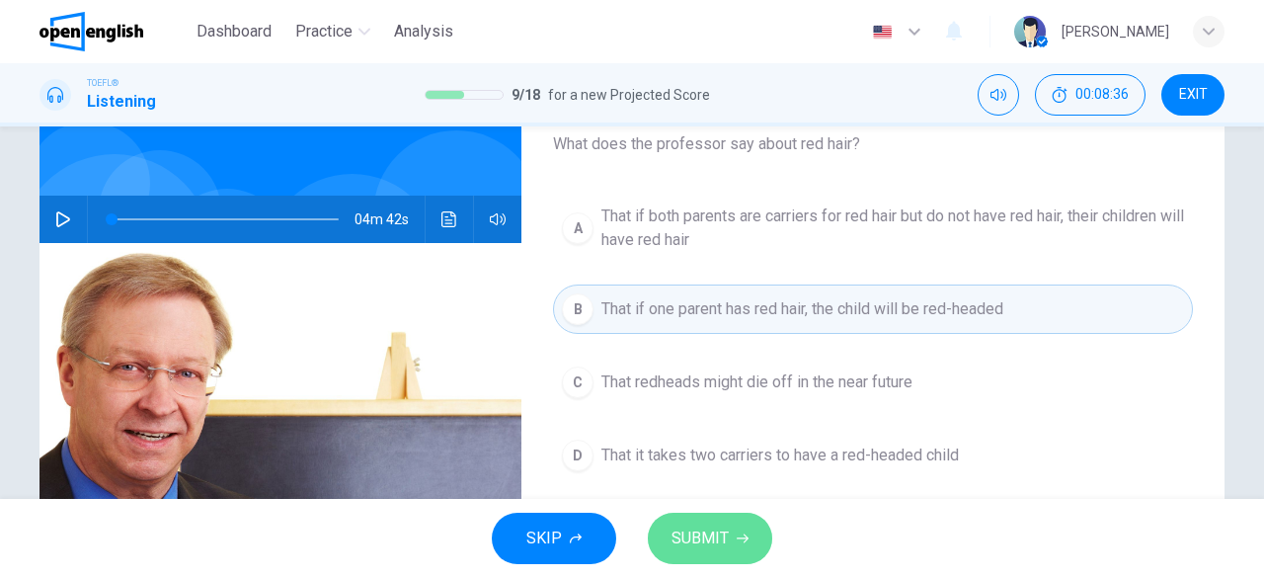
click at [748, 532] on button "SUBMIT" at bounding box center [710, 538] width 124 height 51
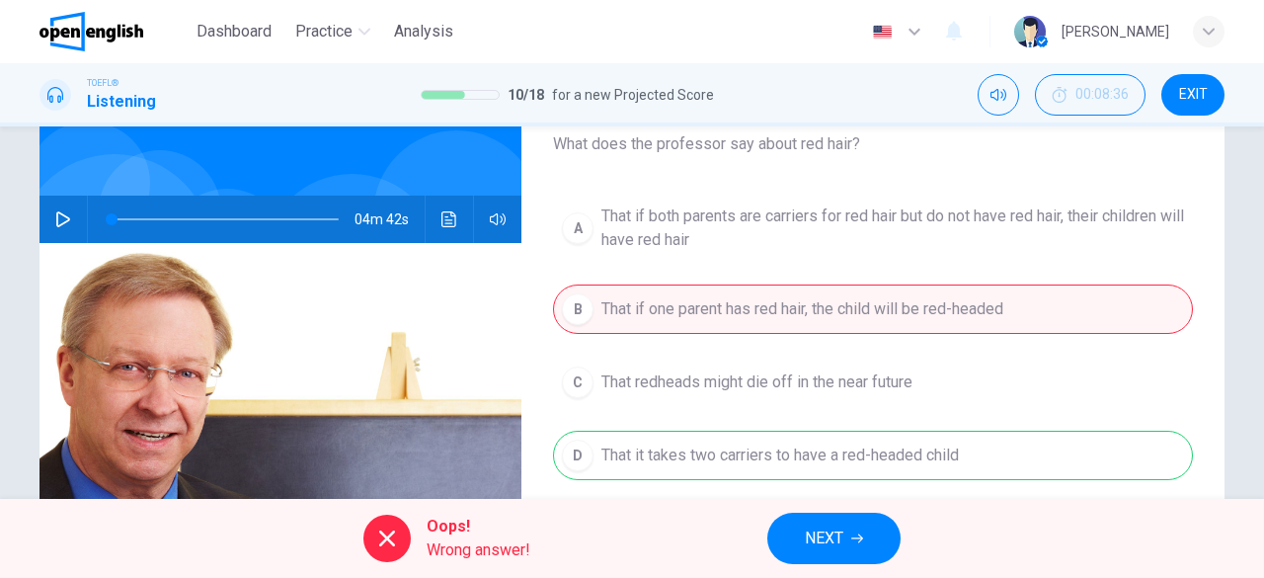
click at [1201, 89] on span "EXIT" at bounding box center [1193, 95] width 29 height 16
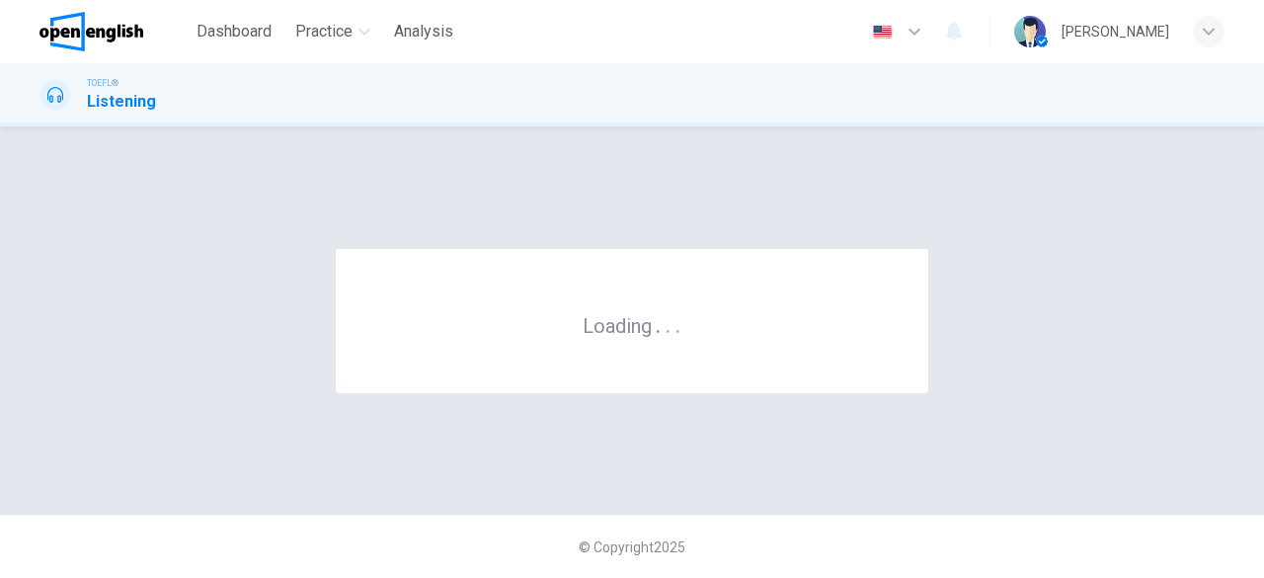
scroll to position [0, 0]
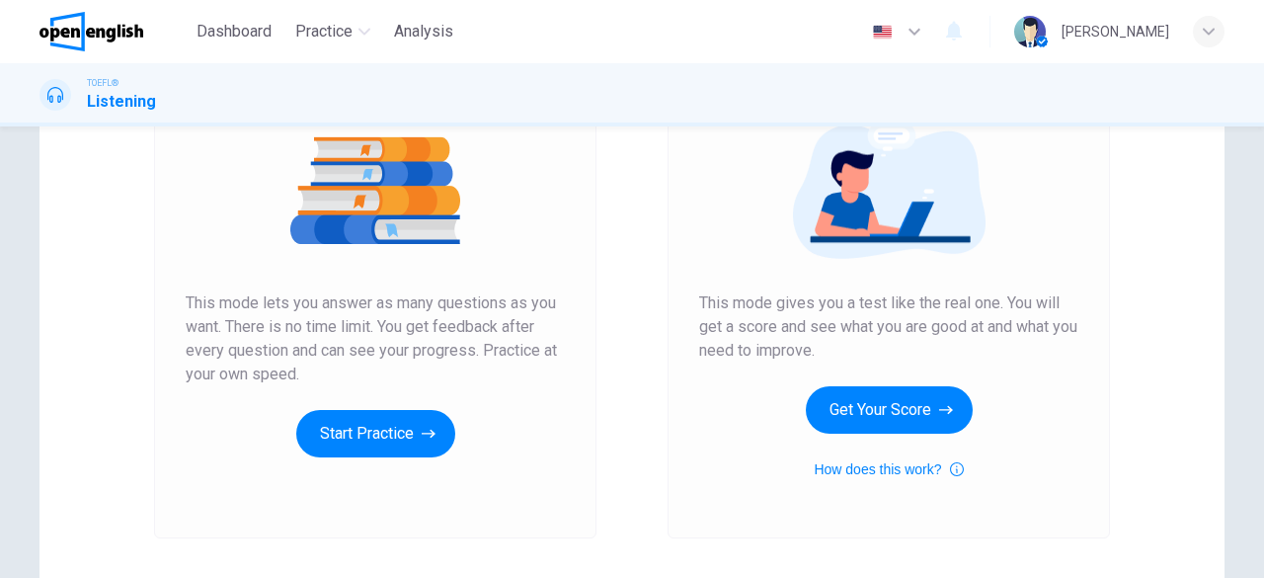
scroll to position [305, 0]
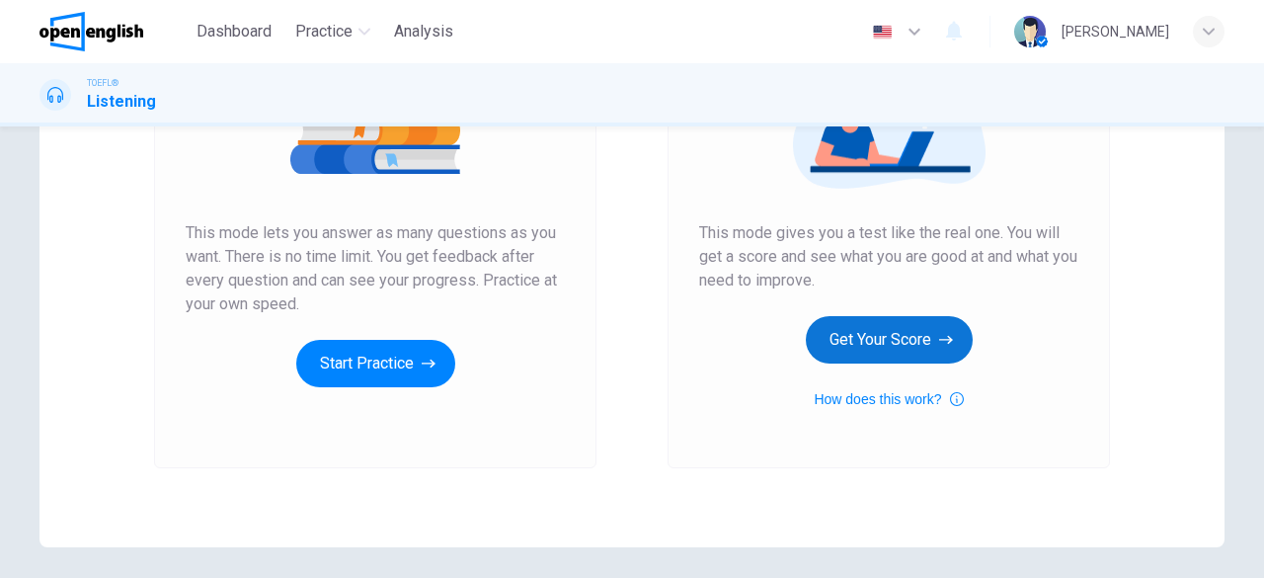
click at [901, 331] on button "Get Your Score" at bounding box center [889, 339] width 167 height 47
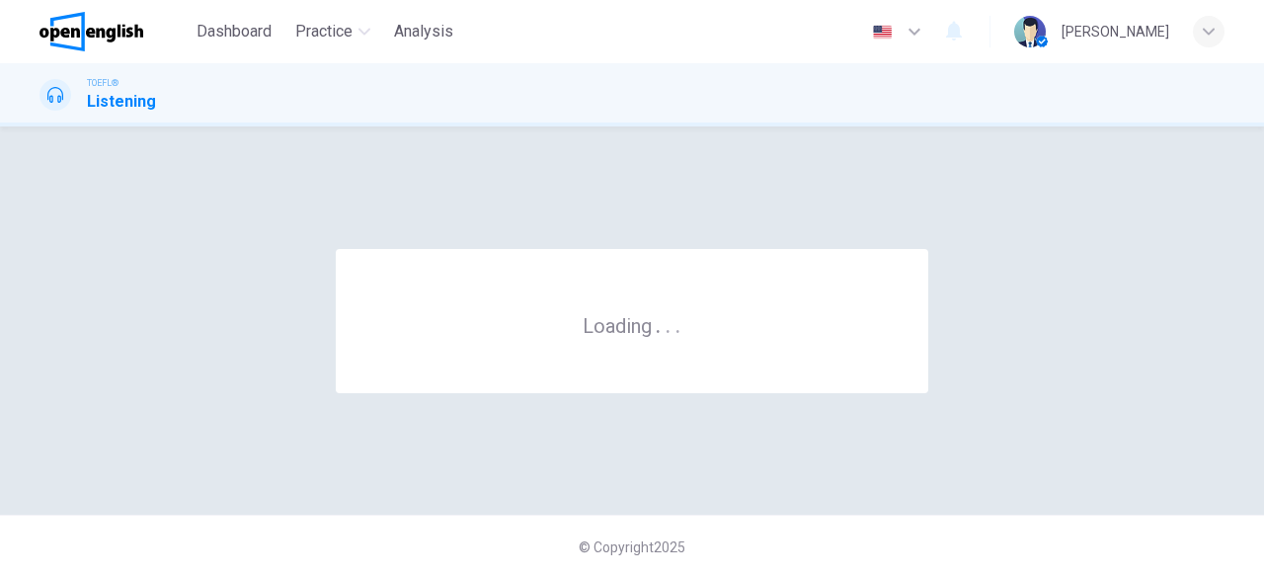
scroll to position [0, 0]
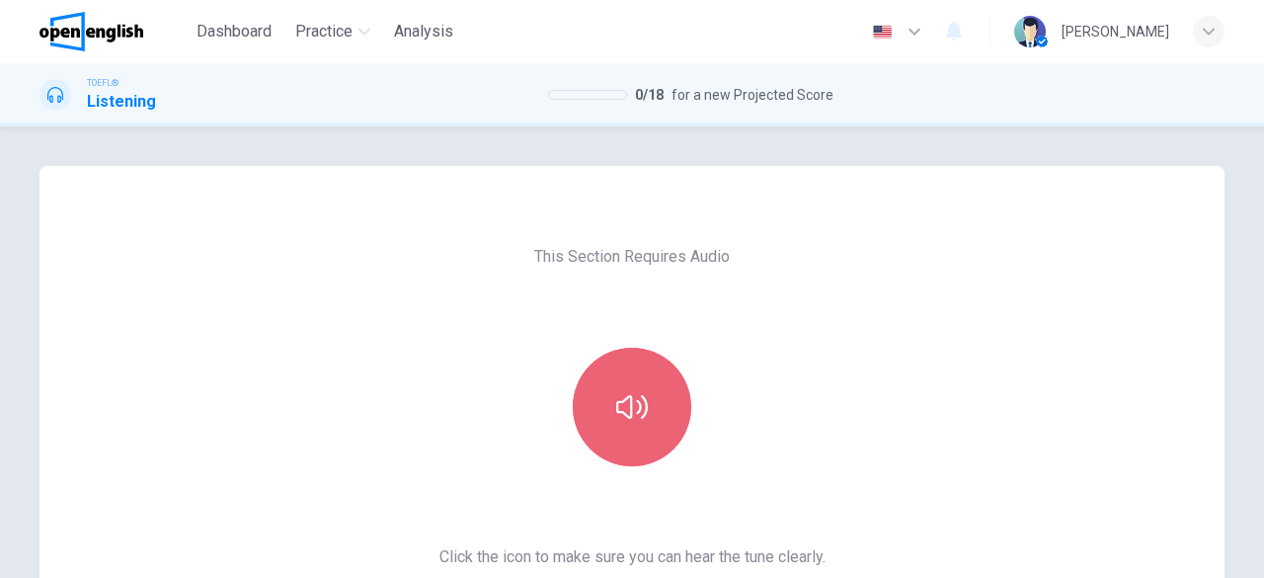
click at [657, 406] on button "button" at bounding box center [632, 407] width 119 height 119
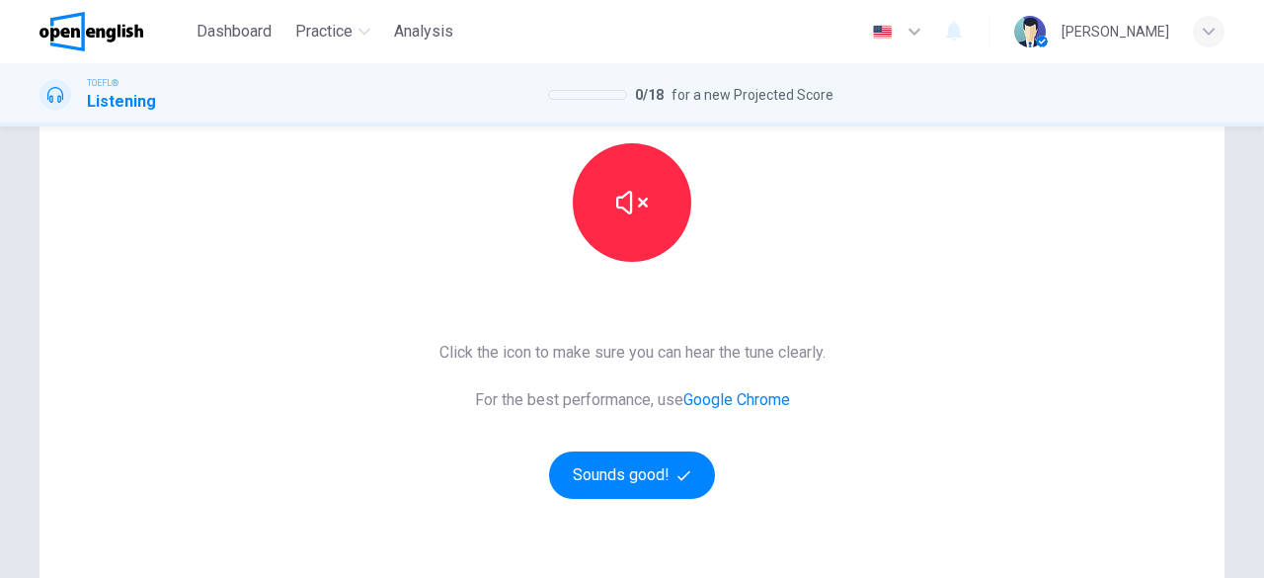
scroll to position [205, 0]
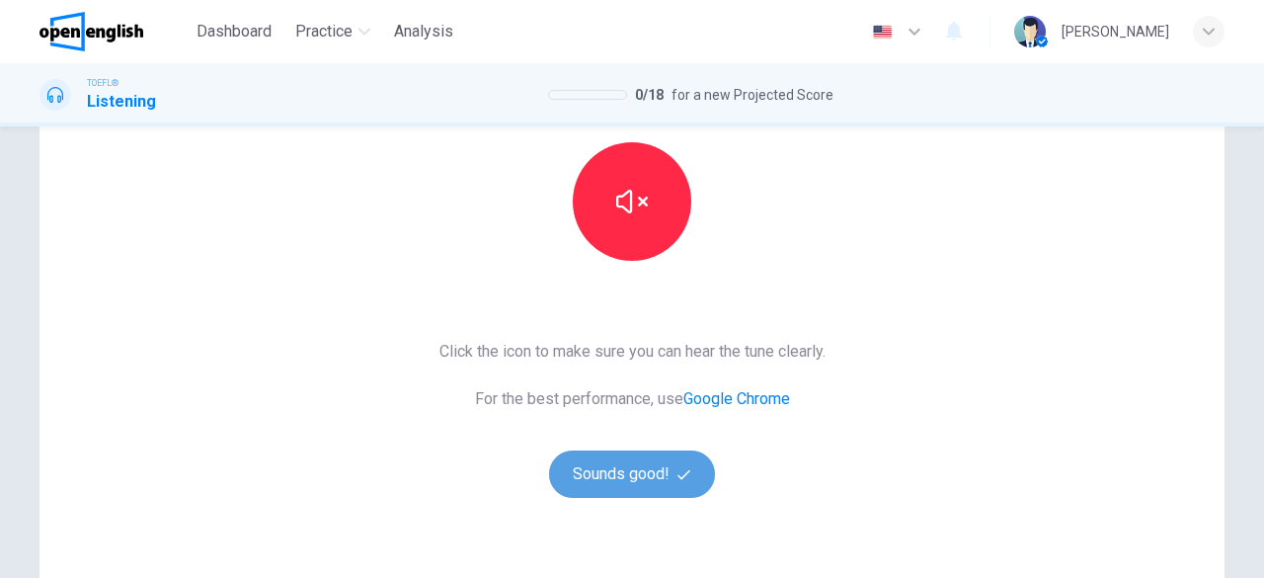
click at [641, 463] on button "Sounds good!" at bounding box center [632, 473] width 166 height 47
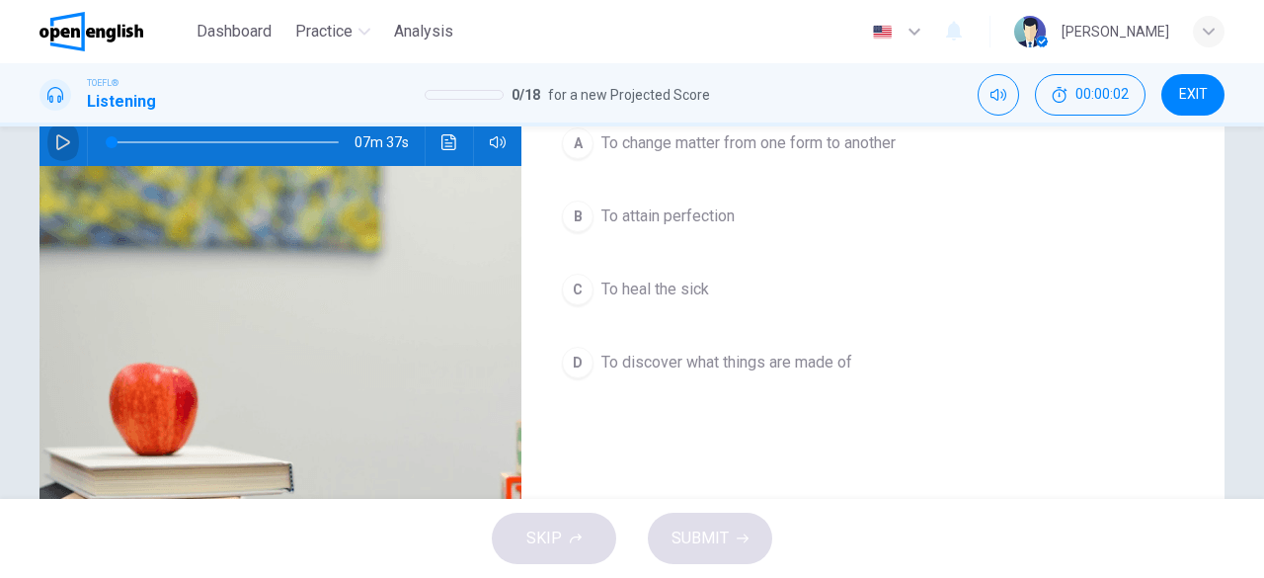
click at [65, 139] on icon "button" at bounding box center [63, 142] width 16 height 16
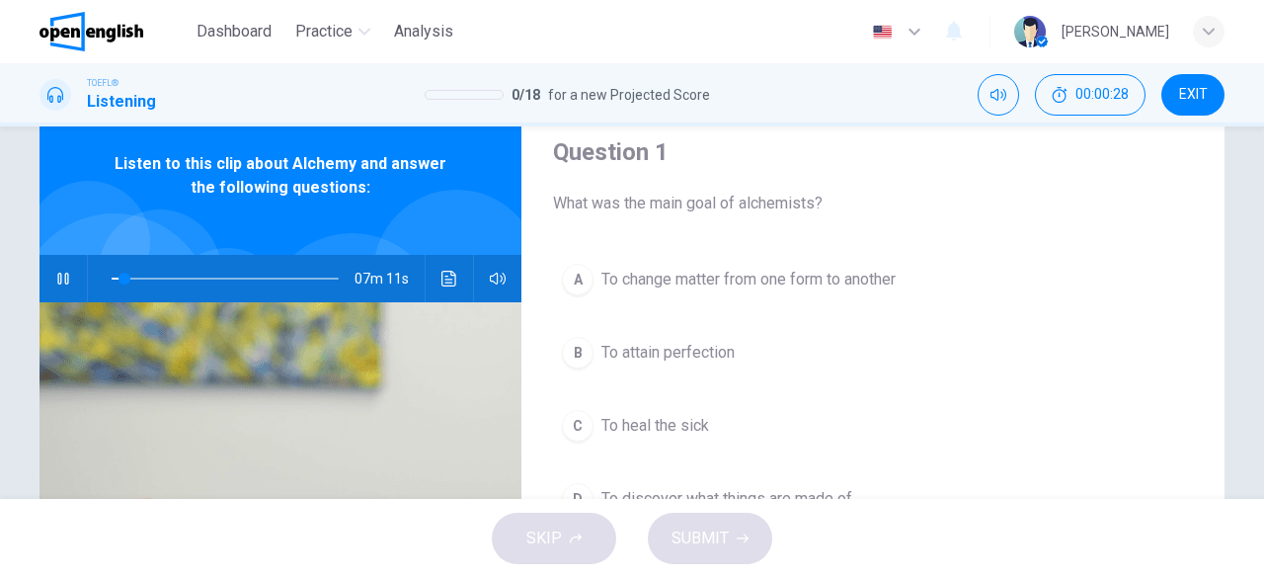
scroll to position [121, 0]
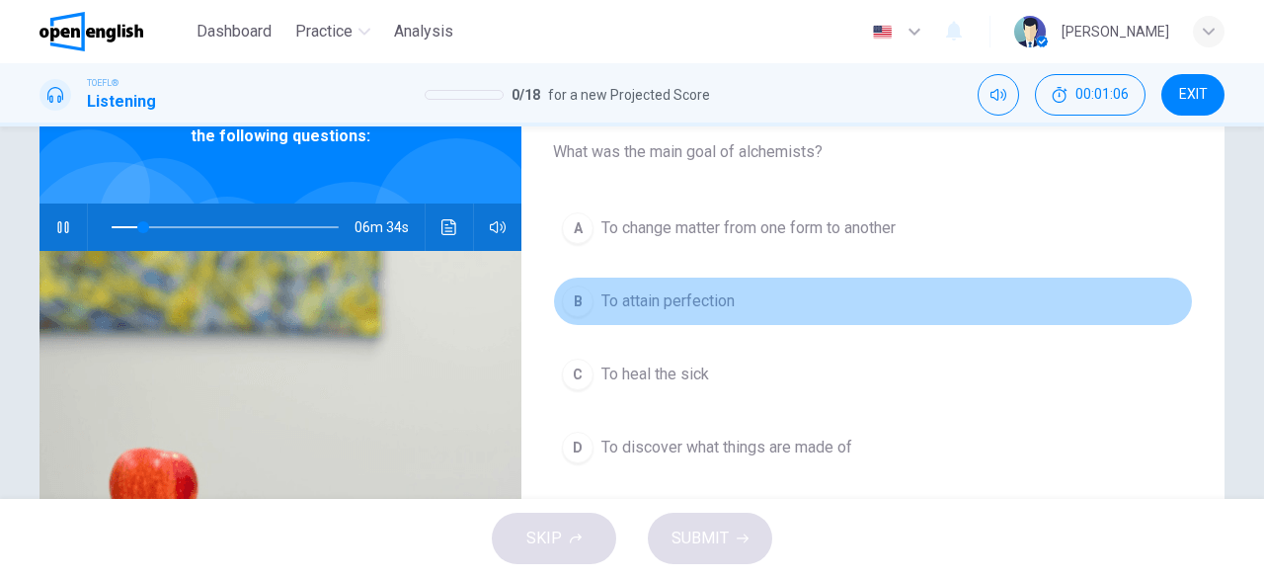
click at [705, 295] on span "To attain perfection" at bounding box center [668, 301] width 133 height 24
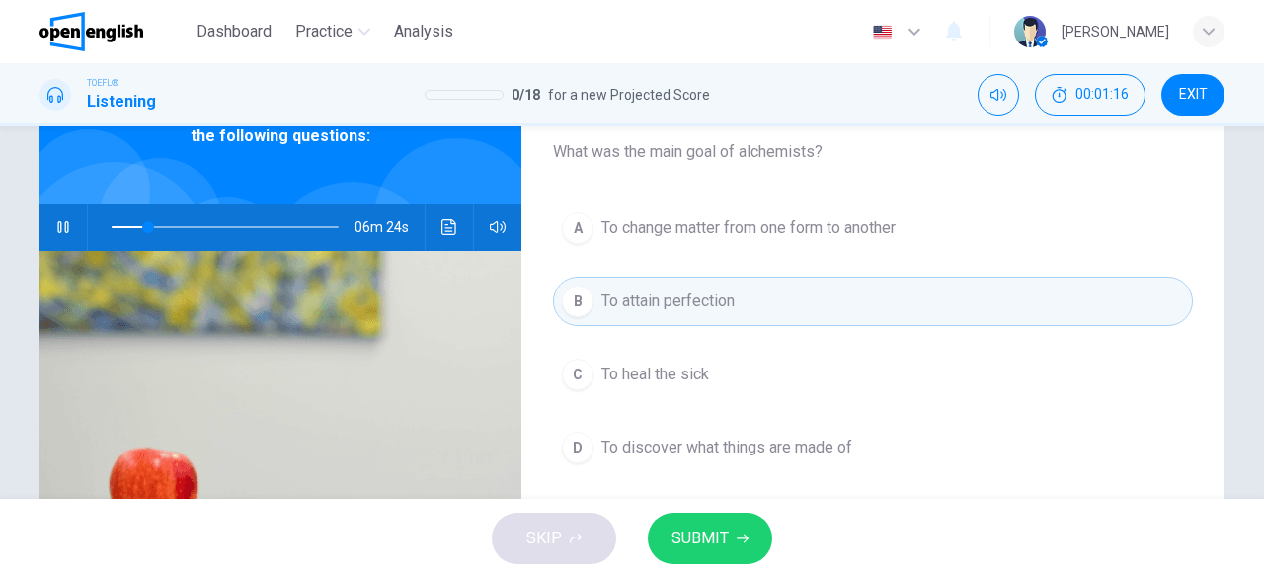
type input "**"
click at [1186, 103] on button "EXIT" at bounding box center [1193, 94] width 63 height 41
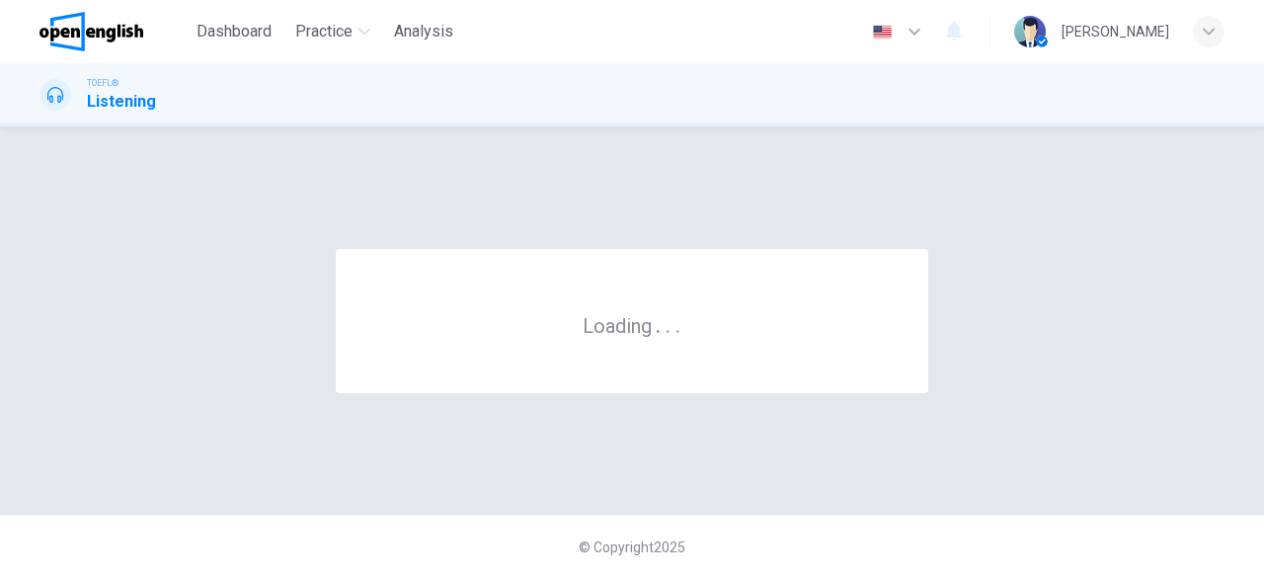
scroll to position [0, 0]
